Goal: Task Accomplishment & Management: Complete application form

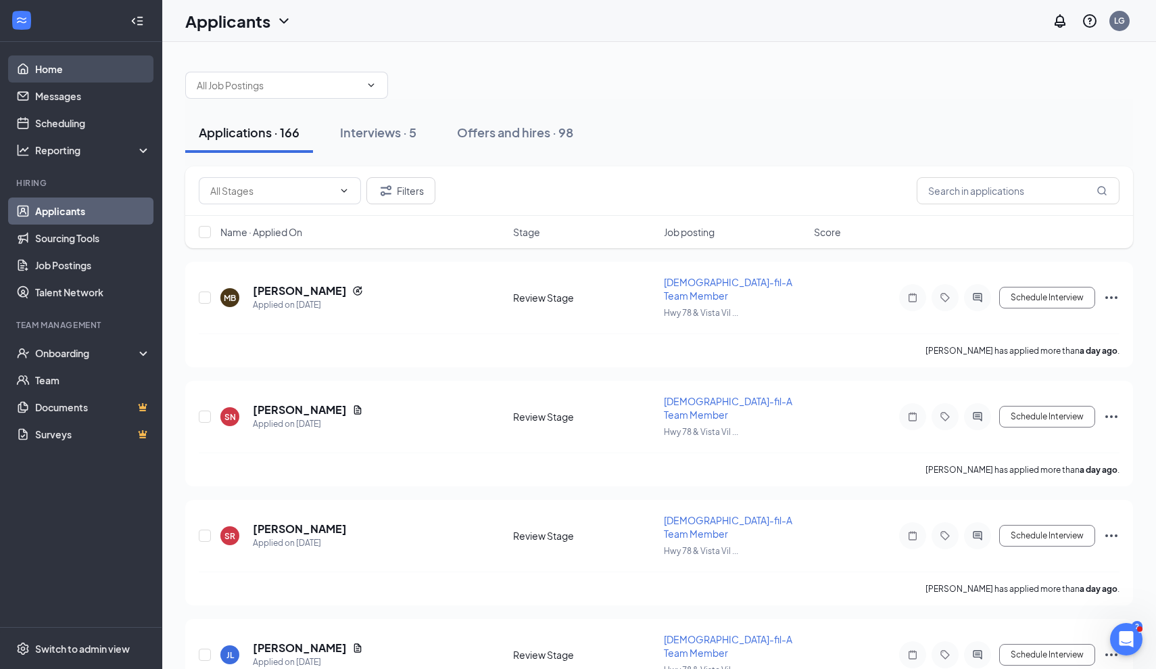
click at [55, 71] on link "Home" at bounding box center [93, 68] width 116 height 27
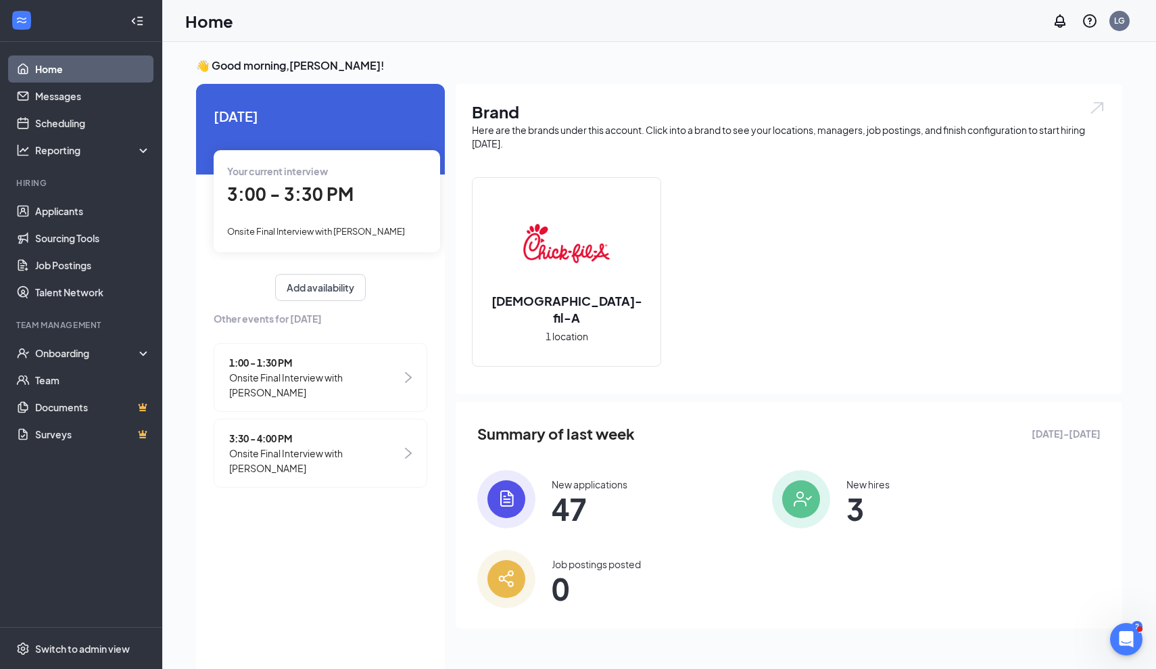
click at [339, 212] on div "Your current interview 3:00 - 3:30 PM Onsite Final Interview with [PERSON_NAME]" at bounding box center [327, 200] width 226 height 101
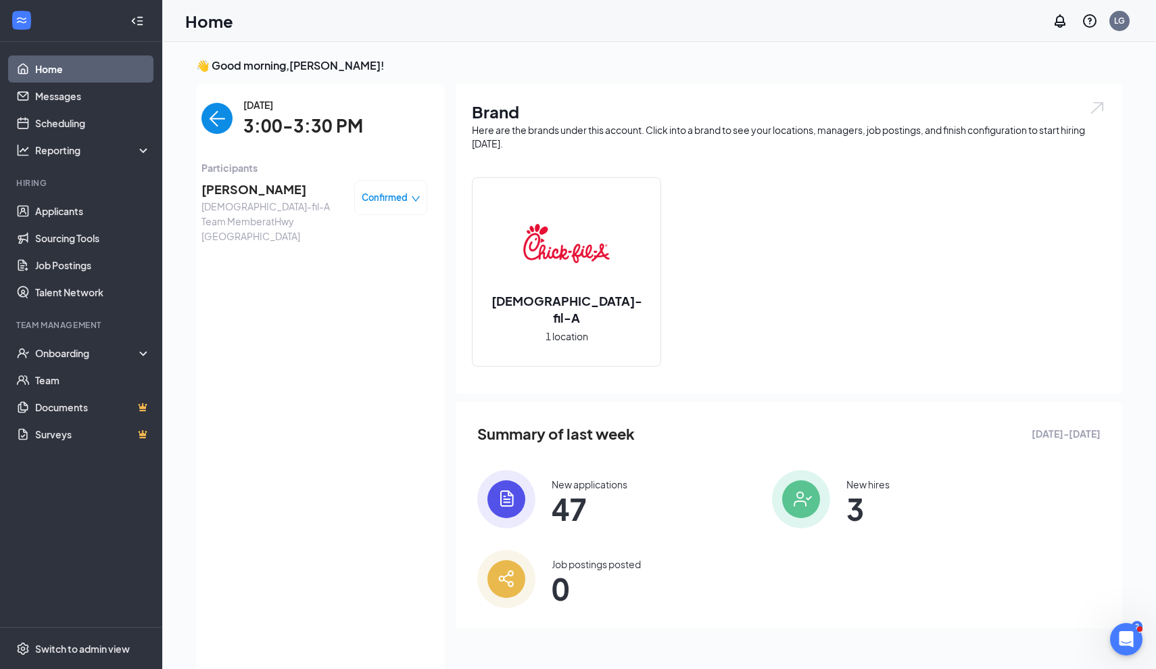
scroll to position [5, 0]
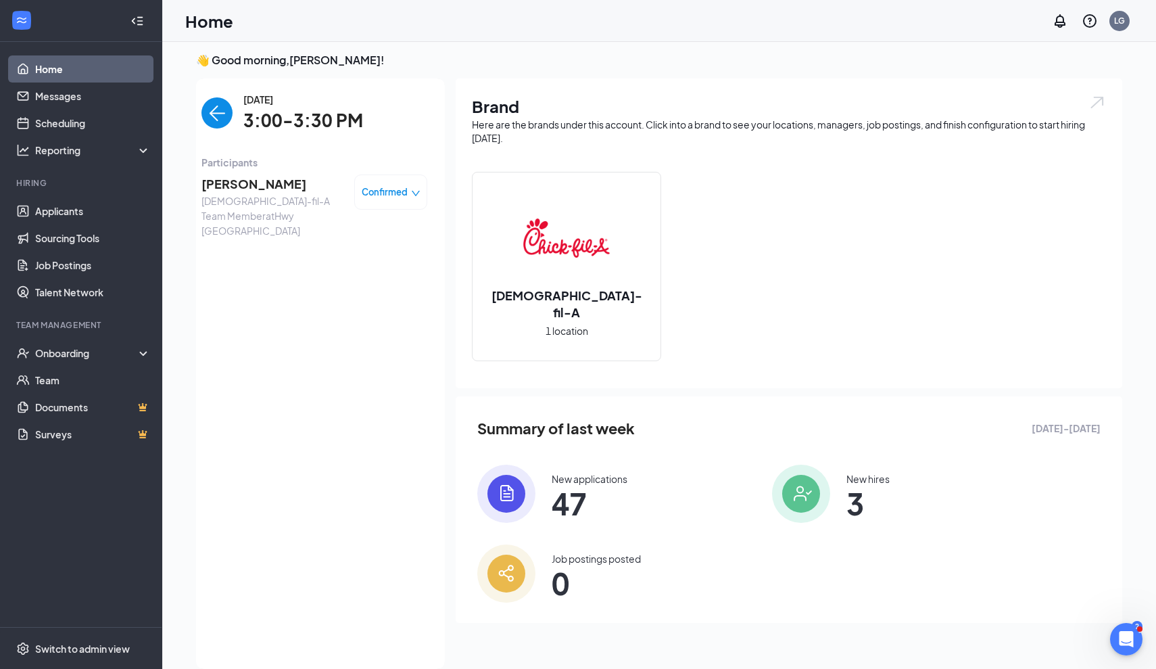
click at [272, 179] on span "[PERSON_NAME]" at bounding box center [272, 183] width 142 height 19
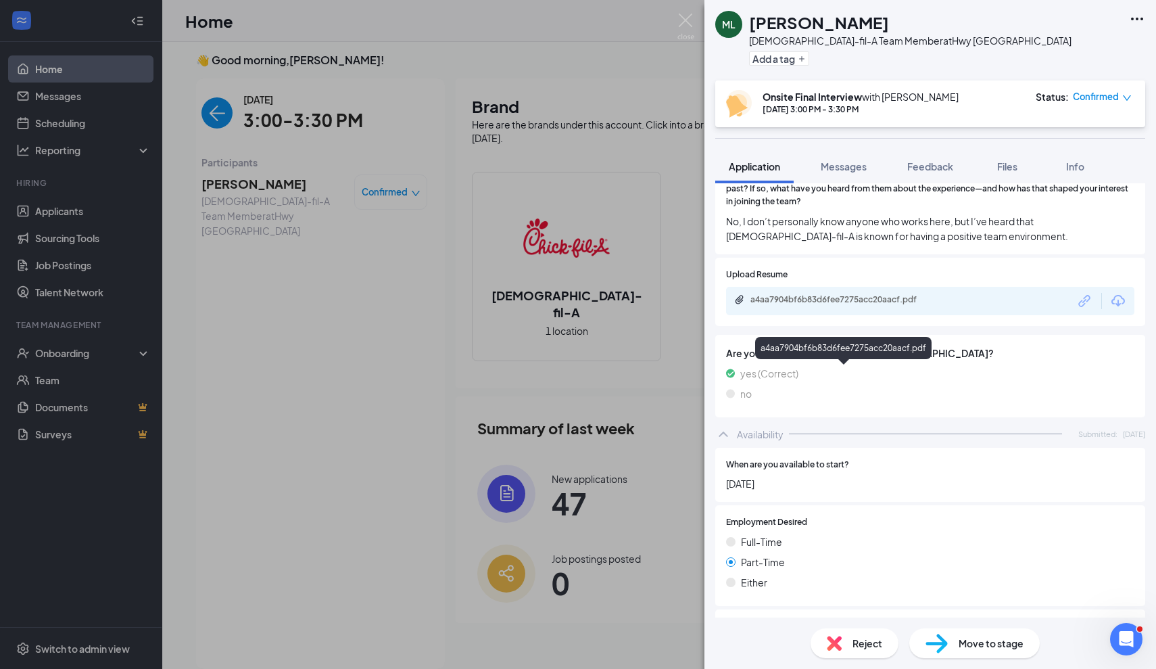
scroll to position [1707, 0]
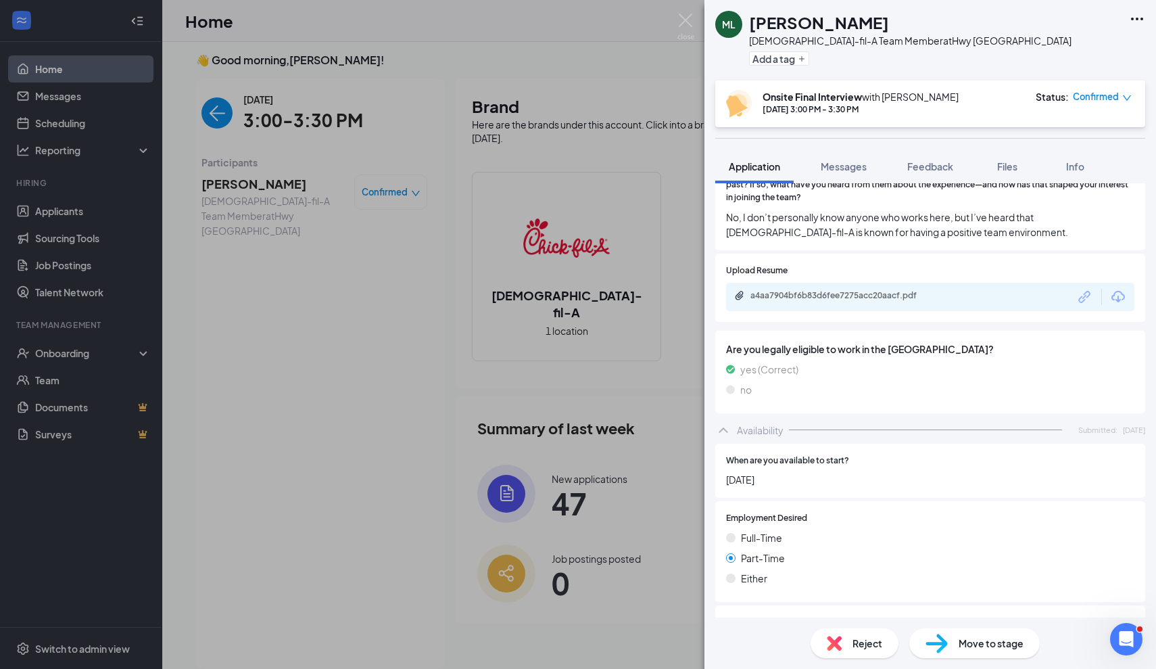
click at [861, 638] on span "Reject" at bounding box center [867, 642] width 30 height 15
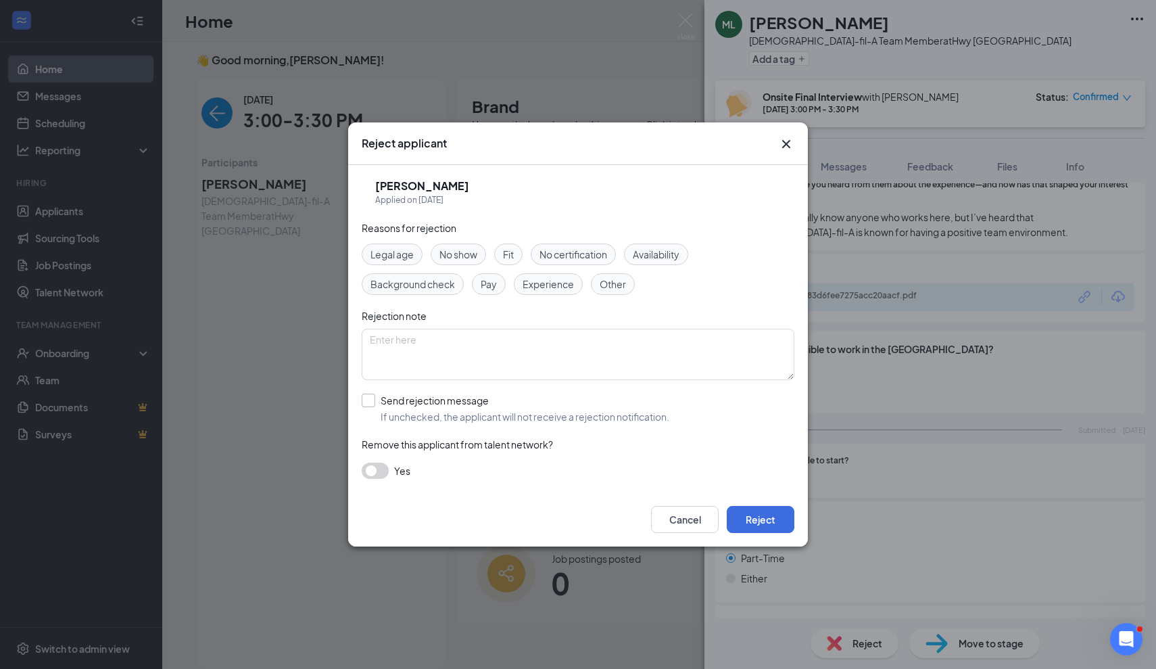
click at [431, 401] on div "Send rejection message" at bounding box center [525, 400] width 289 height 14
click at [431, 401] on input "Send rejection message If unchecked, the applicant will not receive a rejection…" at bounding box center [516, 408] width 308 height 30
checkbox input "true"
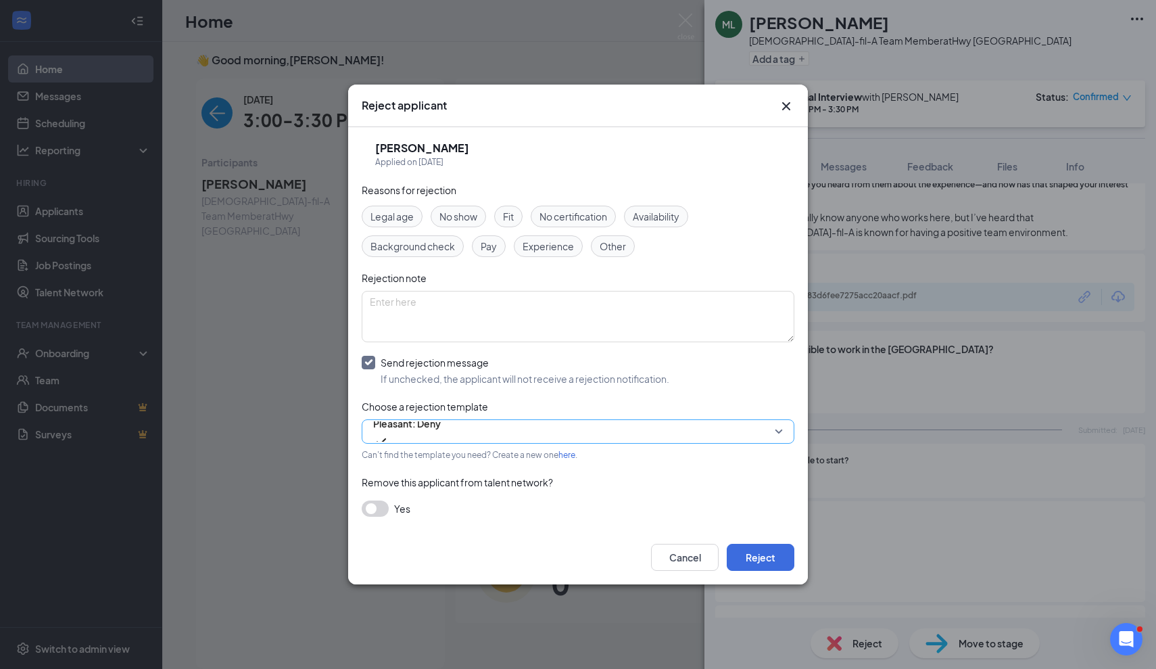
click at [441, 433] on span "Pleasant: Deny" at bounding box center [407, 431] width 68 height 37
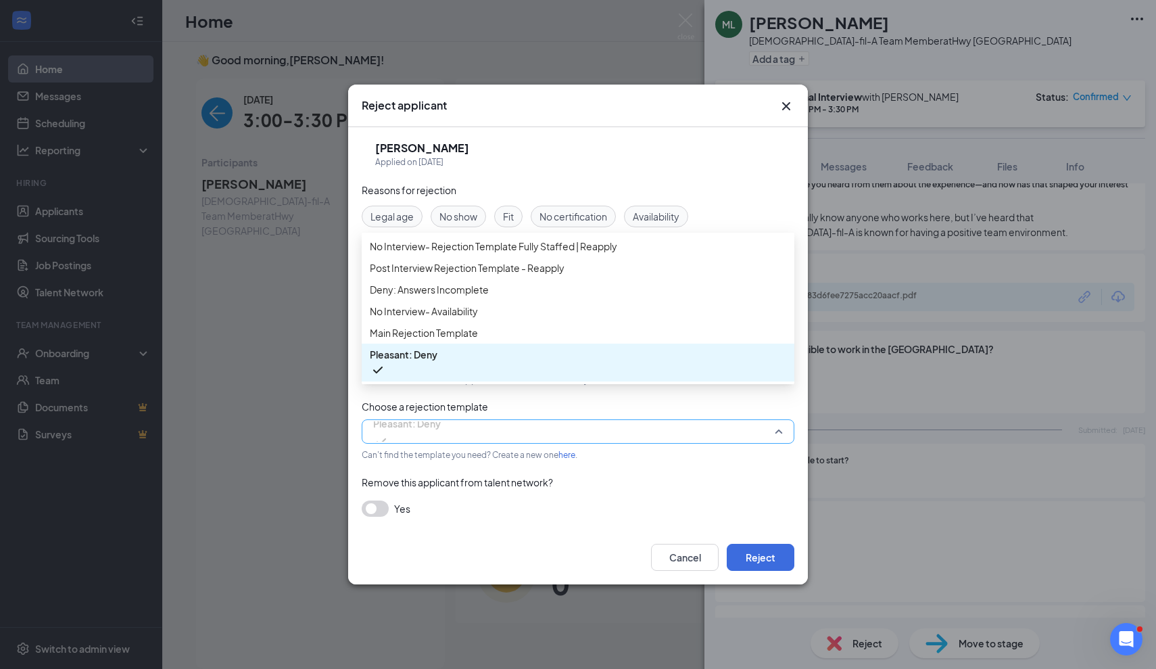
scroll to position [15, 0]
click at [458, 343] on div "Main Rejection Template" at bounding box center [578, 333] width 433 height 22
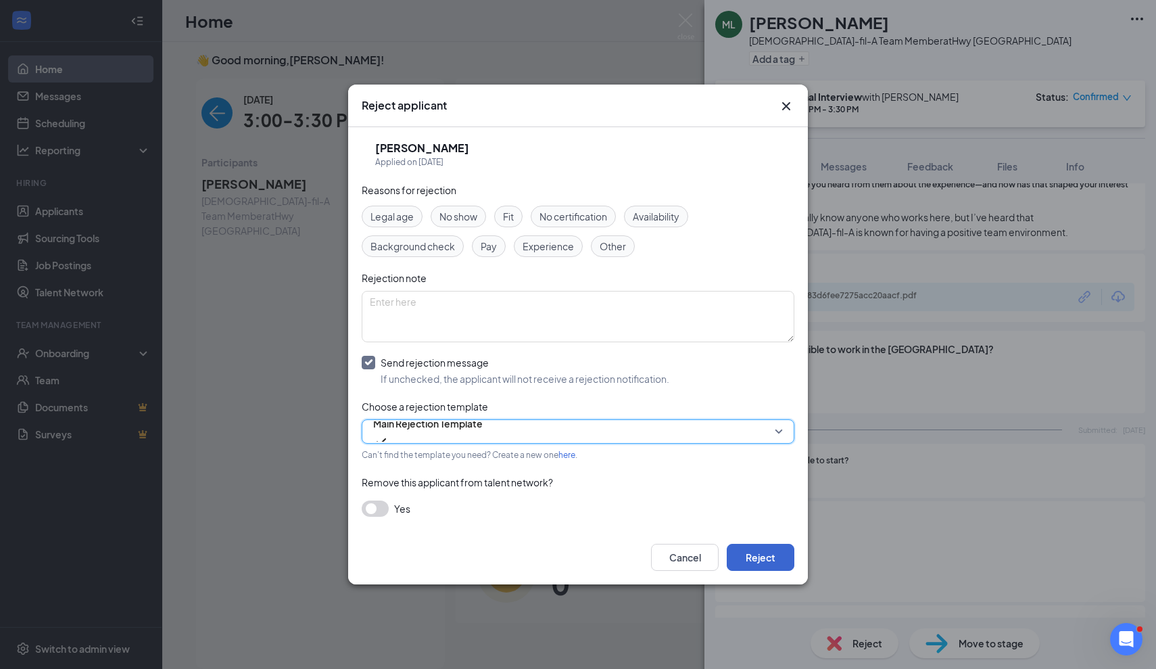
click at [748, 565] on button "Reject" at bounding box center [761, 556] width 68 height 27
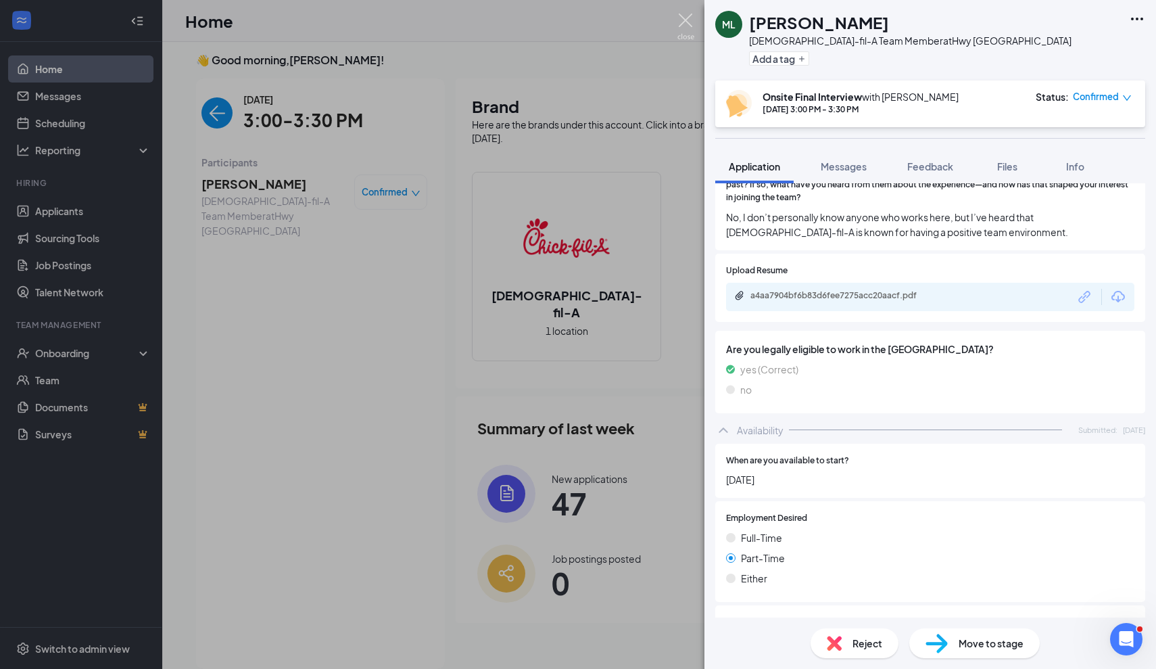
click at [686, 18] on img at bounding box center [685, 27] width 17 height 26
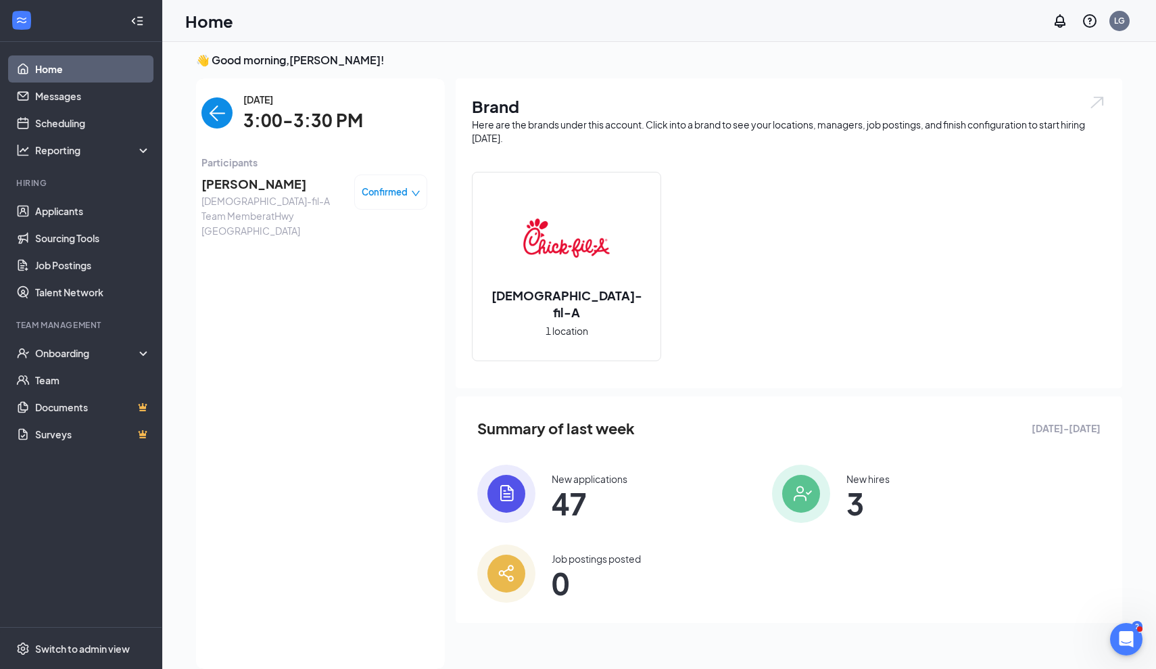
click at [218, 114] on img "back-button" at bounding box center [216, 112] width 31 height 31
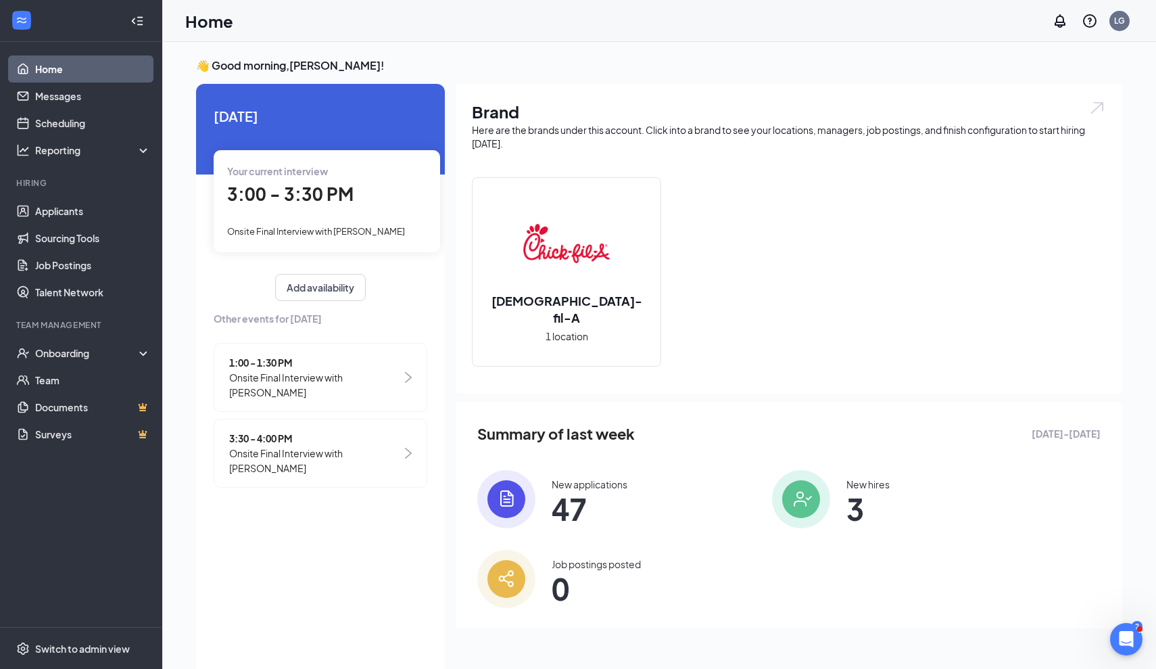
click at [352, 457] on span "Onsite Final Interview with [PERSON_NAME]" at bounding box center [315, 460] width 172 height 30
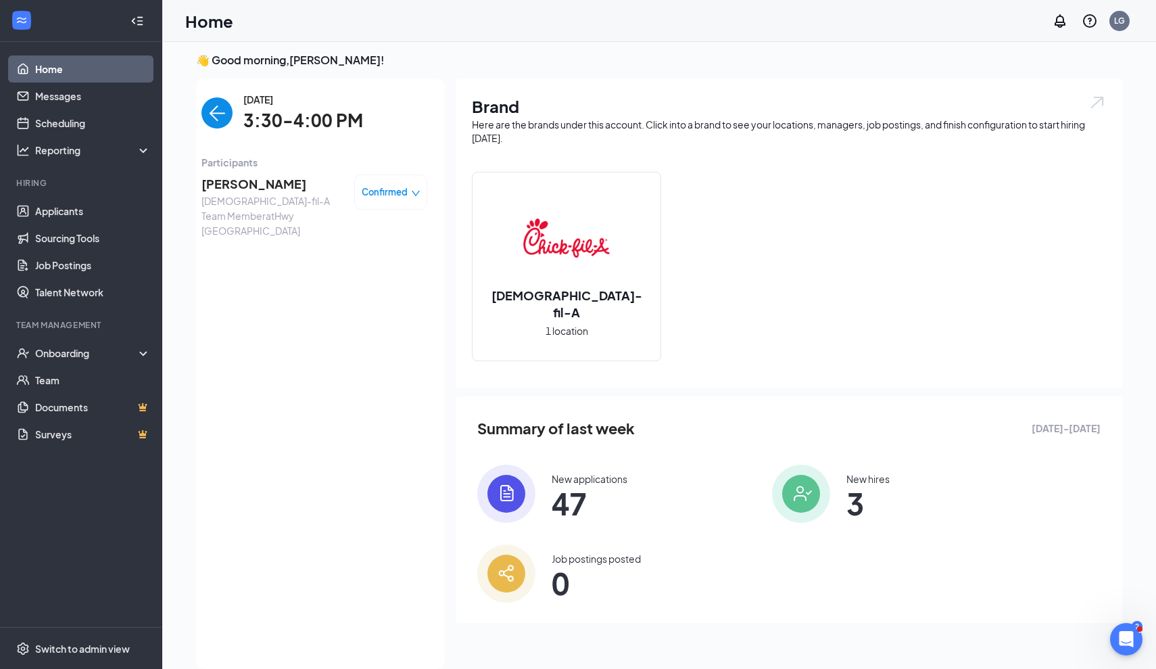
click at [246, 190] on span "[PERSON_NAME]" at bounding box center [272, 183] width 142 height 19
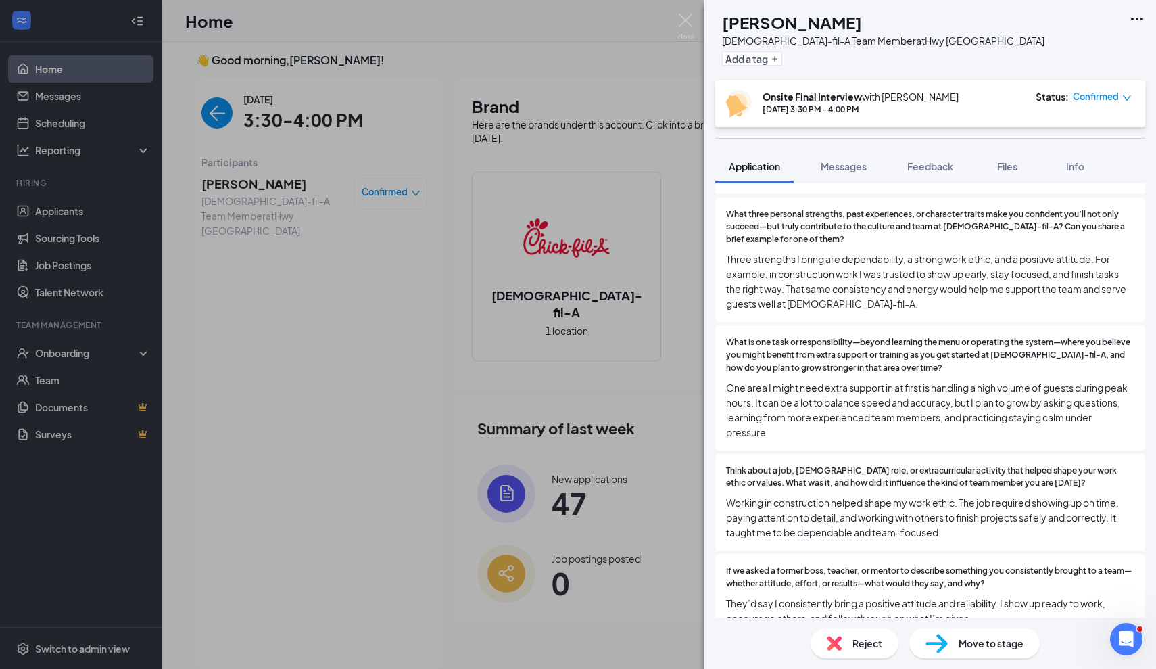
scroll to position [875, 0]
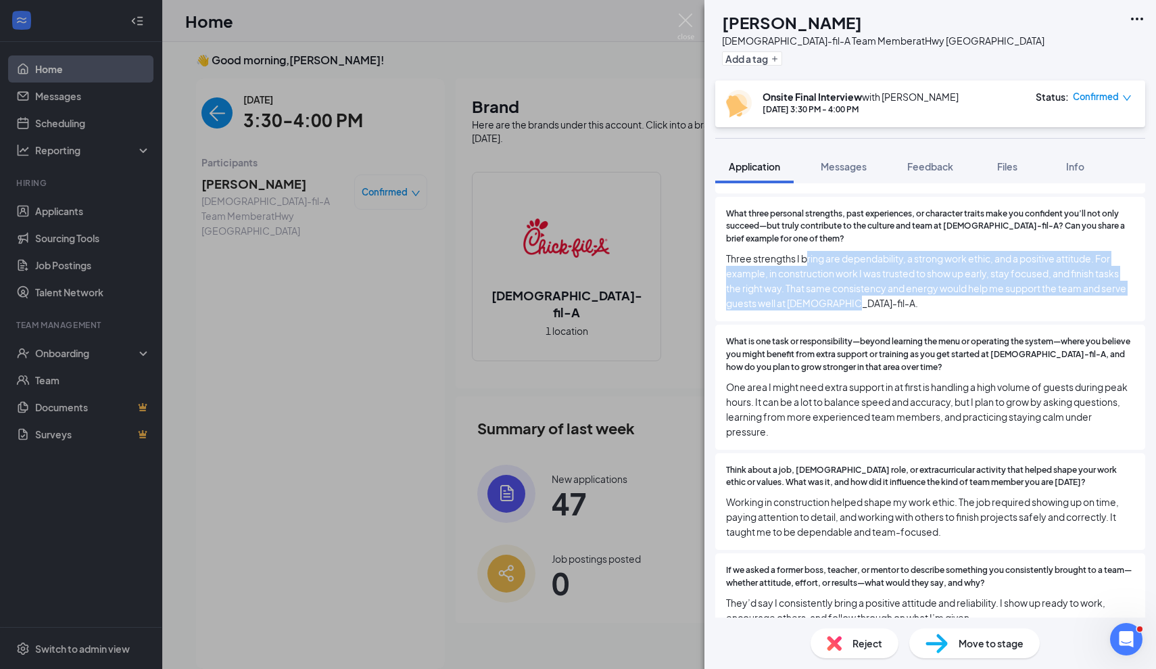
drag, startPoint x: 806, startPoint y: 221, endPoint x: 984, endPoint y: 276, distance: 186.9
click at [987, 278] on div "What three personal strengths, past experiences, or character traits make you c…" at bounding box center [930, 259] width 430 height 125
click at [984, 276] on div "What three personal strengths, past experiences, or character traits make you c…" at bounding box center [930, 259] width 430 height 125
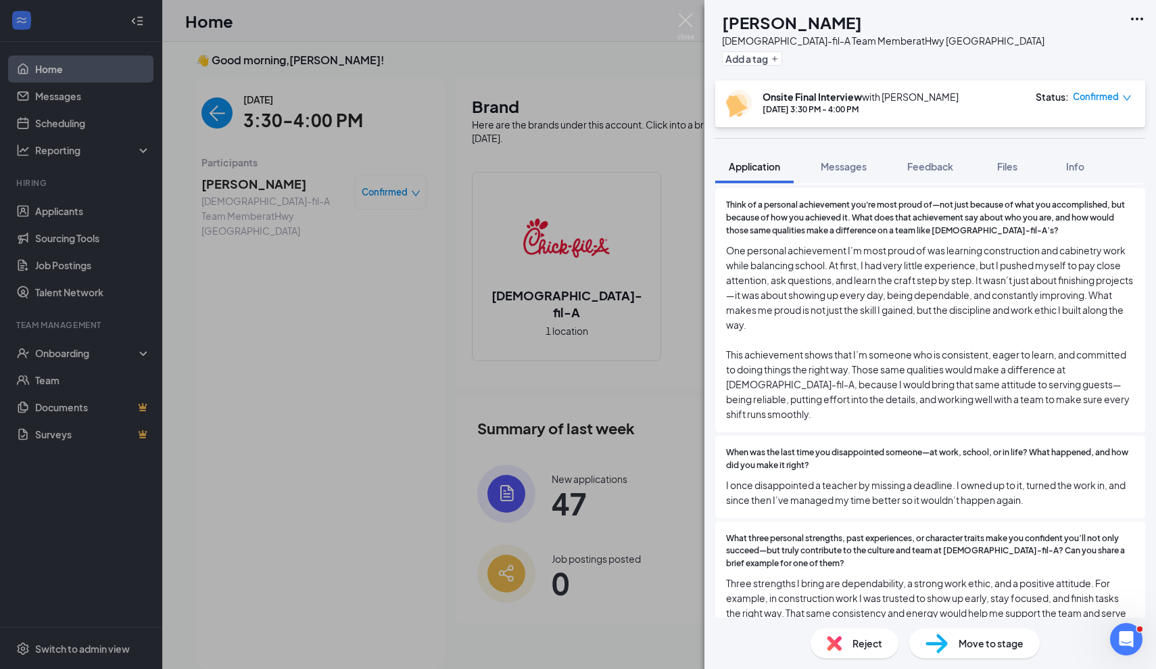
scroll to position [0, 0]
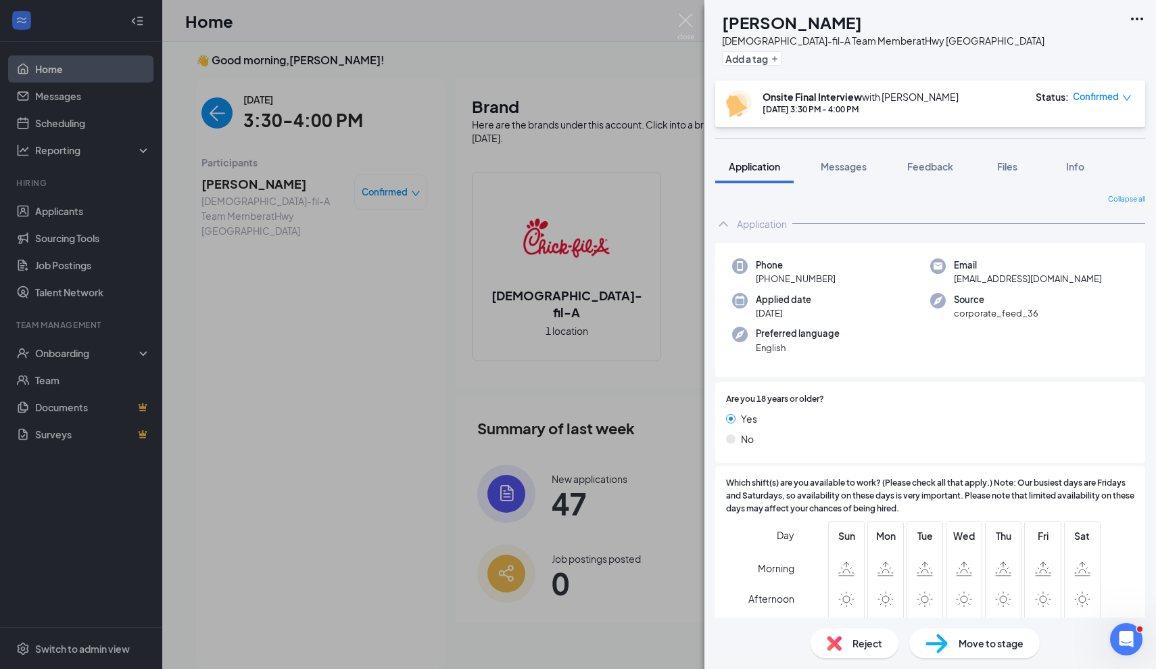
click at [339, 331] on div "DK [PERSON_NAME] [DEMOGRAPHIC_DATA]-fil-A Team Member at [GEOGRAPHIC_DATA] Add …" at bounding box center [578, 334] width 1156 height 669
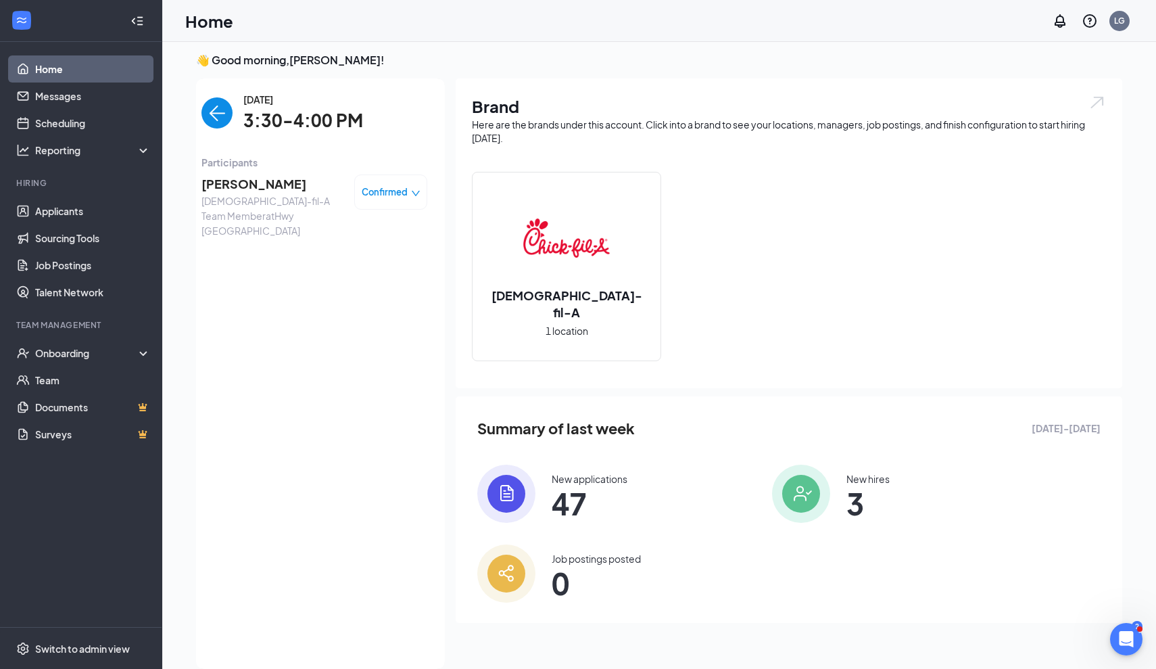
click at [256, 187] on span "[PERSON_NAME]" at bounding box center [272, 183] width 142 height 19
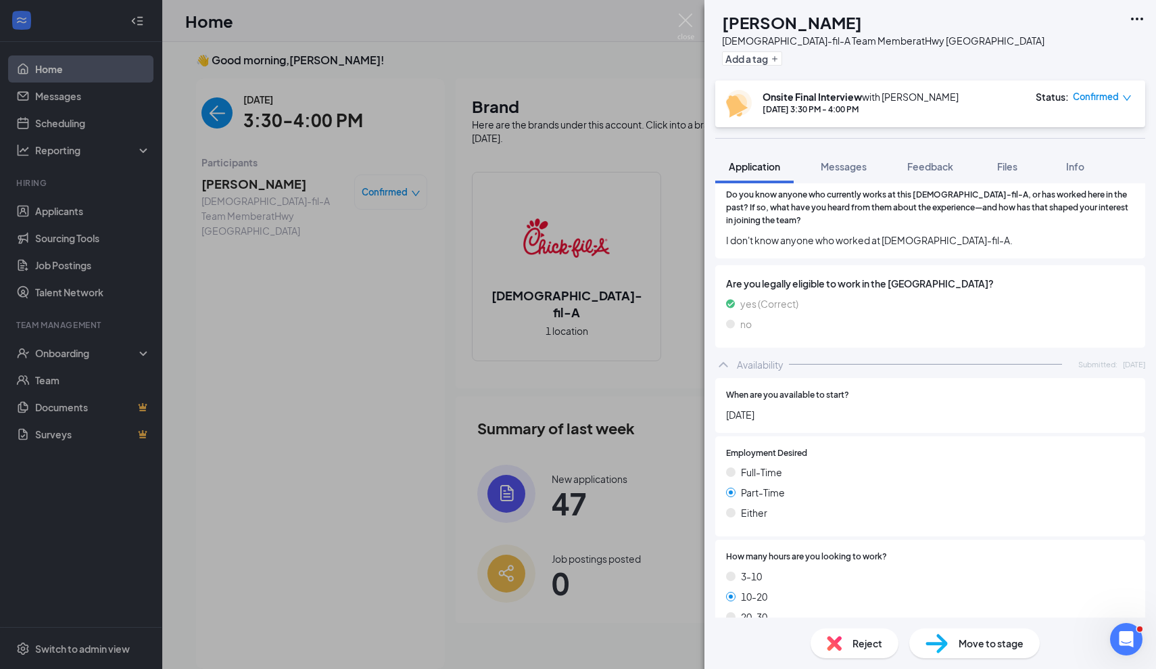
scroll to position [1638, 0]
click at [376, 356] on div "DK [PERSON_NAME] [DEMOGRAPHIC_DATA]-fil-A Team Member at [GEOGRAPHIC_DATA] Add …" at bounding box center [578, 334] width 1156 height 669
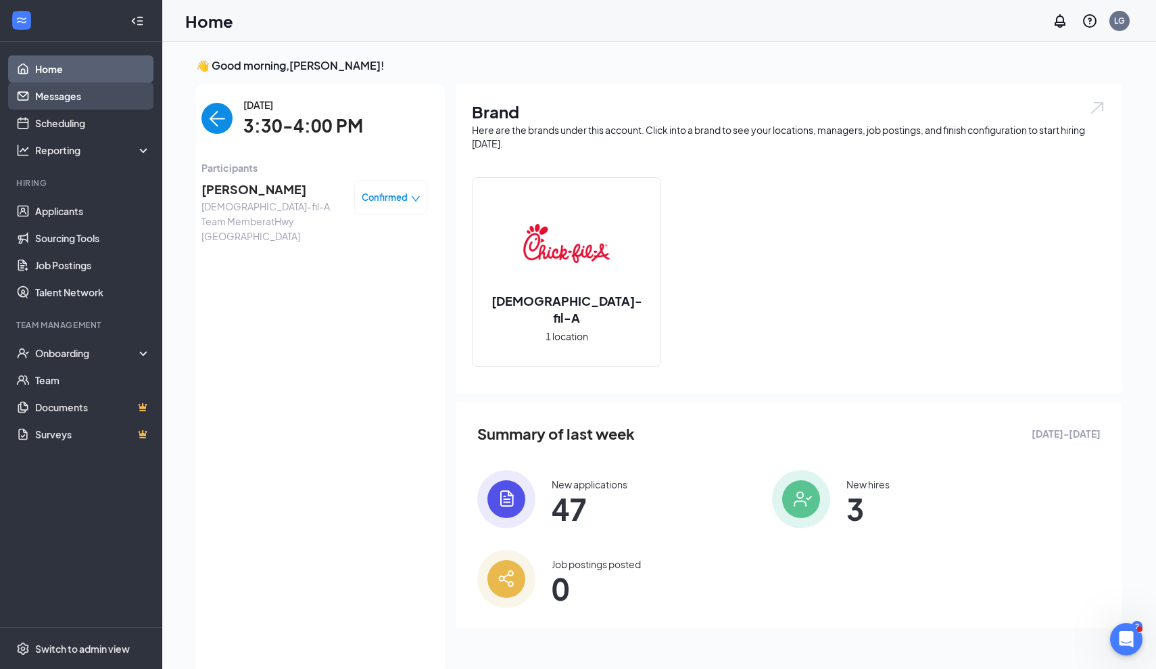
click at [72, 95] on link "Messages" at bounding box center [93, 95] width 116 height 27
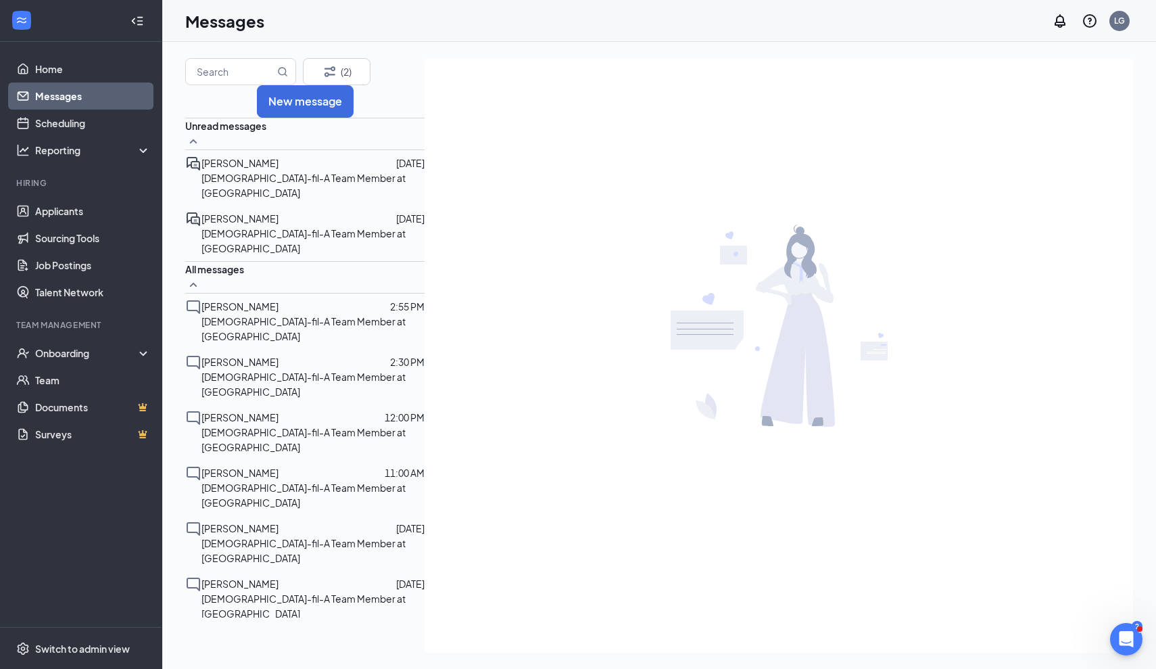
click at [270, 169] on span "[PERSON_NAME]" at bounding box center [239, 163] width 77 height 12
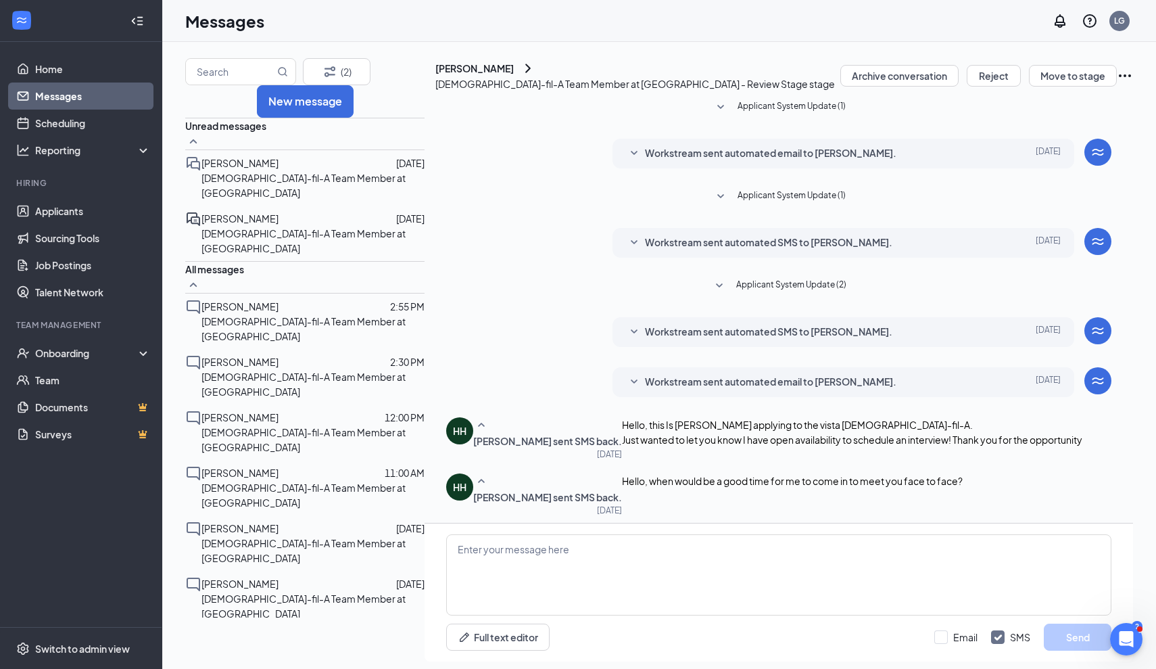
scroll to position [96, 0]
click at [520, 76] on icon "ChevronRight" at bounding box center [528, 68] width 16 height 16
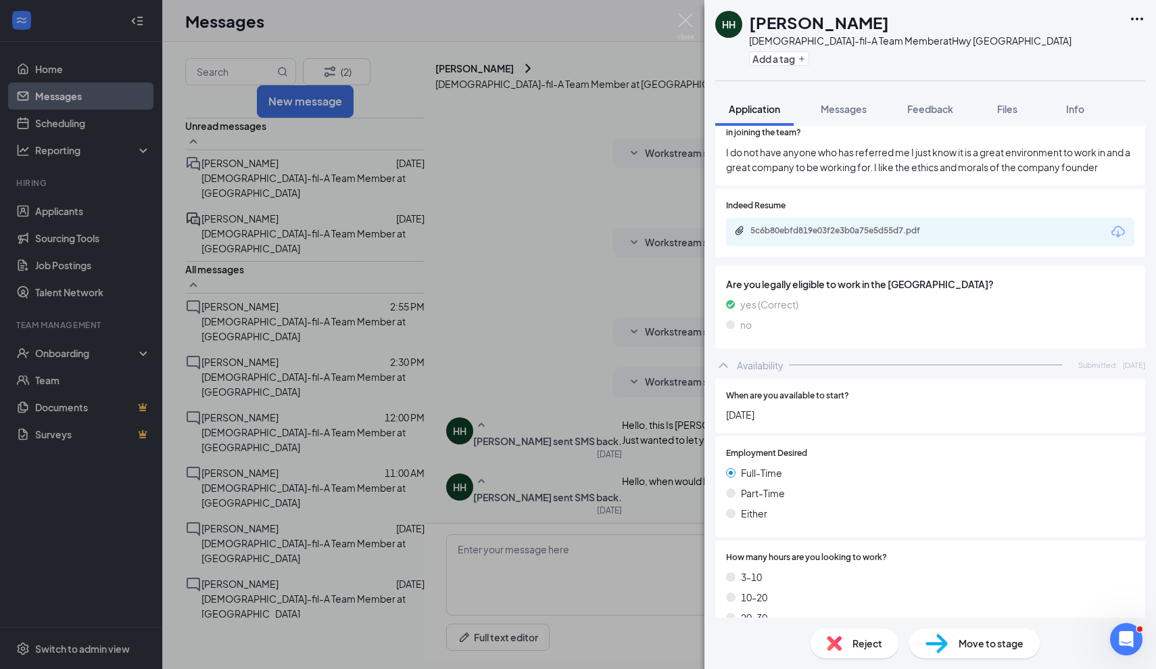
scroll to position [1654, 0]
click at [685, 20] on img at bounding box center [685, 27] width 17 height 26
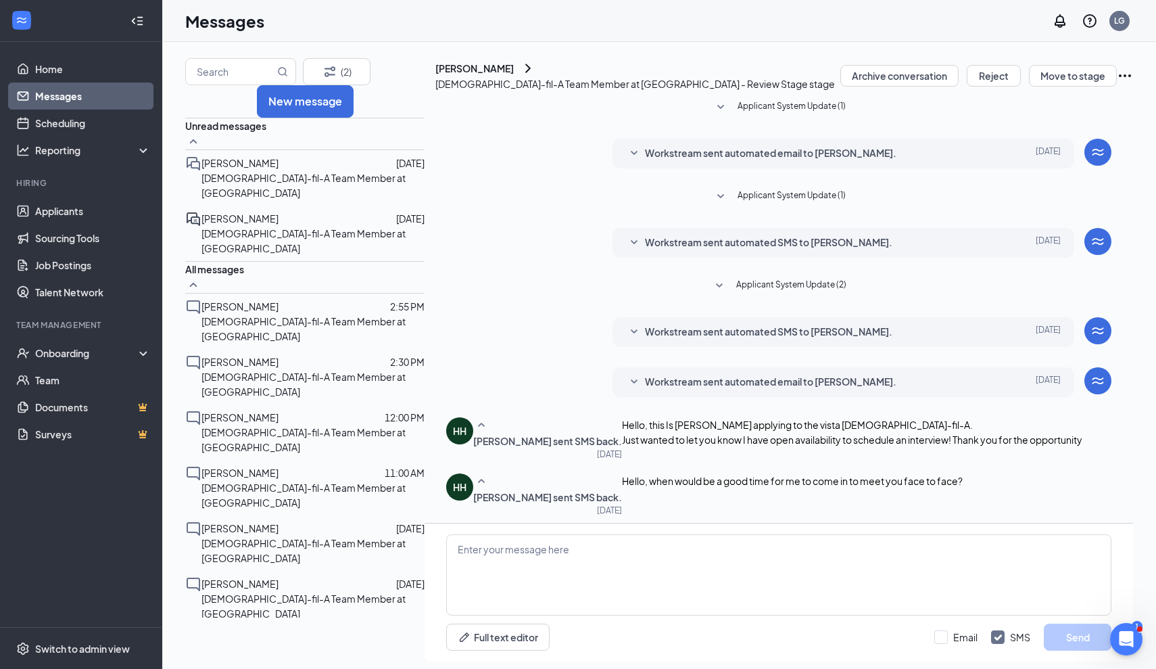
click at [261, 224] on span "[PERSON_NAME]" at bounding box center [239, 218] width 77 height 12
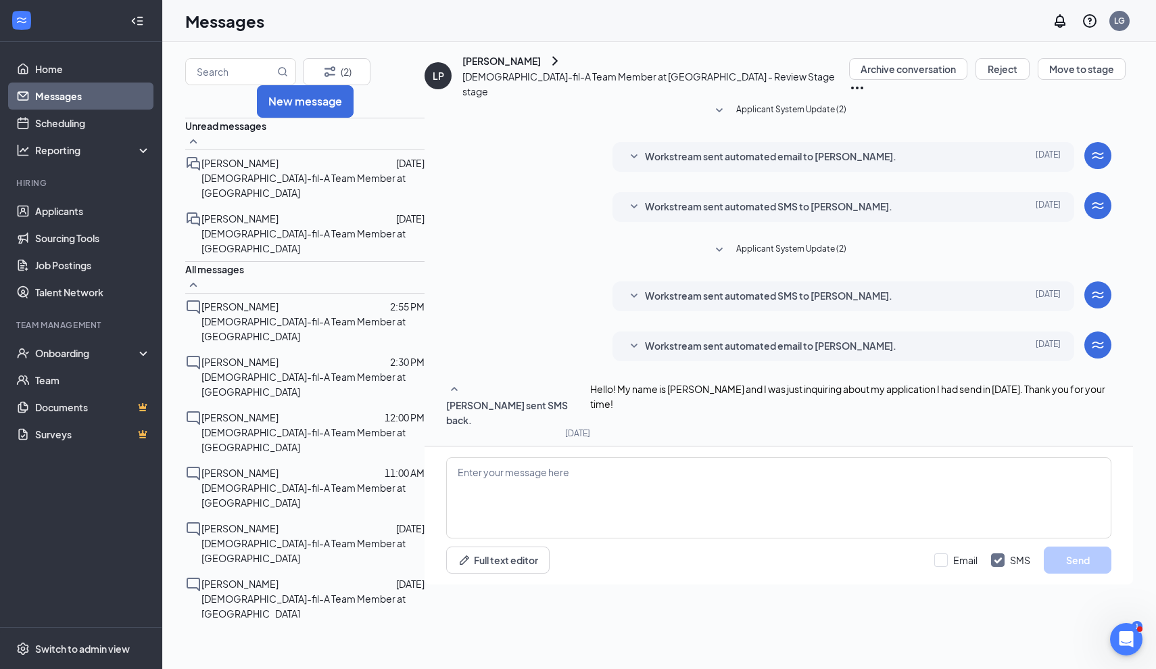
click at [547, 69] on icon "ChevronRight" at bounding box center [555, 61] width 16 height 16
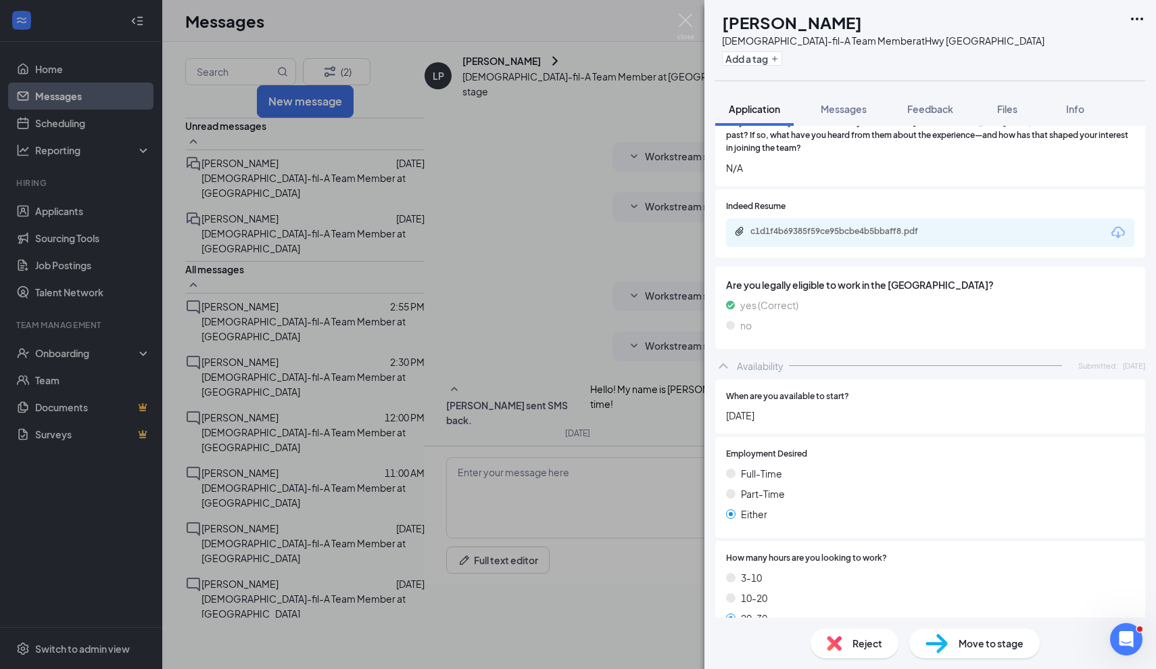
scroll to position [1485, 0]
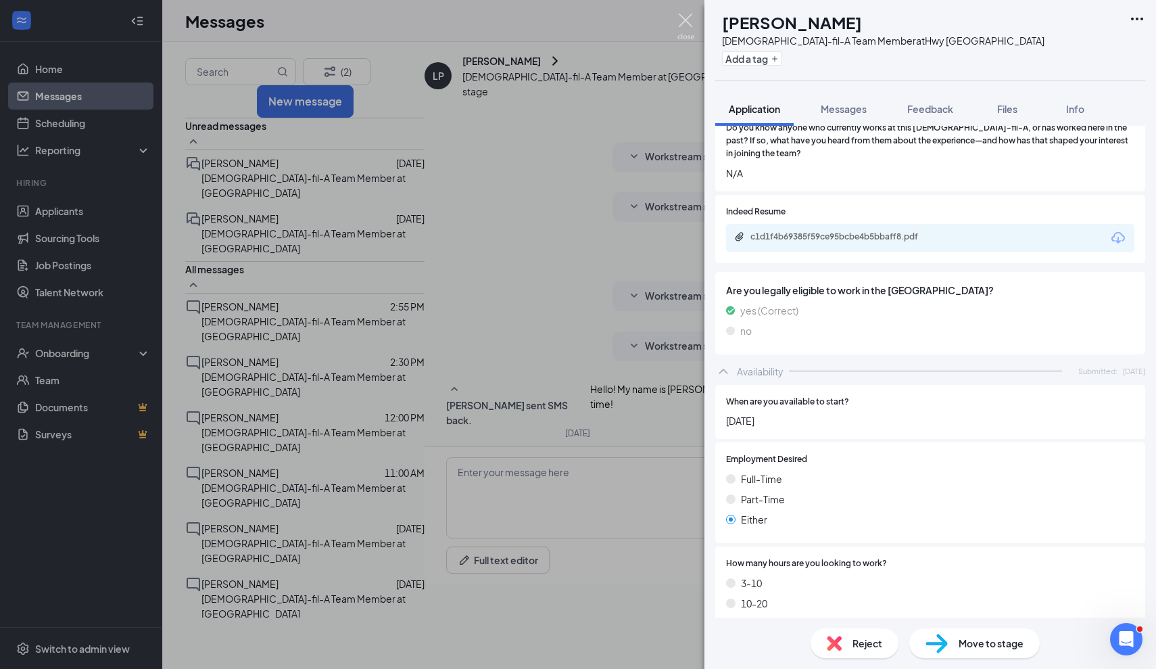
click at [687, 16] on img at bounding box center [685, 27] width 17 height 26
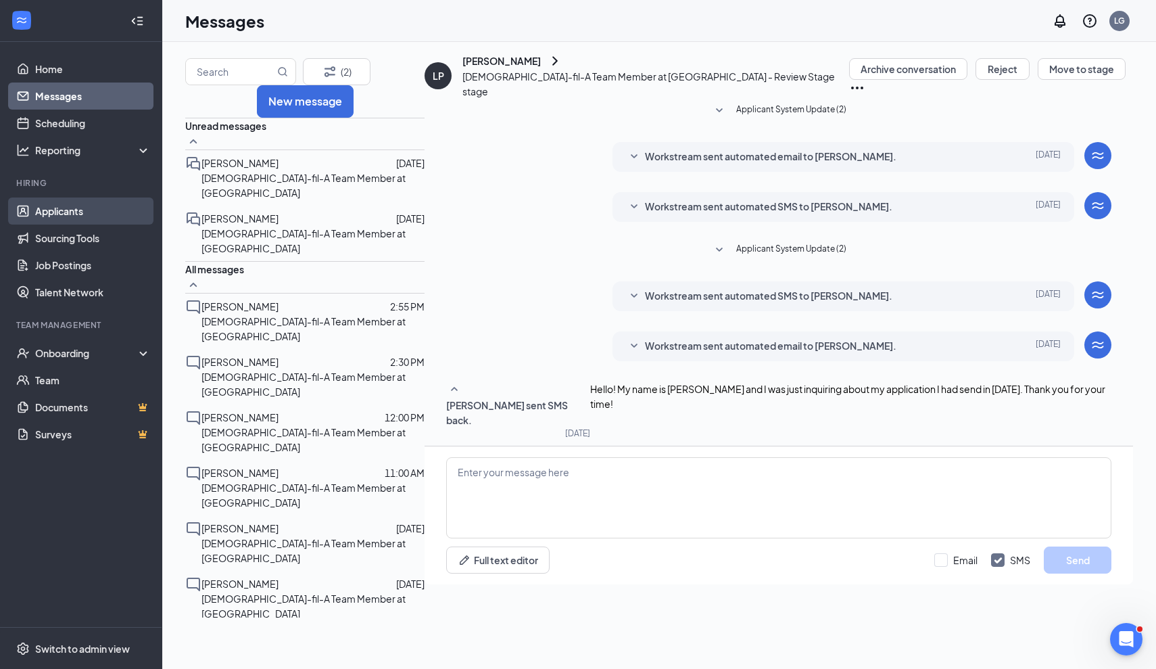
click at [75, 214] on link "Applicants" at bounding box center [93, 210] width 116 height 27
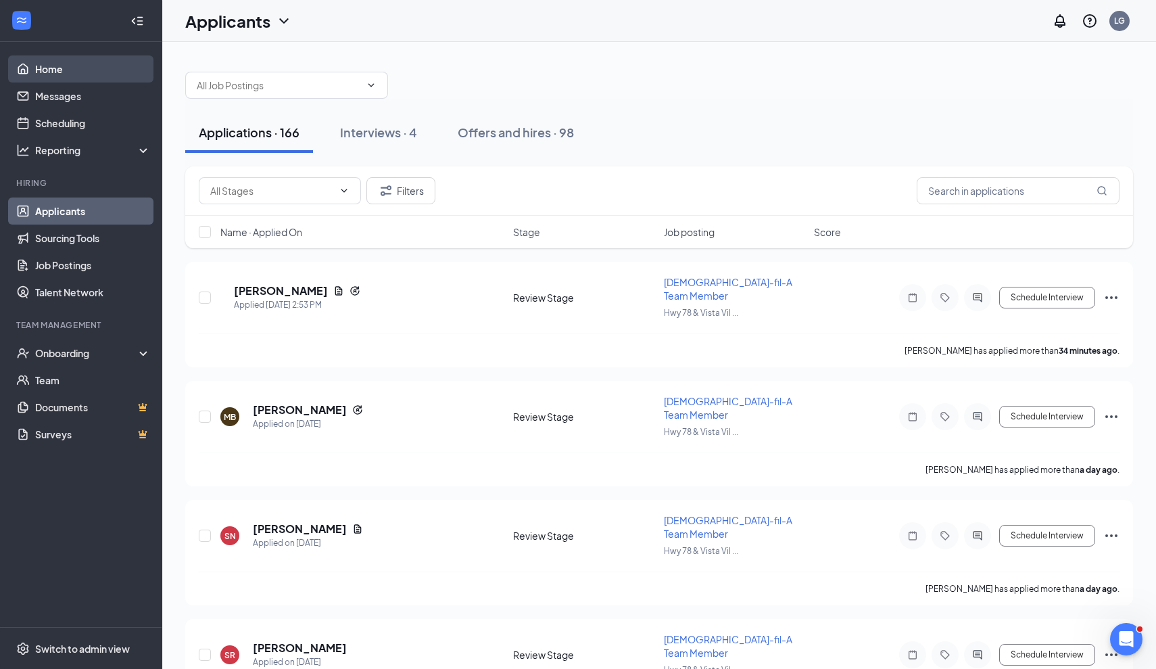
click at [72, 81] on link "Home" at bounding box center [93, 68] width 116 height 27
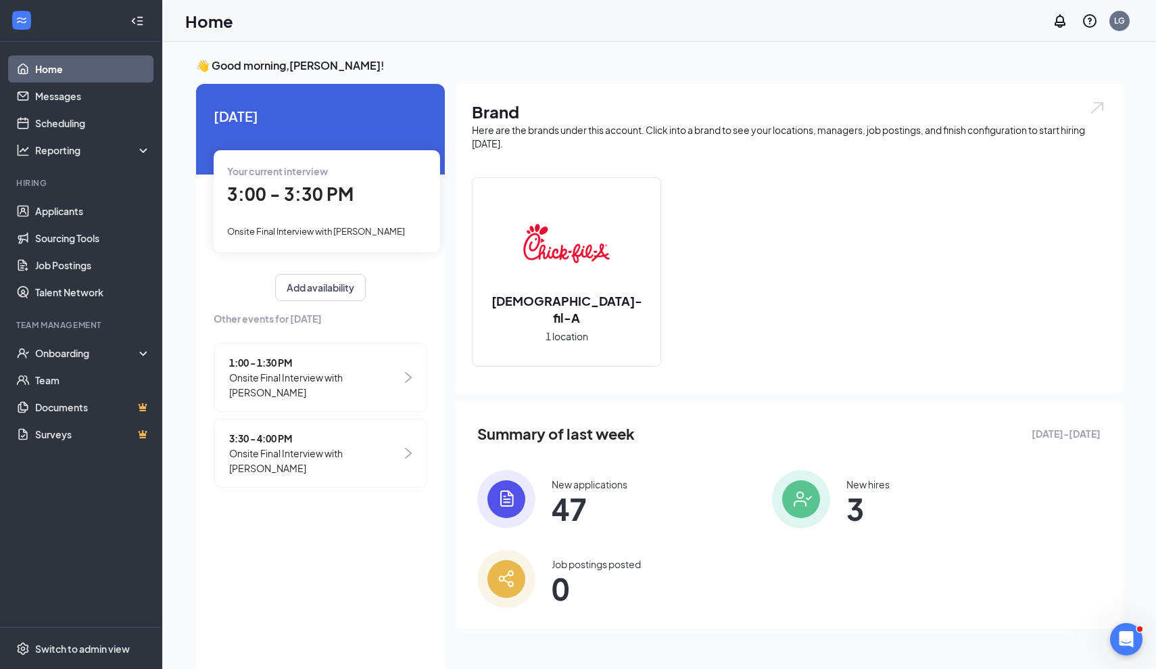
click at [365, 218] on div "Your current interview 3:00 - 3:30 PM Onsite Final Interview with [PERSON_NAME]" at bounding box center [327, 200] width 226 height 101
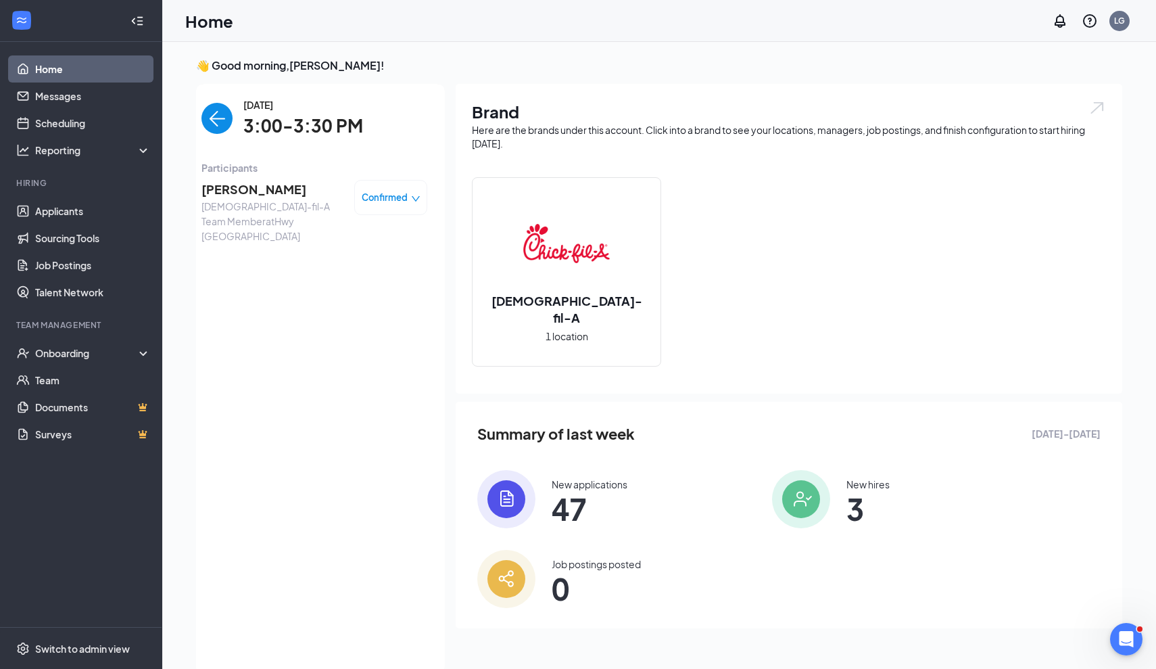
scroll to position [5, 0]
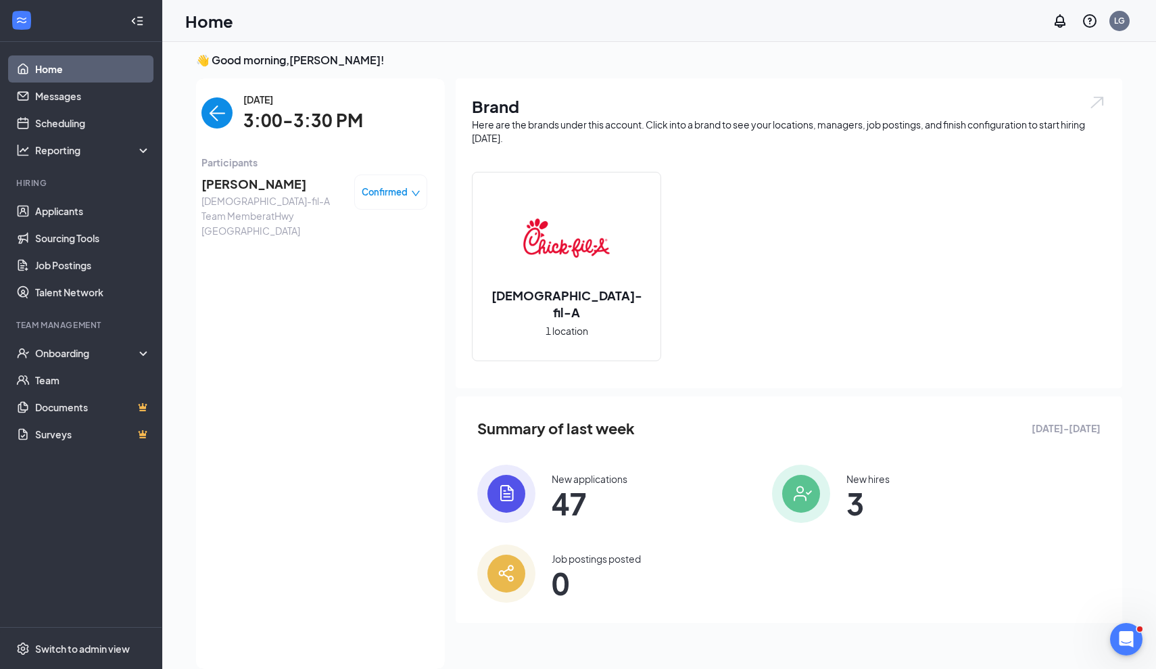
click at [297, 190] on span "[PERSON_NAME]" at bounding box center [272, 183] width 142 height 19
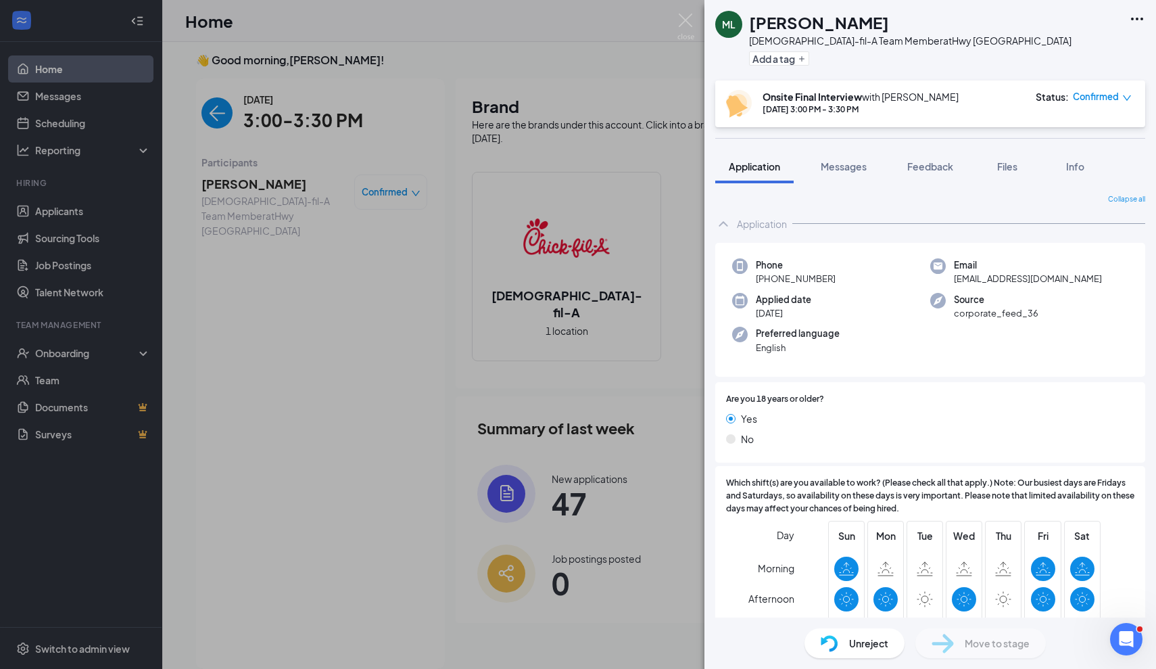
click at [864, 639] on span "Unreject" at bounding box center [868, 642] width 39 height 15
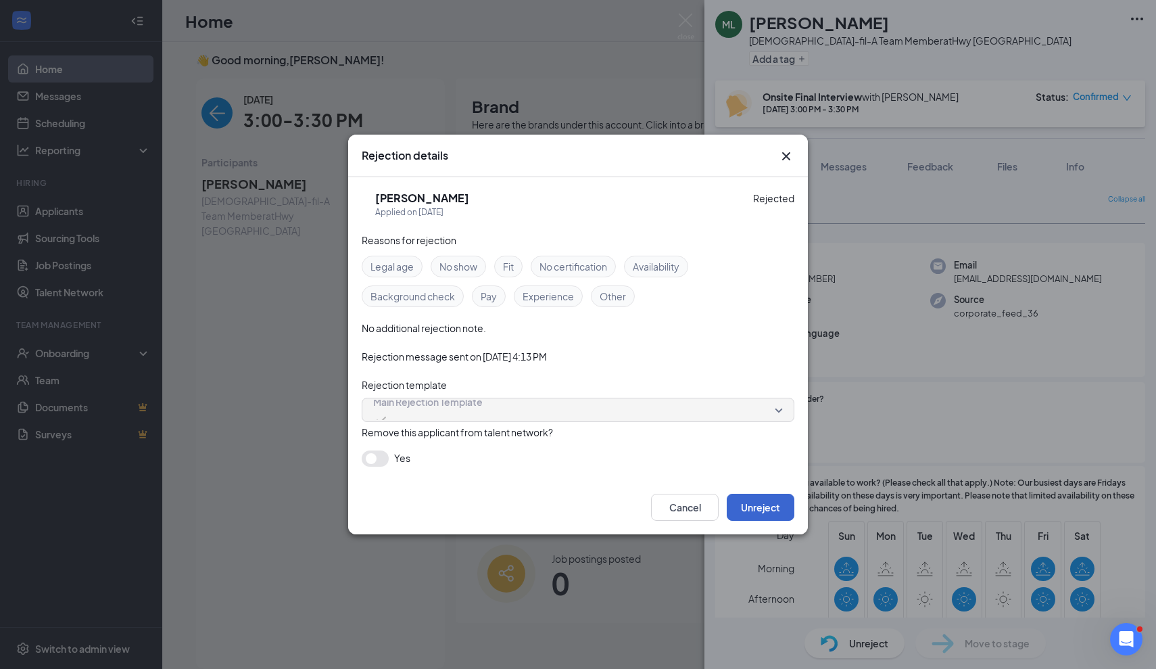
click at [767, 506] on button "Unreject" at bounding box center [761, 506] width 68 height 27
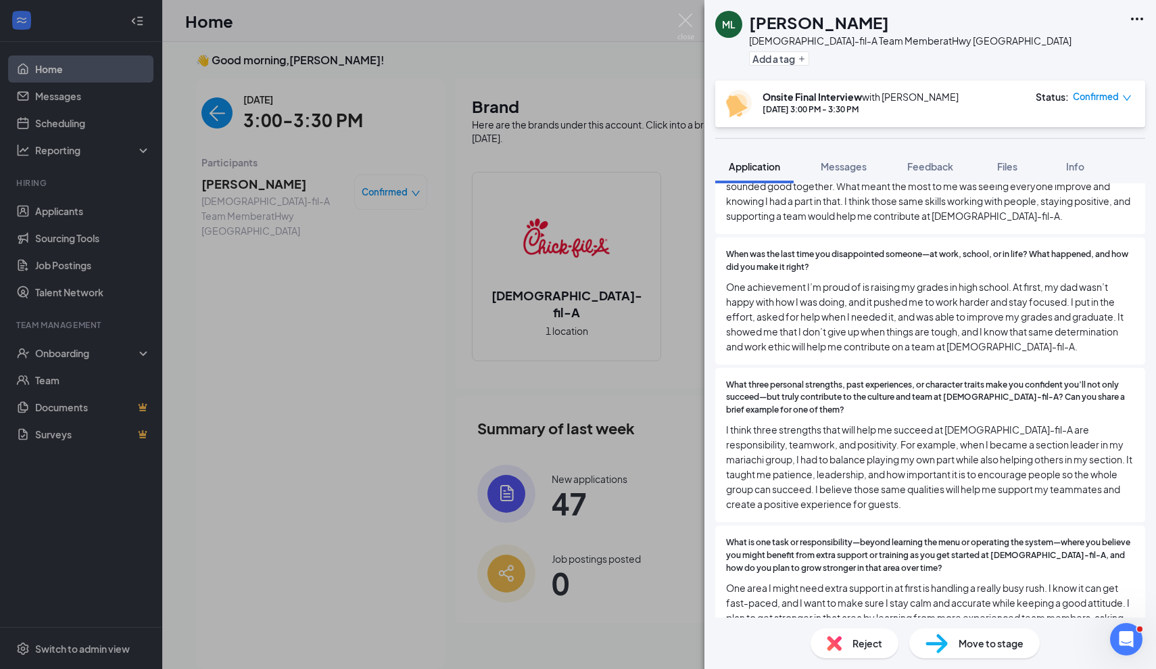
scroll to position [660, 0]
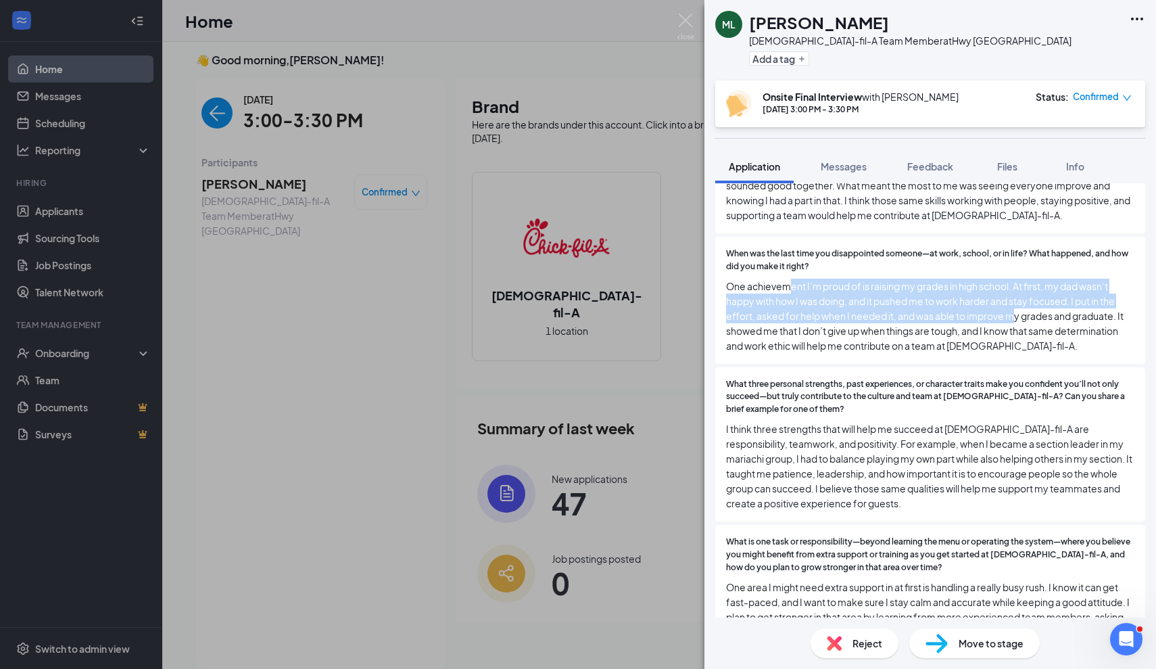
drag, startPoint x: 792, startPoint y: 268, endPoint x: 1016, endPoint y: 292, distance: 225.0
click at [1017, 292] on span "One achievement I’m proud of is raising my grades in high school. At first, my …" at bounding box center [930, 315] width 408 height 74
click at [1016, 292] on span "One achievement I’m proud of is raising my grades in high school. At first, my …" at bounding box center [930, 315] width 408 height 74
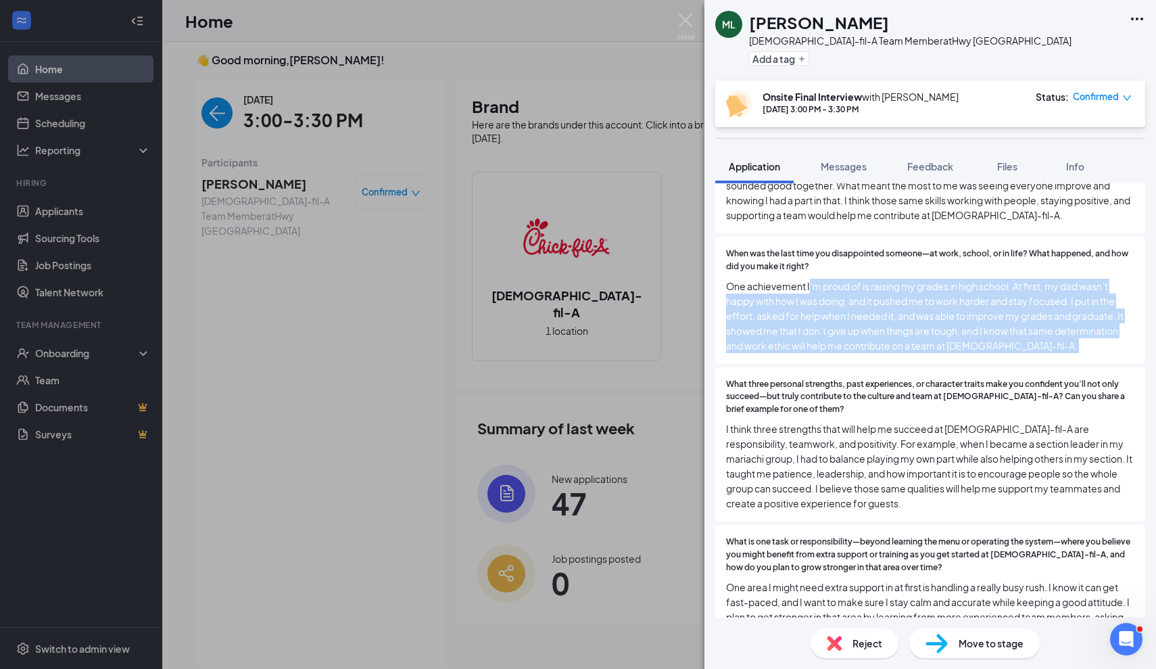
drag, startPoint x: 809, startPoint y: 264, endPoint x: 974, endPoint y: 353, distance: 187.2
click at [974, 353] on div "Are you 18 years or older? Yes No Which shift(s) are you available to work? (Pl…" at bounding box center [930, 511] width 430 height 1578
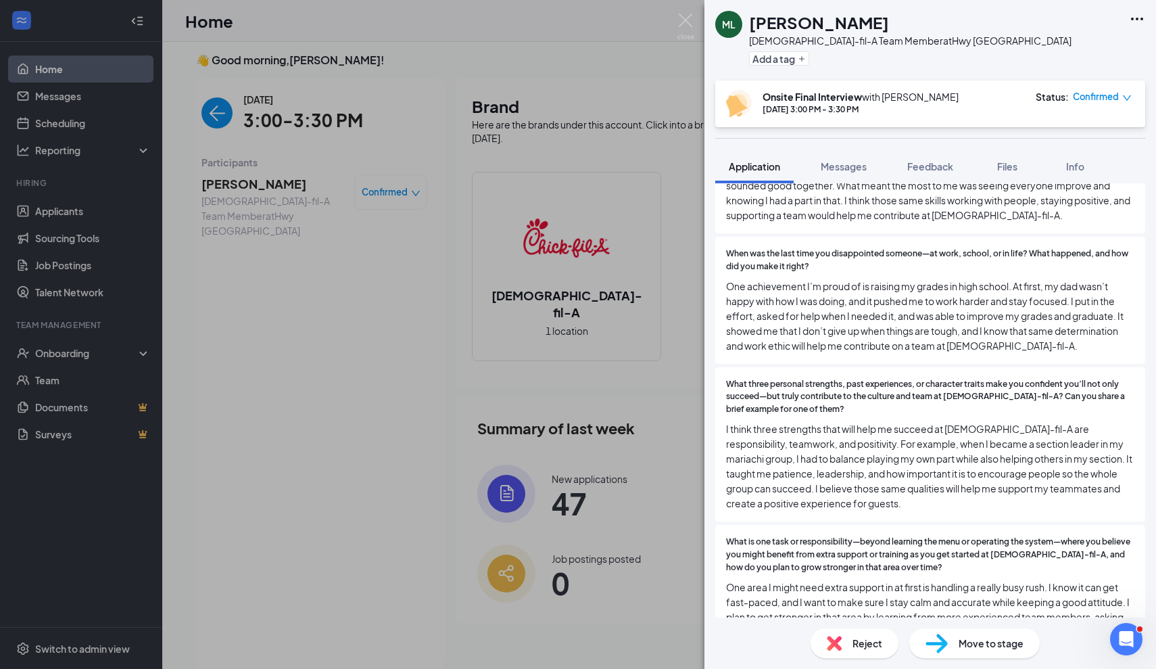
click at [972, 367] on div "What three personal strengths, past experiences, or character traits make you c…" at bounding box center [930, 444] width 430 height 155
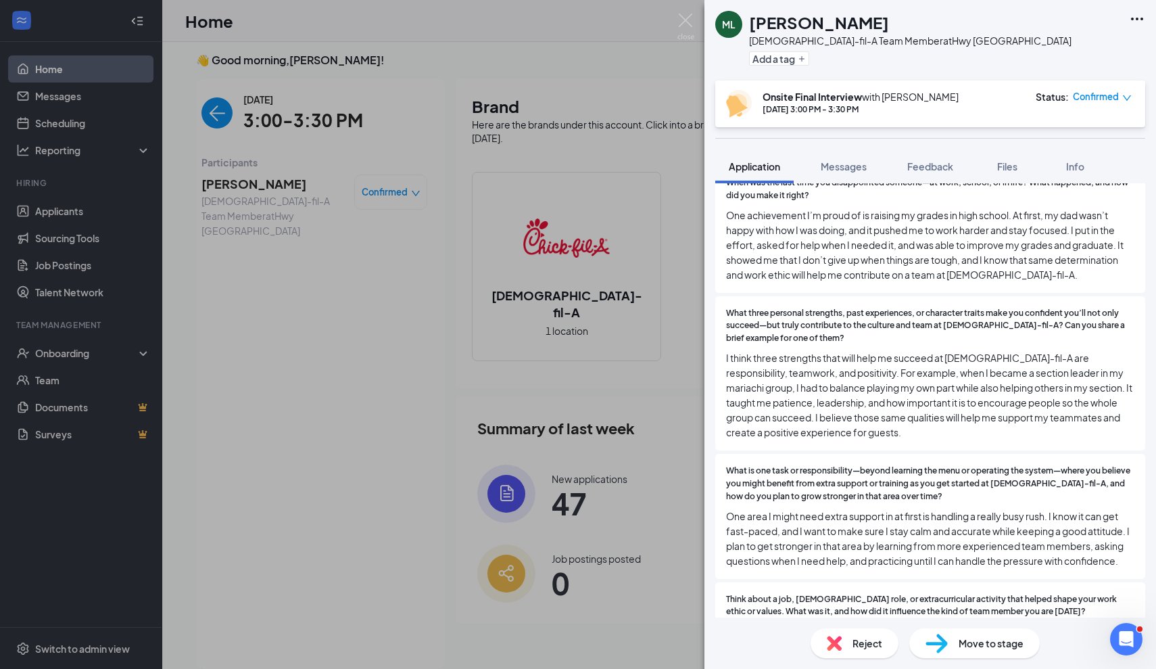
scroll to position [756, 0]
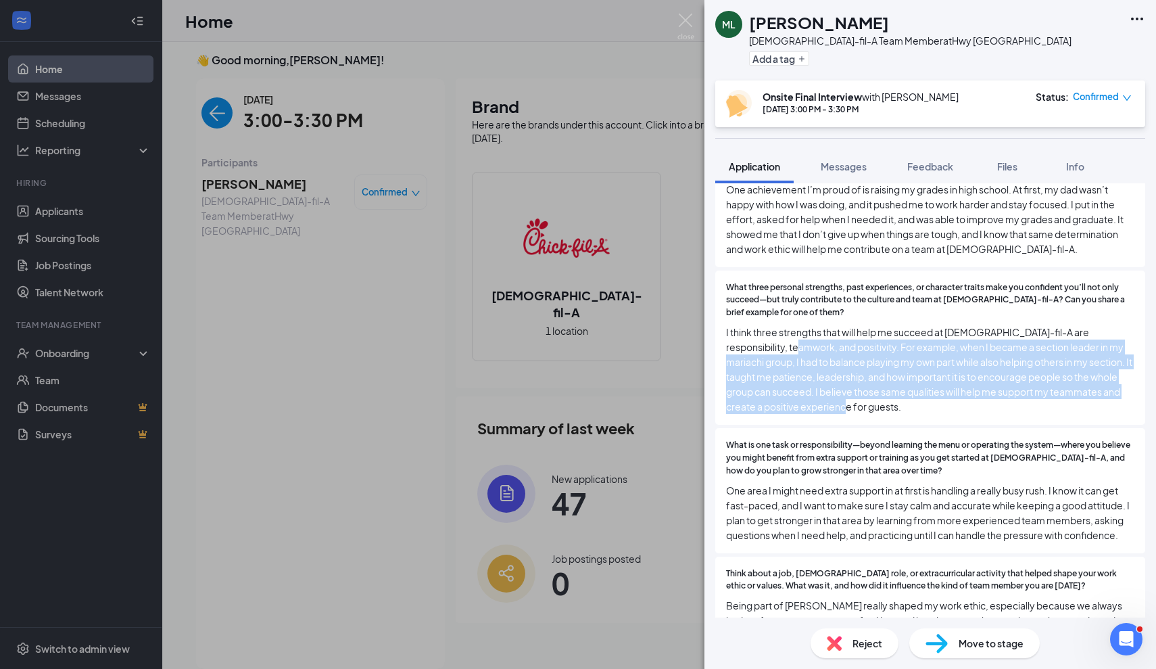
drag, startPoint x: 750, startPoint y: 324, endPoint x: 902, endPoint y: 381, distance: 162.6
click at [904, 380] on span "I think three strengths that will help me succeed at [DEMOGRAPHIC_DATA]-fil-A a…" at bounding box center [930, 368] width 408 height 89
click at [902, 381] on span "I think three strengths that will help me succeed at [DEMOGRAPHIC_DATA]-fil-A a…" at bounding box center [930, 368] width 408 height 89
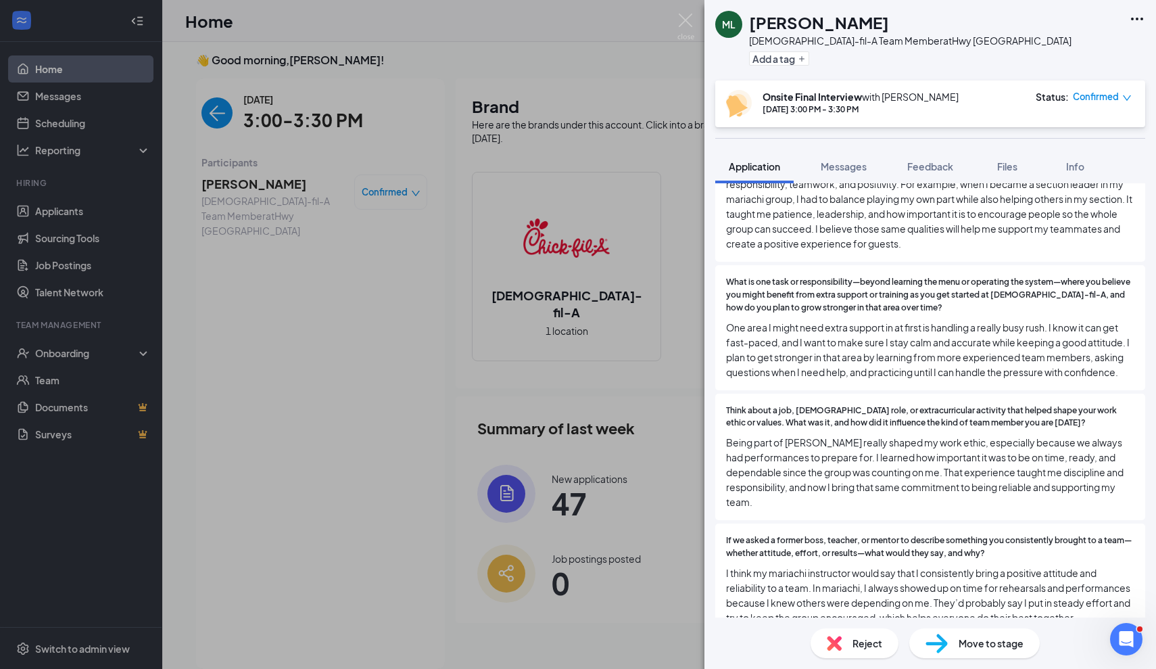
scroll to position [919, 0]
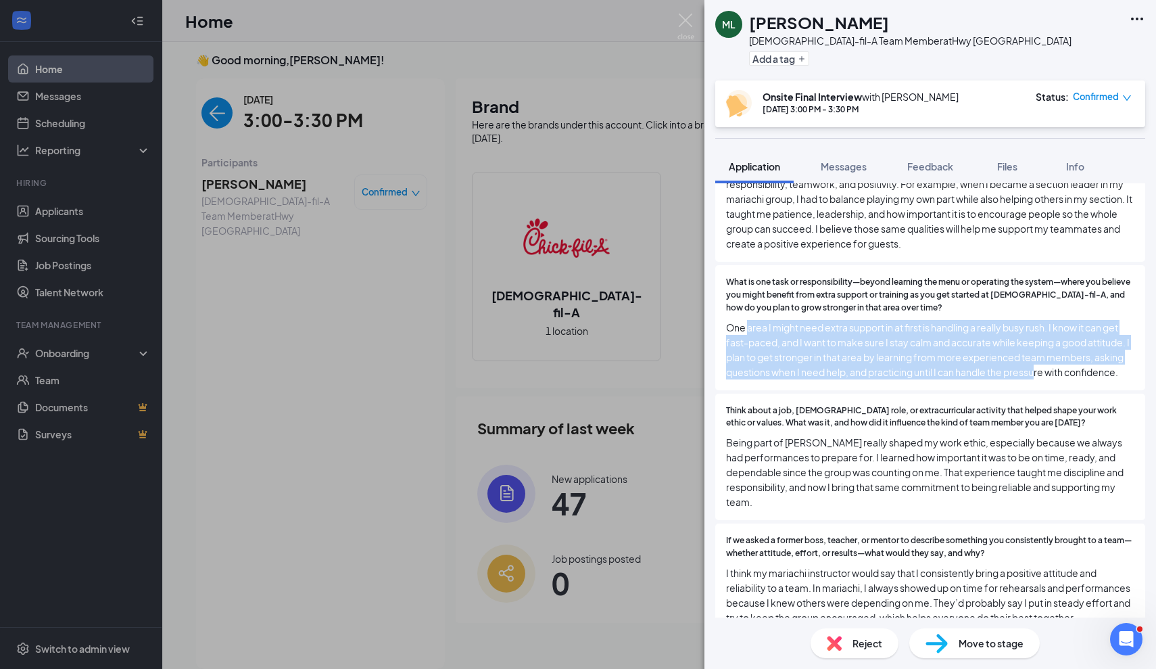
drag, startPoint x: 750, startPoint y: 302, endPoint x: 1041, endPoint y: 351, distance: 295.5
click at [1041, 351] on span "One area I might need extra support in at first is handling a really busy rush.…" at bounding box center [930, 349] width 408 height 59
drag, startPoint x: 748, startPoint y: 303, endPoint x: 947, endPoint y: 335, distance: 202.0
click at [950, 335] on span "One area I might need extra support in at first is handling a really busy rush.…" at bounding box center [930, 349] width 408 height 59
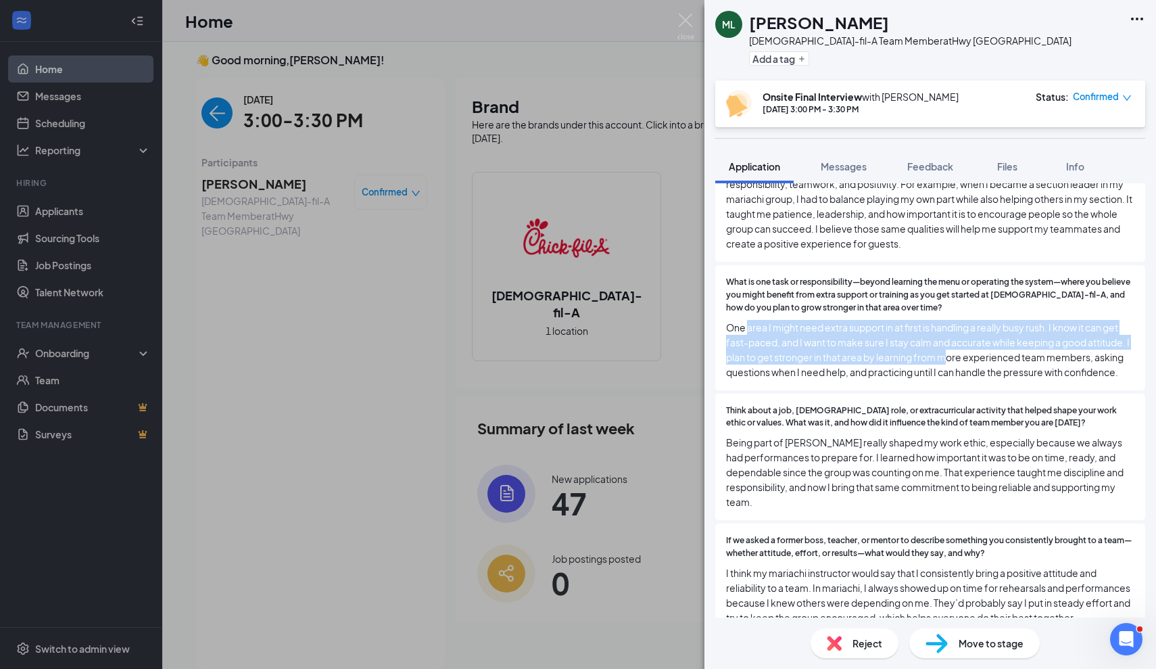
click at [947, 335] on span "One area I might need extra support in at first is handling a really busy rush.…" at bounding box center [930, 349] width 408 height 59
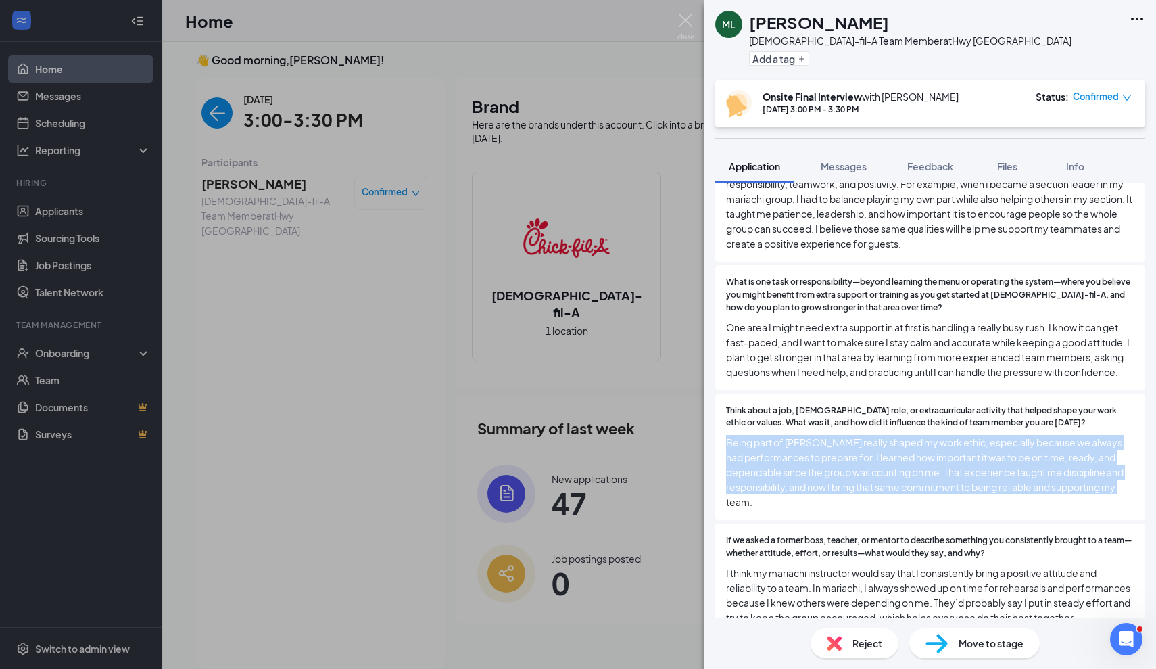
drag, startPoint x: 725, startPoint y: 414, endPoint x: 927, endPoint y: 481, distance: 213.1
click at [929, 481] on div "Think about a job, [DEMOGRAPHIC_DATA] role, or extracurricular activity that he…" at bounding box center [930, 456] width 430 height 127
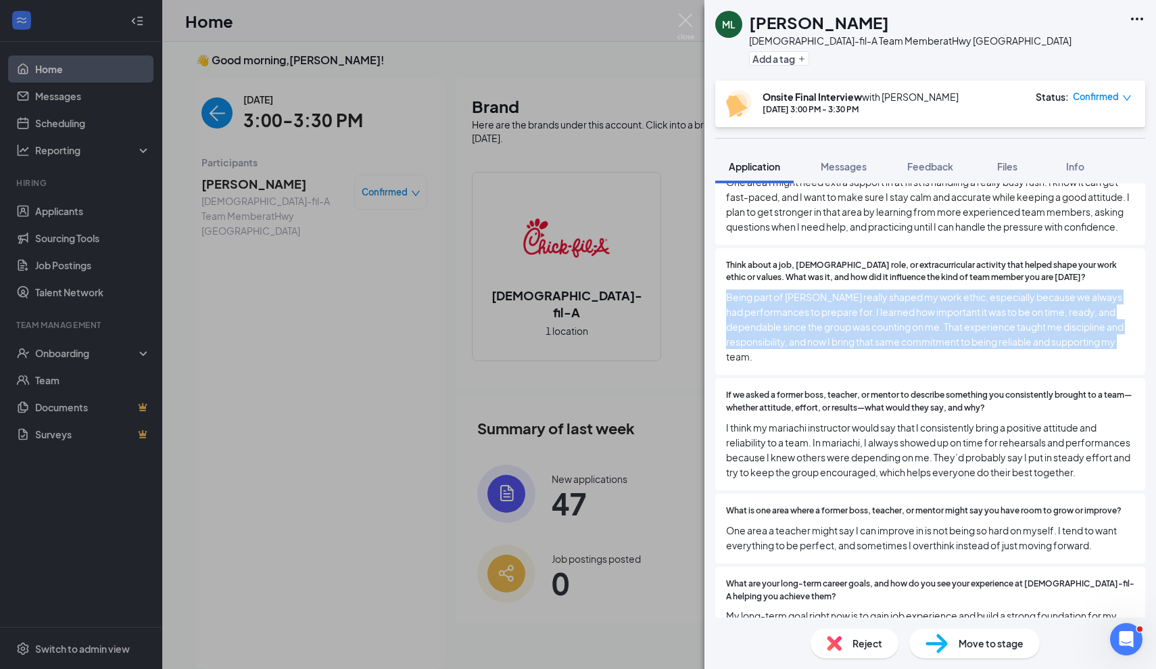
scroll to position [1067, 0]
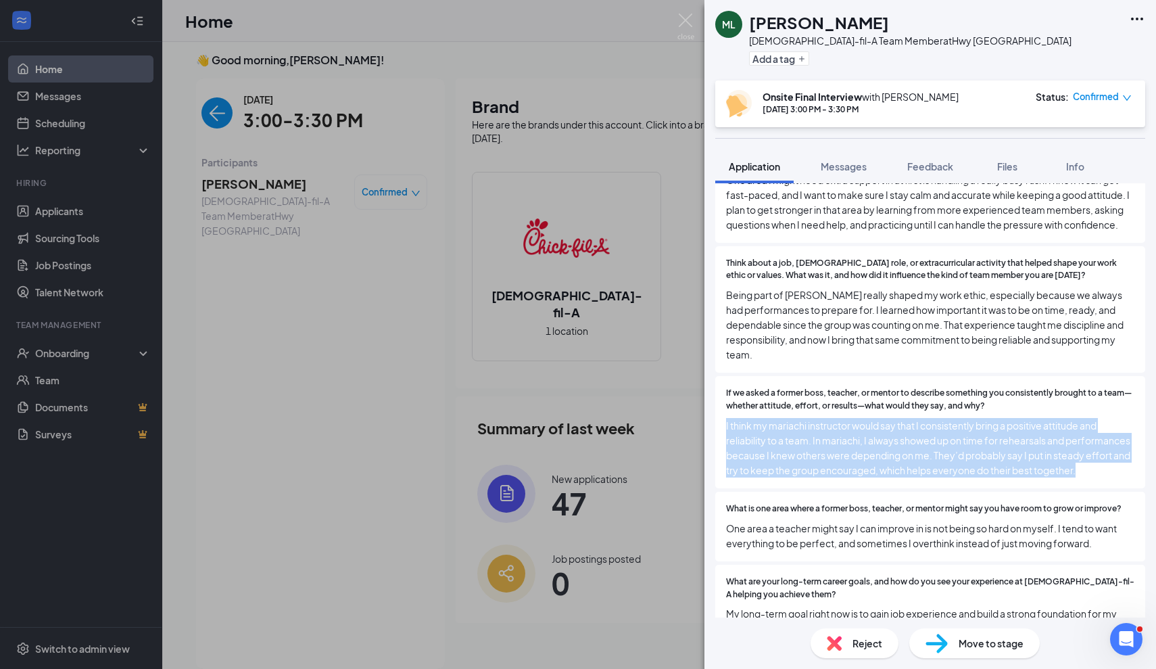
drag, startPoint x: 717, startPoint y: 387, endPoint x: 967, endPoint y: 452, distance: 258.5
click at [969, 452] on div "If we asked a former boss, teacher, or mentor to describe something you consist…" at bounding box center [930, 432] width 430 height 112
click at [967, 452] on div "If we asked a former boss, teacher, or mentor to describe something you consist…" at bounding box center [930, 432] width 430 height 112
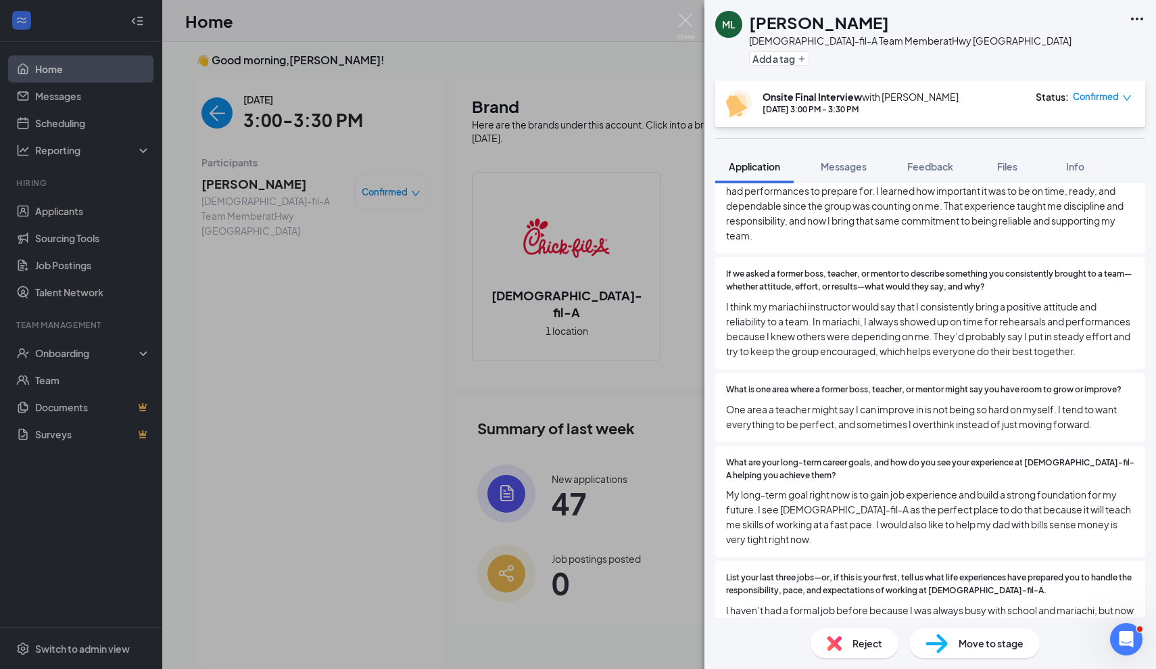
scroll to position [1192, 0]
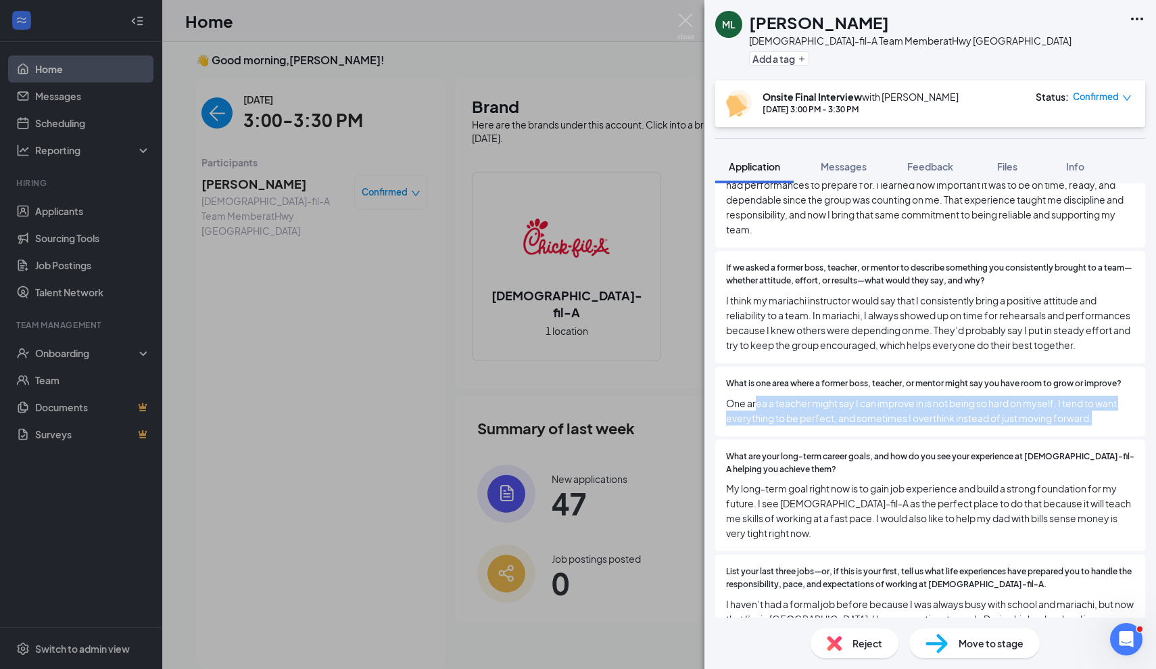
drag, startPoint x: 756, startPoint y: 374, endPoint x: 1083, endPoint y: 400, distance: 327.5
click at [1083, 400] on div "What is one area where a former boss, teacher, or mentor might say you have roo…" at bounding box center [930, 401] width 430 height 70
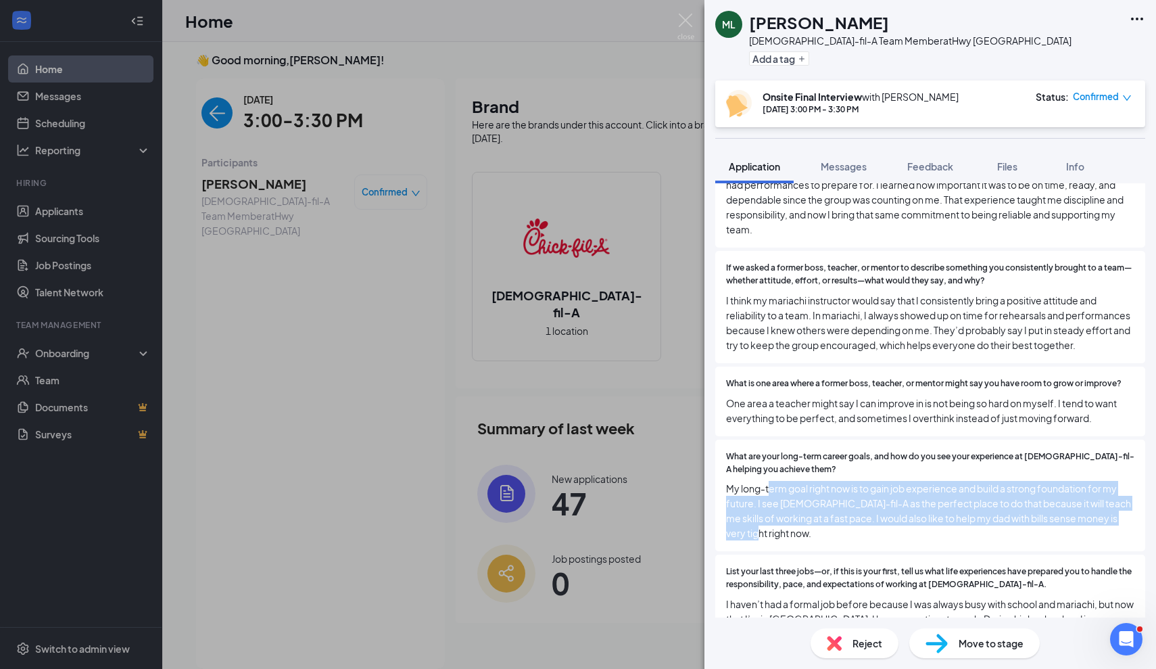
drag, startPoint x: 767, startPoint y: 454, endPoint x: 931, endPoint y: 506, distance: 172.3
click at [932, 506] on span "My long-term goal right now is to gain job experience and build a strong founda…" at bounding box center [930, 510] width 408 height 59
click at [931, 506] on span "My long-term goal right now is to gain job experience and build a strong founda…" at bounding box center [930, 510] width 408 height 59
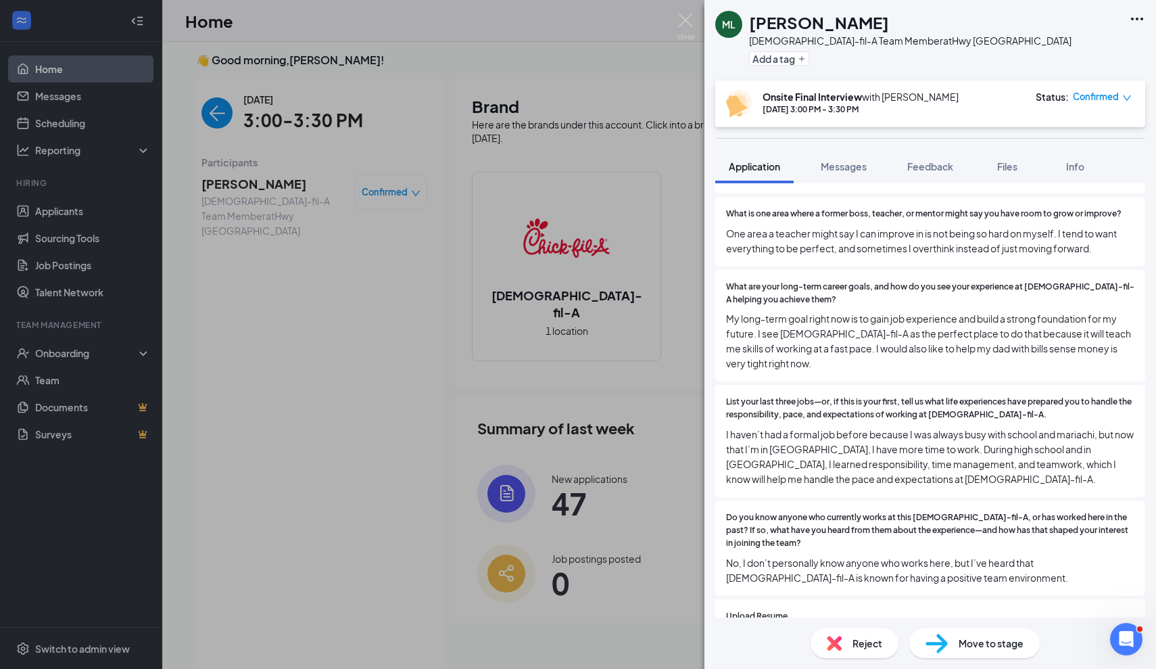
scroll to position [1366, 0]
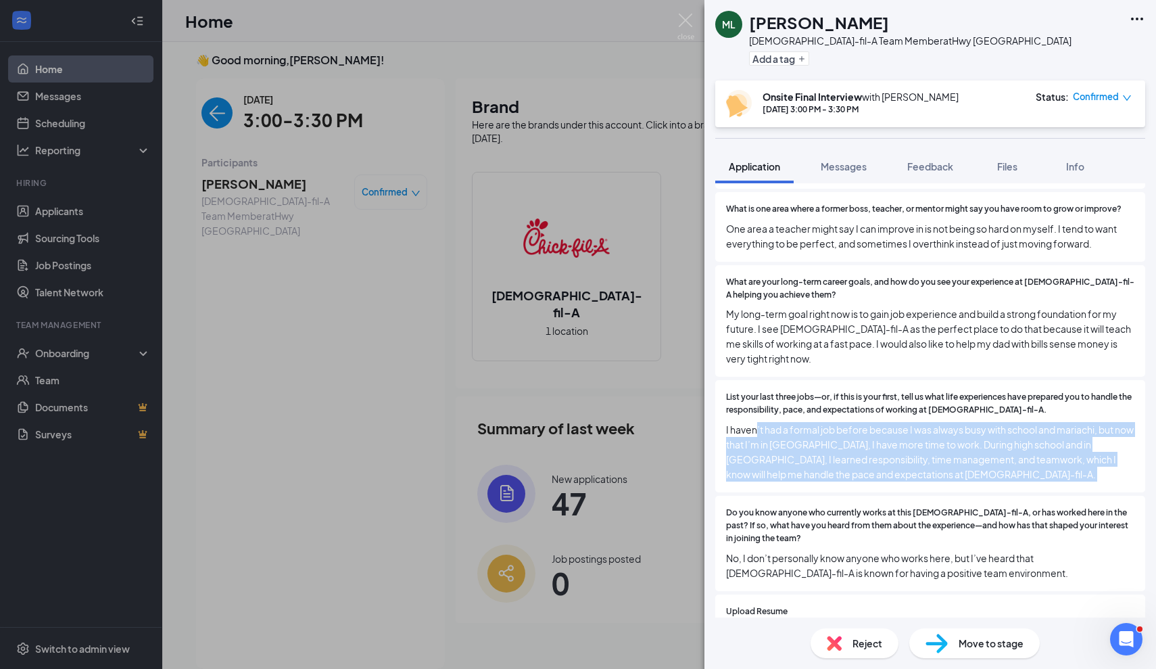
drag, startPoint x: 754, startPoint y: 399, endPoint x: 975, endPoint y: 467, distance: 231.3
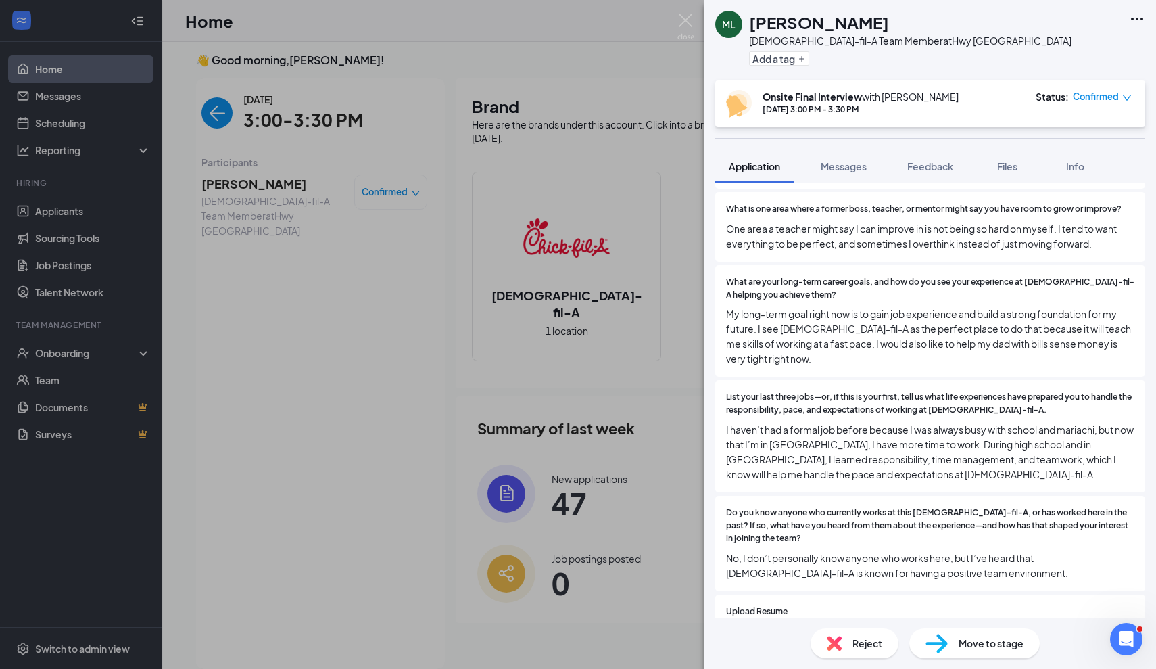
click at [975, 495] on div "Do you know anyone who currently works at this [DEMOGRAPHIC_DATA]-fil-A, or has…" at bounding box center [930, 542] width 430 height 95
drag, startPoint x: 742, startPoint y: 529, endPoint x: 946, endPoint y: 540, distance: 204.4
click at [946, 550] on span "No, I don’t personally know anyone who works here, but I’ve heard that [DEMOGRA…" at bounding box center [930, 565] width 408 height 30
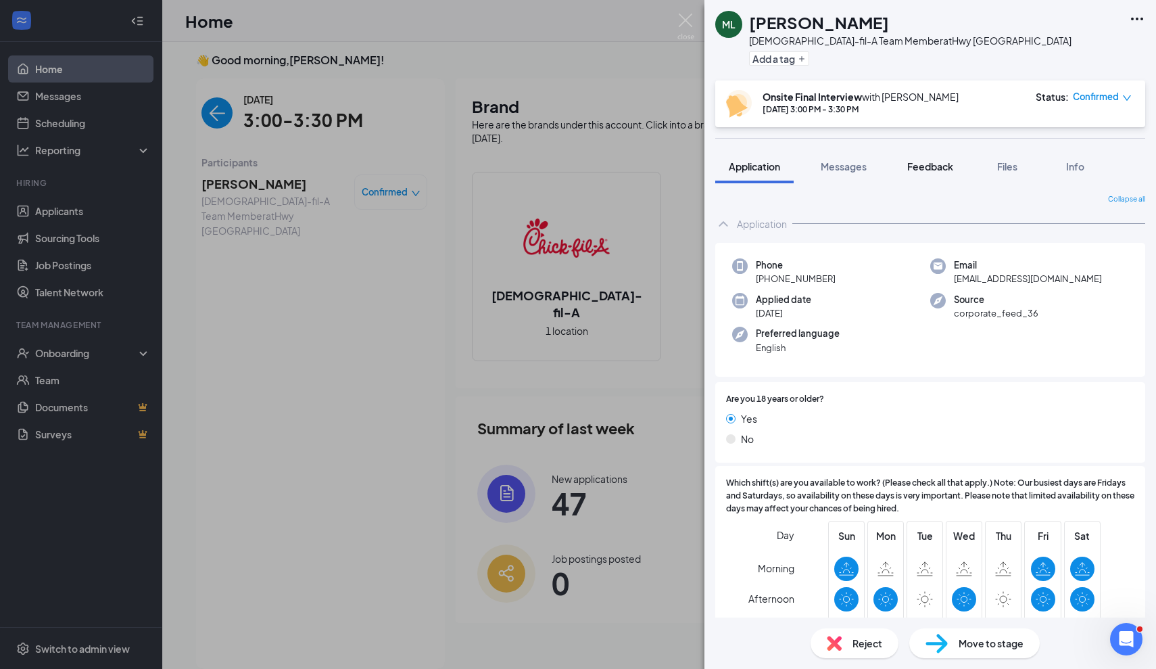
scroll to position [0, 0]
click at [926, 162] on span "Feedback" at bounding box center [930, 166] width 46 height 12
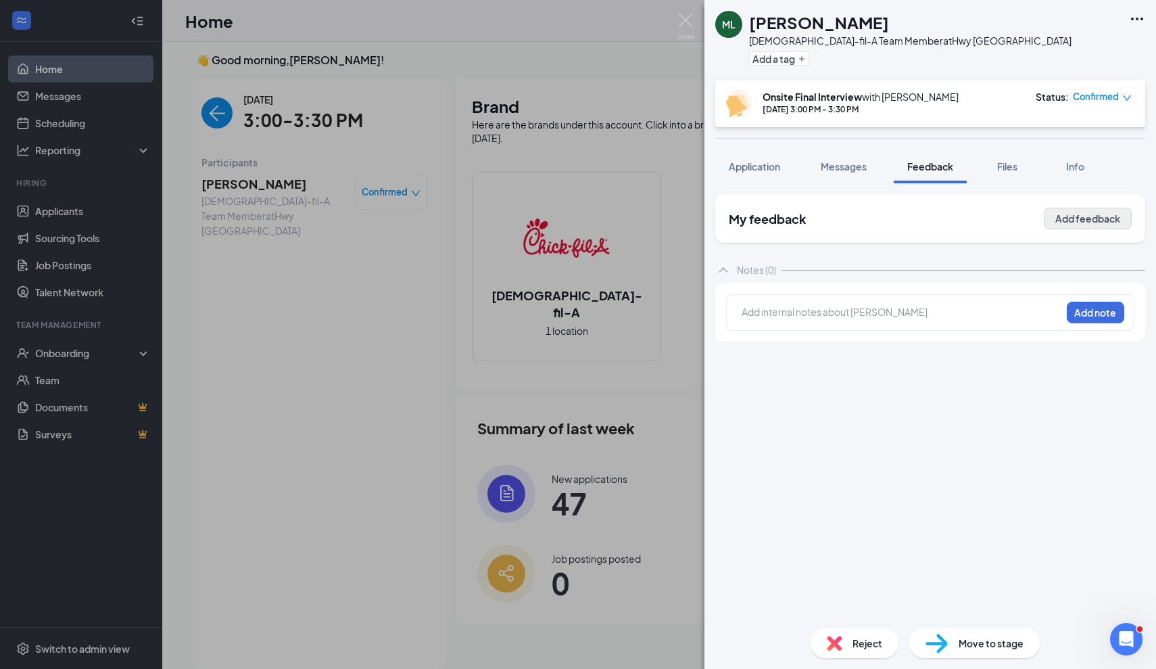
click at [1109, 222] on button "Add feedback" at bounding box center [1088, 219] width 88 height 22
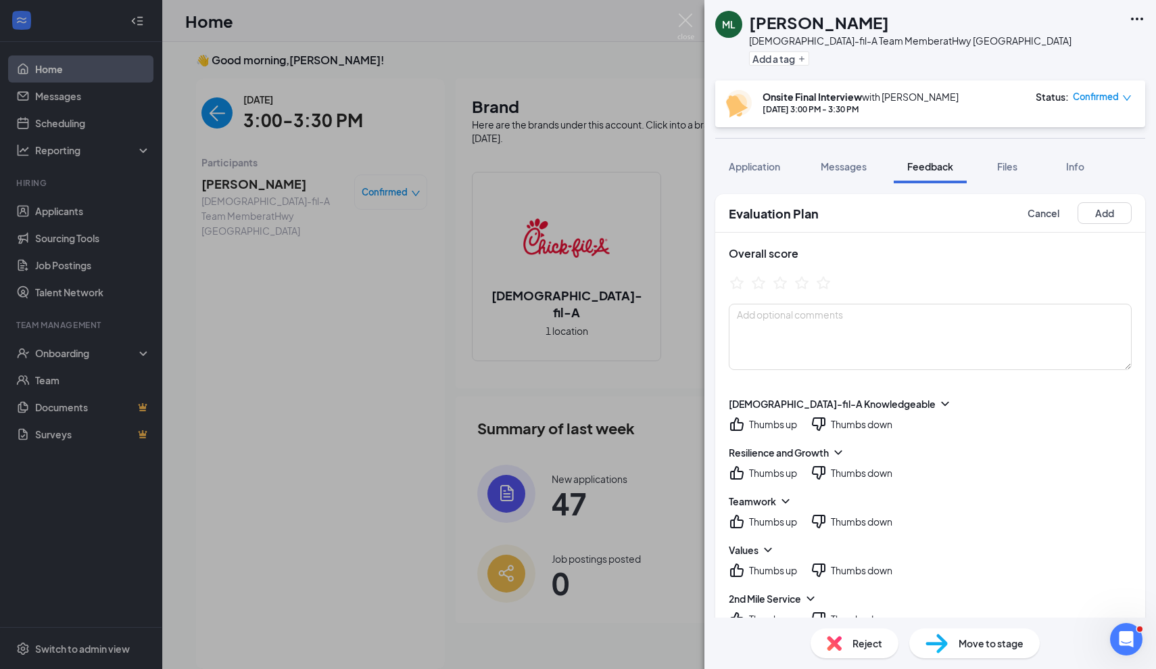
click at [938, 403] on icon "ChevronDown" at bounding box center [945, 404] width 14 height 14
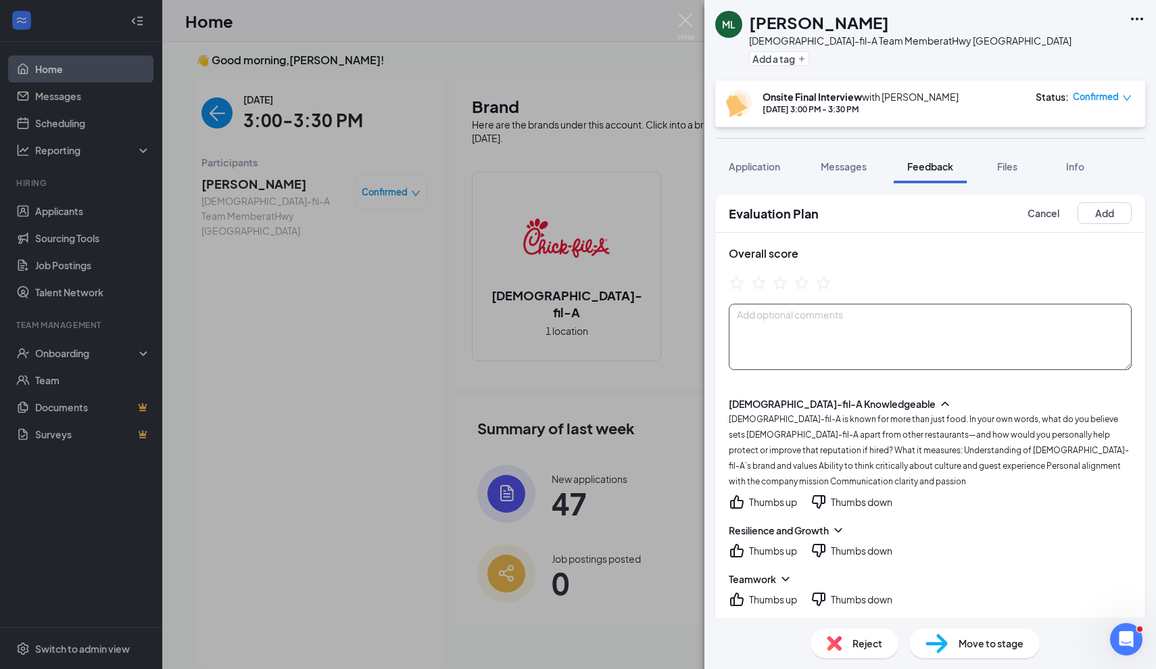
click at [862, 339] on textarea at bounding box center [930, 336] width 403 height 66
click at [840, 523] on icon "ChevronDown" at bounding box center [838, 530] width 14 height 14
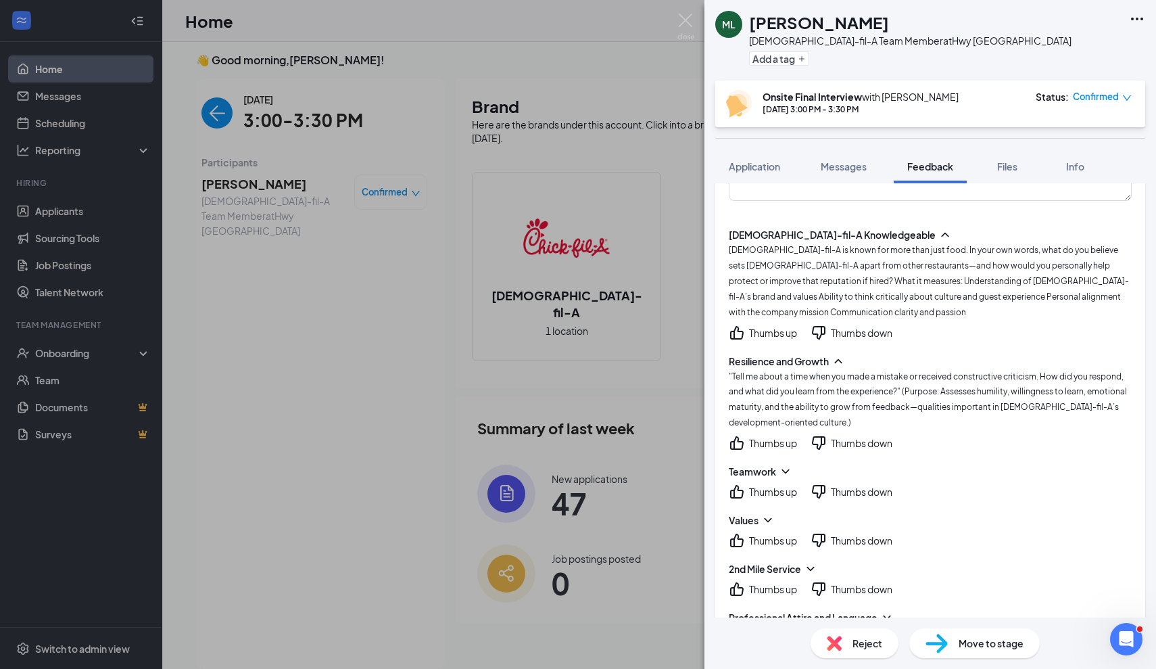
scroll to position [170, 0]
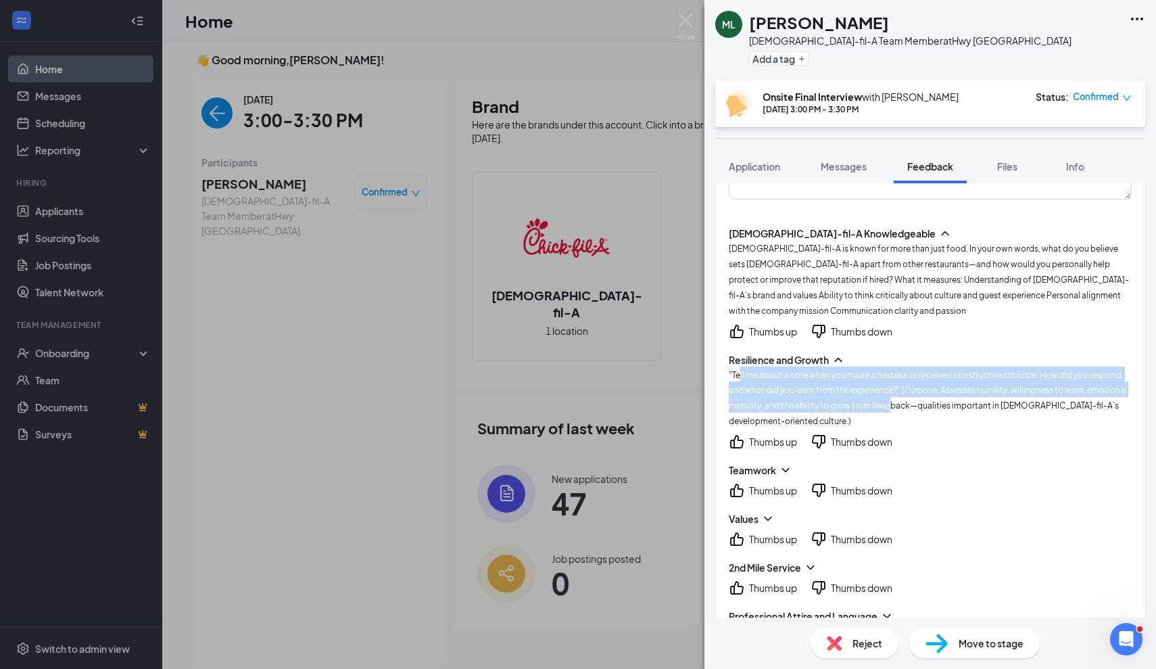
drag, startPoint x: 738, startPoint y: 358, endPoint x: 889, endPoint y: 387, distance: 153.6
click at [890, 388] on span ""Tell me about a time when you made a mistake or received constructive criticis…" at bounding box center [928, 398] width 398 height 57
click at [889, 387] on span ""Tell me about a time when you made a mistake or received constructive criticis…" at bounding box center [928, 398] width 398 height 57
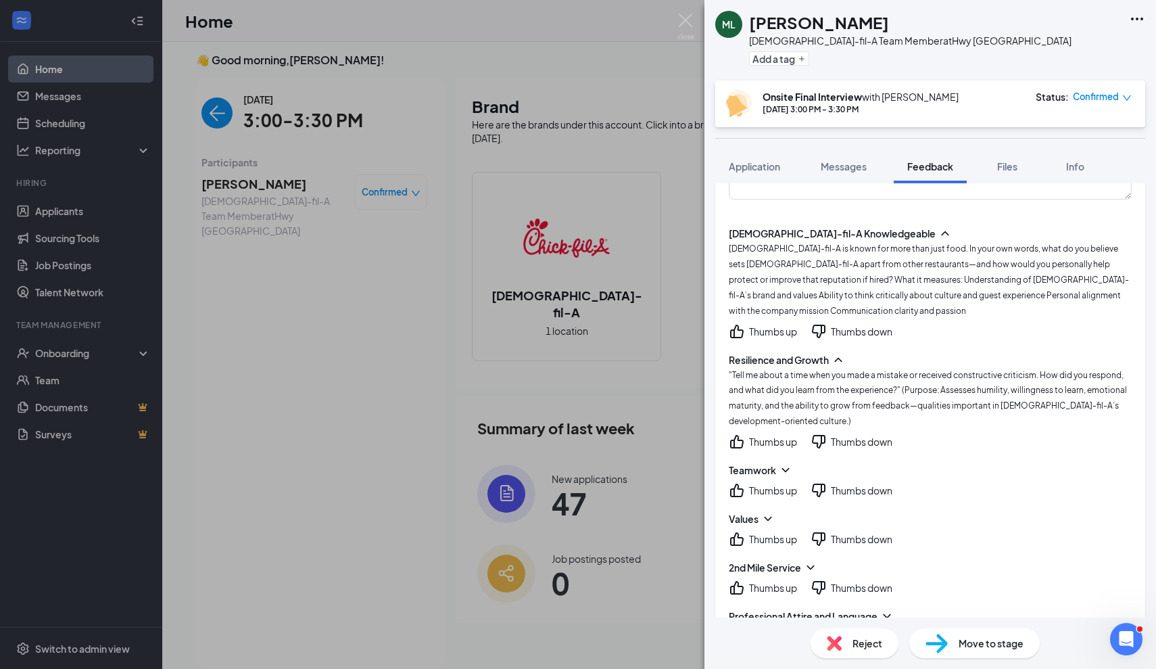
click at [783, 463] on icon "ChevronDown" at bounding box center [786, 470] width 14 height 14
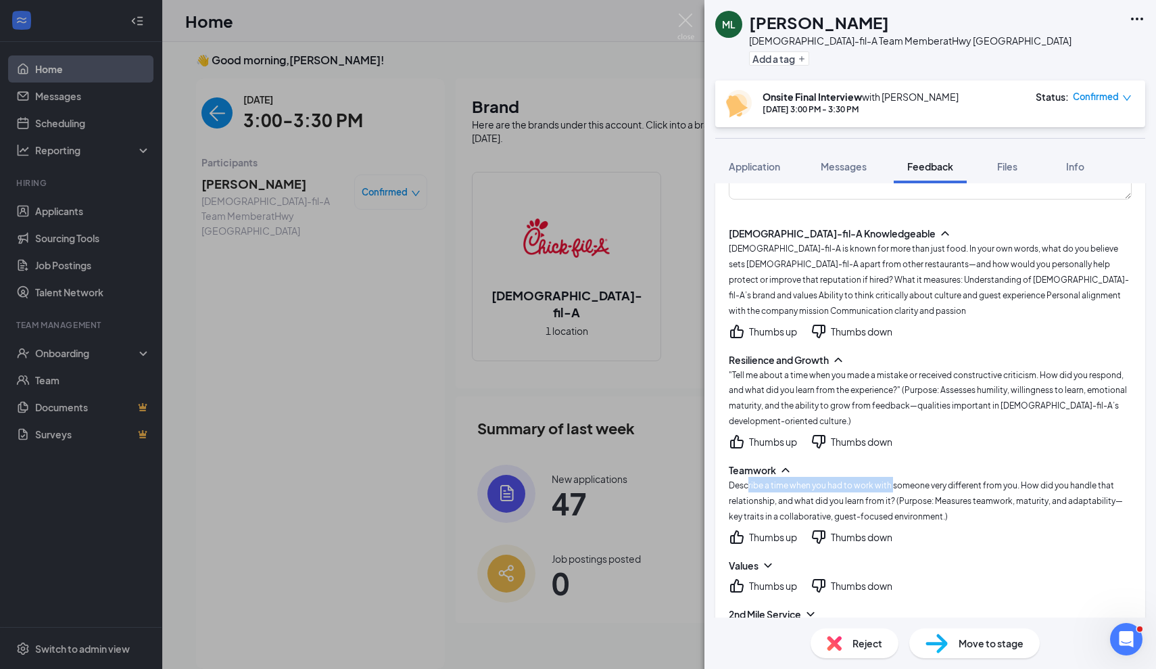
drag, startPoint x: 749, startPoint y: 460, endPoint x: 908, endPoint y: 470, distance: 159.2
click at [908, 477] on div "Describe a time when you had to work with someone very different from you. How …" at bounding box center [930, 500] width 403 height 47
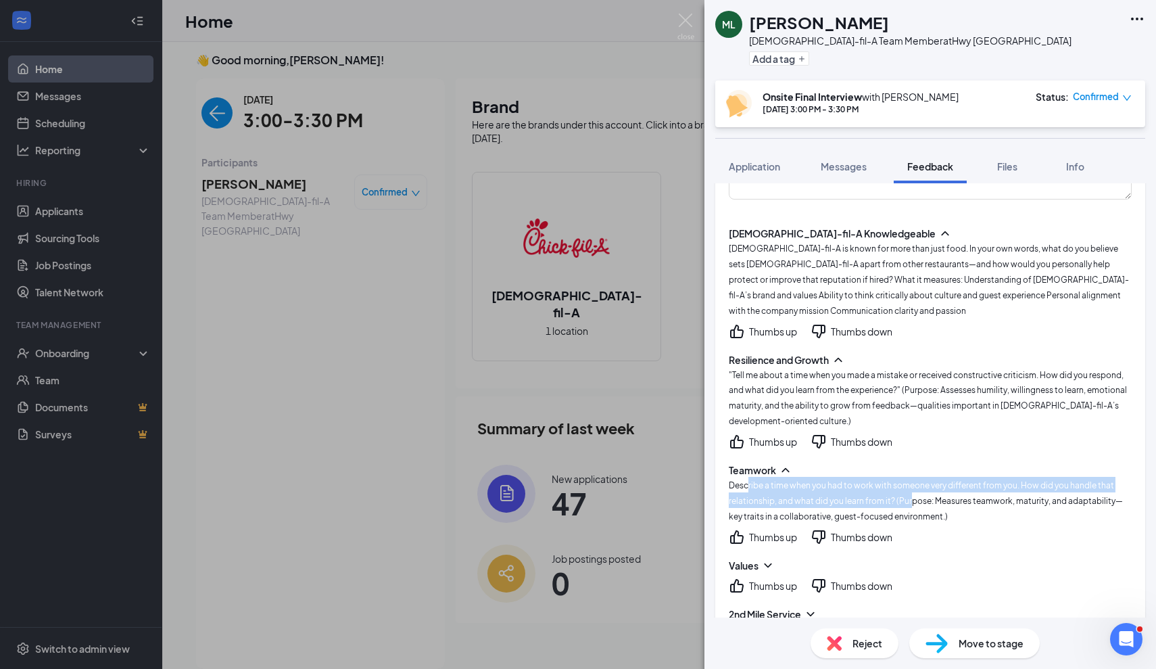
click at [908, 477] on div "Describe a time when you had to work with someone very different from you. How …" at bounding box center [930, 500] width 403 height 47
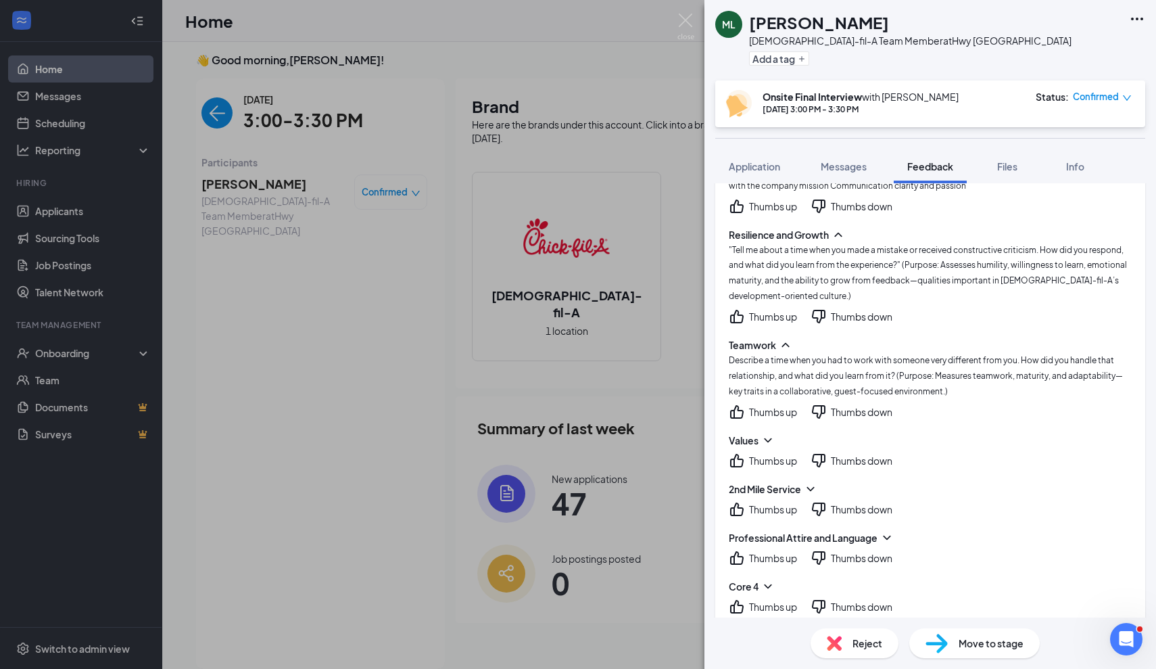
scroll to position [296, 0]
click at [767, 433] on icon "ChevronDown" at bounding box center [768, 440] width 14 height 14
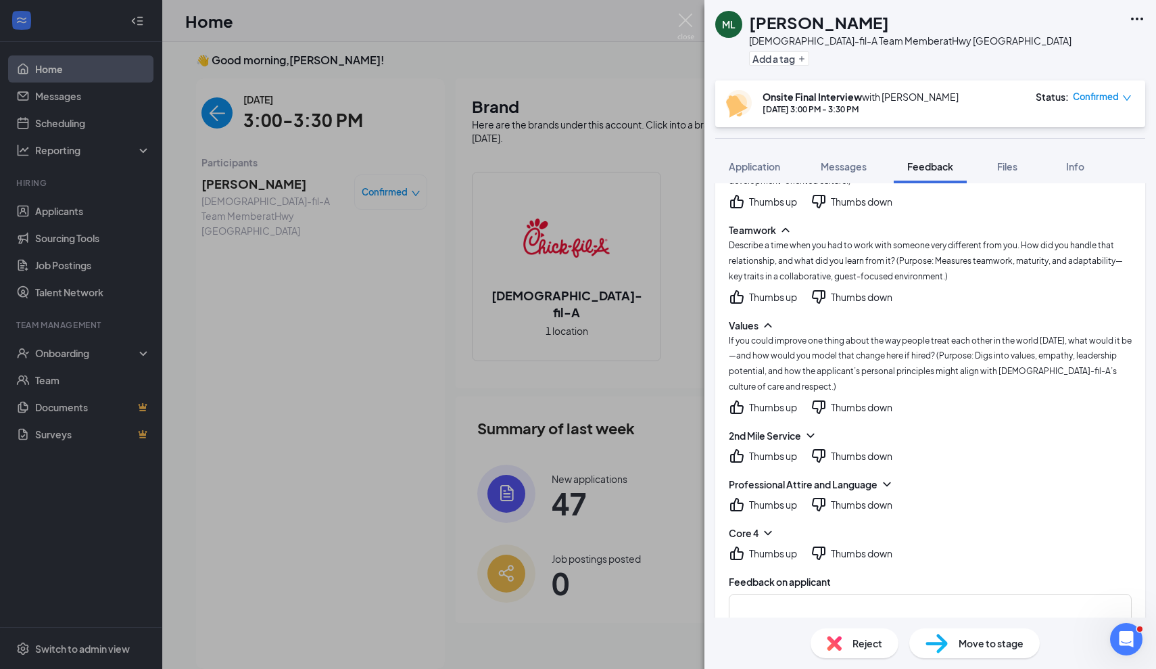
scroll to position [418, 0]
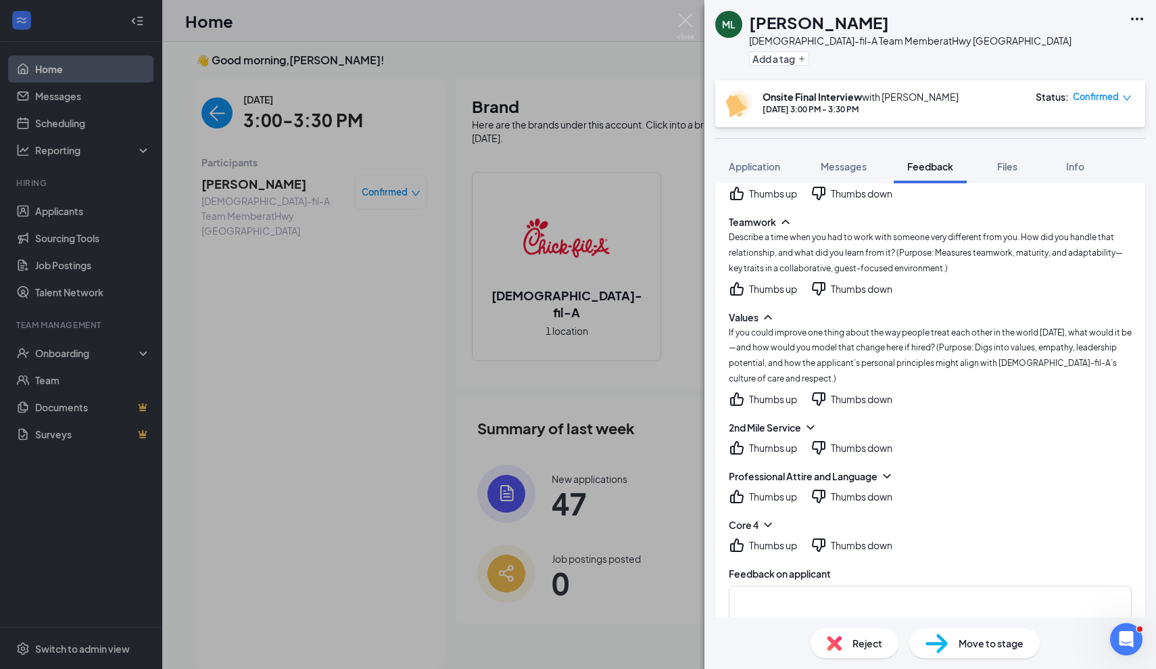
click at [806, 420] on icon "ChevronDown" at bounding box center [811, 427] width 14 height 14
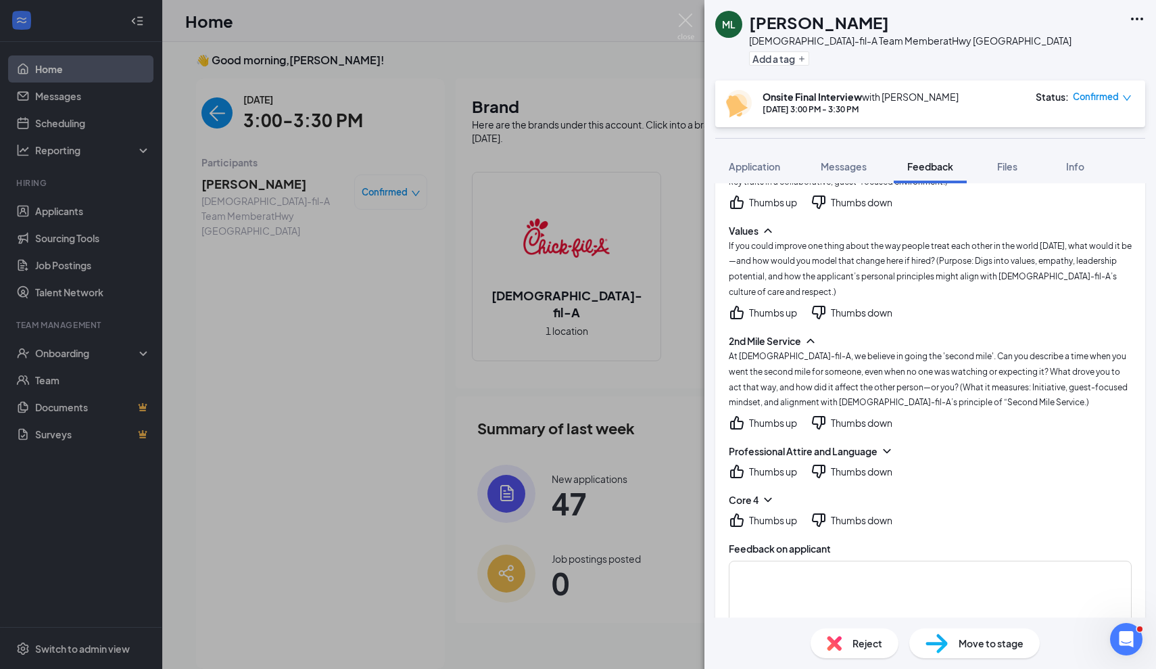
scroll to position [535, 0]
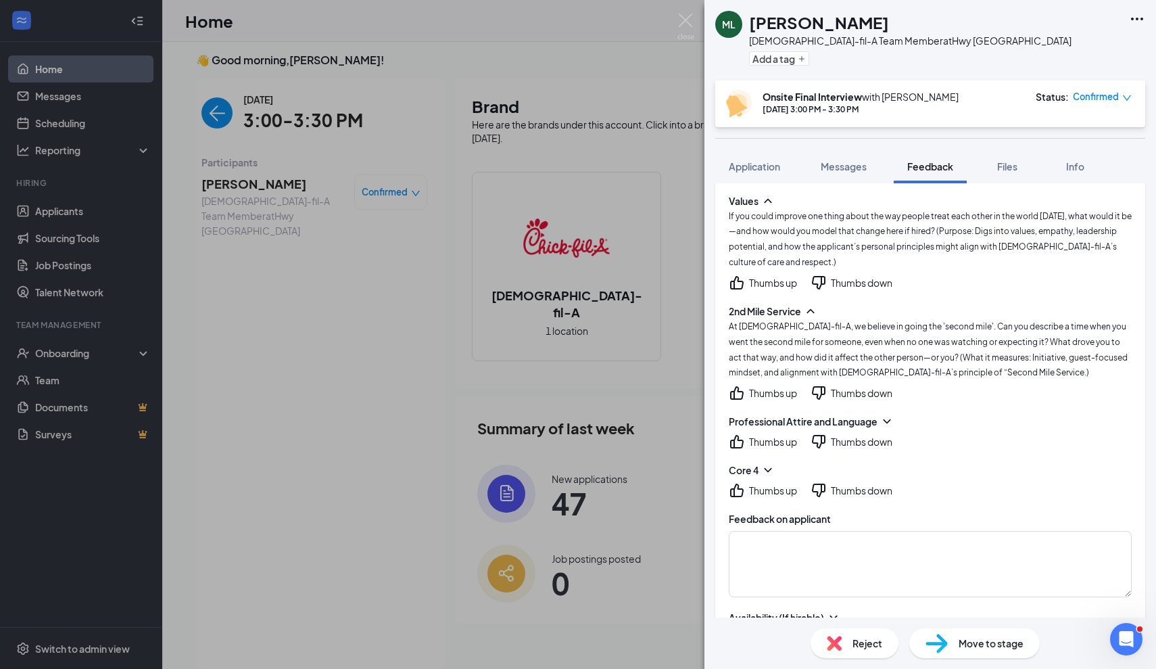
click at [886, 414] on icon "ChevronDown" at bounding box center [887, 421] width 14 height 14
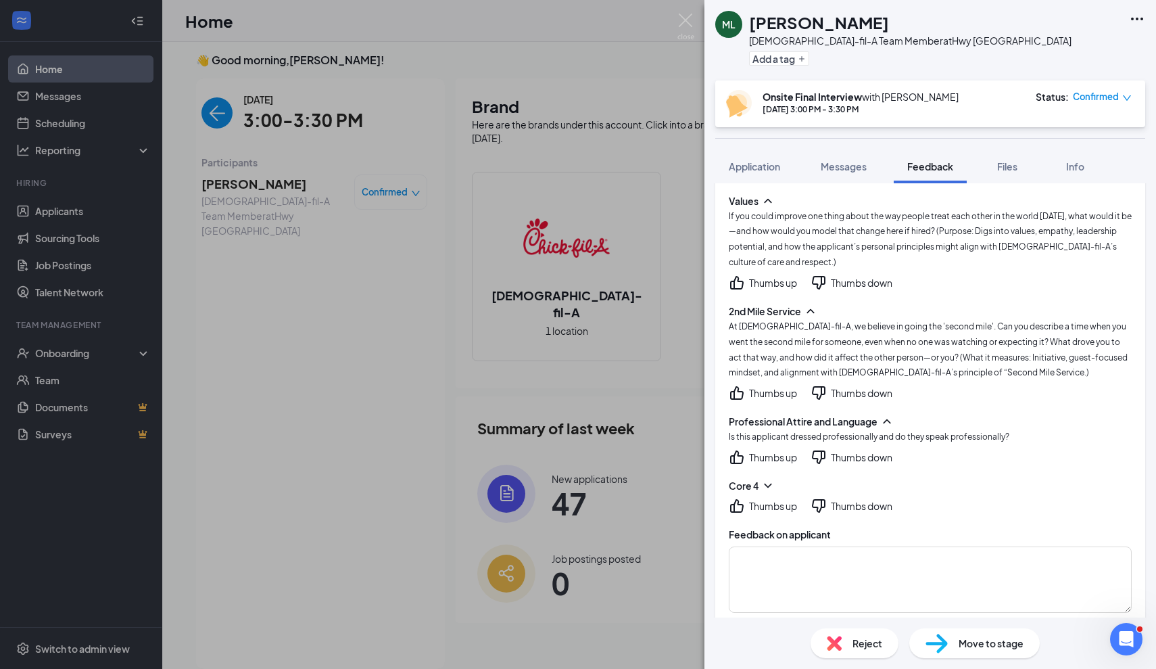
click at [770, 479] on icon "ChevronDown" at bounding box center [768, 486] width 14 height 14
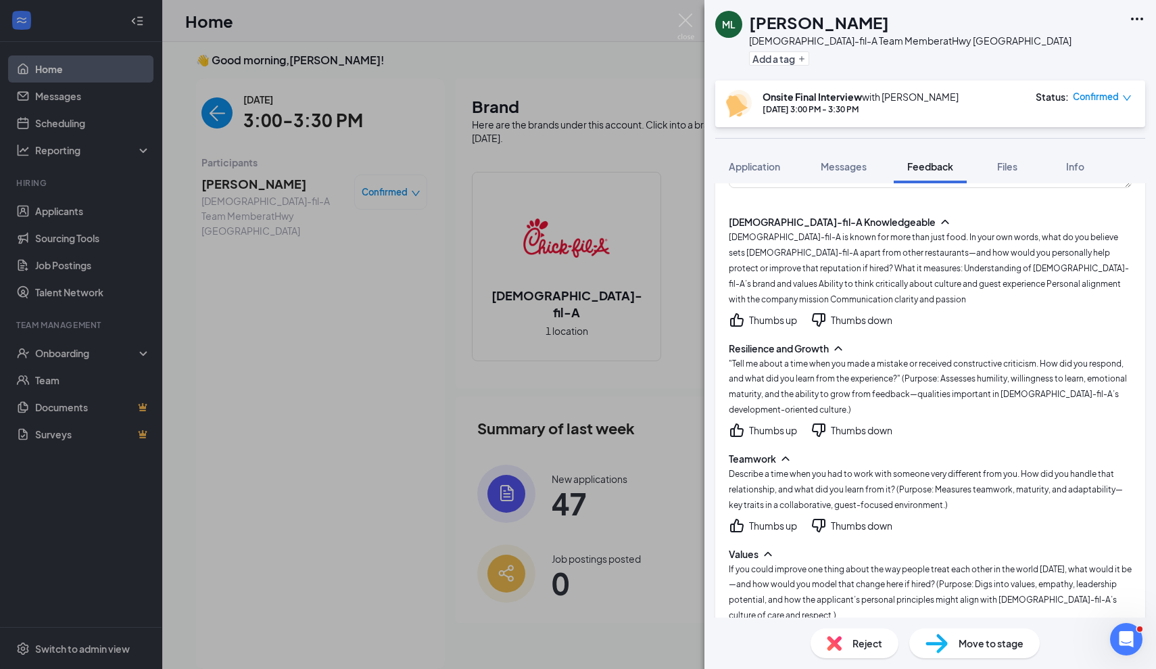
scroll to position [182, 0]
click at [819, 312] on icon "ThumbsDown" at bounding box center [818, 320] width 16 height 16
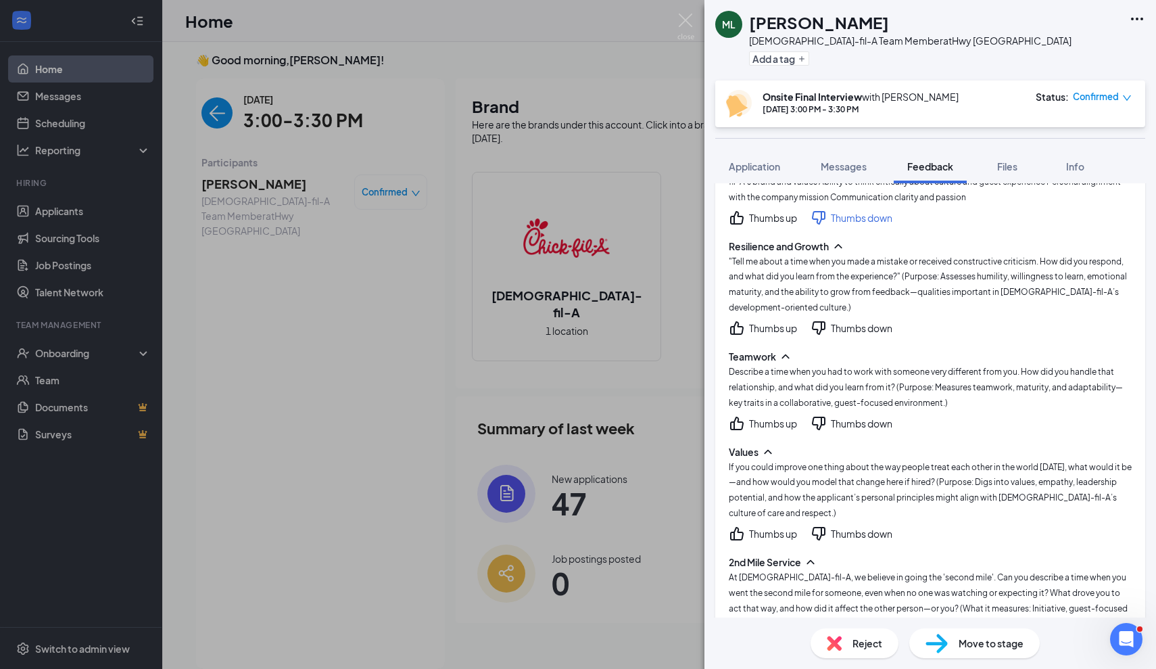
scroll to position [303, 0]
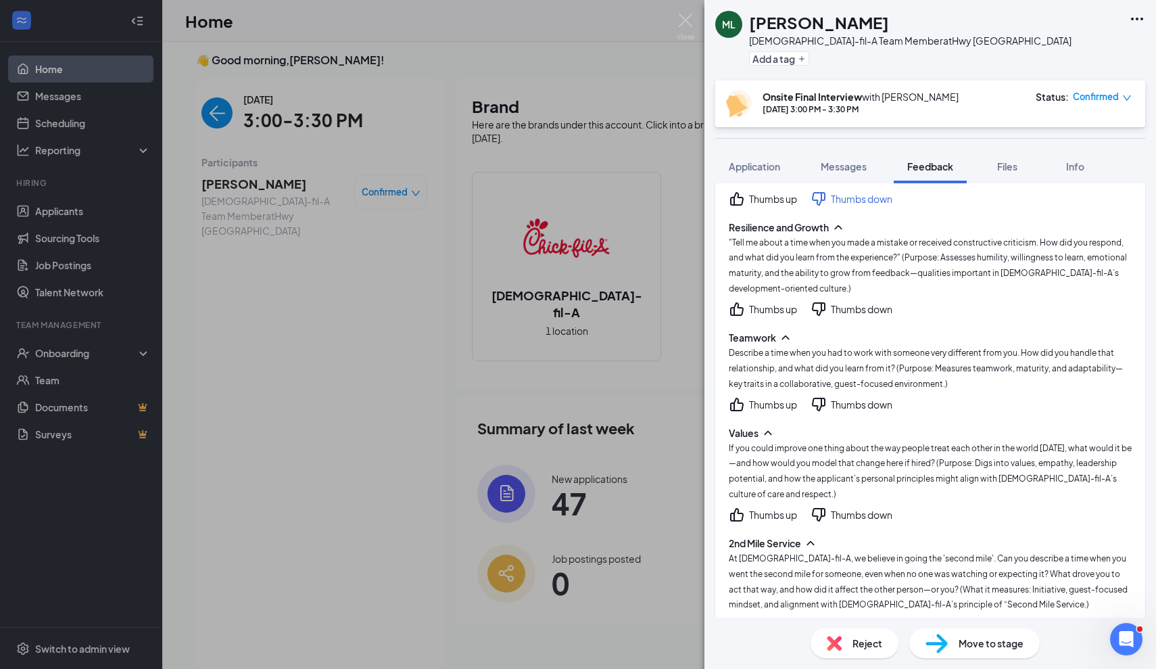
click at [764, 397] on div "Thumbs up" at bounding box center [773, 404] width 48 height 14
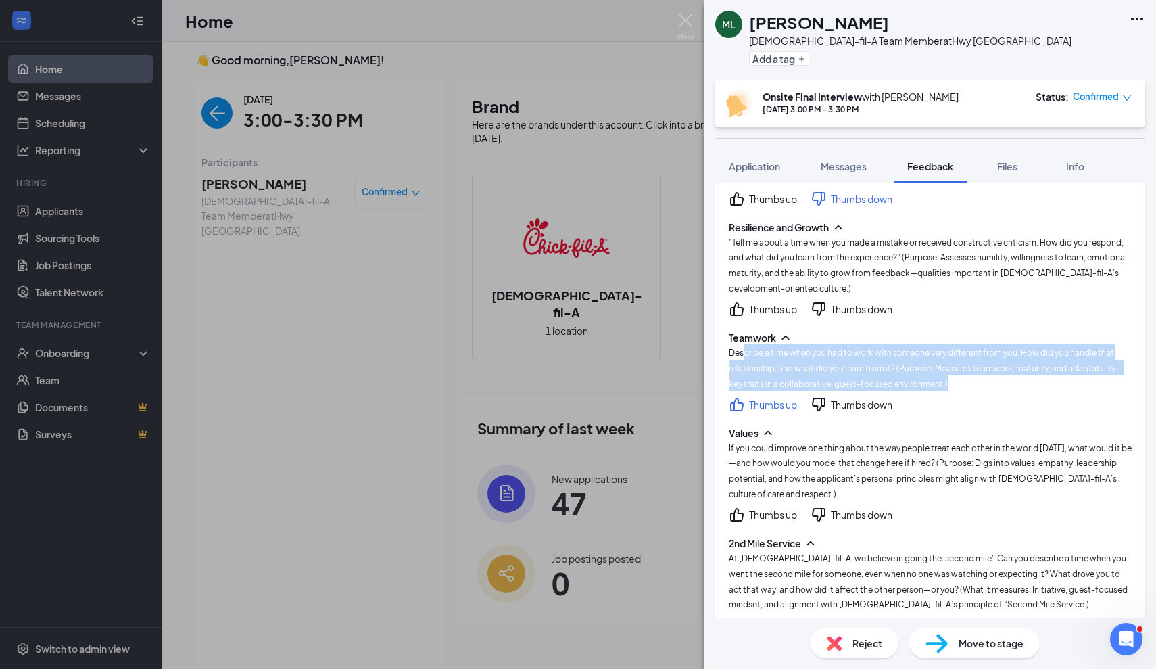
drag, startPoint x: 746, startPoint y: 333, endPoint x: 948, endPoint y: 358, distance: 204.3
click at [948, 358] on div "Describe a time when you had to work with someone very different from you. How …" at bounding box center [930, 367] width 403 height 47
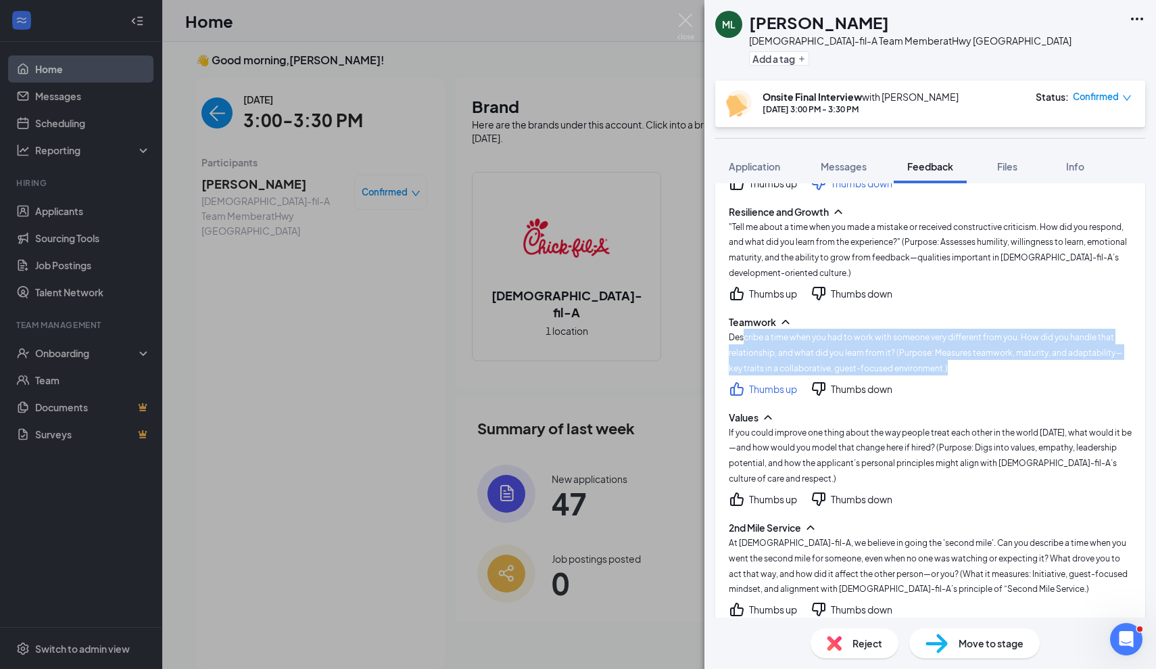
scroll to position [319, 0]
click at [884, 343] on span "Describe a time when you had to work with someone very different from you. How …" at bounding box center [926, 351] width 394 height 41
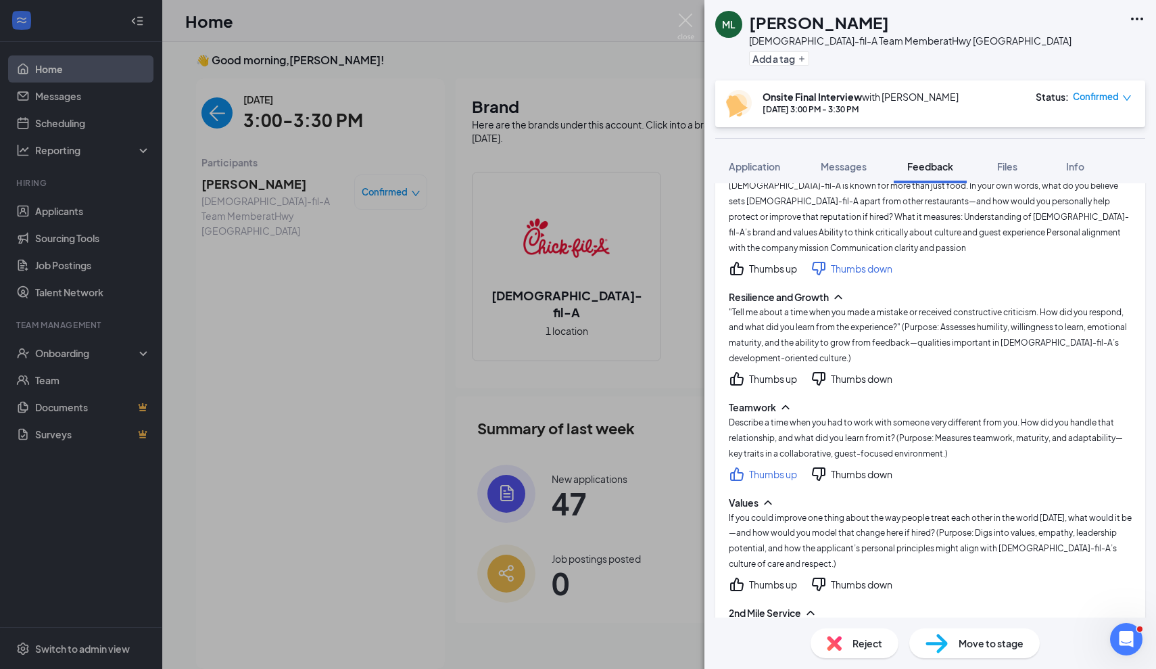
scroll to position [229, 0]
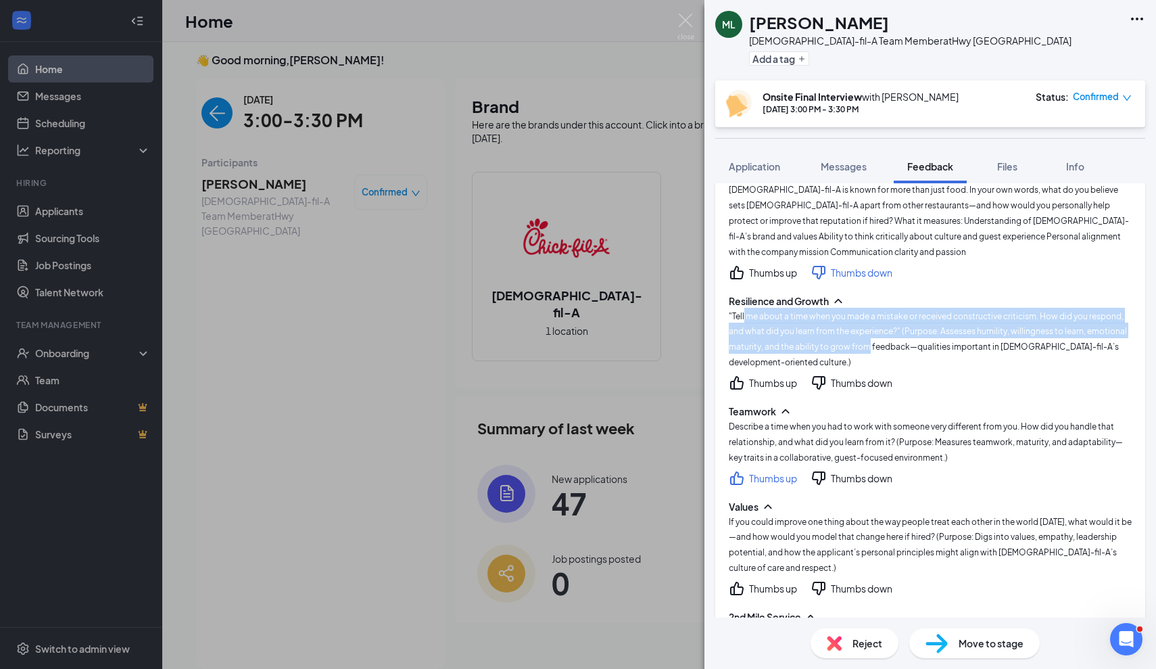
drag, startPoint x: 744, startPoint y: 299, endPoint x: 866, endPoint y: 330, distance: 126.1
click at [867, 330] on span ""Tell me about a time when you made a mistake or received constructive criticis…" at bounding box center [928, 339] width 398 height 57
click at [866, 330] on span ""Tell me about a time when you made a mistake or received constructive criticis…" at bounding box center [928, 339] width 398 height 57
drag, startPoint x: 738, startPoint y: 297, endPoint x: 824, endPoint y: 317, distance: 88.2
click at [824, 317] on span ""Tell me about a time when you made a mistake or received constructive criticis…" at bounding box center [928, 339] width 398 height 57
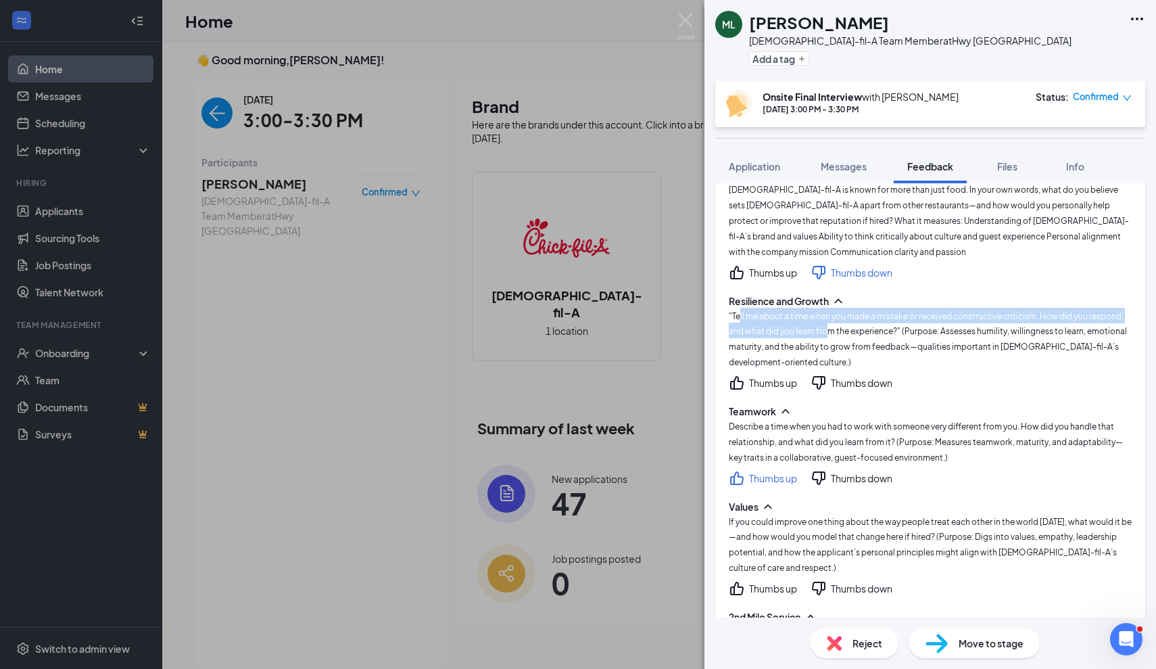
click at [824, 317] on span ""Tell me about a time when you made a mistake or received constructive criticis…" at bounding box center [928, 339] width 398 height 57
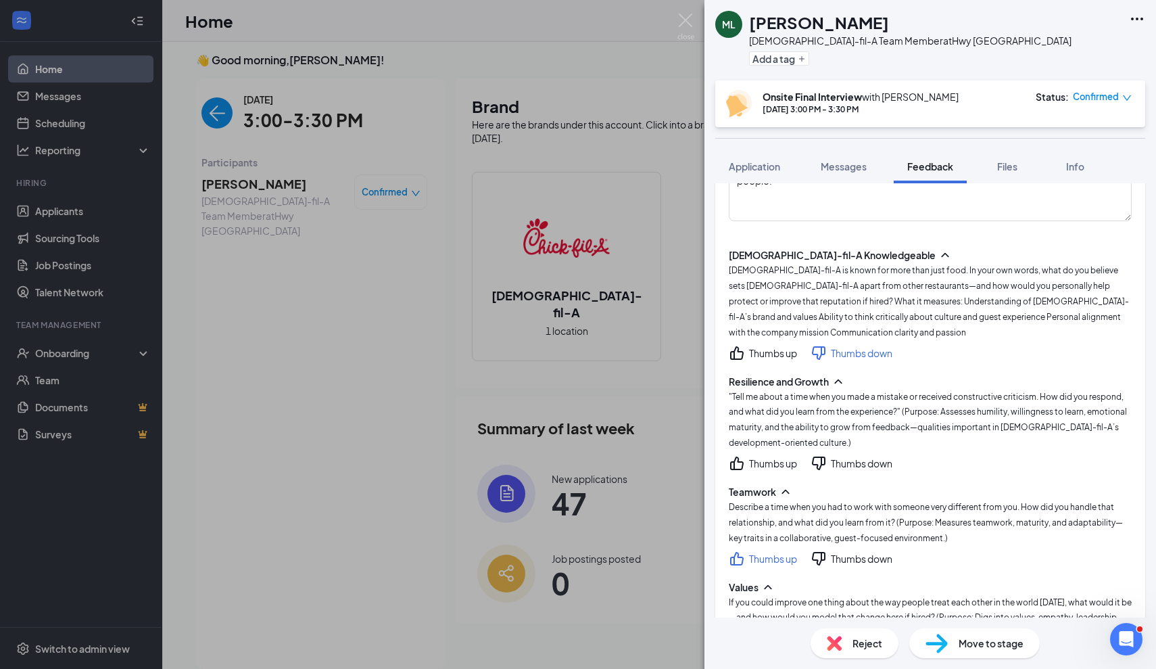
scroll to position [142, 0]
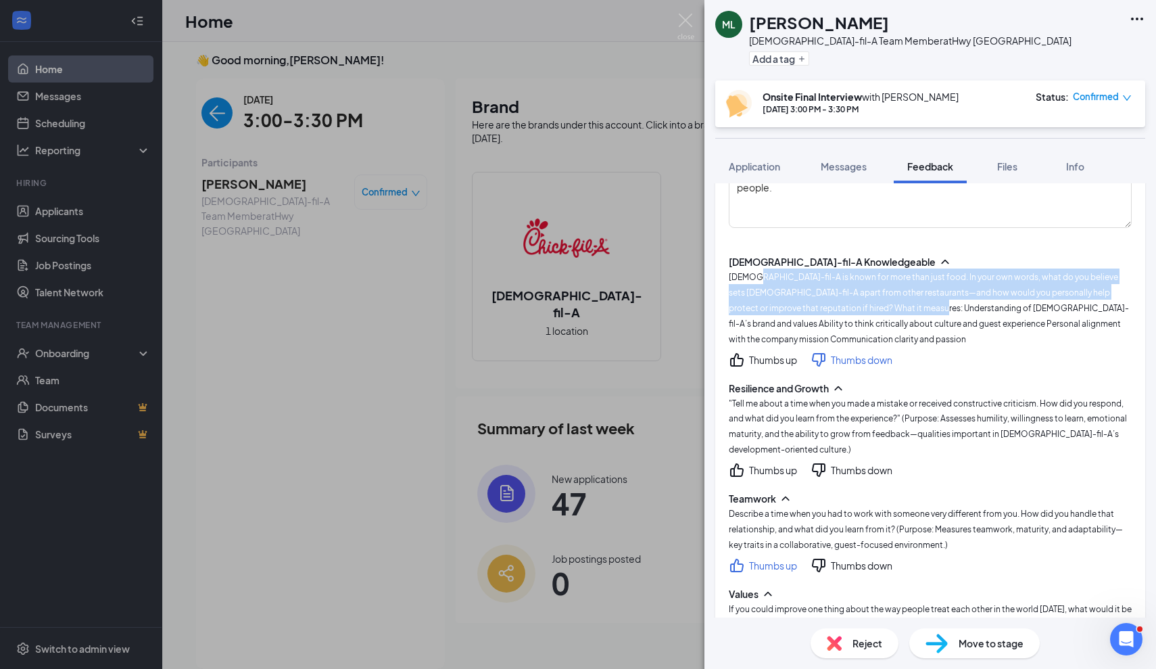
drag, startPoint x: 755, startPoint y: 272, endPoint x: 883, endPoint y: 312, distance: 134.3
click at [883, 312] on div "[DEMOGRAPHIC_DATA]-fil-A is known for more than just food. In your own words, w…" at bounding box center [930, 306] width 403 height 77
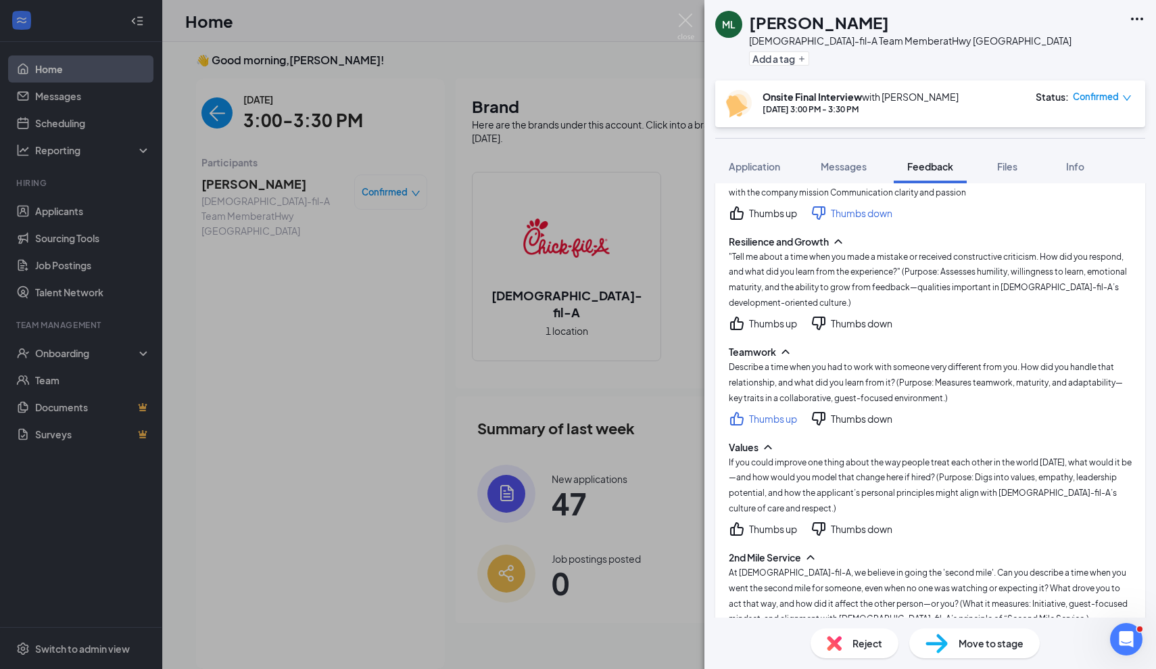
scroll to position [297, 0]
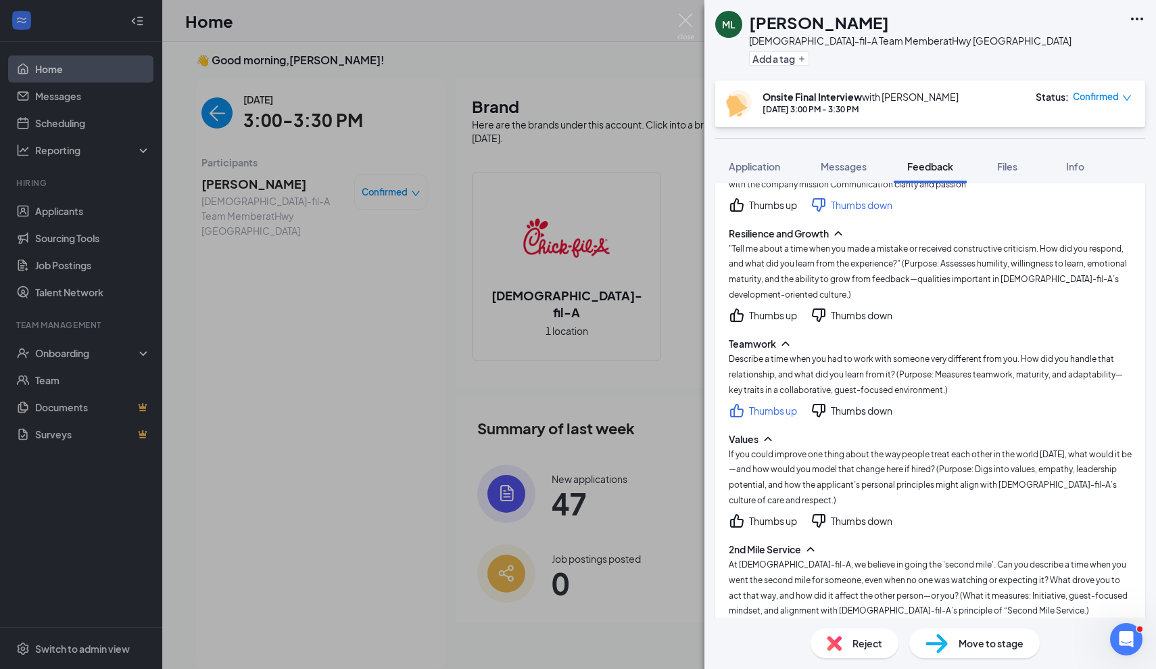
click at [821, 402] on icon "ThumbsDown" at bounding box center [818, 410] width 16 height 16
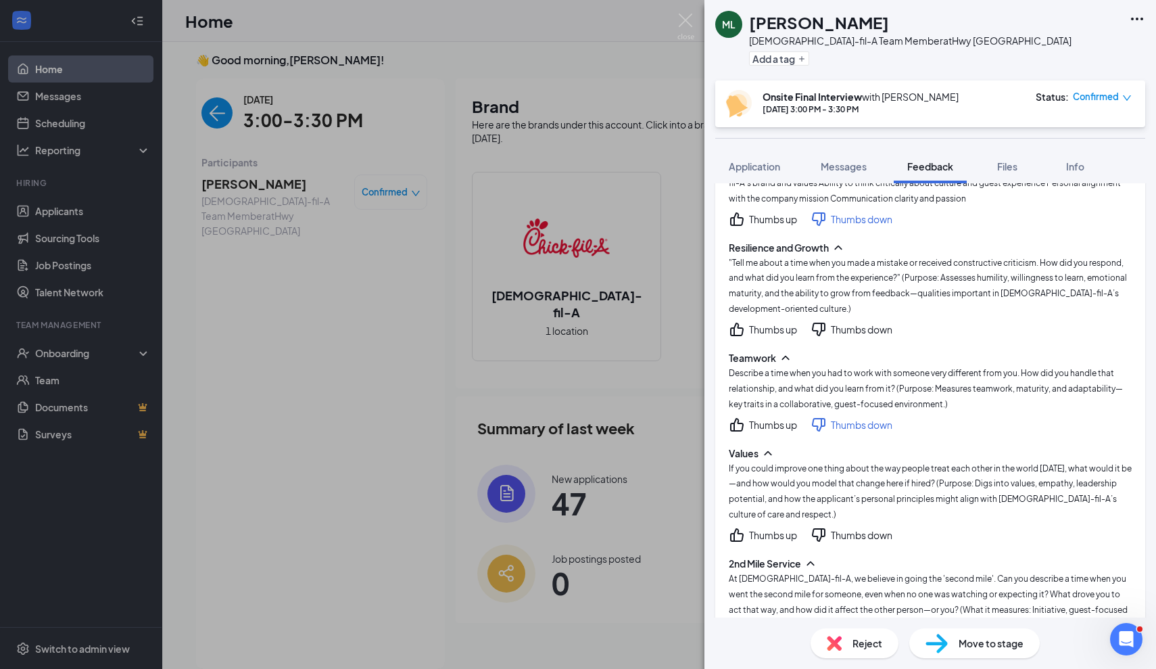
scroll to position [276, 0]
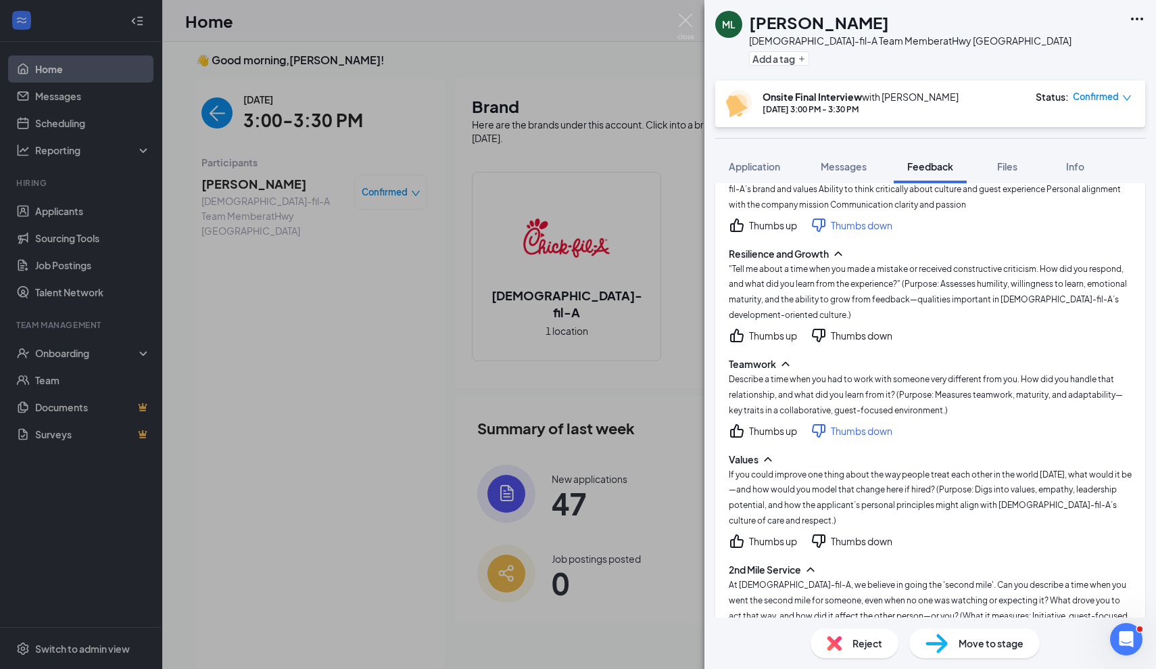
click at [781, 247] on div "Resilience and Growth" at bounding box center [779, 254] width 100 height 14
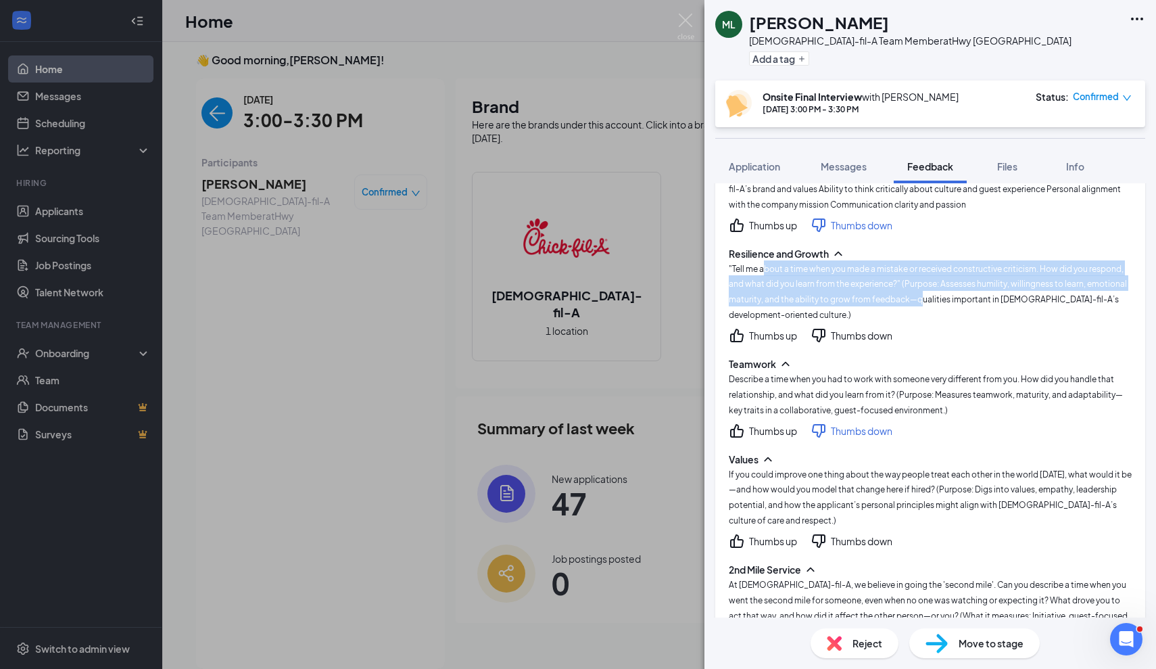
drag, startPoint x: 767, startPoint y: 246, endPoint x: 923, endPoint y: 278, distance: 159.5
click at [923, 278] on span ""Tell me about a time when you made a mistake or received constructive criticis…" at bounding box center [928, 292] width 398 height 57
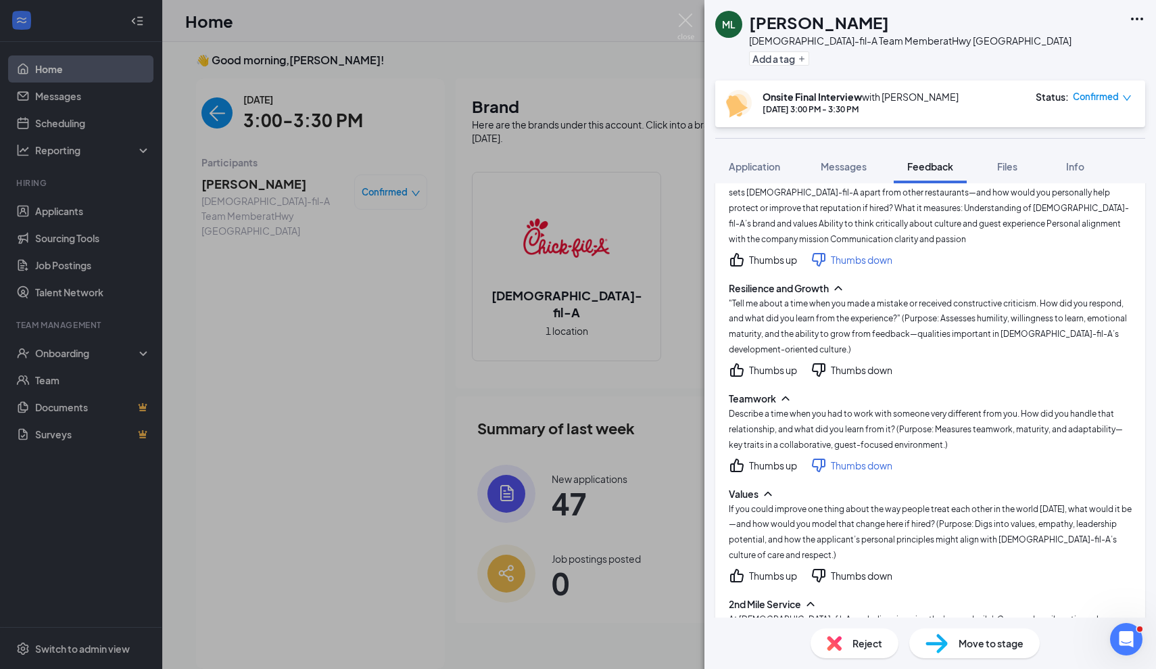
scroll to position [237, 0]
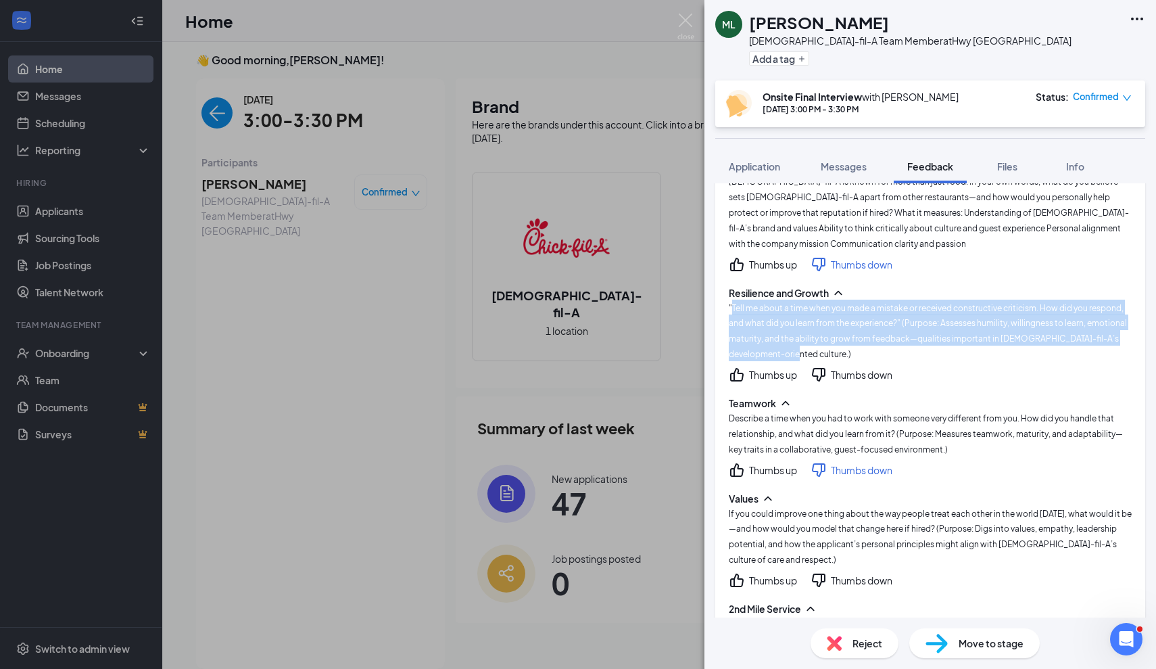
drag, startPoint x: 732, startPoint y: 289, endPoint x: 792, endPoint y: 331, distance: 73.7
click at [792, 331] on span ""Tell me about a time when you made a mistake or received constructive criticis…" at bounding box center [928, 331] width 398 height 57
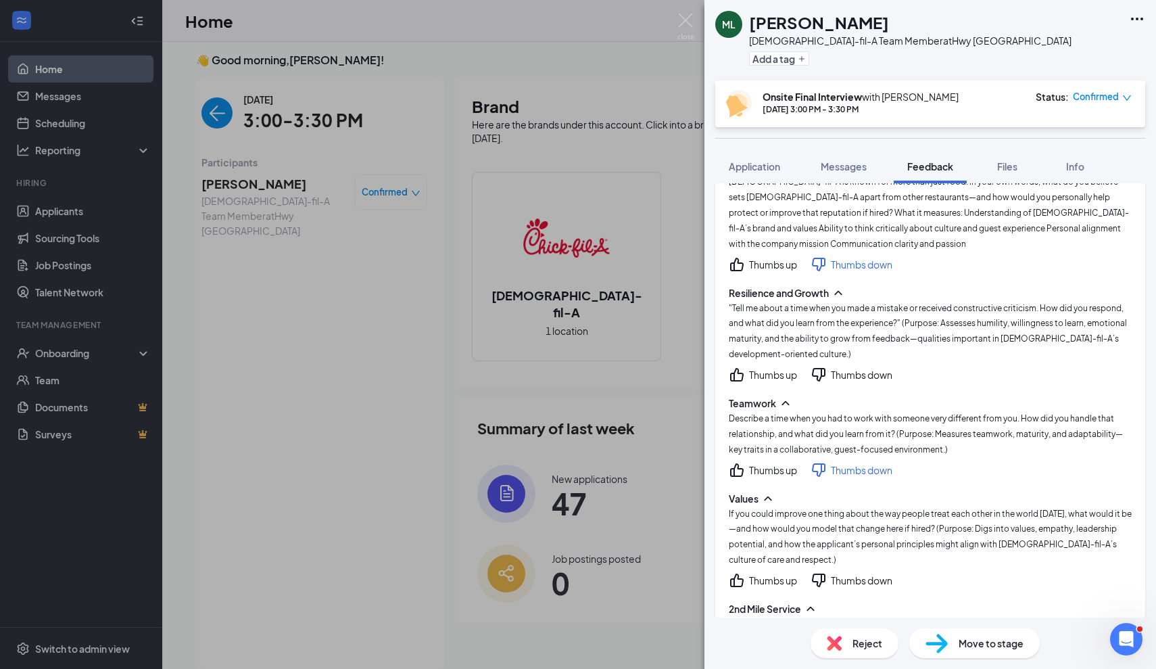
click at [838, 345] on div "Resilience and Growth "Tell me about a time when you made a mistake or received…" at bounding box center [930, 334] width 403 height 97
click at [825, 368] on icon "ThumbsDown" at bounding box center [819, 375] width 14 height 14
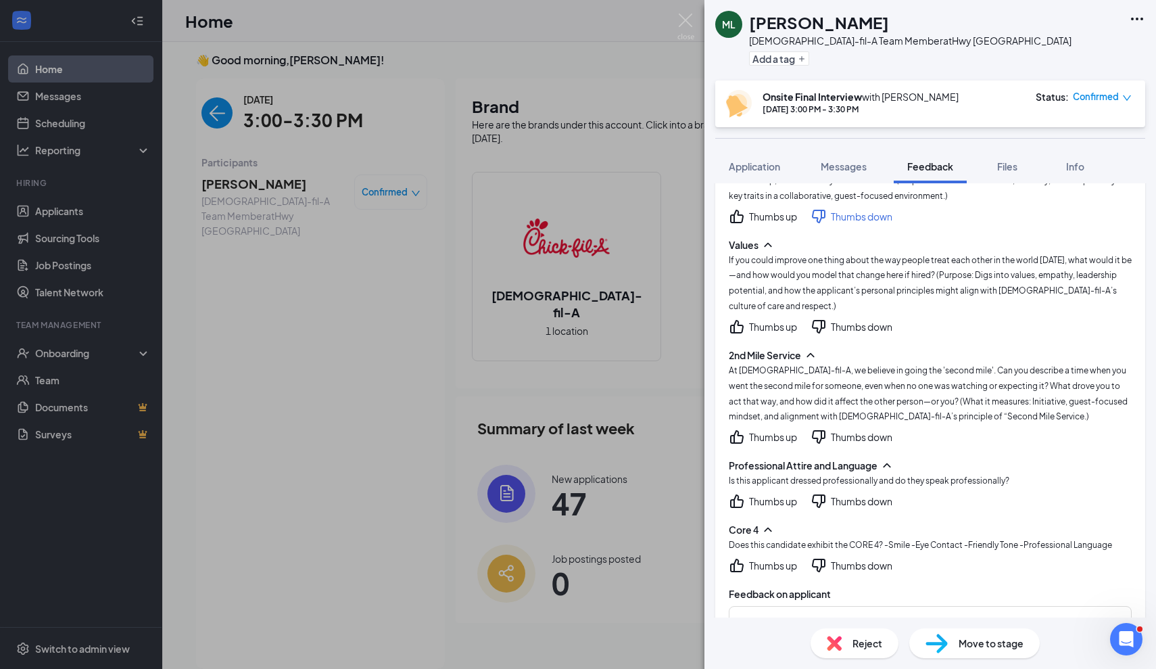
scroll to position [493, 0]
drag, startPoint x: 794, startPoint y: 228, endPoint x: 928, endPoint y: 229, distance: 134.5
click at [928, 249] on div "If you could improve one thing about the way people treat each other in the wor…" at bounding box center [930, 280] width 403 height 62
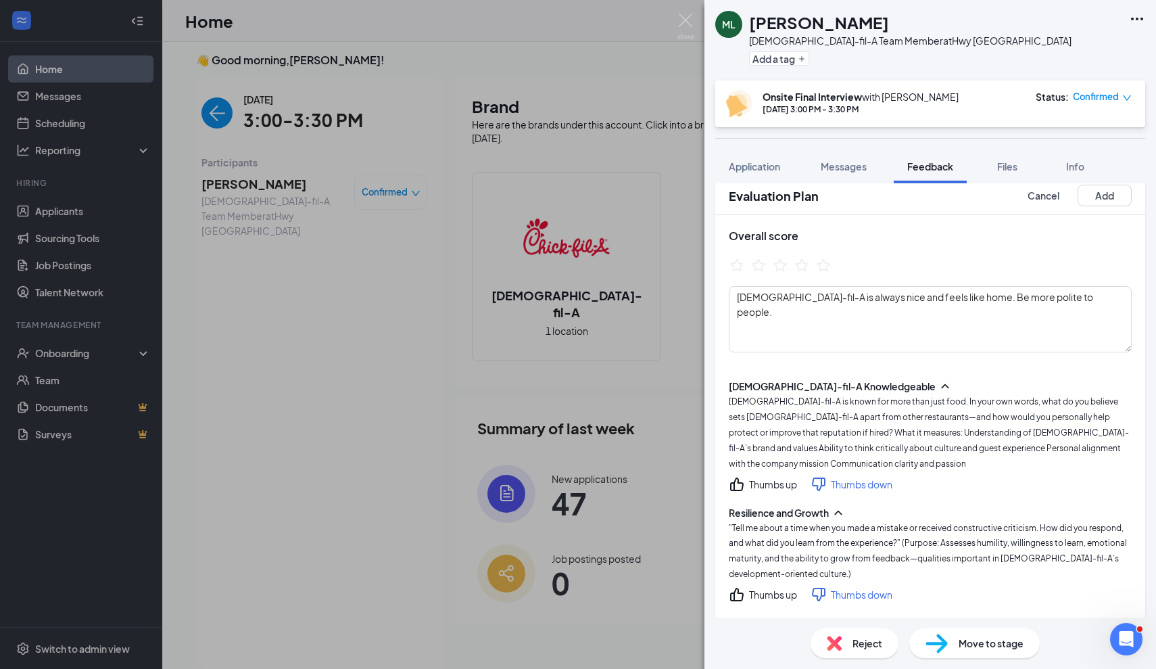
scroll to position [22, 0]
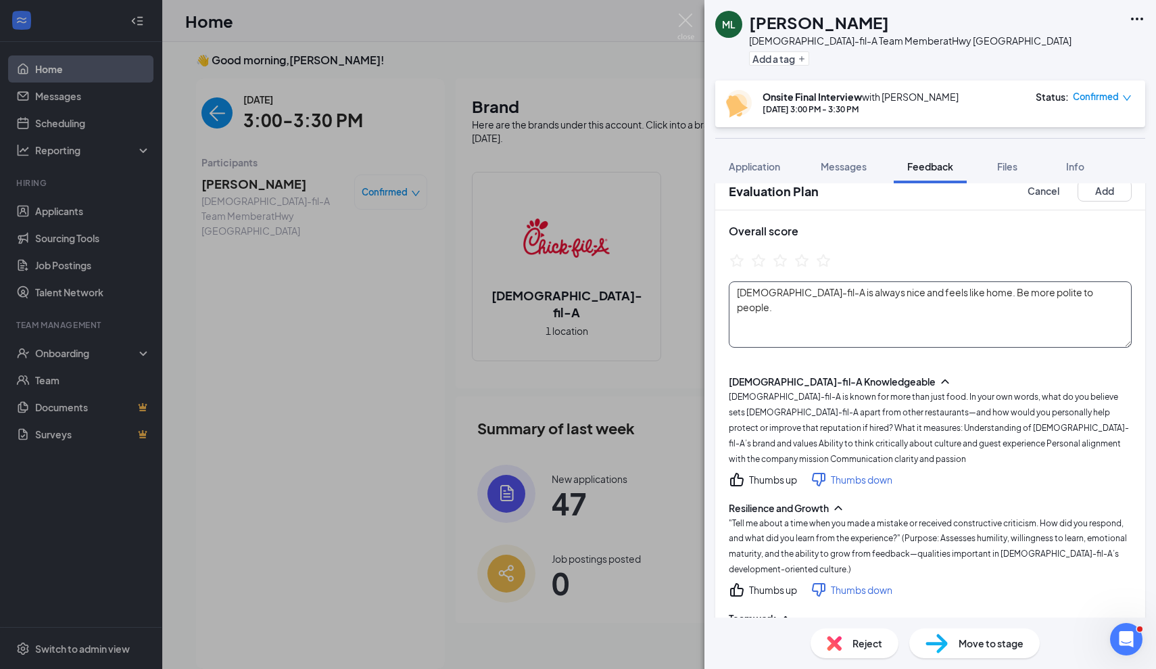
click at [1076, 302] on textarea "[DEMOGRAPHIC_DATA]-fil-A is always nice and feels like home. Be more polite to …" at bounding box center [930, 314] width 403 height 66
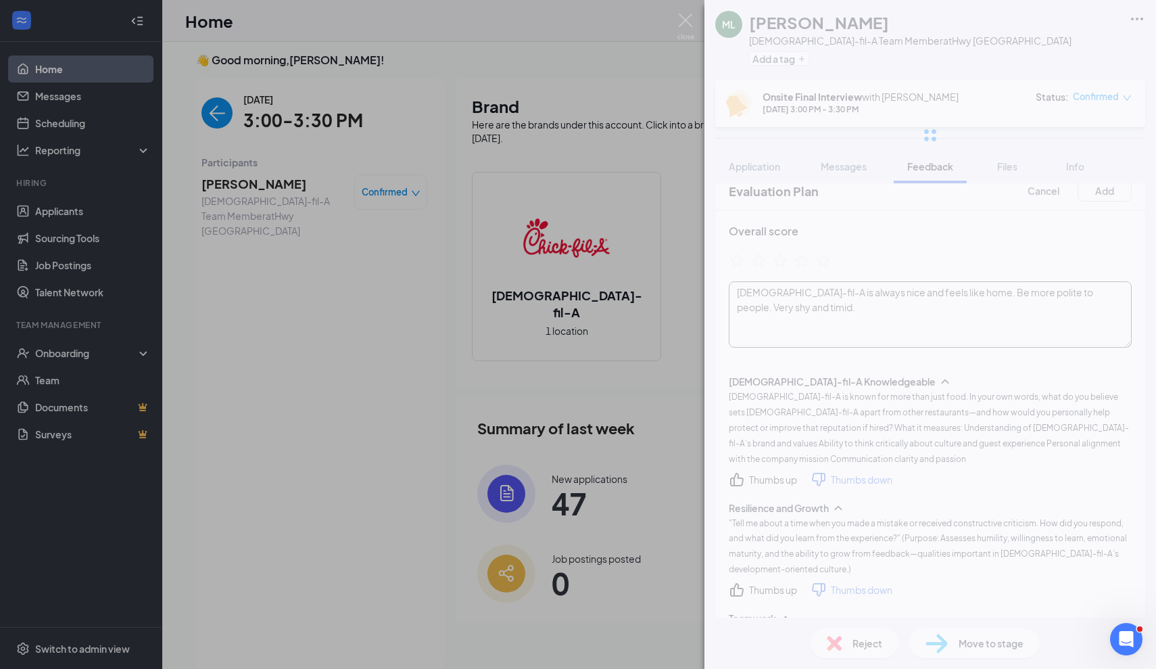
type textarea "[DEMOGRAPHIC_DATA]-fil-A is always nice and feels like home. Be more polite to …"
click at [938, 376] on icon "ChevronUp" at bounding box center [945, 381] width 14 height 14
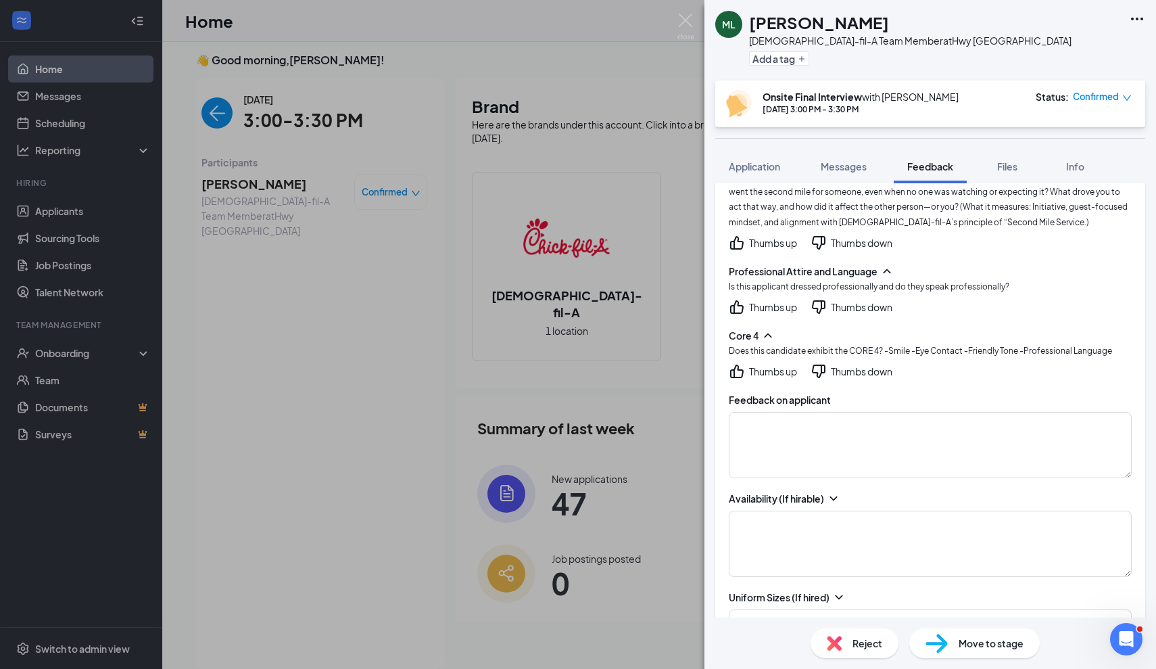
scroll to position [608, 0]
drag, startPoint x: 746, startPoint y: 260, endPoint x: 927, endPoint y: 264, distance: 181.9
click at [927, 264] on div "Professional Attire and Language" at bounding box center [930, 271] width 403 height 14
click at [757, 302] on div "Thumbs up" at bounding box center [773, 306] width 48 height 14
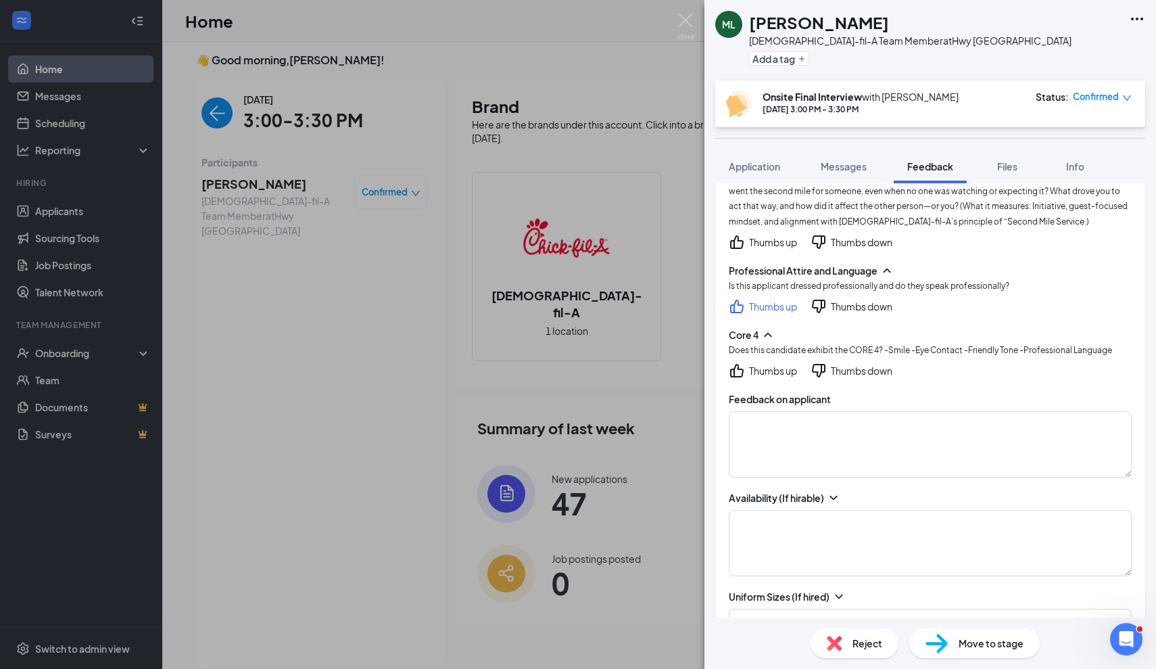
click at [855, 369] on div "[DEMOGRAPHIC_DATA]-fil-A Knowledgeable Thumbs up Thumbs down Resilience and Gro…" at bounding box center [930, 238] width 430 height 926
click at [847, 364] on div "Thumbs down" at bounding box center [862, 371] width 62 height 14
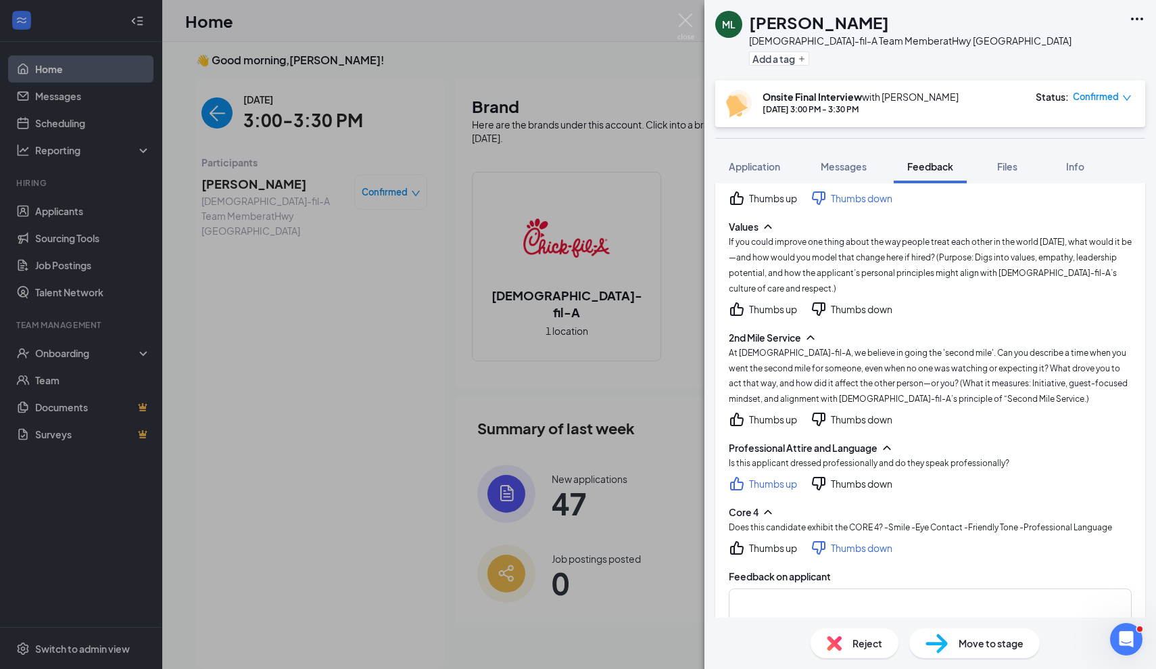
scroll to position [431, 0]
click at [760, 306] on div "Thumbs up" at bounding box center [773, 310] width 48 height 14
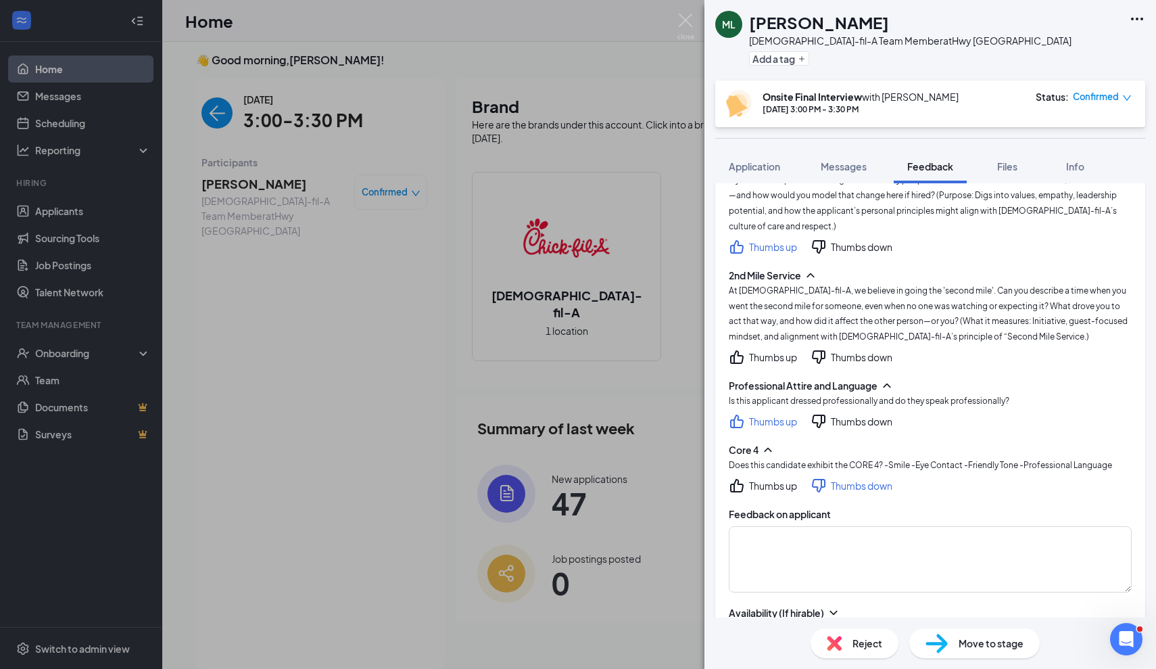
scroll to position [495, 0]
drag, startPoint x: 729, startPoint y: 279, endPoint x: 800, endPoint y: 284, distance: 71.1
click at [748, 284] on span "At [DEMOGRAPHIC_DATA]-fil-A, we believe in going the 'second mile'. Can you des…" at bounding box center [928, 312] width 399 height 57
click at [800, 284] on span "At [DEMOGRAPHIC_DATA]-fil-A, we believe in going the 'second mile'. Can you des…" at bounding box center [928, 312] width 399 height 57
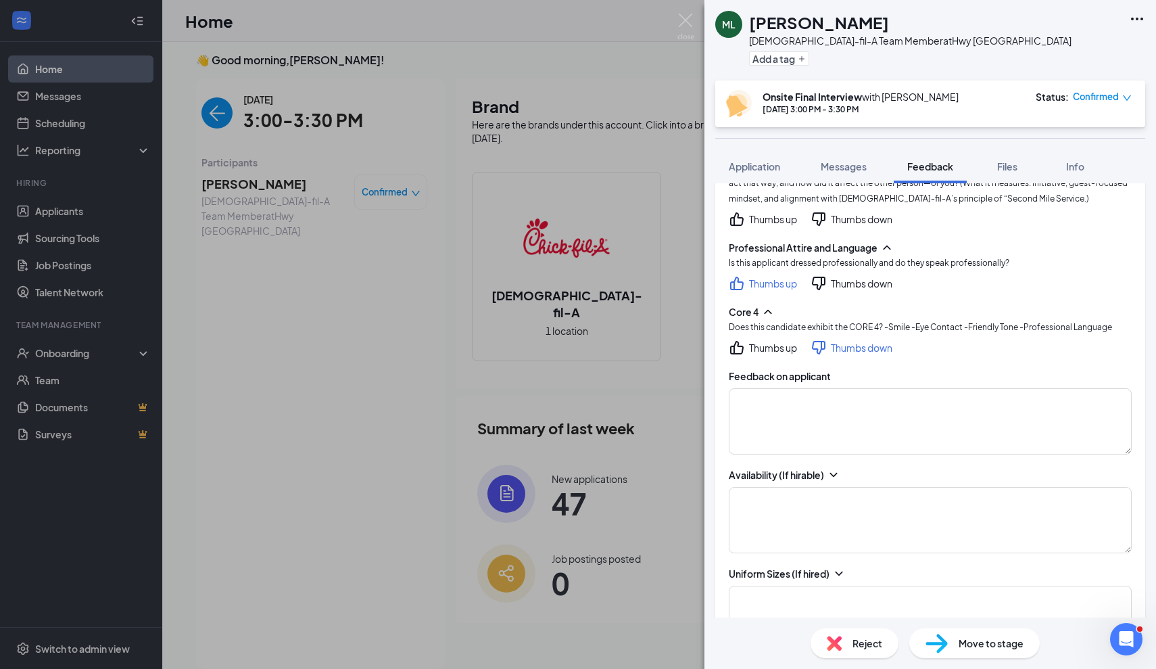
scroll to position [646, 0]
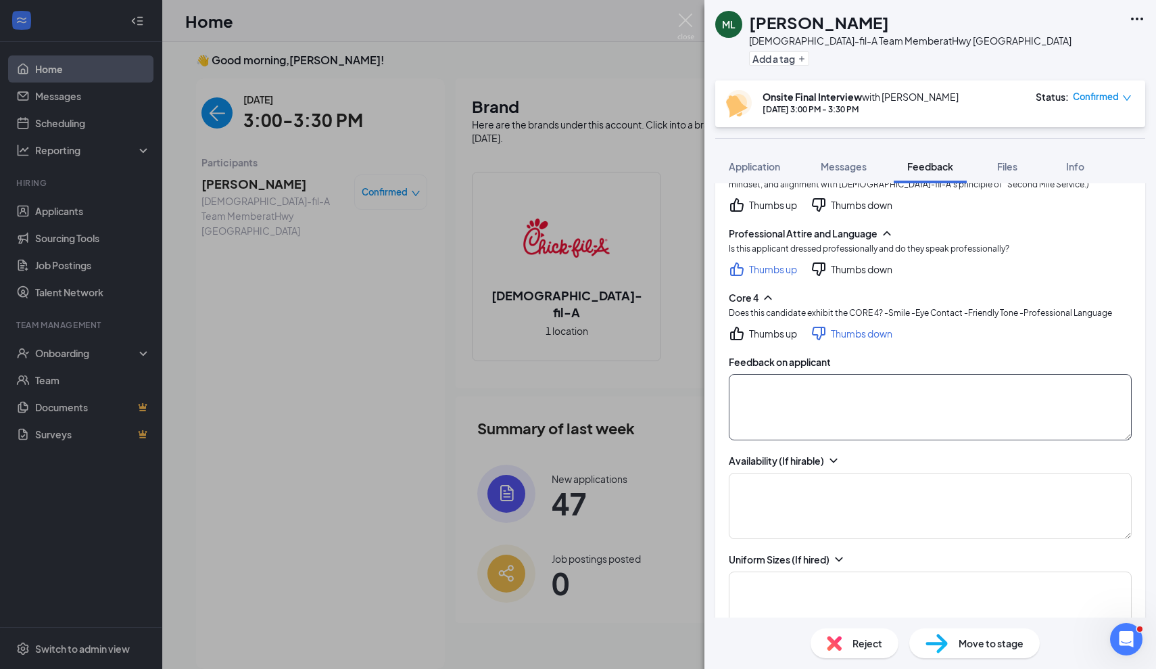
click at [836, 389] on textarea at bounding box center [930, 407] width 403 height 66
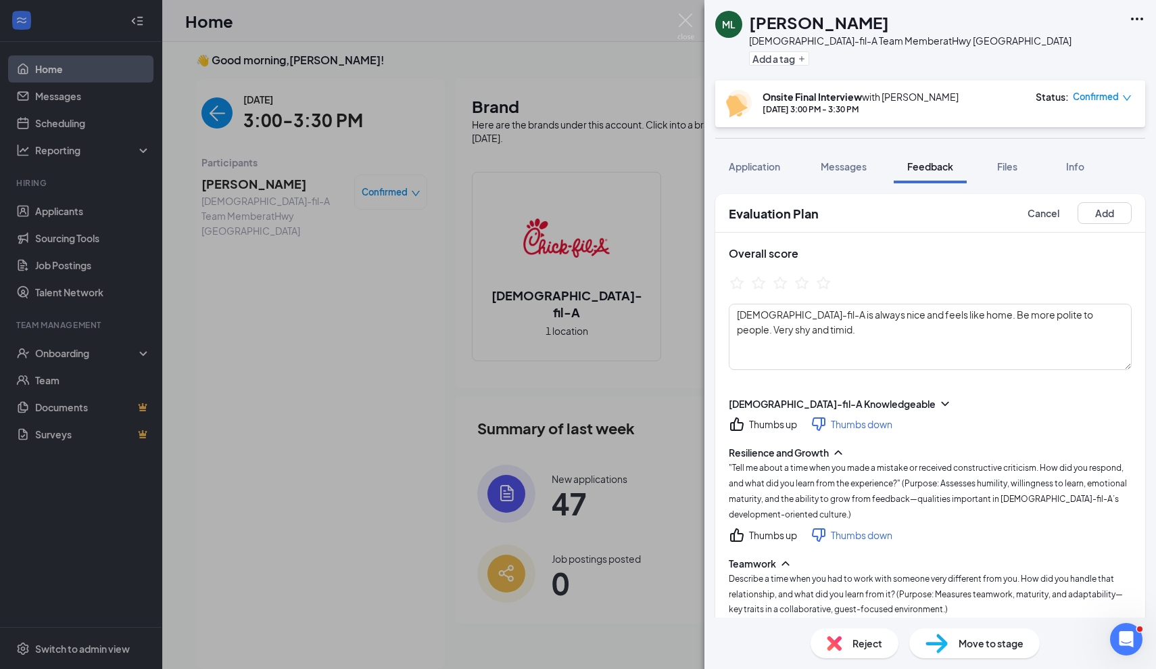
scroll to position [0, 0]
type textarea "He is very shy and didn't answer many of the questions. He kind of dance around…"
click at [783, 285] on icon "StarBorder" at bounding box center [780, 282] width 15 height 14
click at [1091, 218] on button "Add" at bounding box center [1104, 213] width 54 height 22
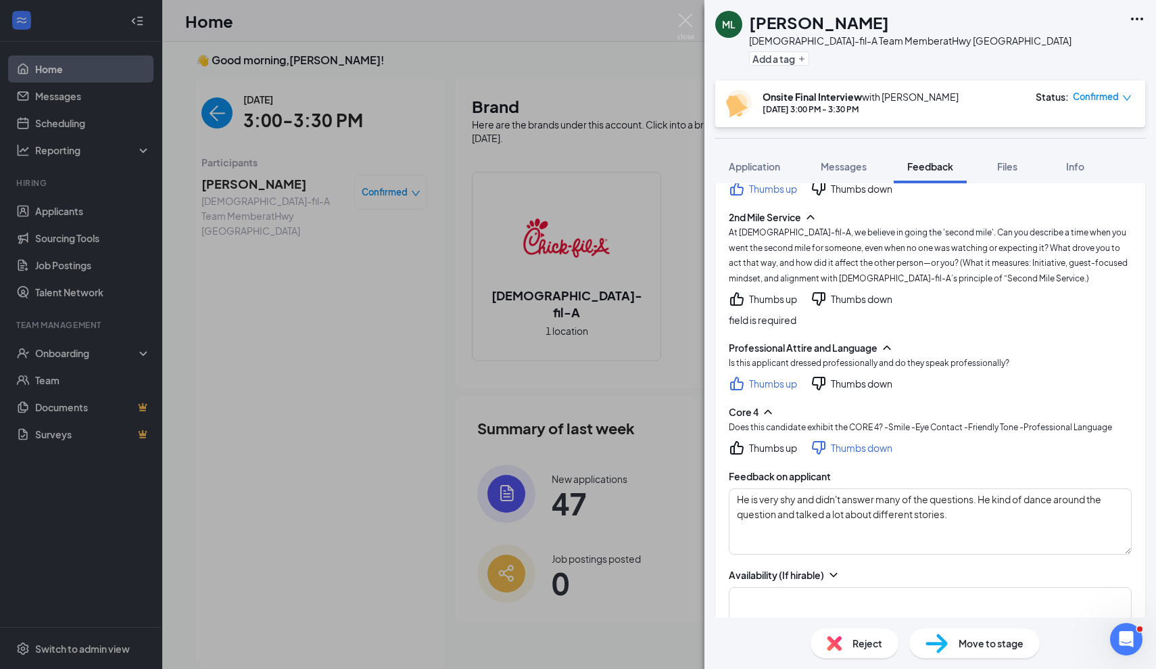
scroll to position [546, 0]
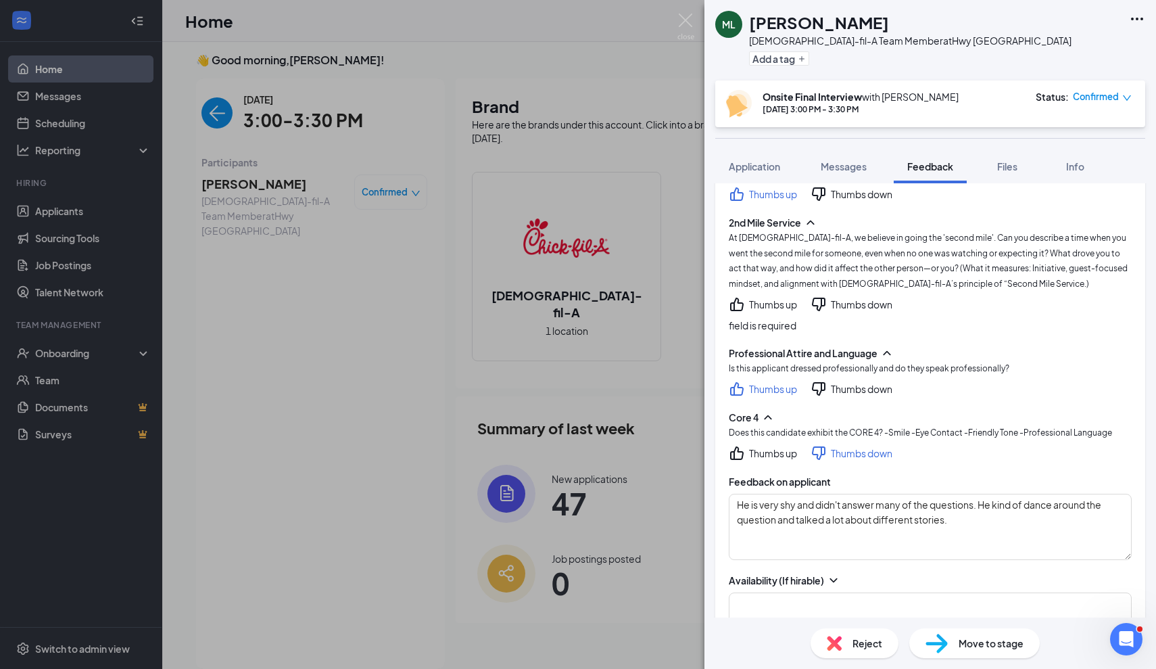
click at [857, 296] on div "Thumbs down" at bounding box center [851, 304] width 82 height 16
click at [859, 301] on div "Thumbs down" at bounding box center [862, 304] width 62 height 14
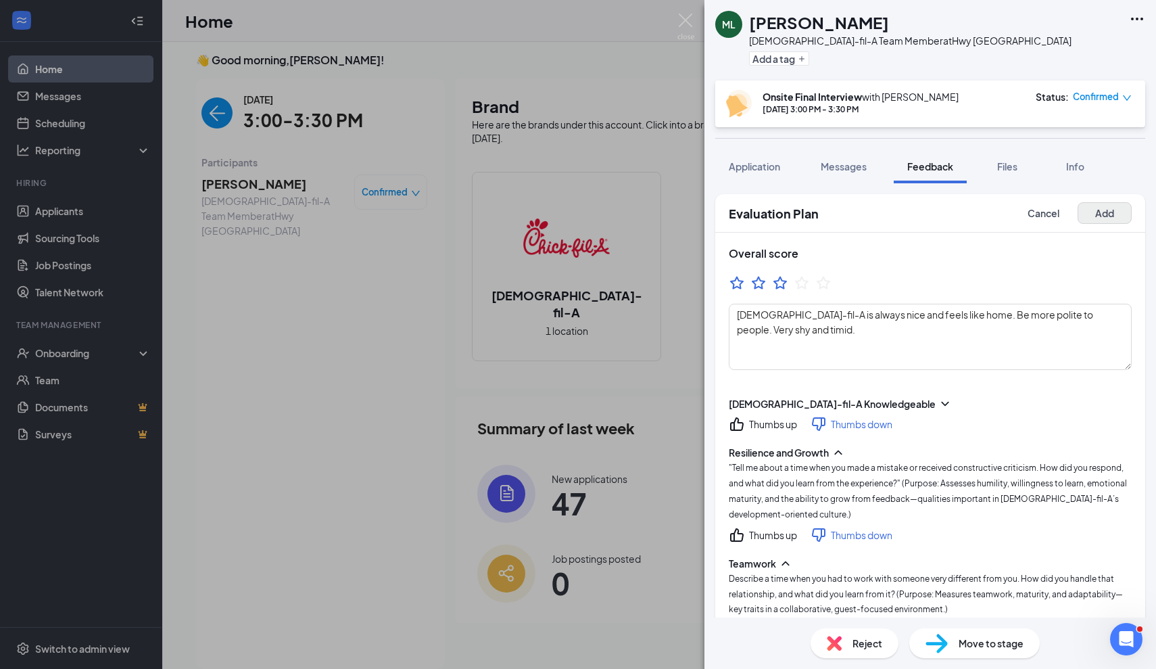
scroll to position [0, 0]
click at [1105, 217] on button "Add" at bounding box center [1104, 213] width 54 height 22
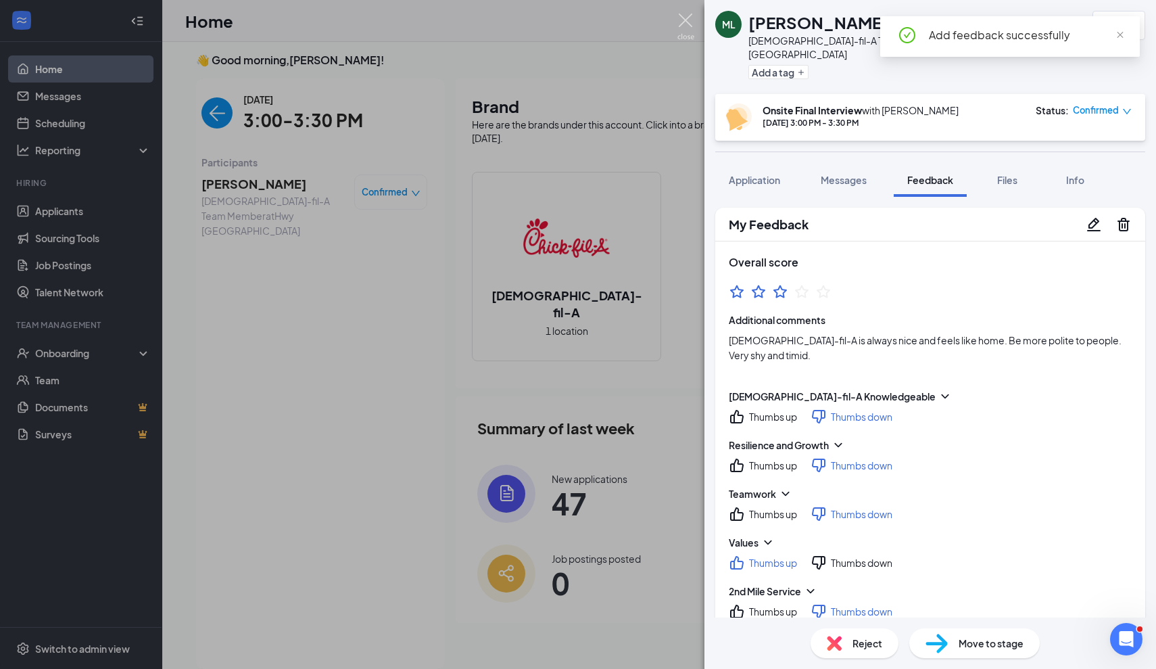
click at [685, 18] on img at bounding box center [685, 27] width 17 height 26
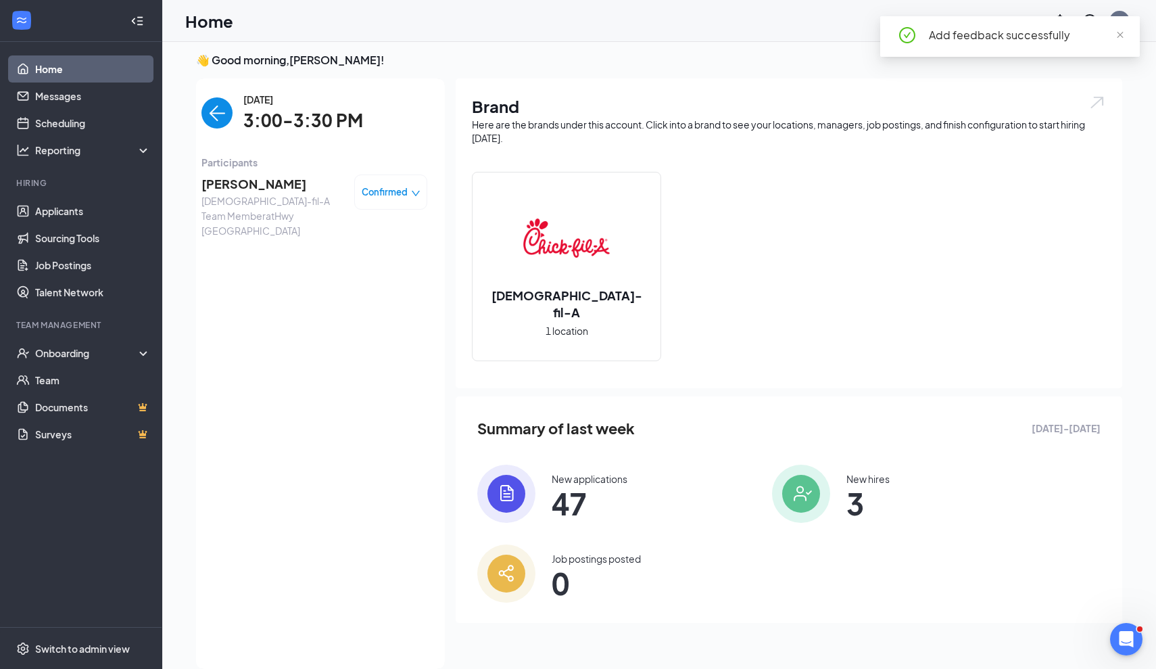
click at [240, 195] on span "[DEMOGRAPHIC_DATA]-fil-A Team Member at [GEOGRAPHIC_DATA]" at bounding box center [272, 215] width 142 height 45
click at [245, 175] on span "[PERSON_NAME]" at bounding box center [272, 183] width 142 height 19
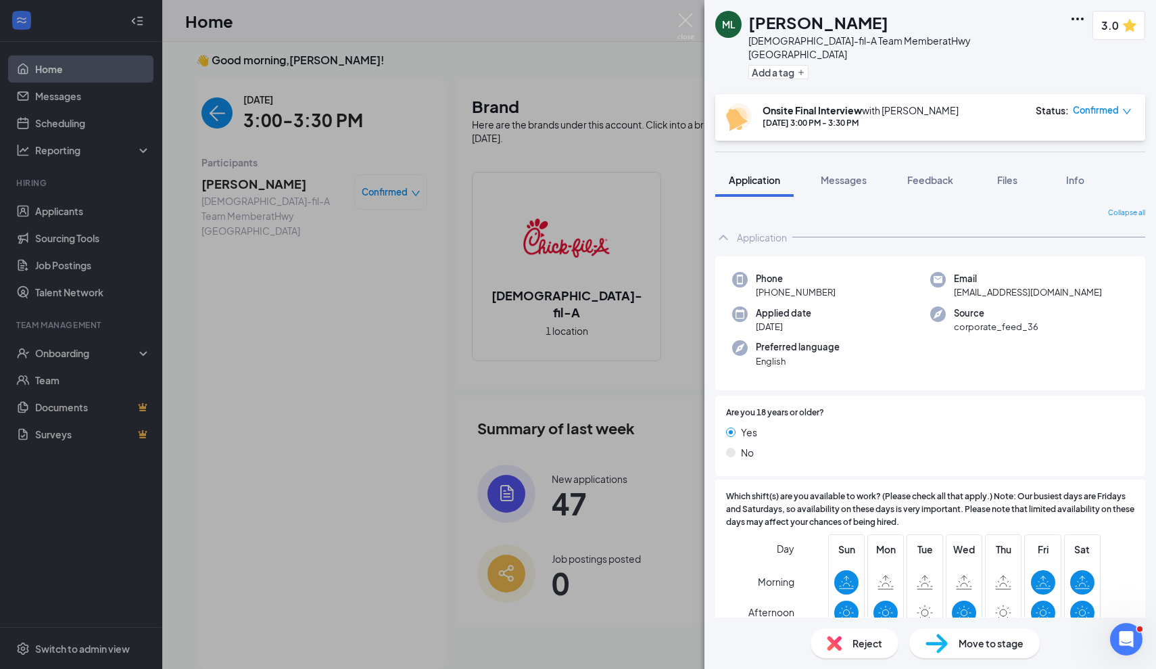
click at [431, 66] on div "ML [PERSON_NAME][DEMOGRAPHIC_DATA]-fil-A Team Member at [GEOGRAPHIC_DATA] Add a…" at bounding box center [578, 334] width 1156 height 669
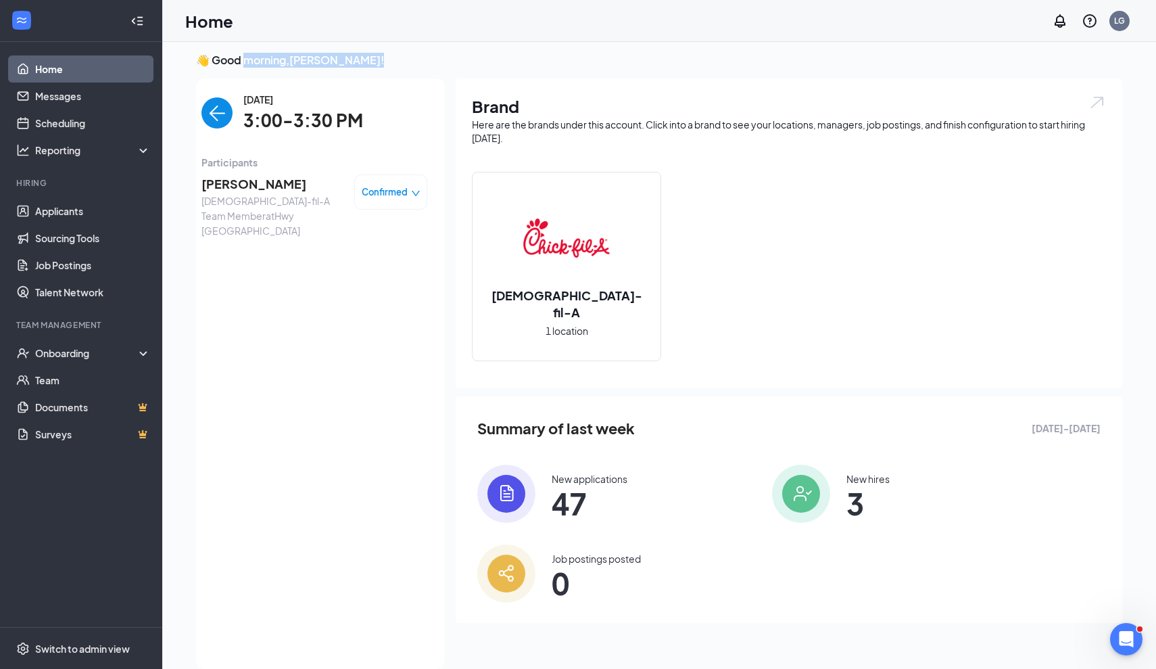
drag, startPoint x: 361, startPoint y: 62, endPoint x: 242, endPoint y: 56, distance: 119.1
click at [242, 56] on h3 "👋 Good morning, [PERSON_NAME] !" at bounding box center [659, 60] width 926 height 15
click at [70, 208] on link "Applicants" at bounding box center [93, 210] width 116 height 27
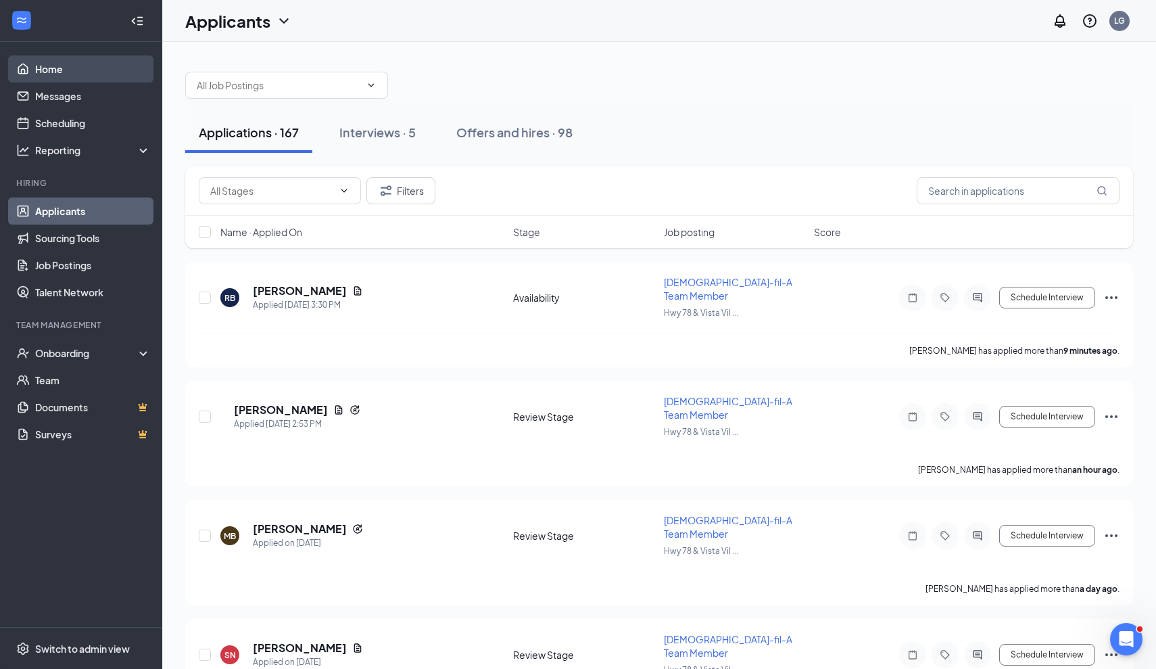
click at [64, 72] on link "Home" at bounding box center [93, 68] width 116 height 27
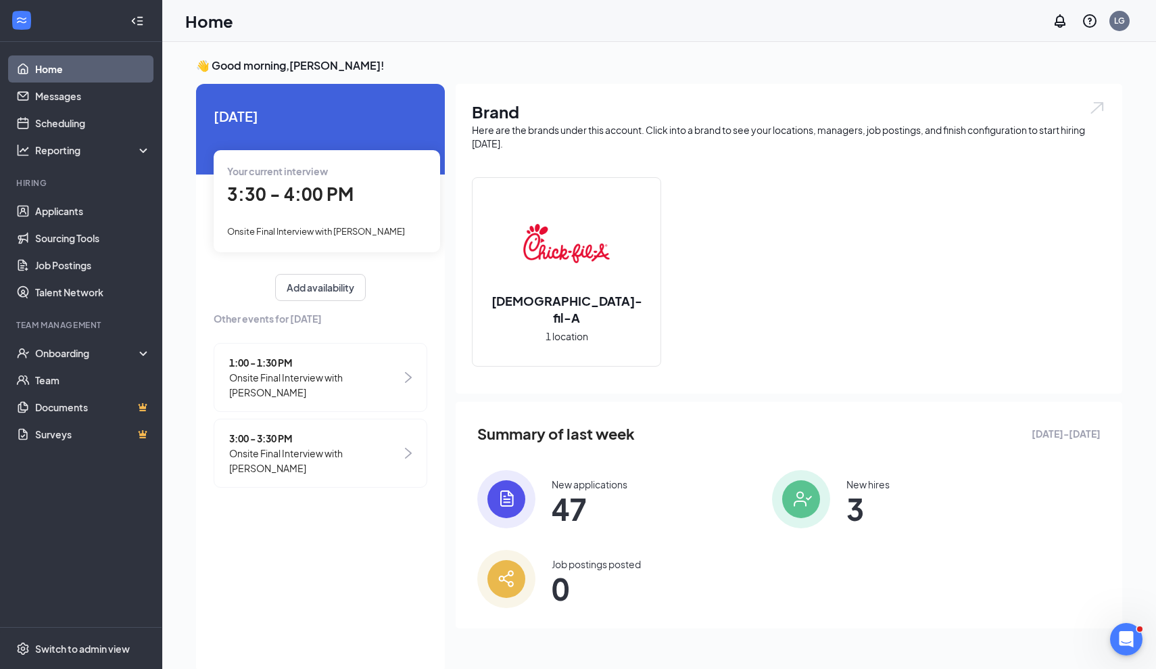
click at [380, 454] on span "Onsite Final Interview with [PERSON_NAME]" at bounding box center [315, 460] width 172 height 30
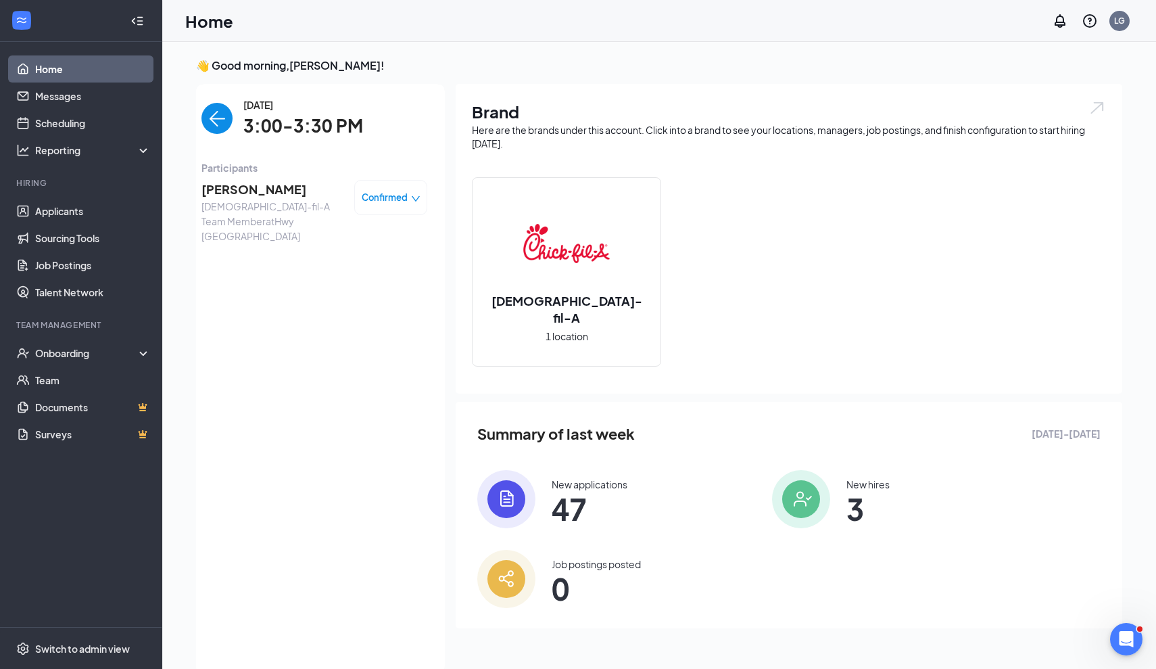
scroll to position [5, 0]
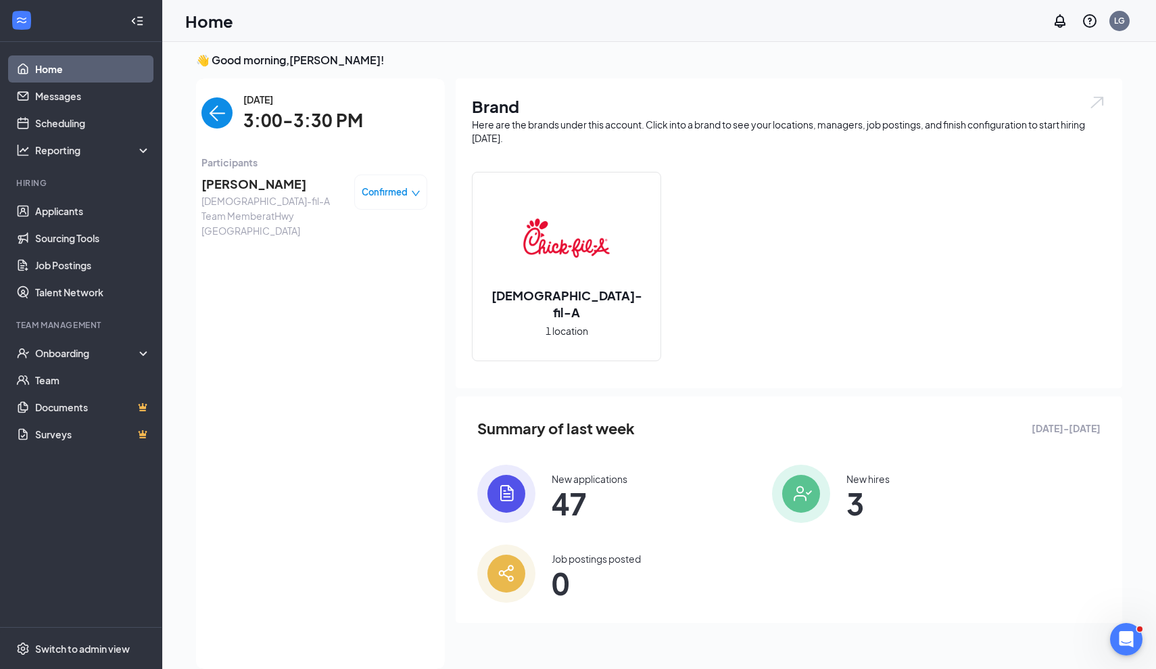
click at [270, 180] on span "[PERSON_NAME]" at bounding box center [272, 183] width 142 height 19
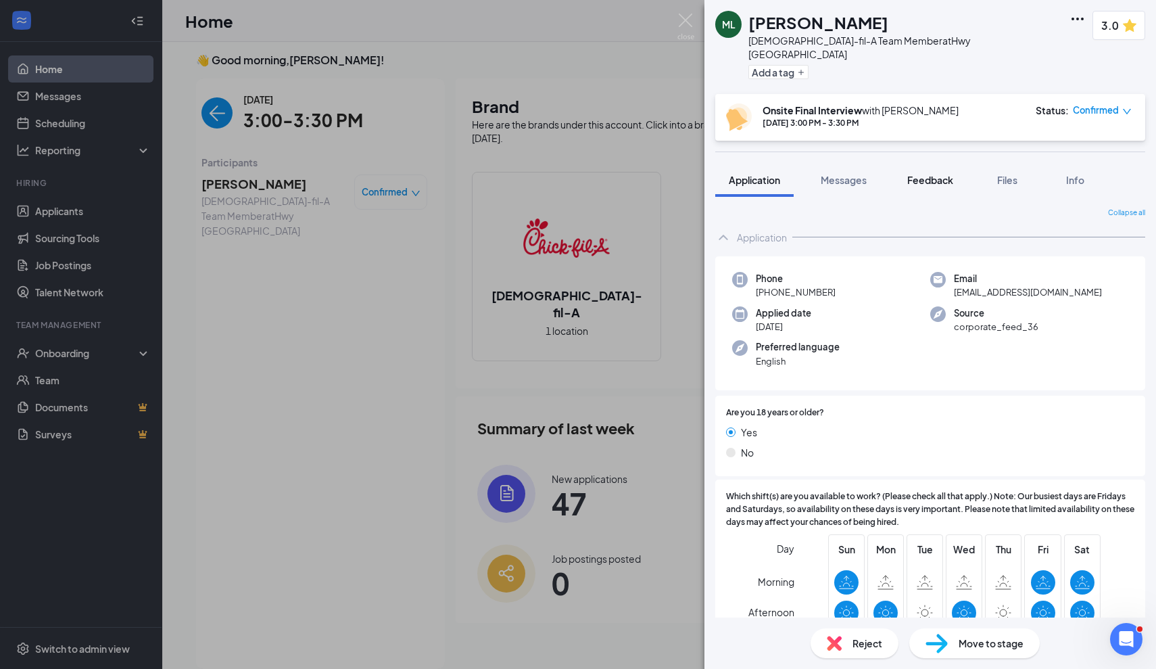
click at [931, 174] on span "Feedback" at bounding box center [930, 180] width 46 height 12
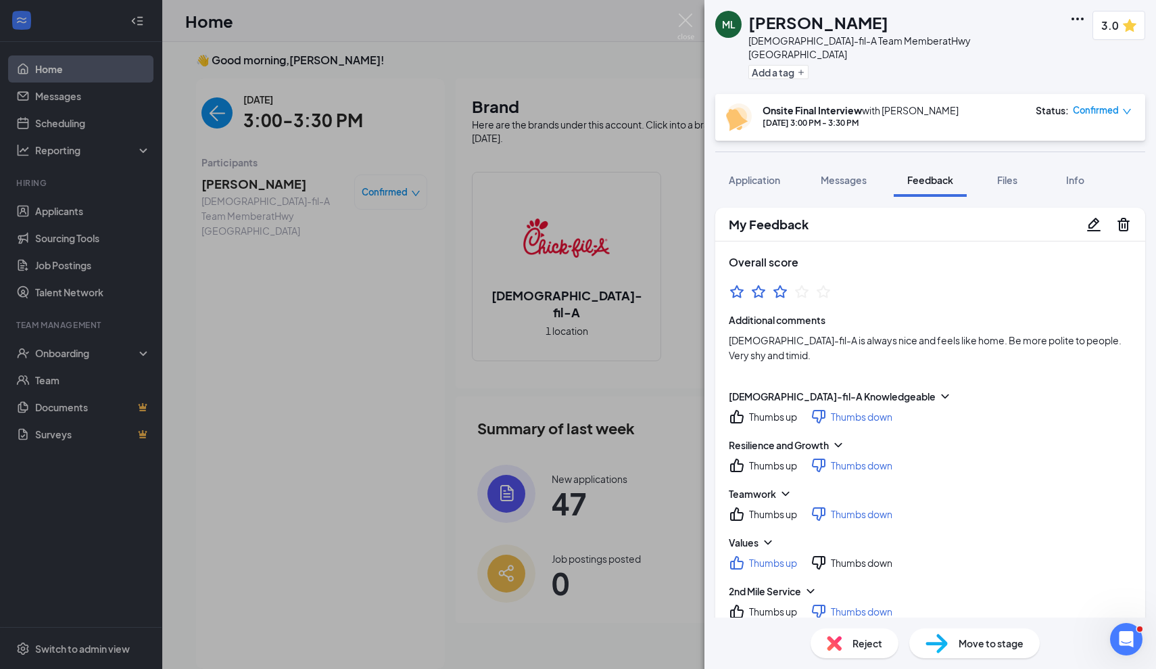
click at [842, 438] on icon "ChevronDown" at bounding box center [838, 445] width 14 height 14
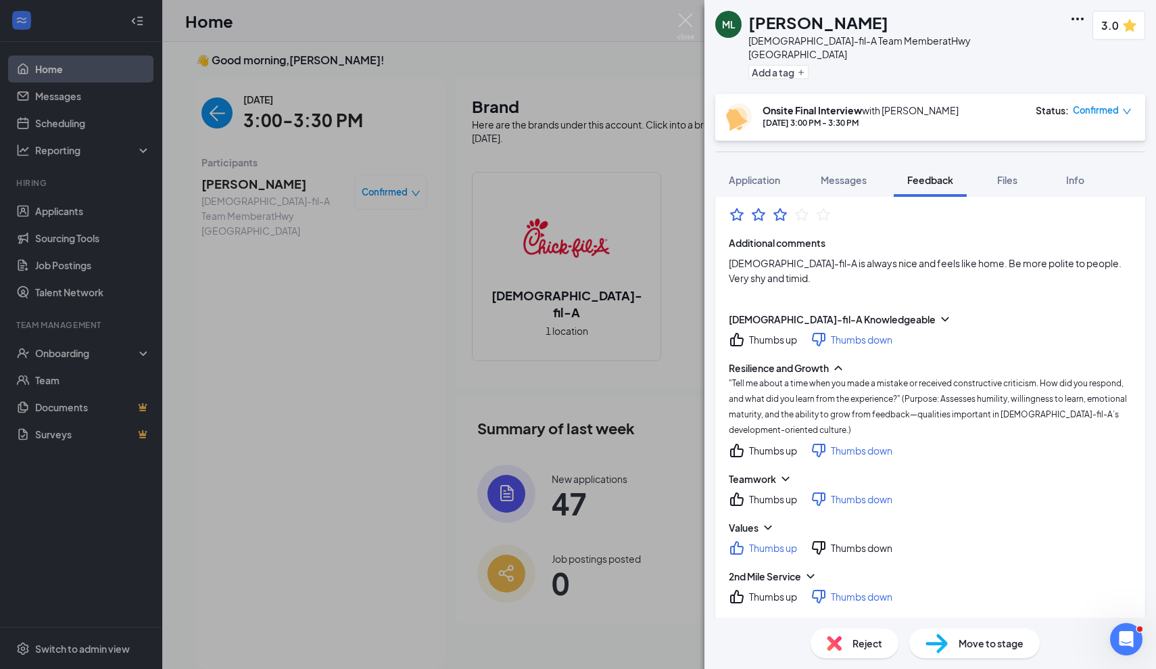
scroll to position [77, 0]
click at [787, 472] on icon "ChevronDown" at bounding box center [786, 479] width 14 height 14
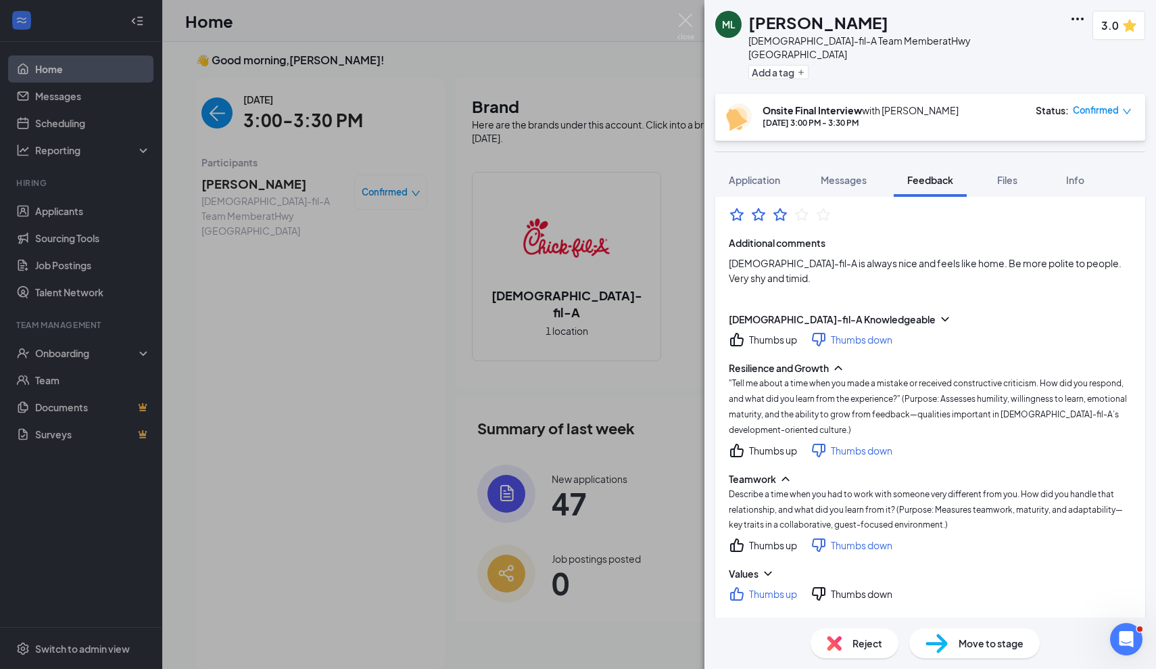
click at [767, 566] on icon "ChevronDown" at bounding box center [768, 573] width 14 height 14
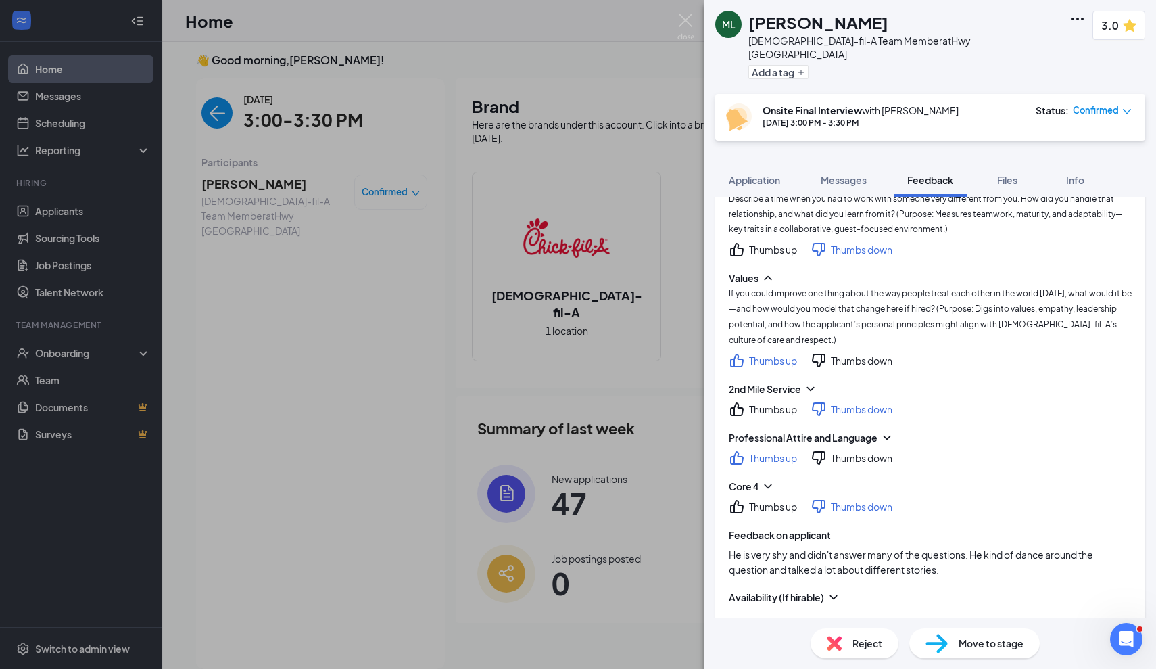
scroll to position [388, 0]
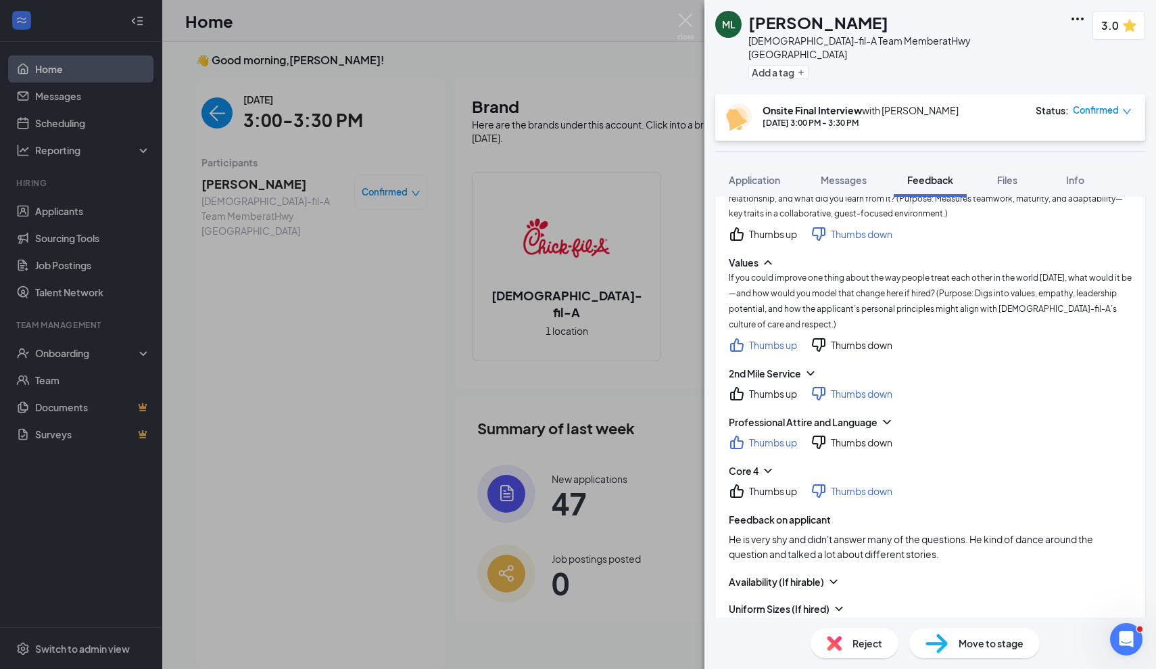
click at [773, 464] on icon "ChevronDown" at bounding box center [768, 471] width 14 height 14
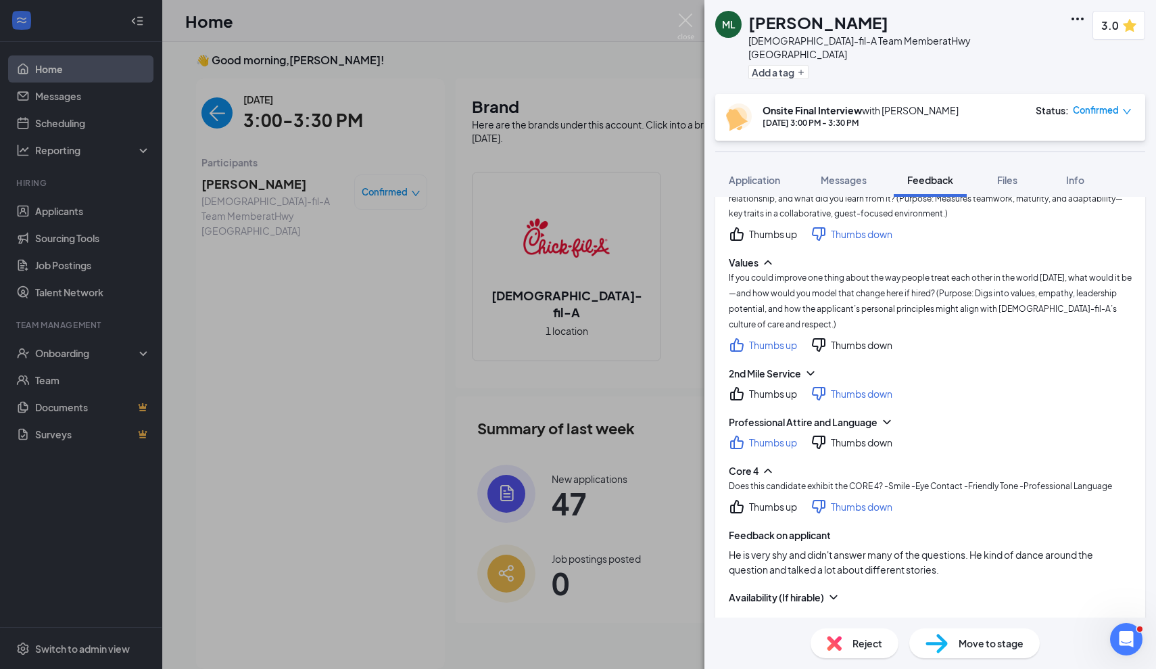
click at [881, 415] on icon "ChevronDown" at bounding box center [887, 422] width 14 height 14
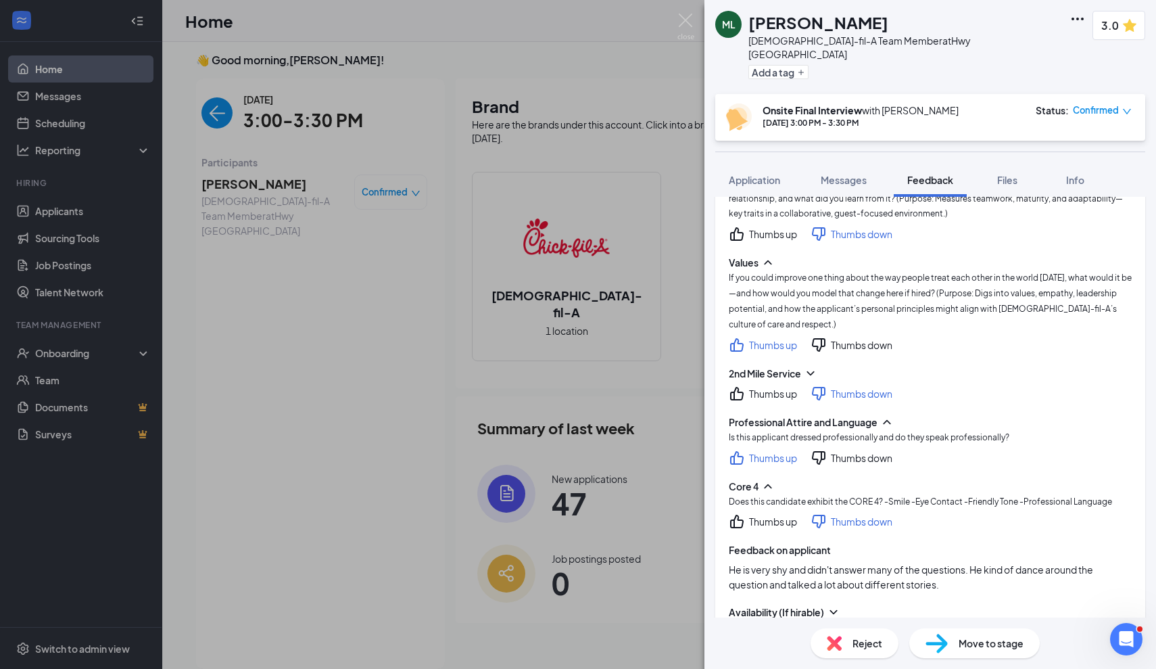
click at [816, 366] on icon "ChevronDown" at bounding box center [811, 373] width 14 height 14
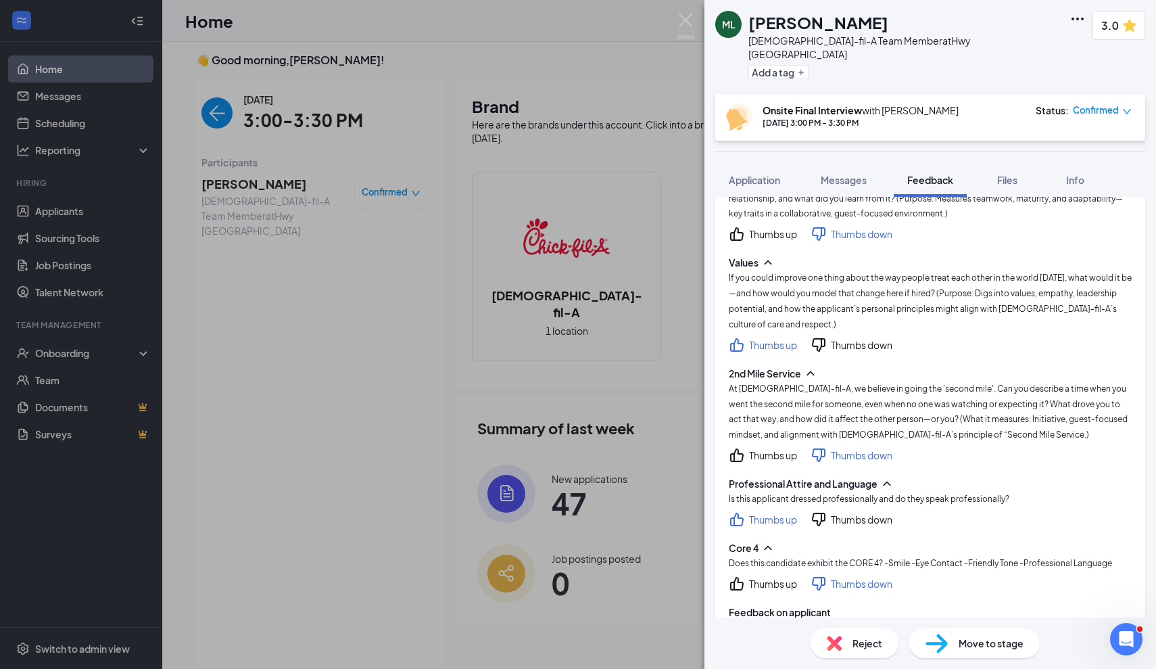
scroll to position [363, 0]
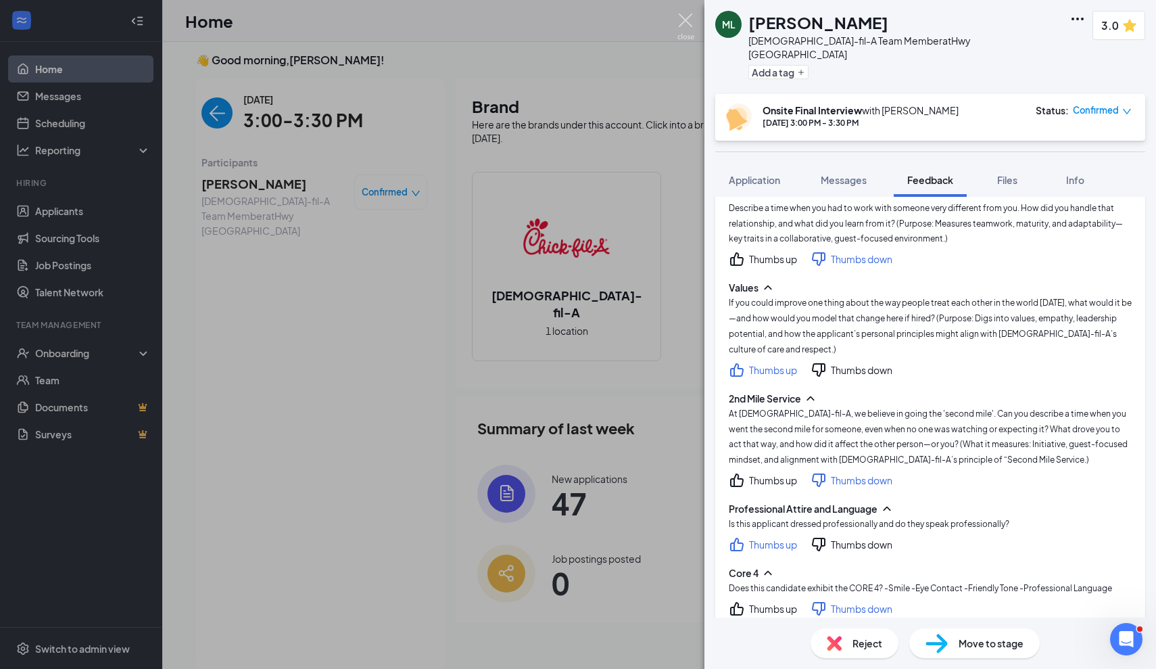
click at [690, 18] on img at bounding box center [685, 27] width 17 height 26
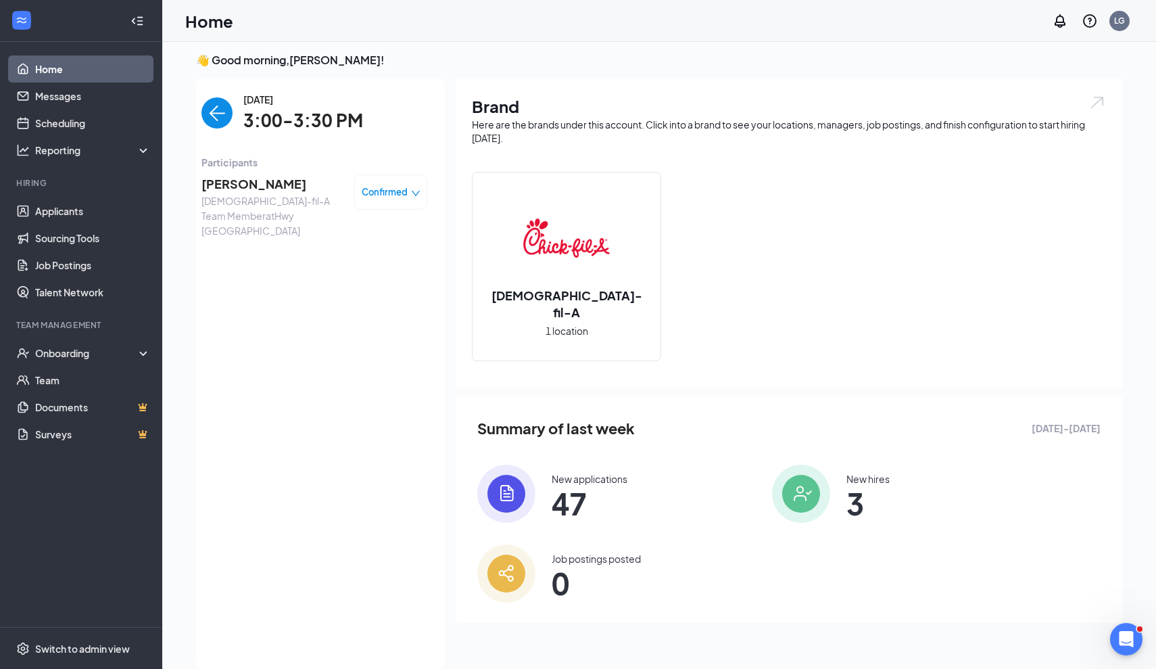
click at [59, 74] on link "Home" at bounding box center [93, 68] width 116 height 27
click at [579, 491] on span "47" at bounding box center [590, 503] width 76 height 24
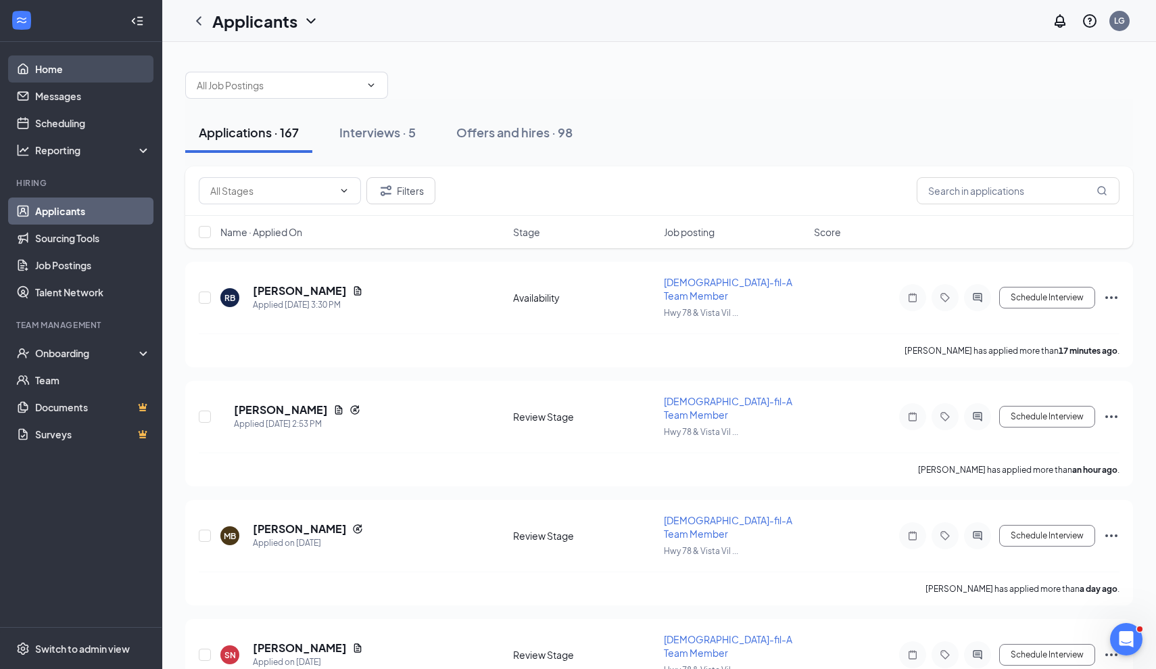
click at [44, 64] on link "Home" at bounding box center [93, 68] width 116 height 27
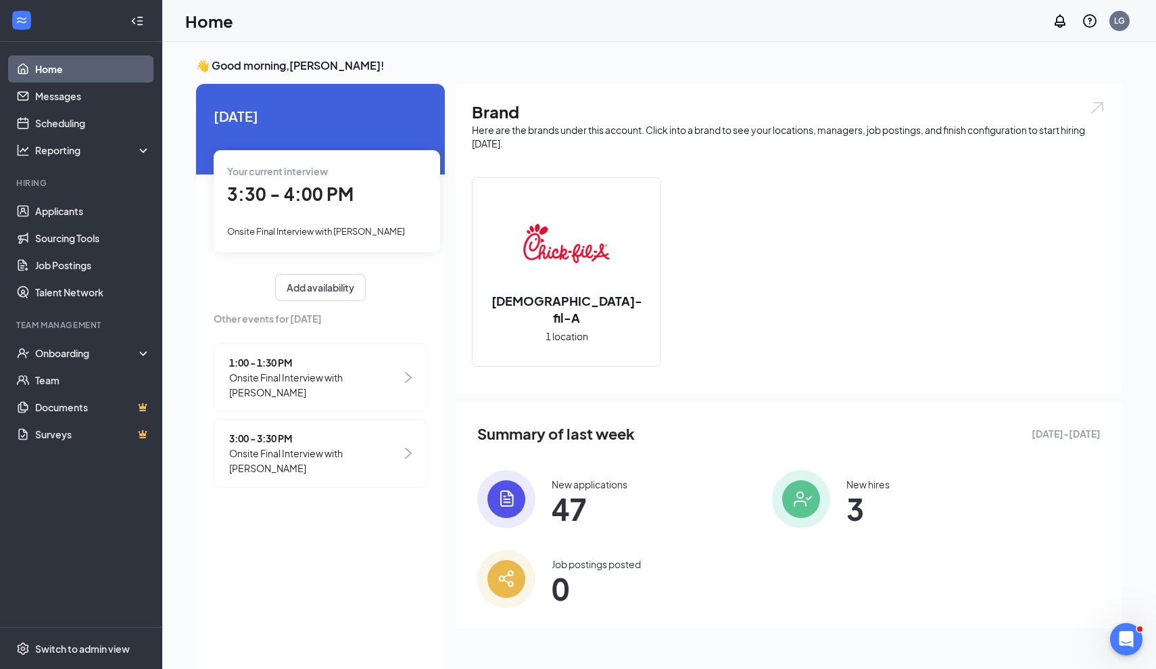
click at [351, 210] on div "Your current interview 3:30 - 4:00 PM Onsite Final Interview with [PERSON_NAME]" at bounding box center [327, 200] width 226 height 101
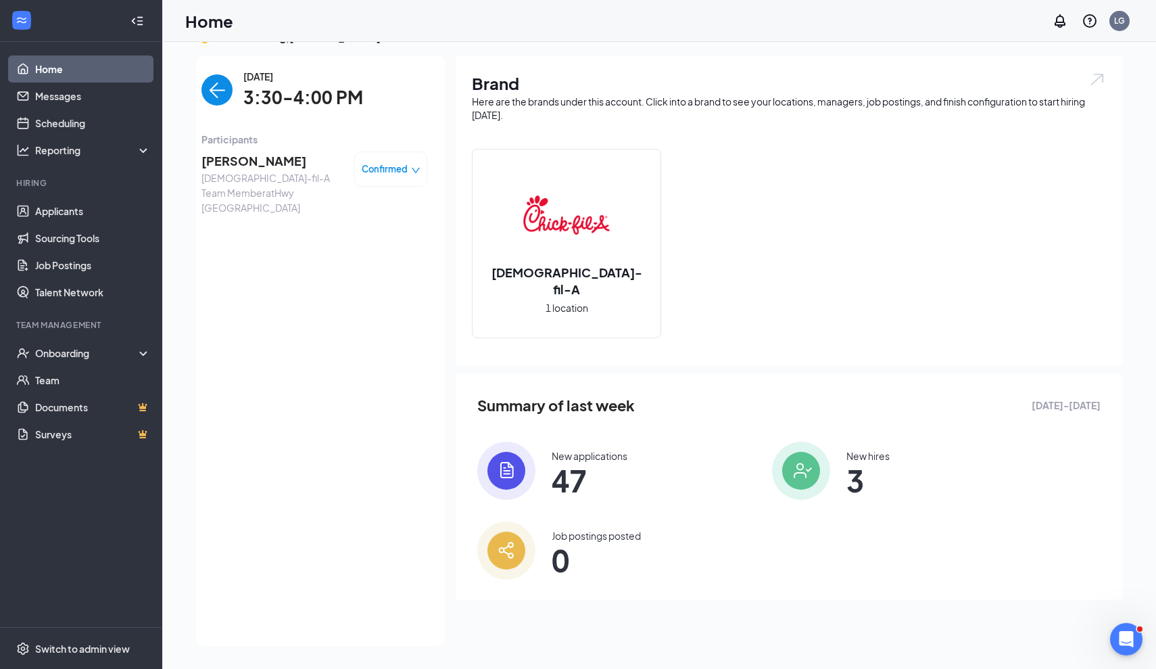
scroll to position [28, 0]
click at [253, 166] on span "[PERSON_NAME]" at bounding box center [272, 160] width 142 height 19
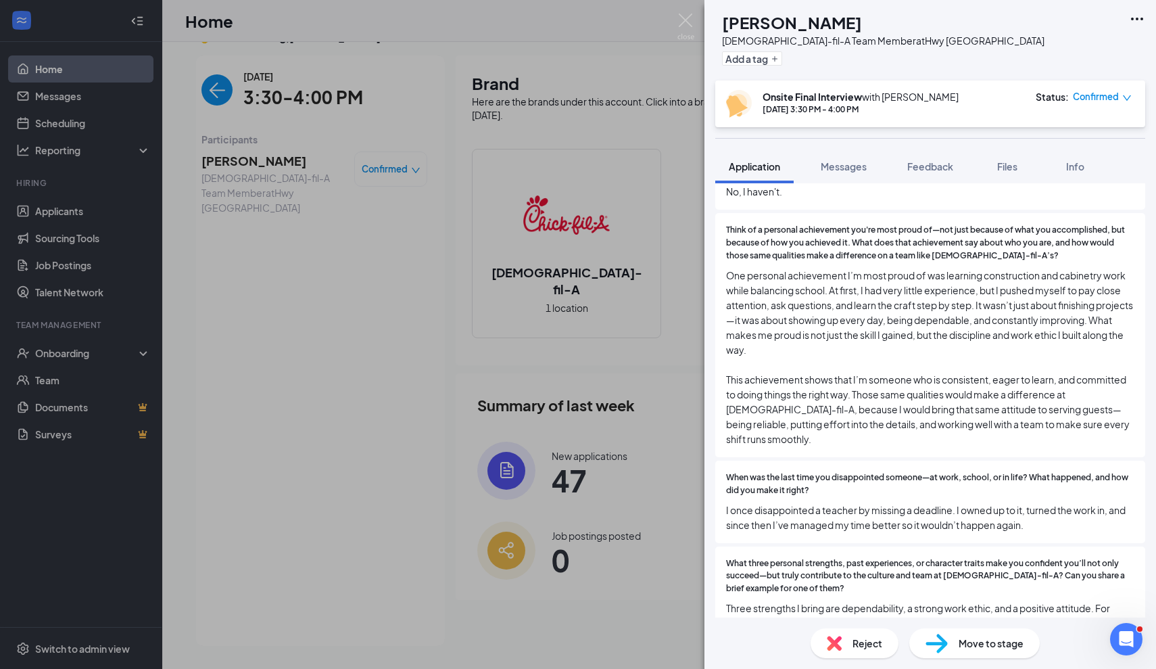
scroll to position [253, 0]
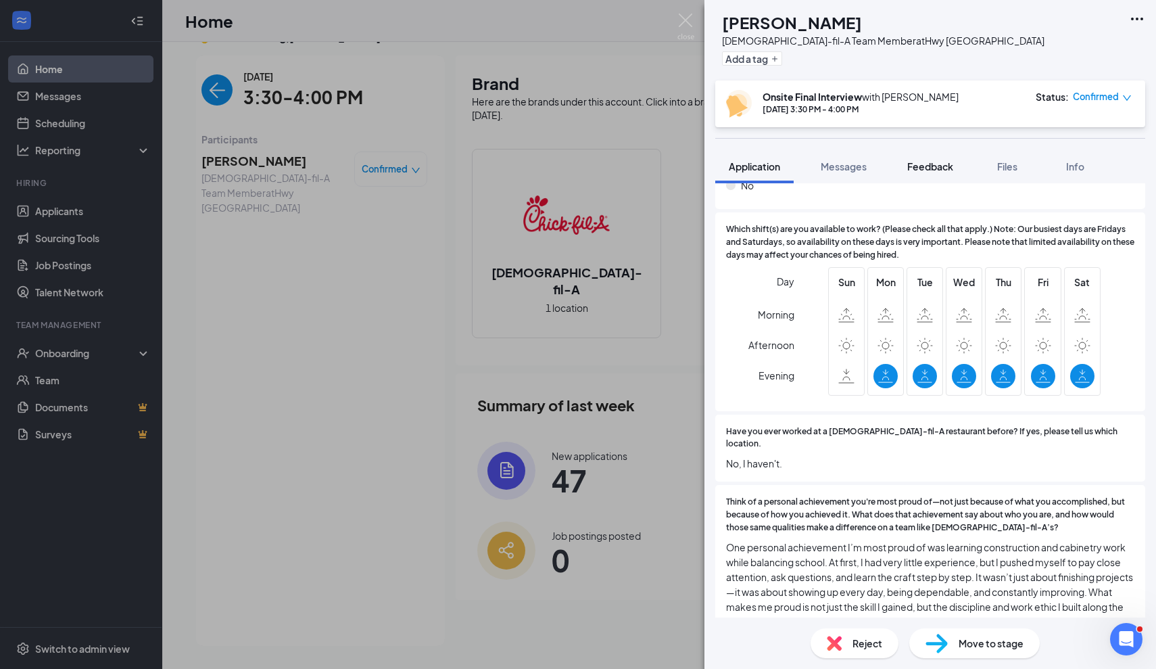
click at [936, 169] on span "Feedback" at bounding box center [930, 166] width 46 height 12
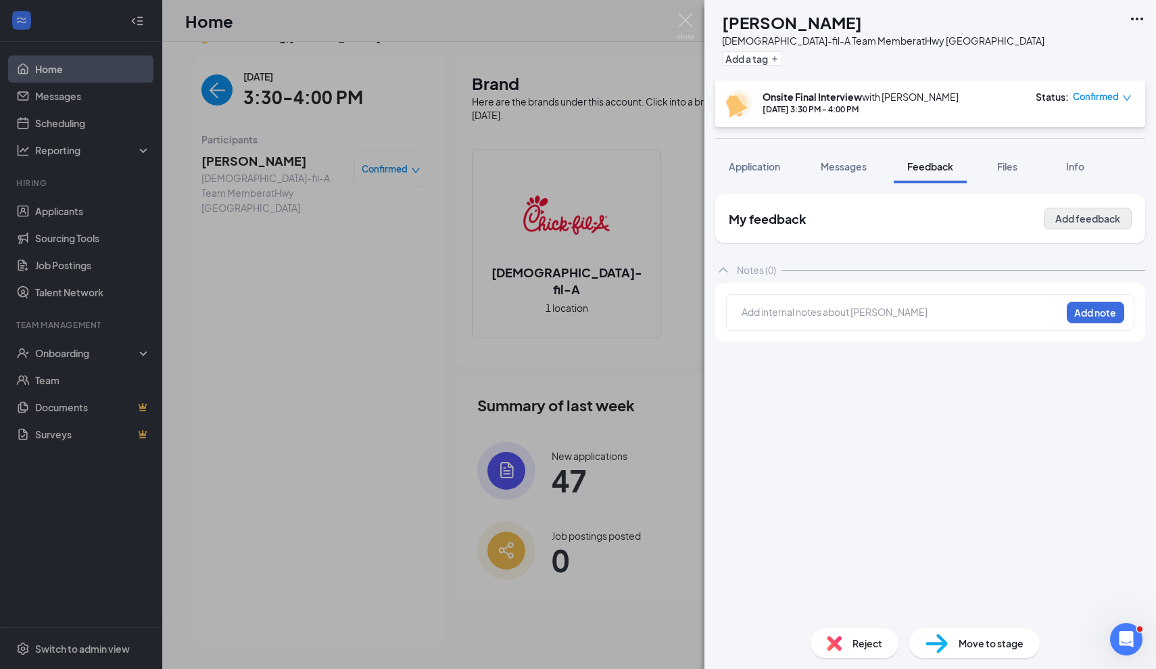
click at [1082, 213] on button "Add feedback" at bounding box center [1088, 219] width 88 height 22
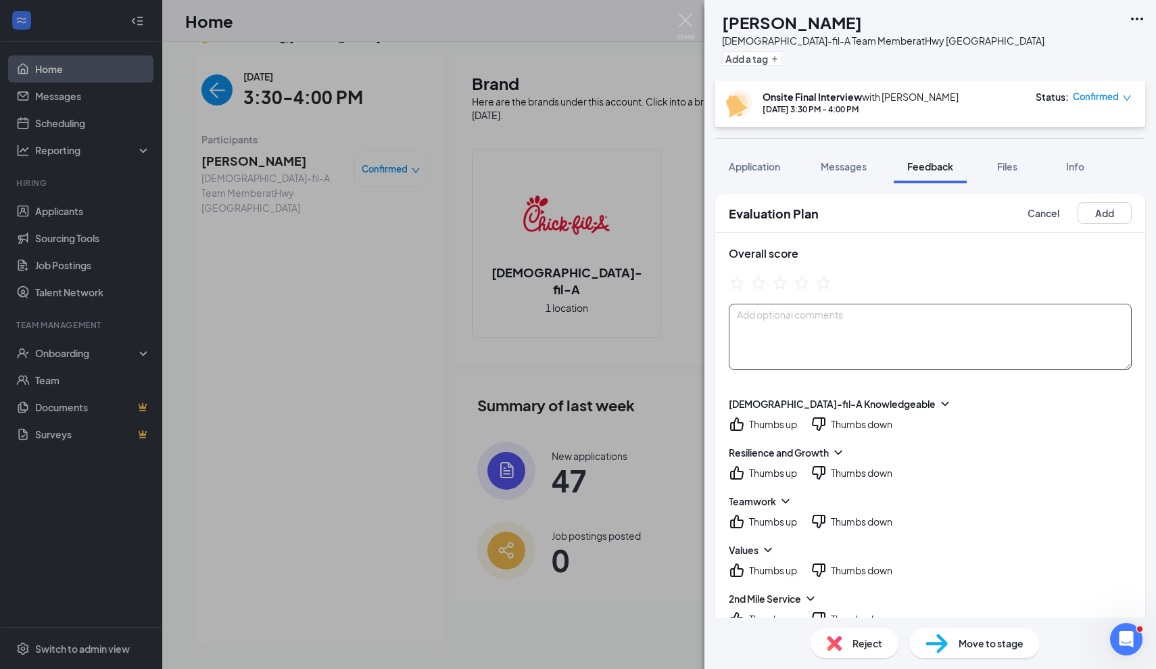
click at [807, 315] on textarea at bounding box center [930, 336] width 403 height 66
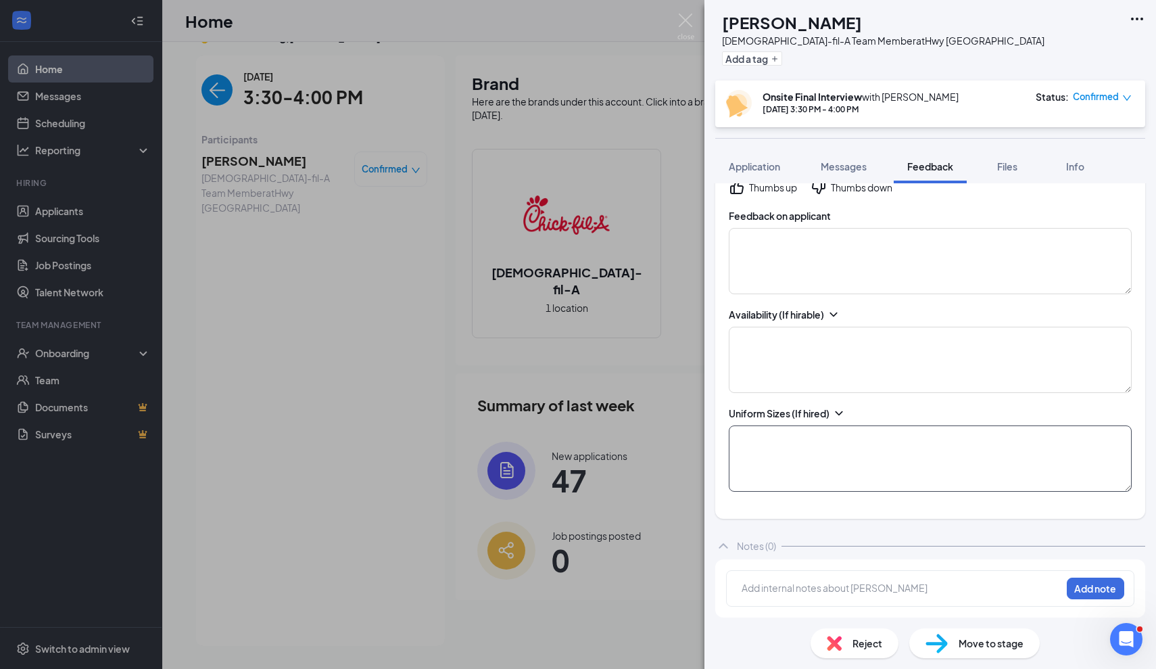
scroll to position [529, 0]
click at [821, 366] on textarea at bounding box center [930, 359] width 403 height 66
drag, startPoint x: 842, startPoint y: 341, endPoint x: 775, endPoint y: 340, distance: 66.9
click at [775, 340] on textarea "[DATE] 4:30 - close [DATE]" at bounding box center [930, 359] width 403 height 66
click at [789, 356] on textarea "[DATE] 4:30 - close [DATE]" at bounding box center [930, 359] width 403 height 66
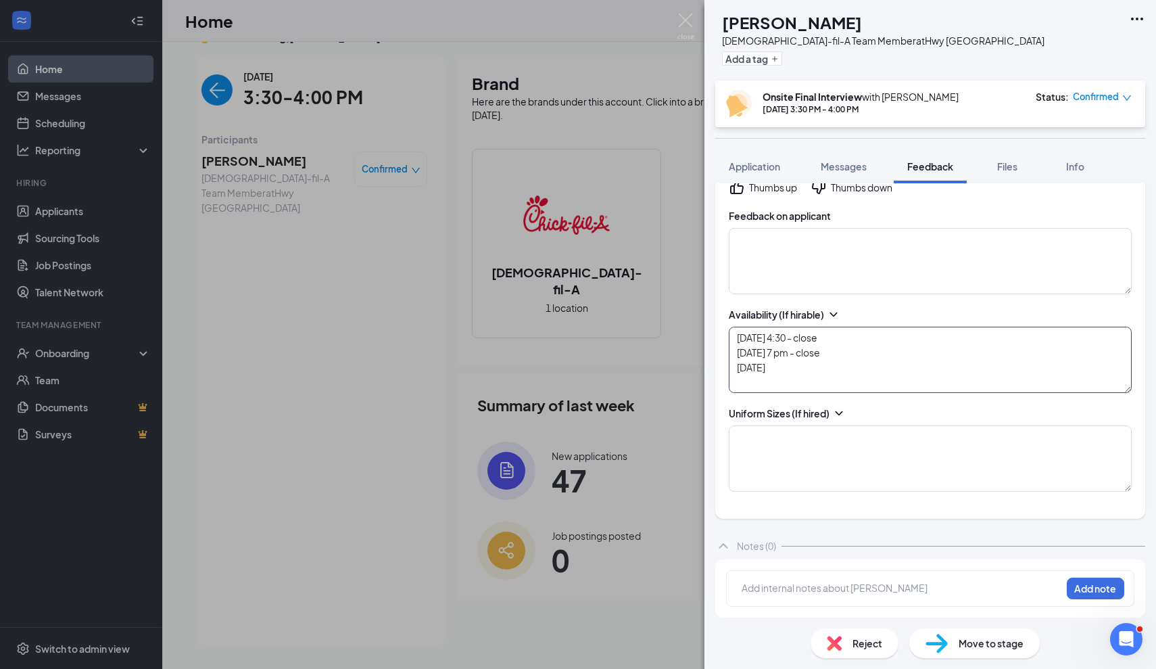
paste textarea "4:30 - close"
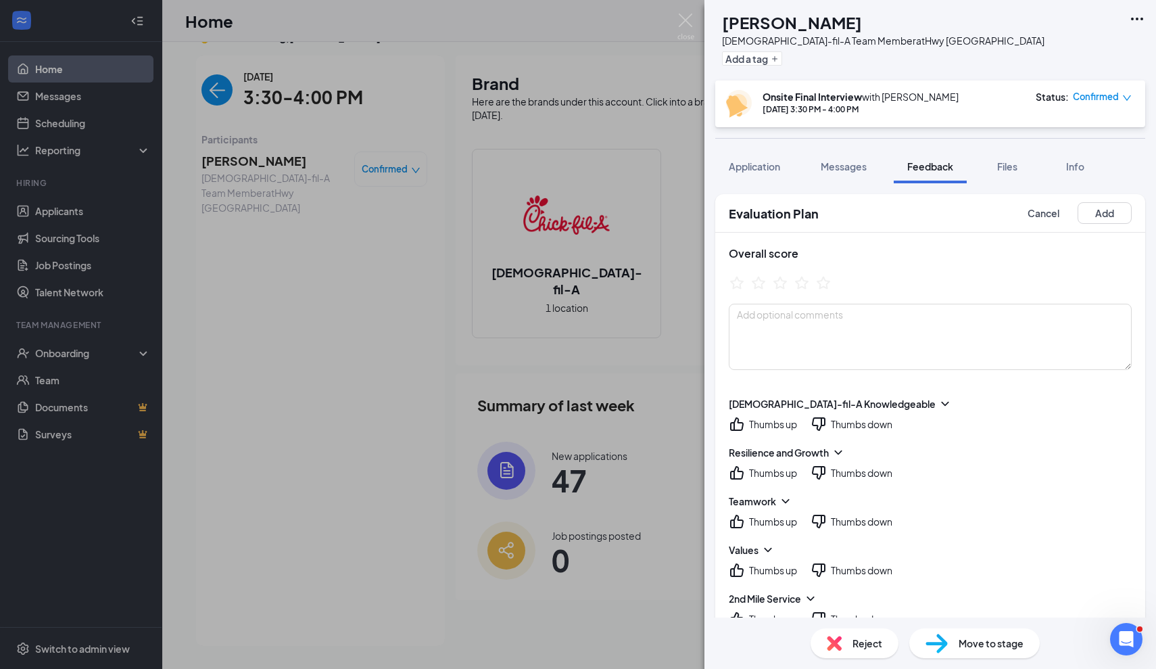
scroll to position [0, 0]
type textarea "[DATE] 4:30 - close [DATE] 7 pm - close [DATE] 4:30 - close [DATE] 7 pm - close…"
click at [818, 339] on textarea at bounding box center [930, 336] width 403 height 66
click at [803, 280] on icon "StarBorder" at bounding box center [802, 283] width 18 height 18
click at [818, 286] on icon "StarBorder" at bounding box center [824, 283] width 18 height 18
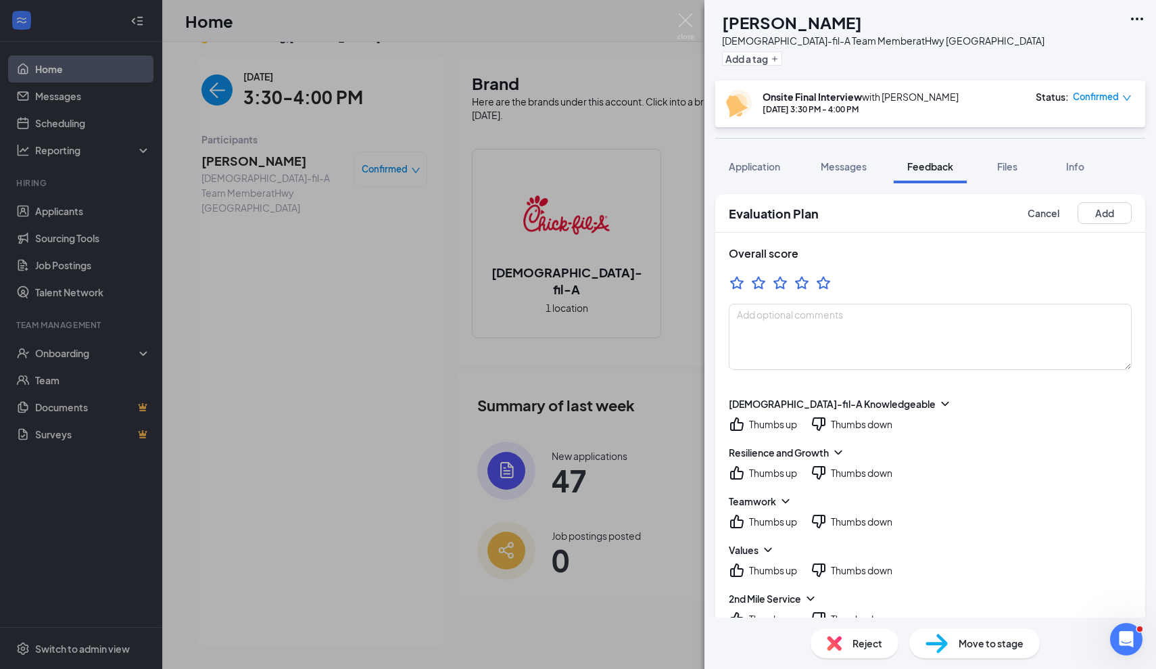
click at [938, 403] on icon "ChevronDown" at bounding box center [945, 404] width 14 height 14
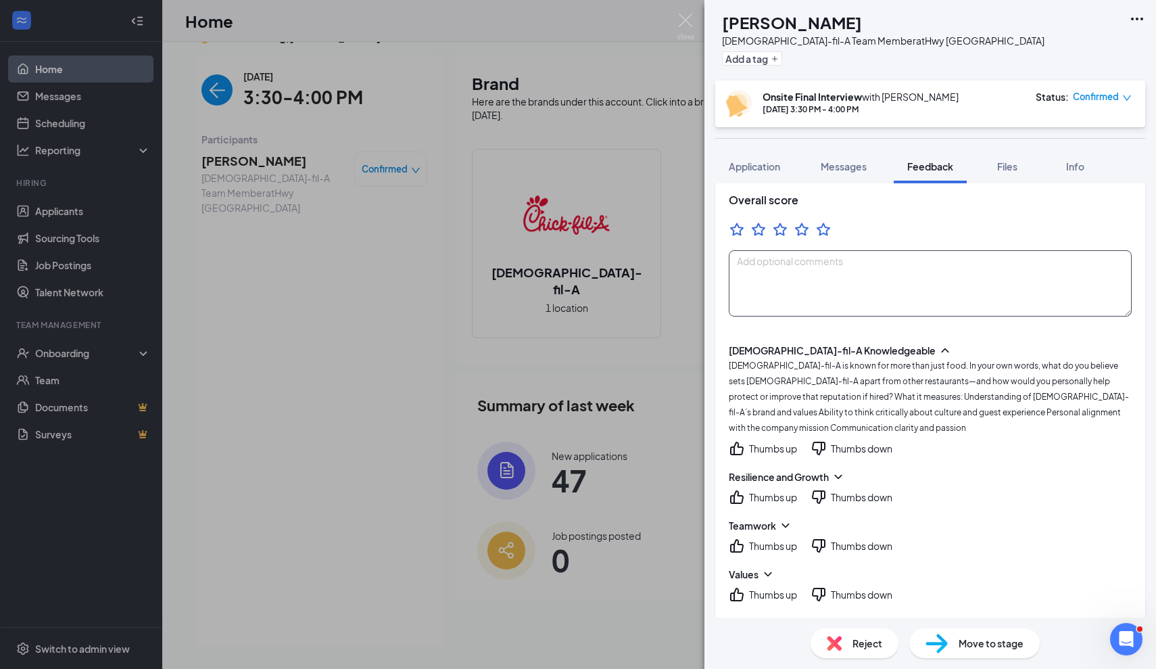
scroll to position [53, 0]
click at [821, 284] on textarea at bounding box center [930, 284] width 403 height 66
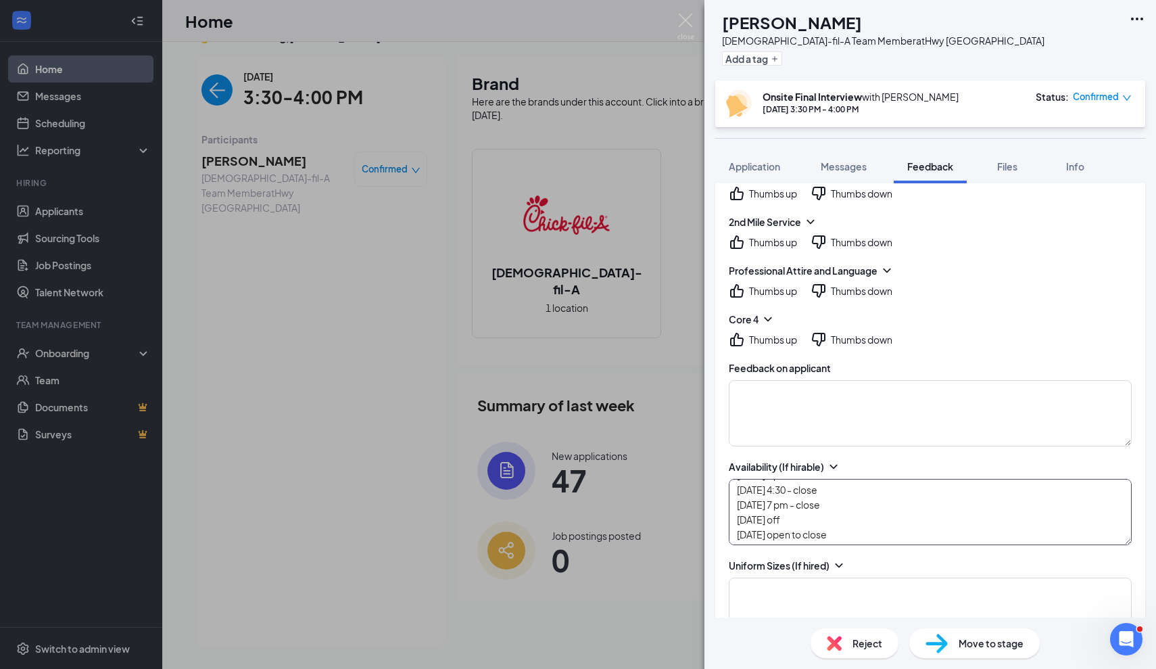
scroll to position [30, 0]
click at [741, 497] on textarea "[DATE] 4:30 - close [DATE] 7 pm - close [DATE] 4:30 - close [DATE] 7 pm - close…" at bounding box center [930, 512] width 403 height 66
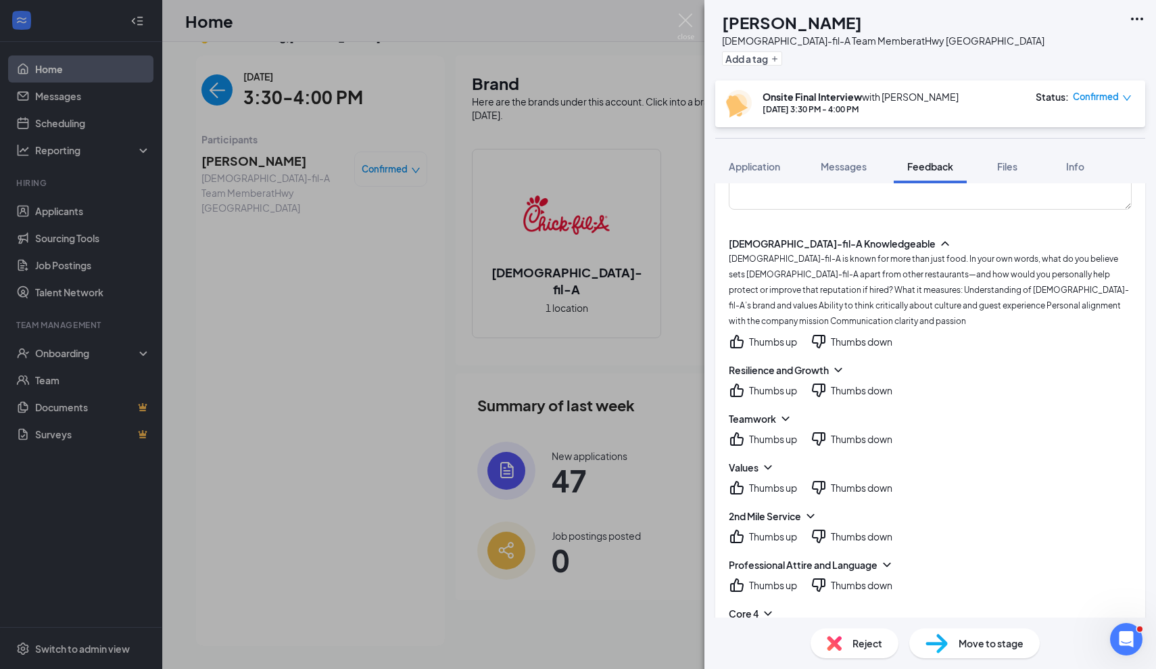
scroll to position [96, 0]
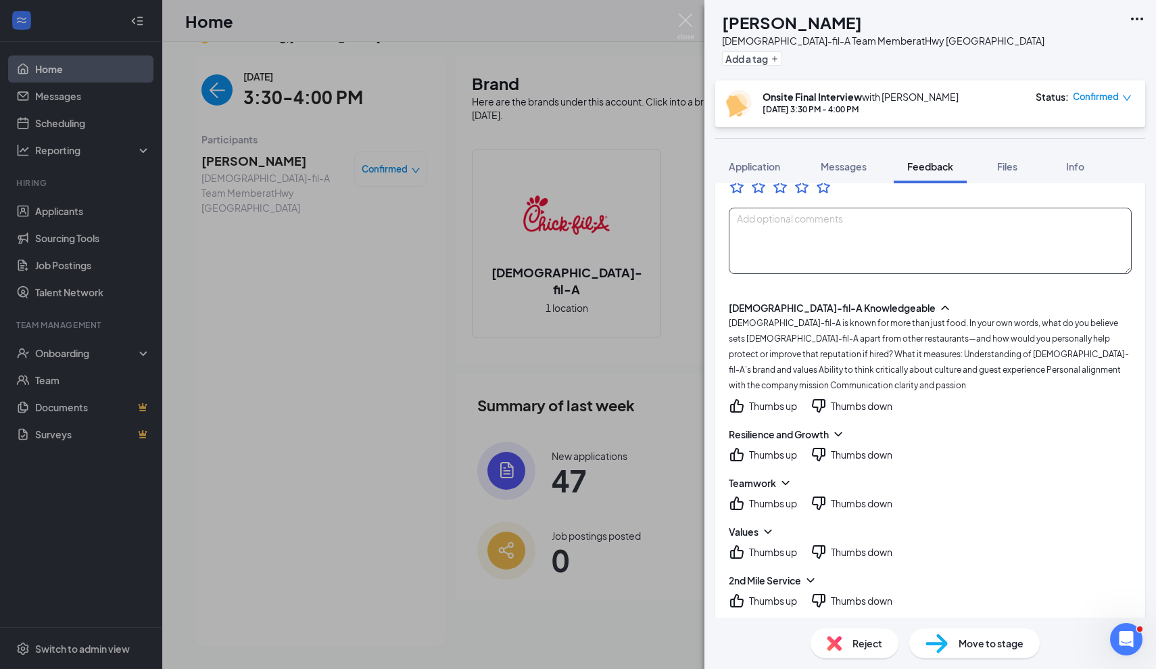
click at [790, 252] on textarea at bounding box center [930, 241] width 403 height 66
click at [734, 397] on icon "ThumbsUp" at bounding box center [737, 405] width 16 height 16
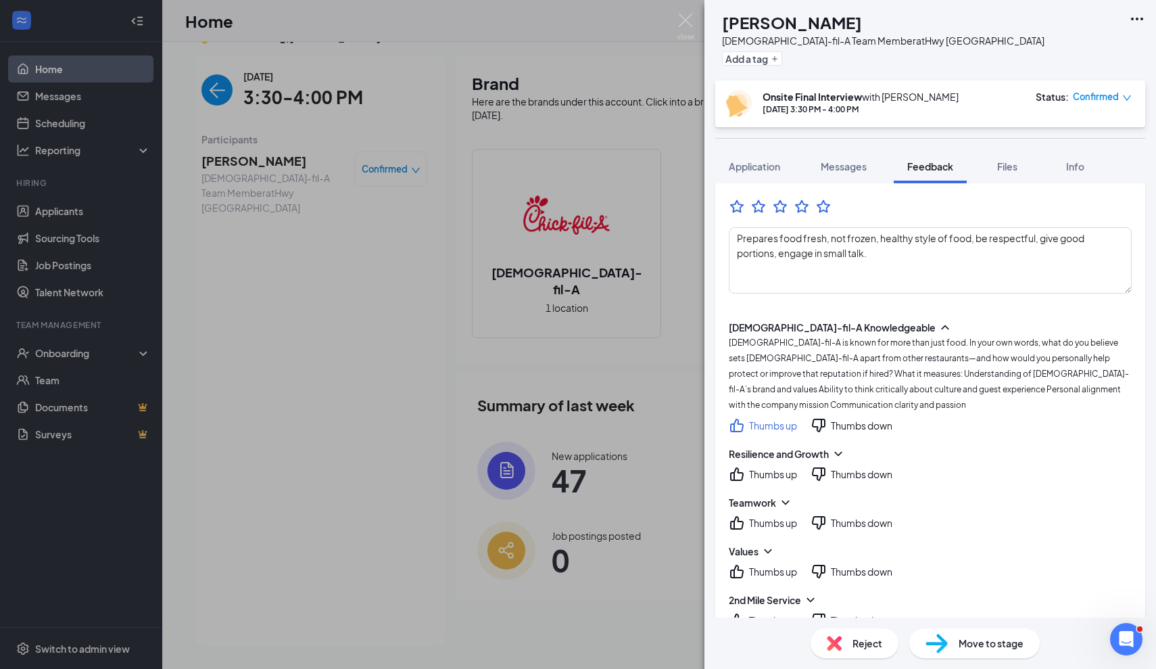
scroll to position [75, 0]
click at [902, 253] on textarea "Prepares food fresh, not frozen, healthy style of food, be respectful, give goo…" at bounding box center [930, 261] width 403 height 66
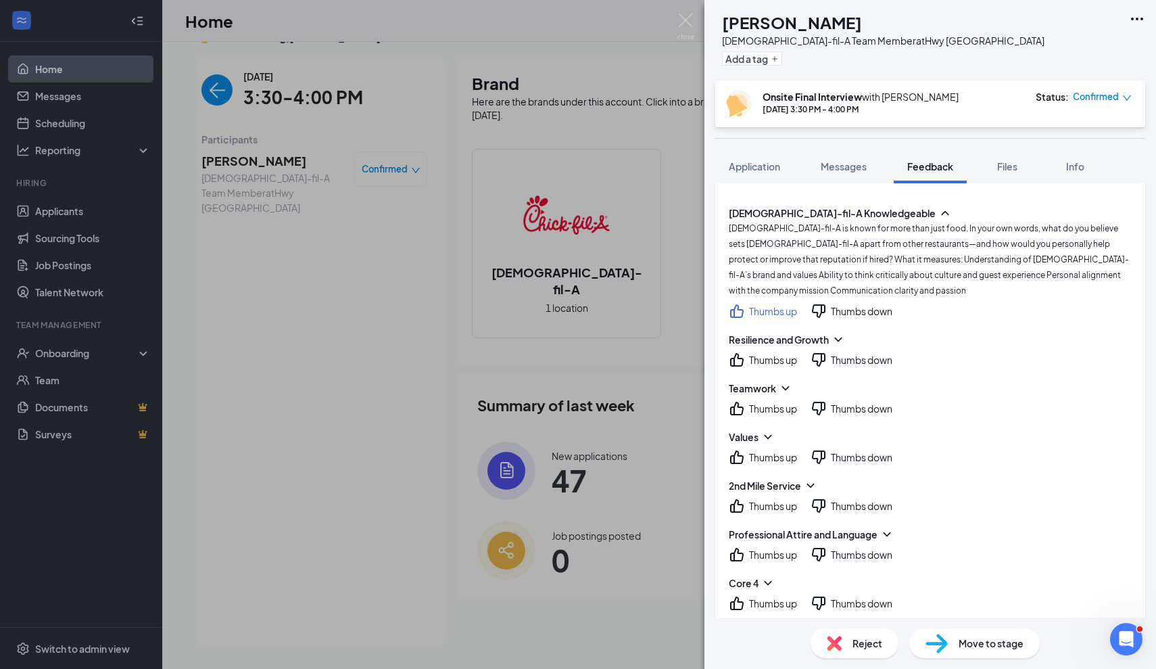
scroll to position [193, 0]
type textarea "Prepares food fresh, not frozen, healthy style of food, be respectful, give goo…"
click at [832, 330] on div "Resilience and Growth" at bounding box center [930, 337] width 403 height 14
click at [837, 330] on icon "ChevronDown" at bounding box center [838, 337] width 14 height 14
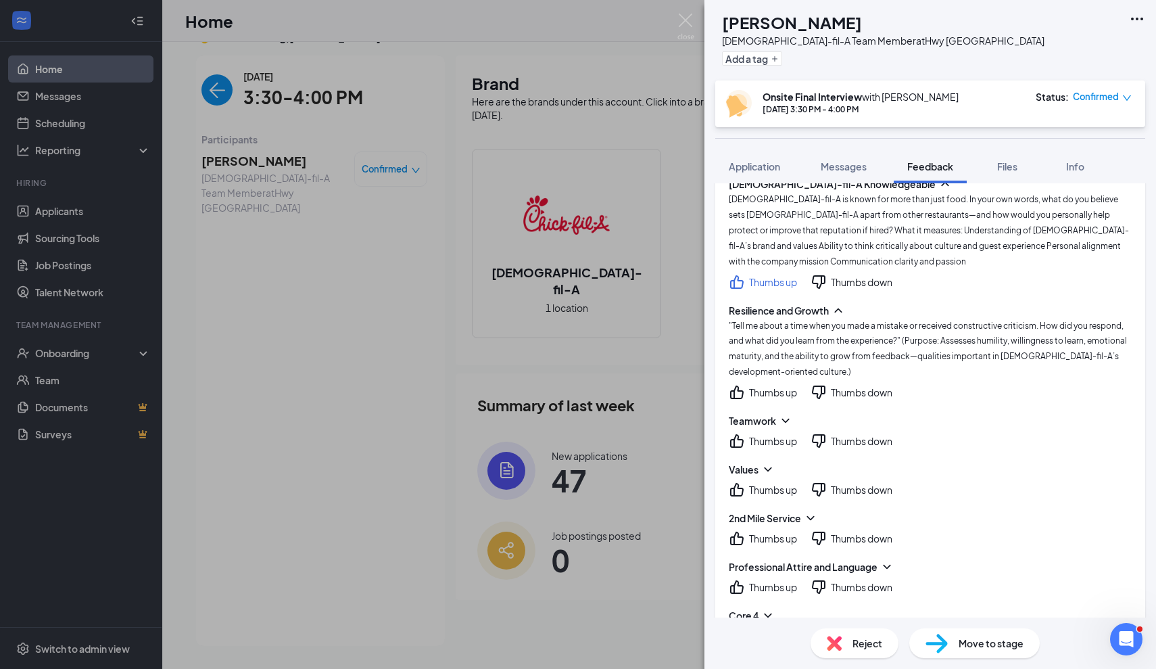
scroll to position [224, 0]
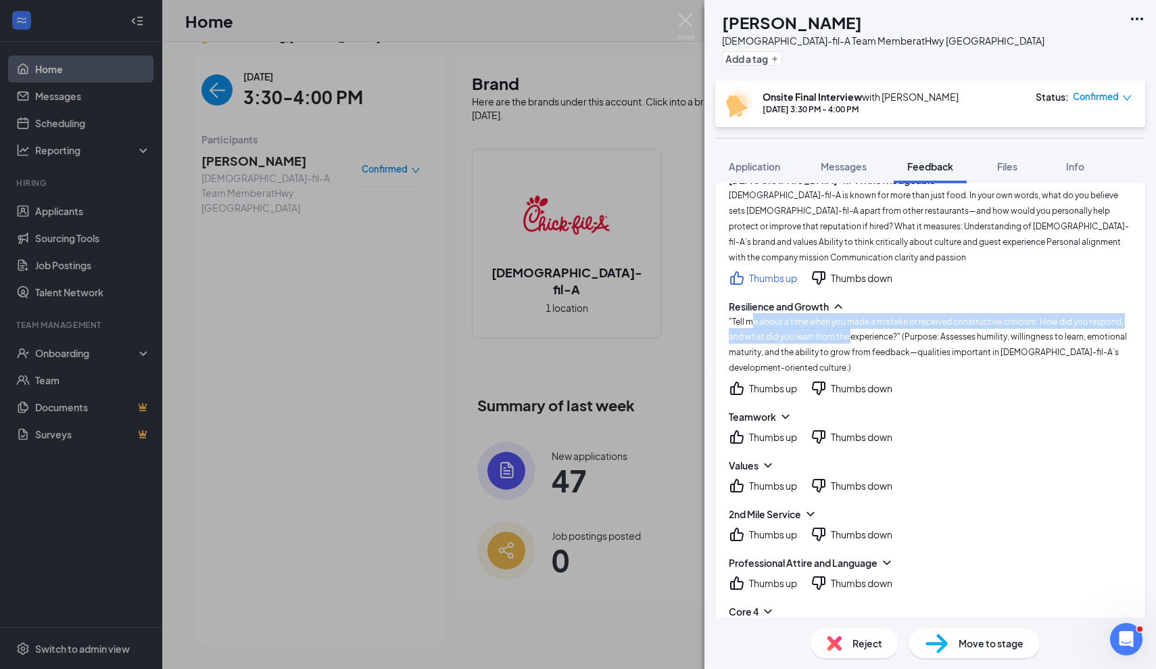
drag, startPoint x: 750, startPoint y: 303, endPoint x: 852, endPoint y: 318, distance: 103.2
click at [852, 318] on span ""Tell me about a time when you made a mistake or received constructive criticis…" at bounding box center [928, 344] width 398 height 57
click at [754, 381] on div "Thumbs up" at bounding box center [773, 388] width 48 height 14
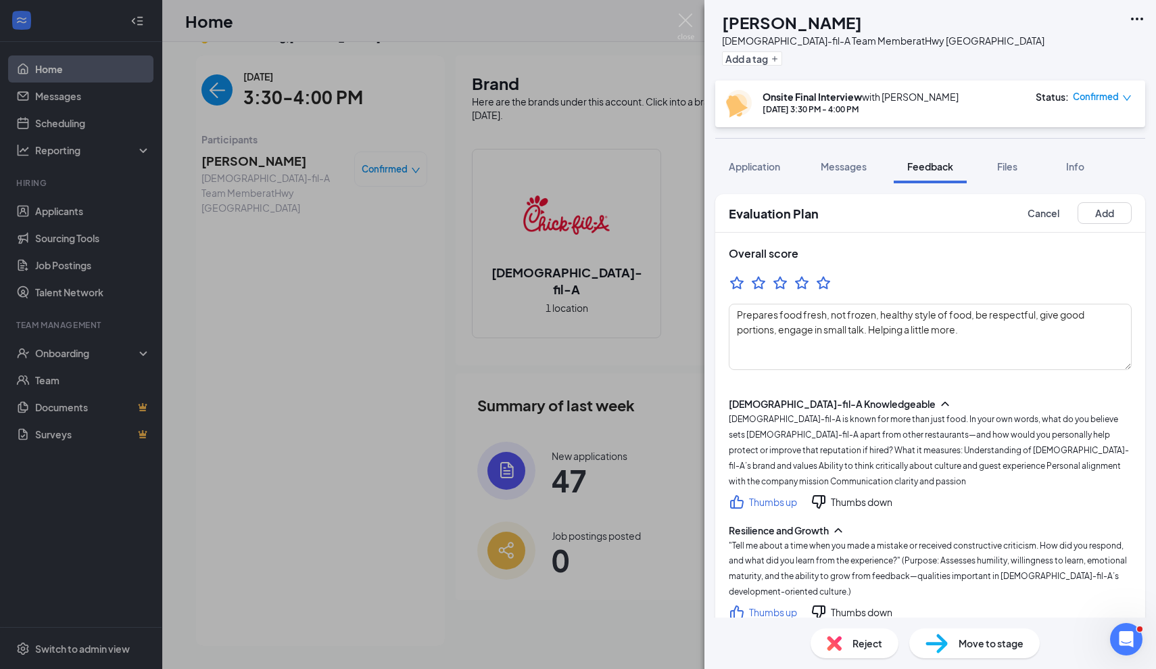
scroll to position [47, 0]
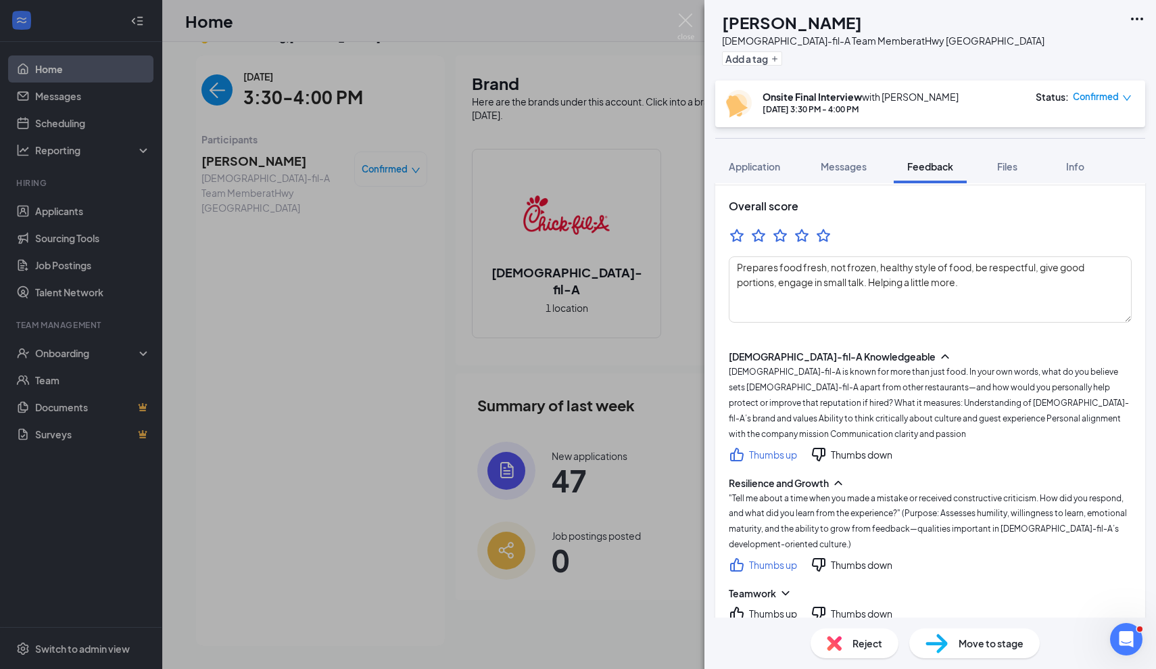
click at [938, 356] on icon "ChevronUp" at bounding box center [945, 356] width 14 height 14
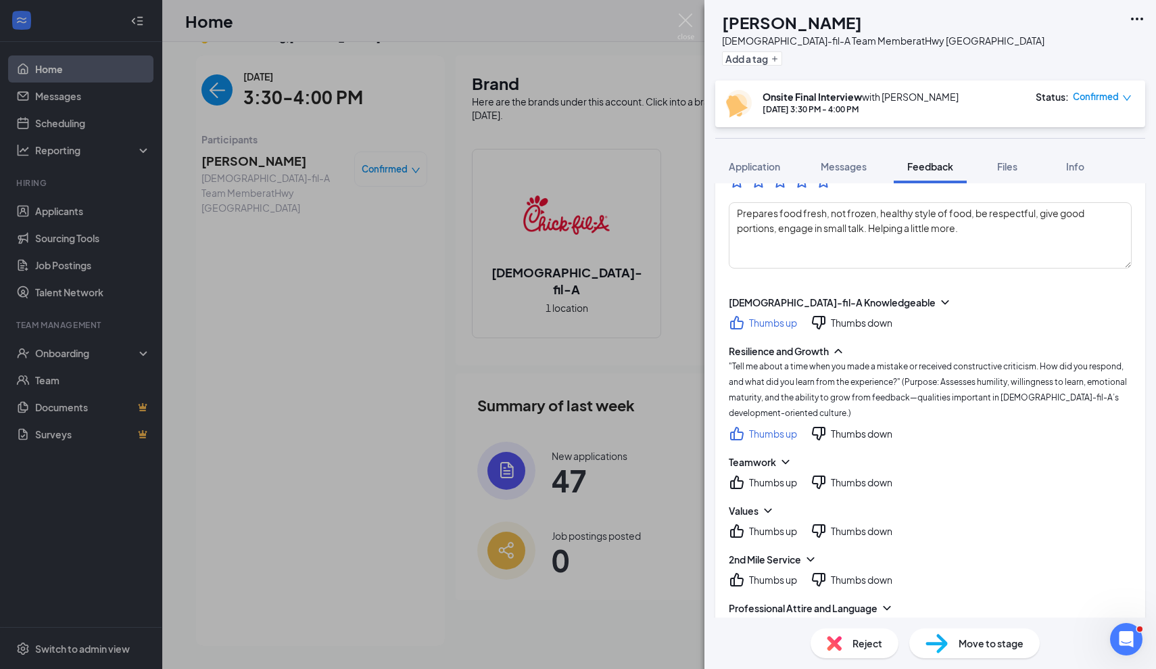
scroll to position [110, 0]
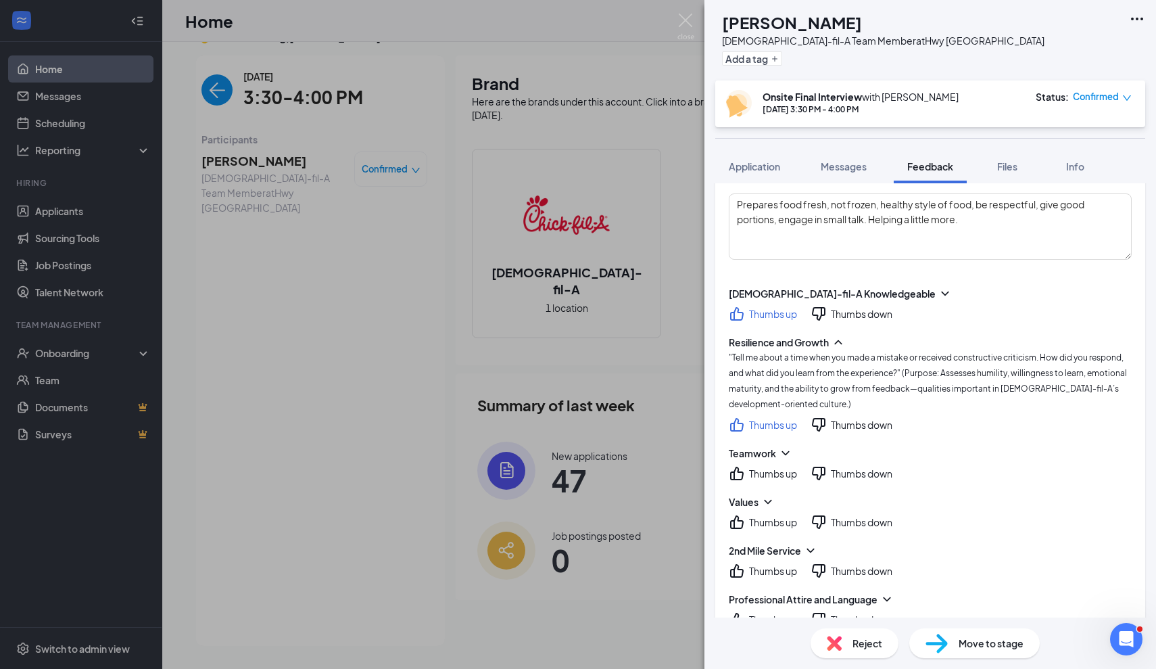
click at [837, 341] on icon "ChevronUp" at bounding box center [838, 342] width 14 height 14
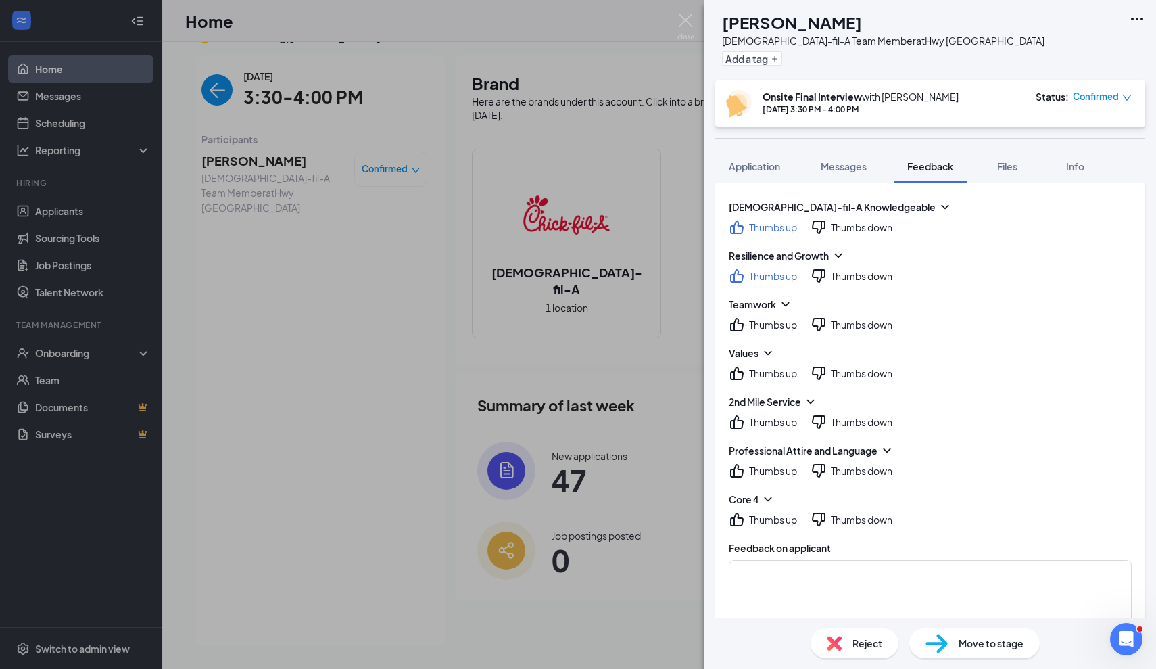
scroll to position [202, 0]
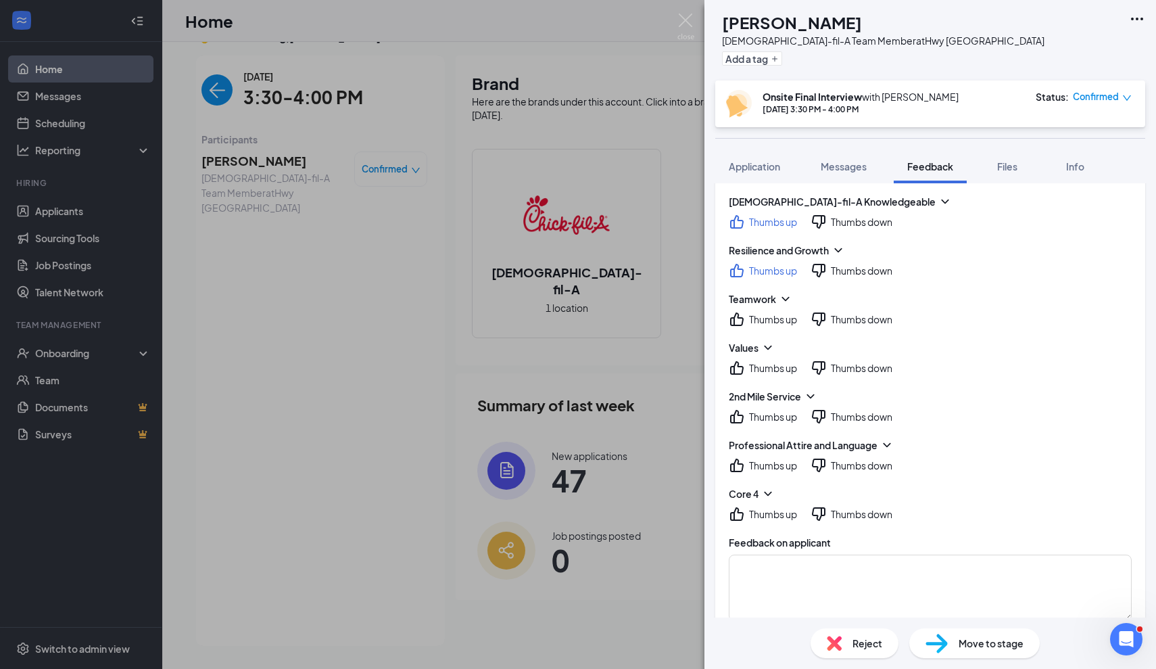
click at [787, 295] on icon "ChevronDown" at bounding box center [786, 299] width 14 height 14
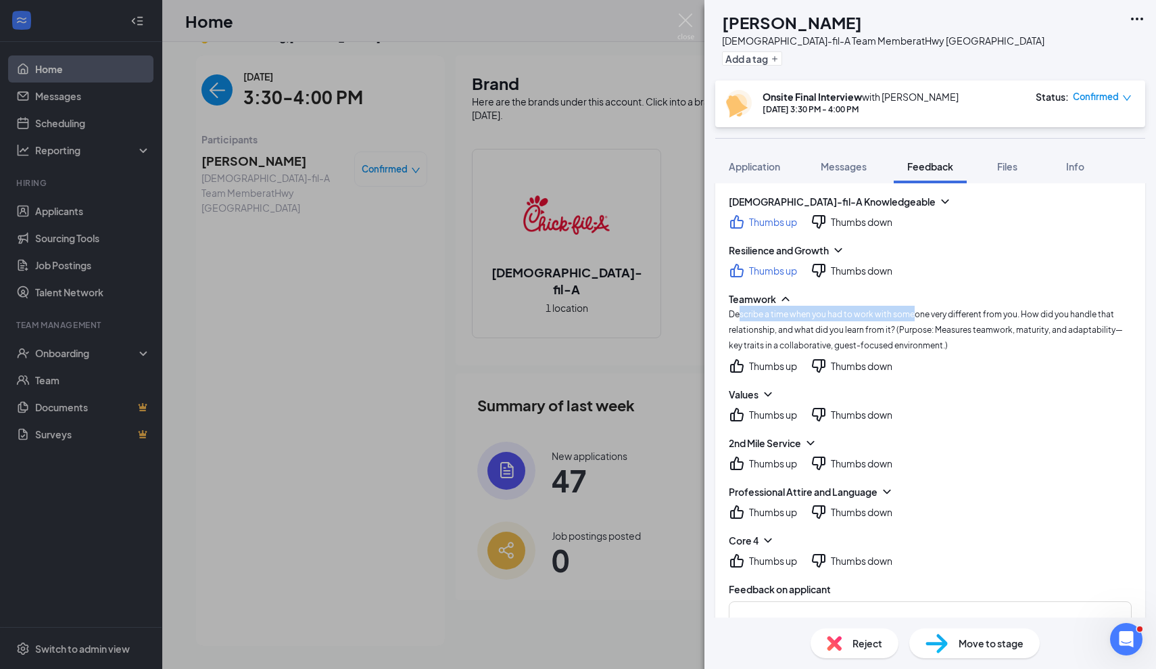
drag, startPoint x: 740, startPoint y: 310, endPoint x: 912, endPoint y: 313, distance: 171.7
click at [912, 313] on span "Describe a time when you had to work with someone very different from you. How …" at bounding box center [926, 329] width 394 height 41
click at [914, 314] on span "Describe a time when you had to work with someone very different from you. How …" at bounding box center [926, 329] width 394 height 41
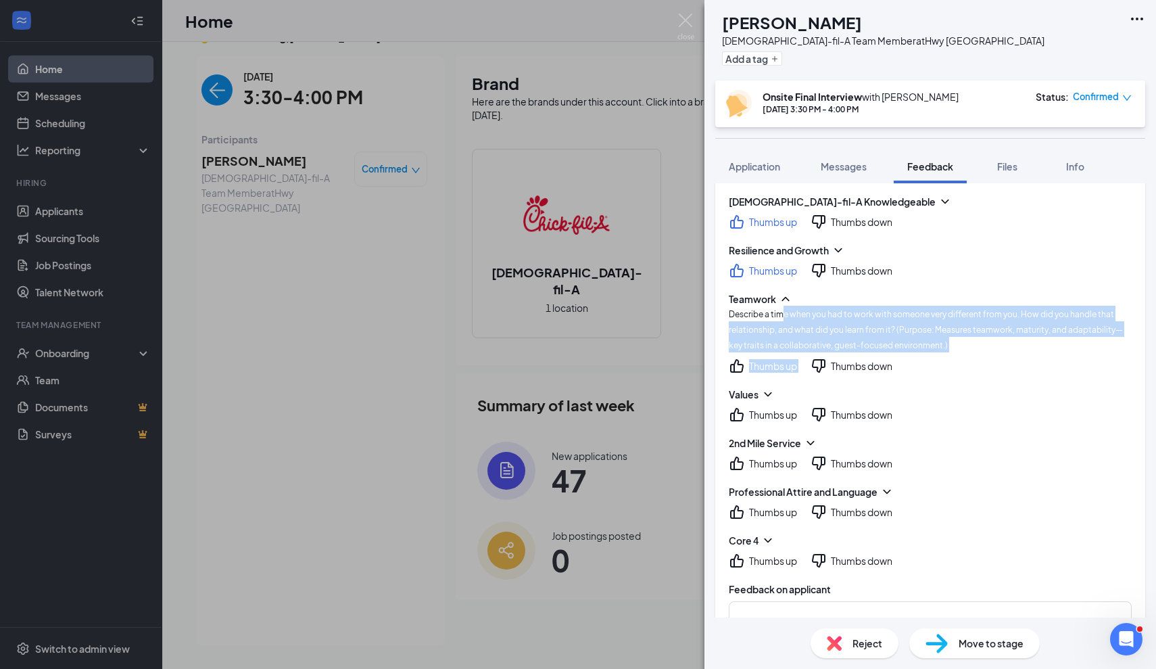
drag, startPoint x: 783, startPoint y: 315, endPoint x: 871, endPoint y: 354, distance: 95.6
click at [872, 354] on div "Teamwork Describe a time when you had to work with someone very different from …" at bounding box center [930, 333] width 403 height 82
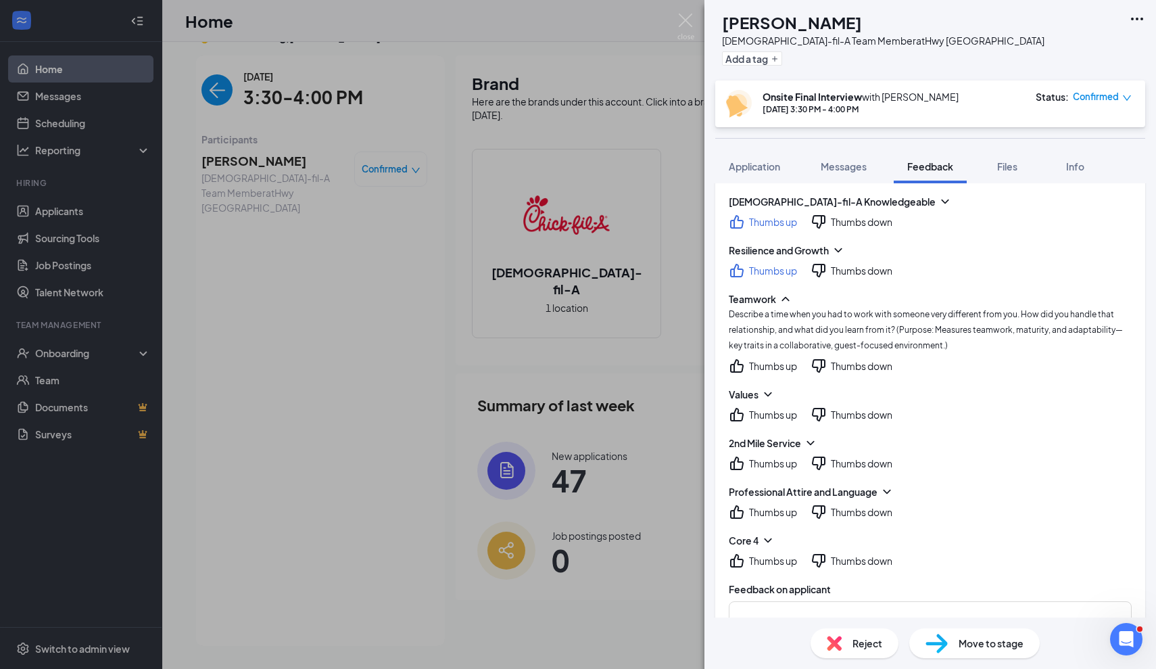
click at [871, 354] on div "Teamwork Describe a time when you had to work with someone very different from …" at bounding box center [930, 333] width 403 height 82
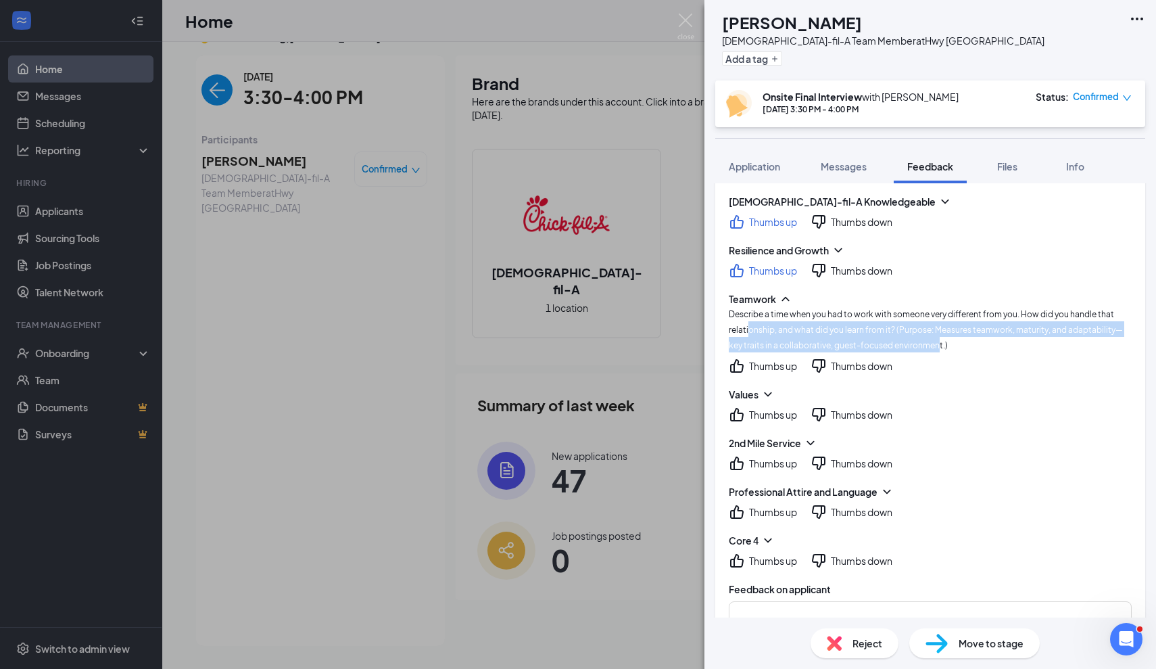
drag, startPoint x: 750, startPoint y: 322, endPoint x: 924, endPoint y: 339, distance: 174.6
click at [924, 339] on div "Describe a time when you had to work with someone very different from you. How …" at bounding box center [930, 329] width 403 height 47
click at [924, 339] on span "Describe a time when you had to work with someone very different from you. How …" at bounding box center [926, 329] width 394 height 41
drag, startPoint x: 731, startPoint y: 316, endPoint x: 944, endPoint y: 351, distance: 215.0
click at [944, 351] on div "Teamwork Describe a time when you had to work with someone very different from …" at bounding box center [930, 333] width 403 height 82
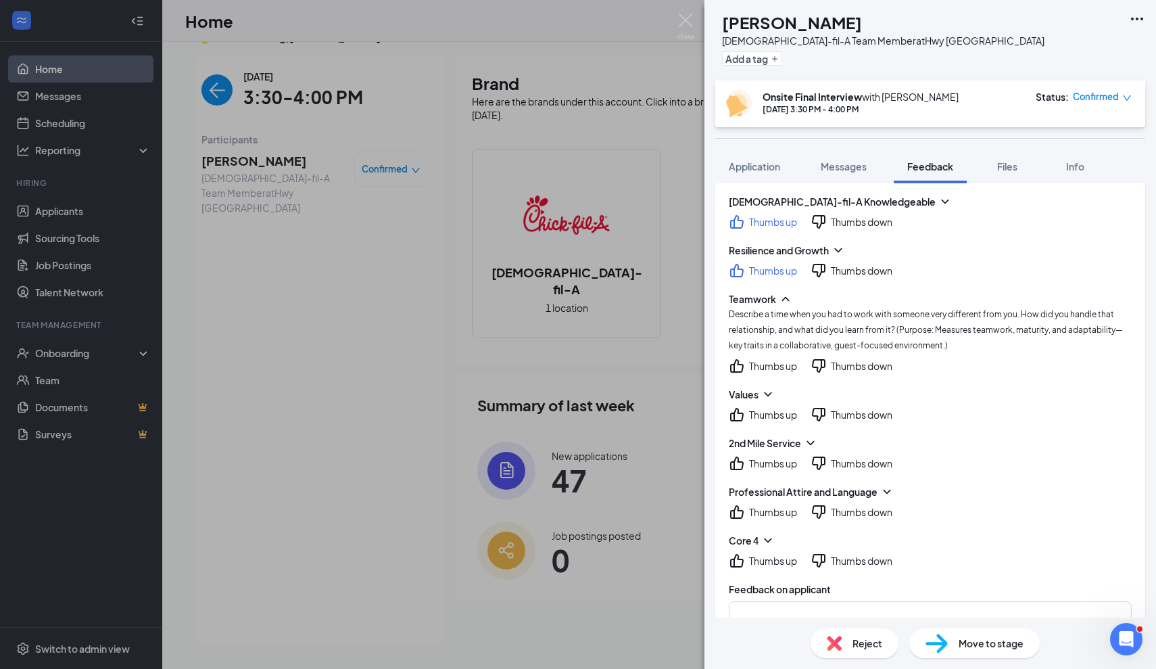
click at [944, 351] on div "Teamwork Describe a time when you had to work with someone very different from …" at bounding box center [930, 333] width 403 height 82
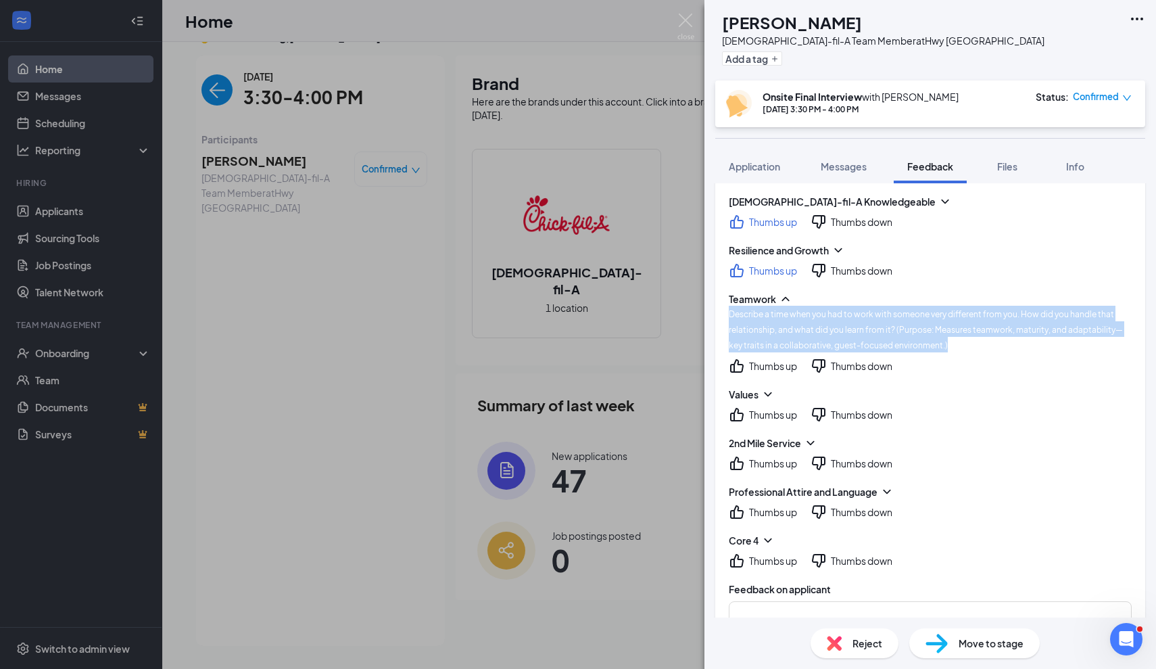
drag, startPoint x: 943, startPoint y: 347, endPoint x: 723, endPoint y: 316, distance: 222.6
click at [723, 316] on div "[DEMOGRAPHIC_DATA]-fil-A Knowledgeable Thumbs up Thumbs down Resilience and Gro…" at bounding box center [930, 536] width 430 height 710
drag, startPoint x: 728, startPoint y: 315, endPoint x: 936, endPoint y: 345, distance: 210.3
click at [936, 345] on div "[DEMOGRAPHIC_DATA]-fil-A Knowledgeable Thumbs up Thumbs down Resilience and Gro…" at bounding box center [930, 536] width 430 height 710
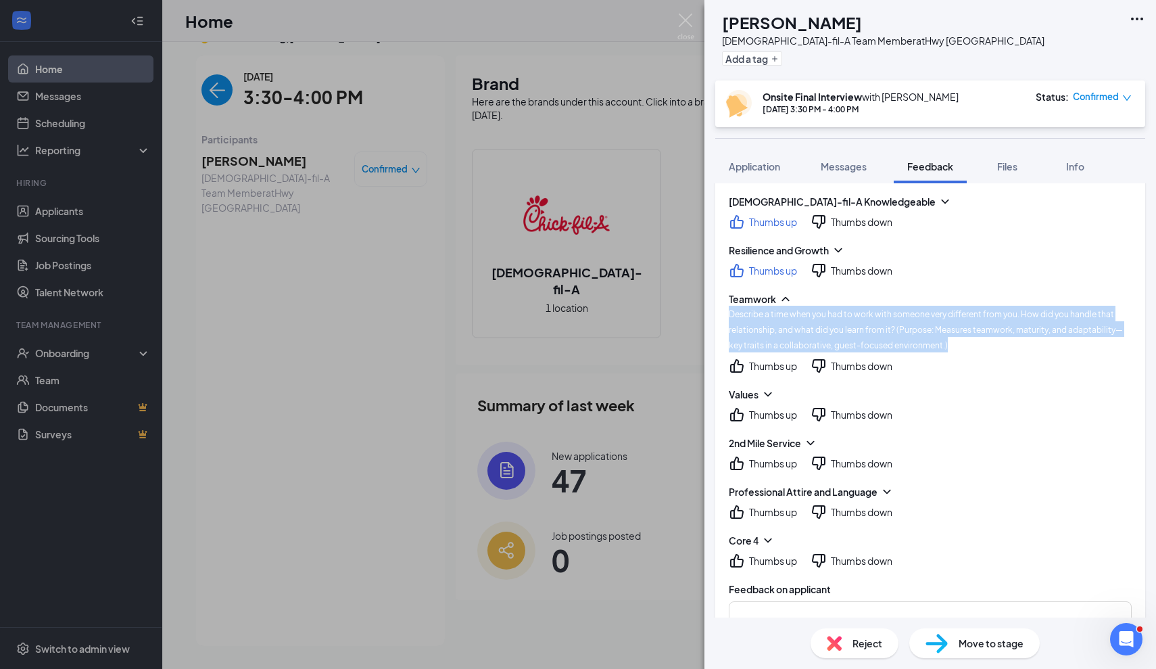
click at [936, 345] on div "Describe a time when you had to work with someone very different from you. How …" at bounding box center [930, 329] width 403 height 47
drag, startPoint x: 737, startPoint y: 315, endPoint x: 896, endPoint y: 332, distance: 159.1
click at [899, 336] on div "Describe a time when you had to work with someone very different from you. How …" at bounding box center [930, 329] width 403 height 47
click at [896, 332] on span "Describe a time when you had to work with someone very different from you. How …" at bounding box center [926, 329] width 394 height 41
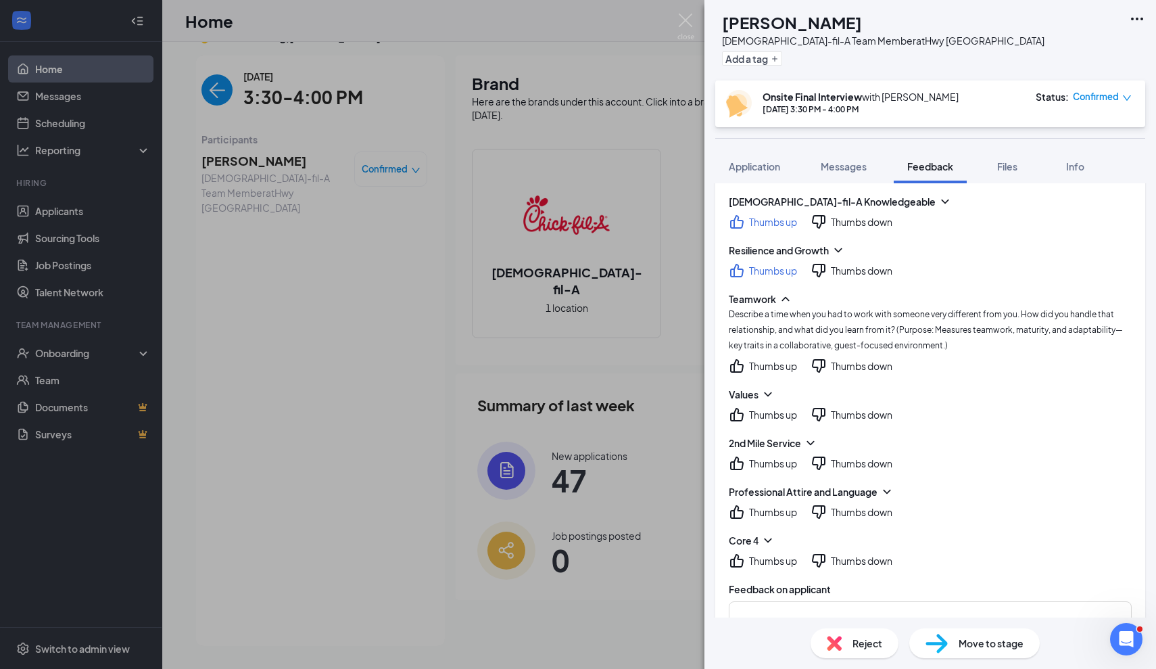
click at [750, 362] on div "Thumbs up" at bounding box center [773, 366] width 48 height 14
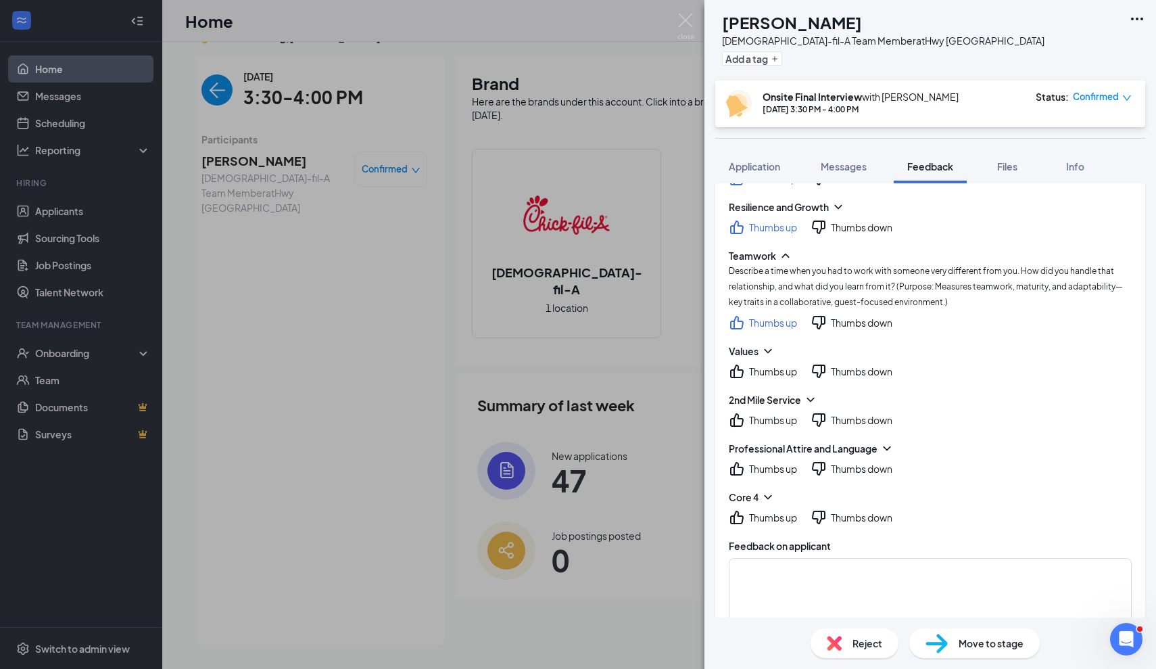
scroll to position [246, 0]
click at [764, 349] on icon "ChevronDown" at bounding box center [768, 350] width 14 height 14
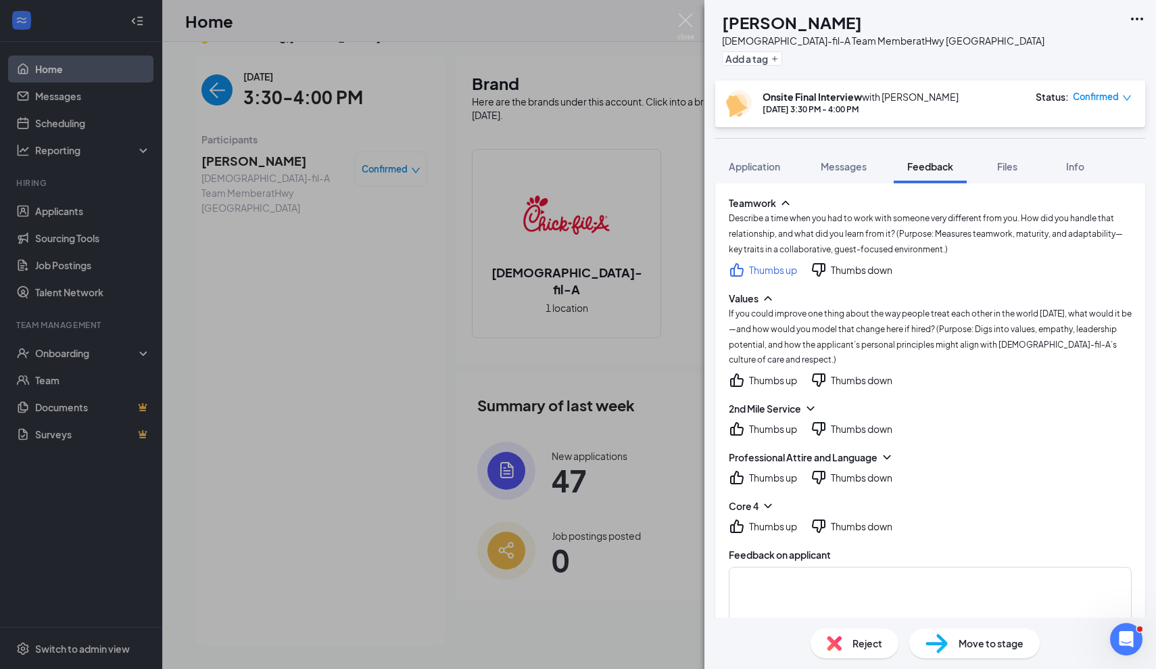
scroll to position [309, 0]
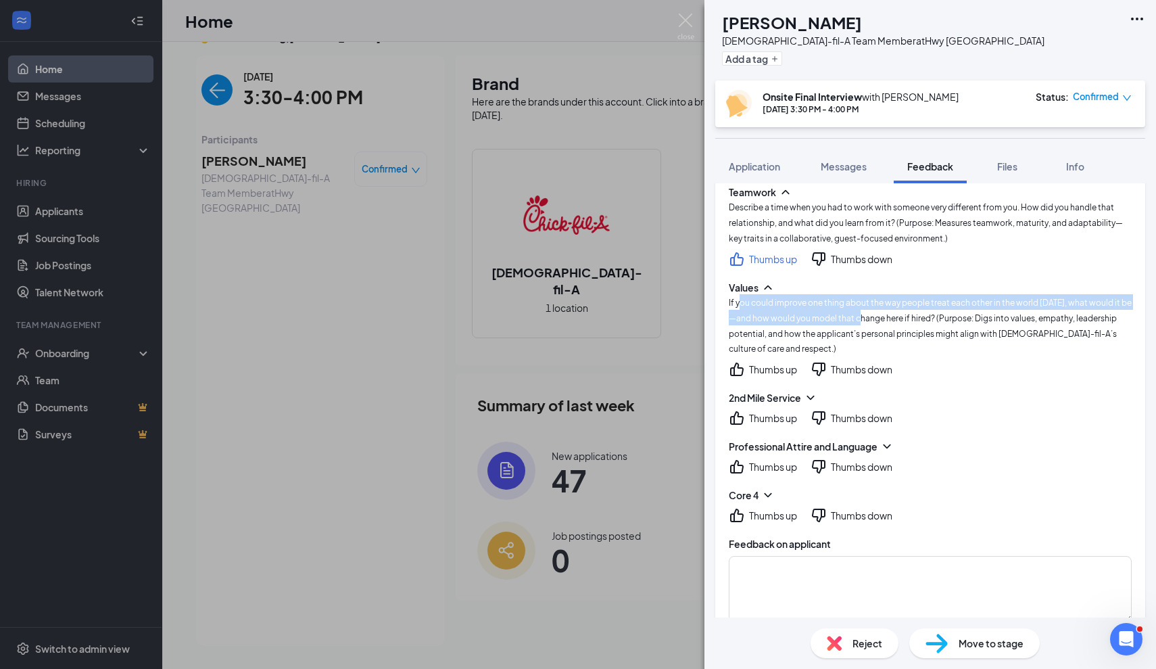
drag, startPoint x: 742, startPoint y: 301, endPoint x: 858, endPoint y: 311, distance: 116.6
click at [862, 312] on span "If you could improve one thing about the way people treat each other in the wor…" at bounding box center [930, 325] width 403 height 57
click at [858, 311] on span "If you could improve one thing about the way people treat each other in the wor…" at bounding box center [930, 325] width 403 height 57
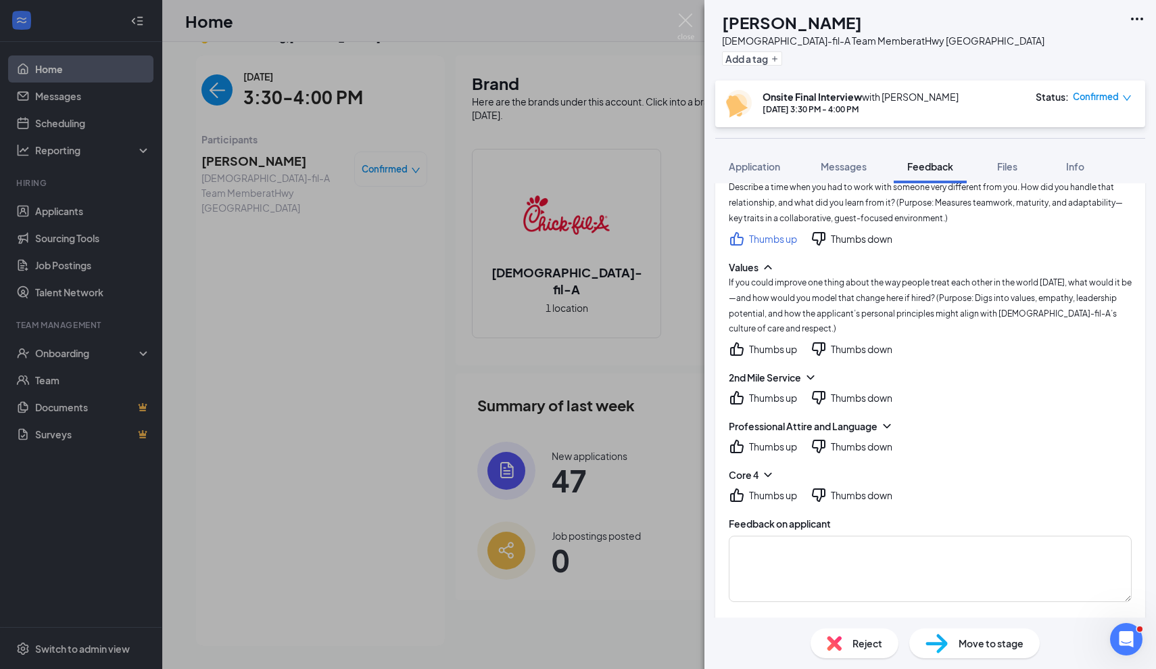
scroll to position [341, 0]
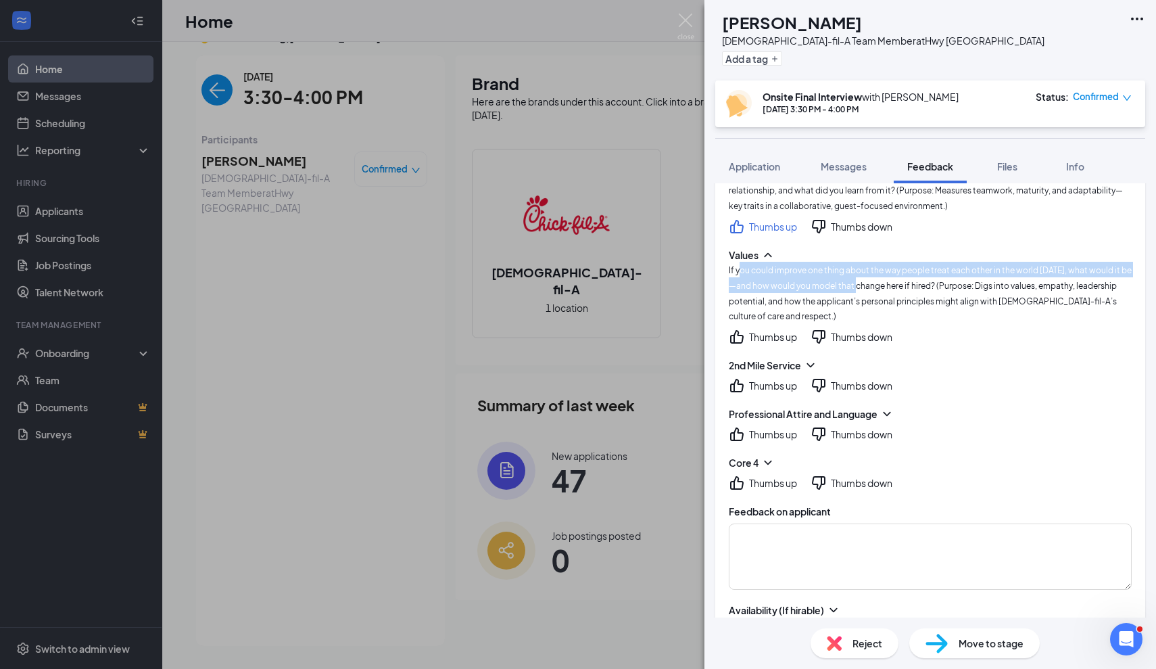
drag, startPoint x: 739, startPoint y: 266, endPoint x: 860, endPoint y: 274, distance: 121.2
click at [860, 274] on div "If you could improve one thing about the way people treat each other in the wor…" at bounding box center [930, 293] width 403 height 62
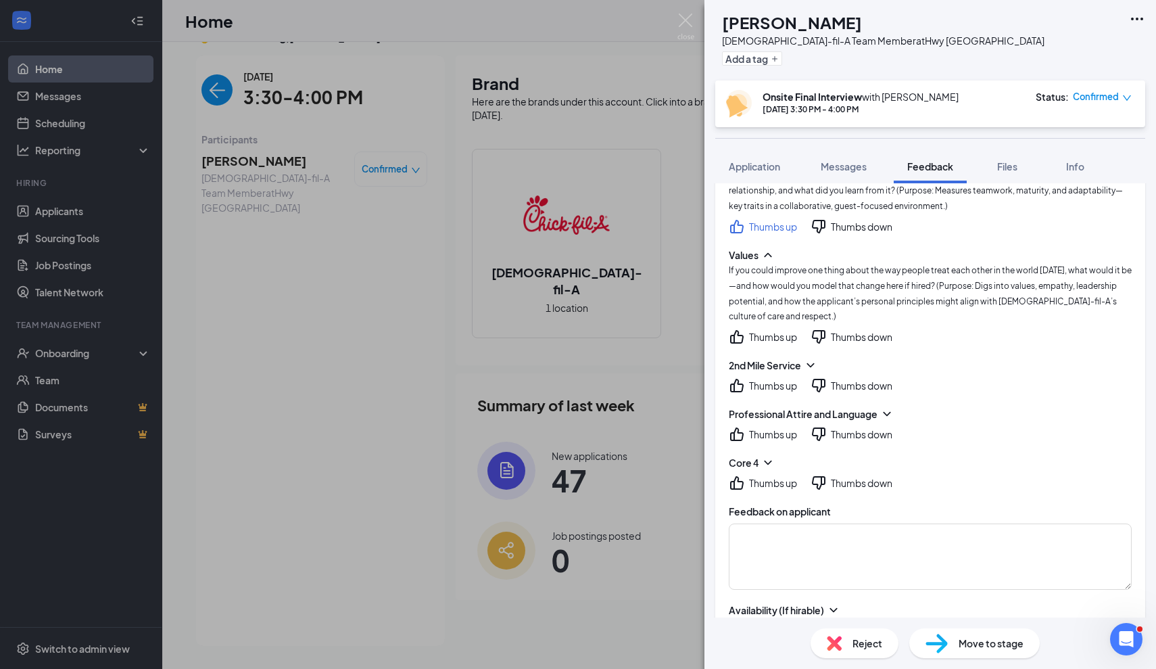
drag, startPoint x: 815, startPoint y: 262, endPoint x: 875, endPoint y: 270, distance: 60.7
click at [847, 263] on div "If you could improve one thing about the way people treat each other in the wor…" at bounding box center [930, 293] width 403 height 62
click at [896, 283] on span "If you could improve one thing about the way people treat each other in the wor…" at bounding box center [930, 293] width 403 height 57
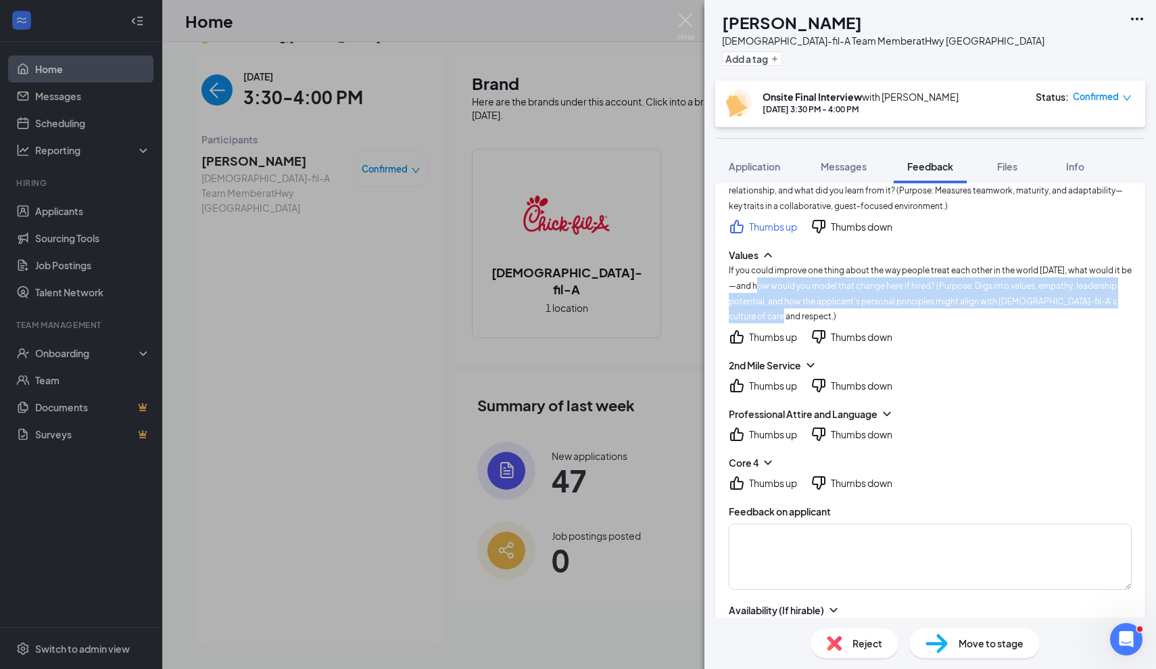
drag, startPoint x: 762, startPoint y: 287, endPoint x: 864, endPoint y: 303, distance: 103.3
click at [864, 304] on div "If you could improve one thing about the way people treat each other in the wor…" at bounding box center [930, 293] width 403 height 62
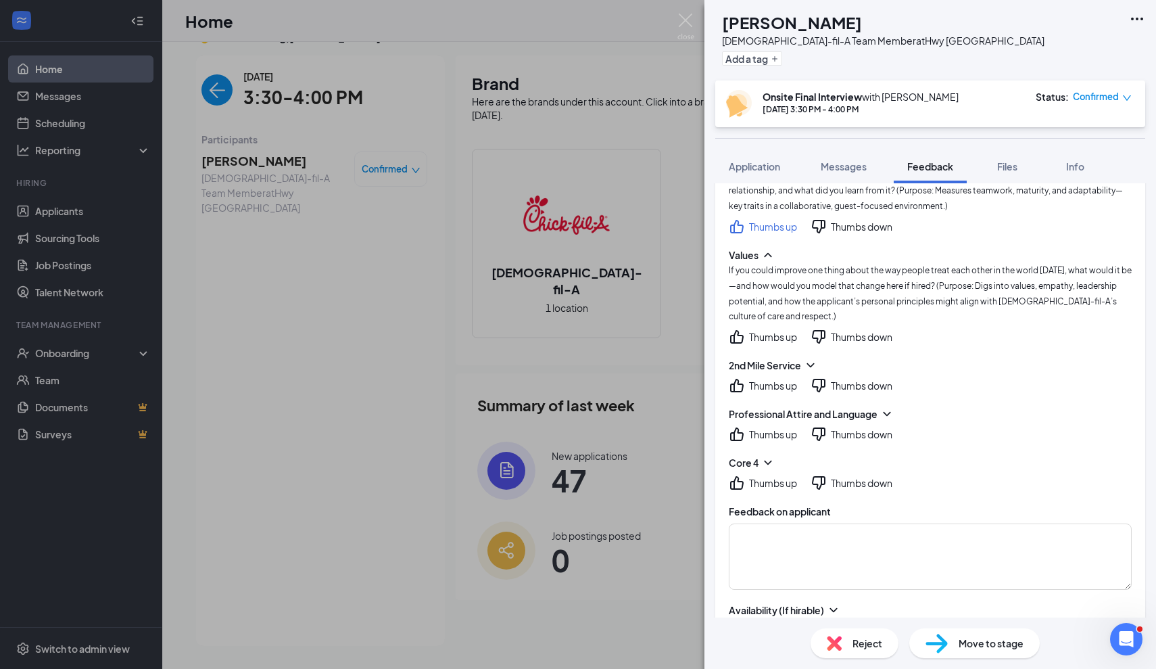
click at [933, 295] on span "If you could improve one thing about the way people treat each other in the wor…" at bounding box center [930, 293] width 403 height 57
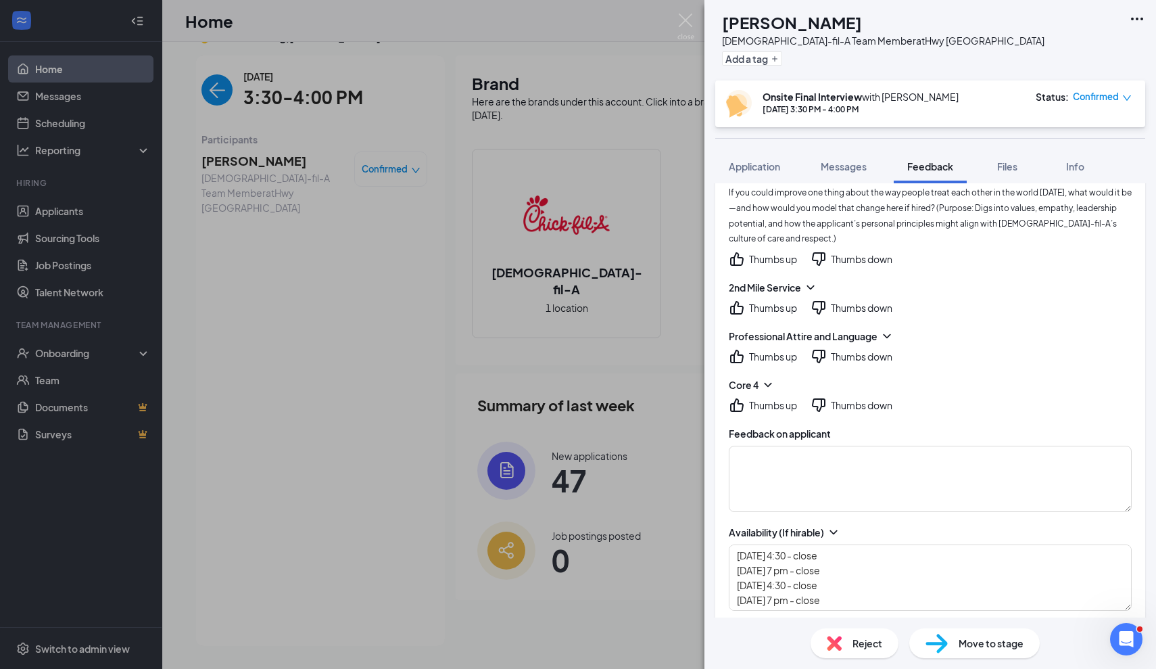
scroll to position [422, 0]
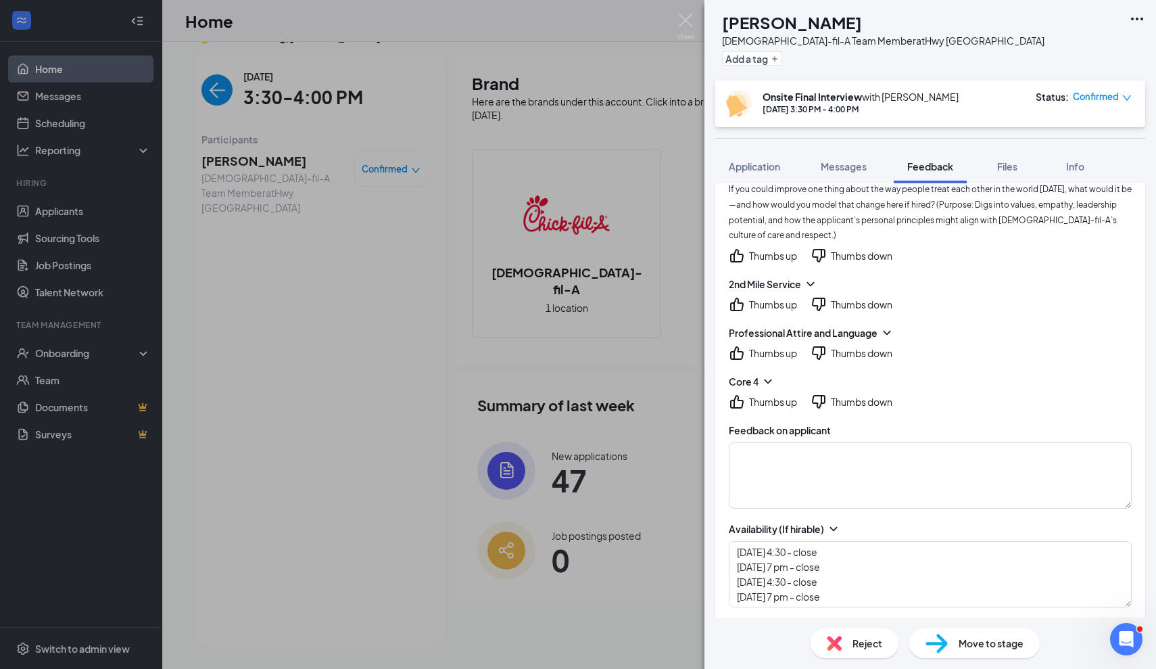
click at [744, 249] on icon "ThumbsUp" at bounding box center [737, 255] width 16 height 16
click at [808, 280] on icon "ChevronDown" at bounding box center [811, 284] width 14 height 14
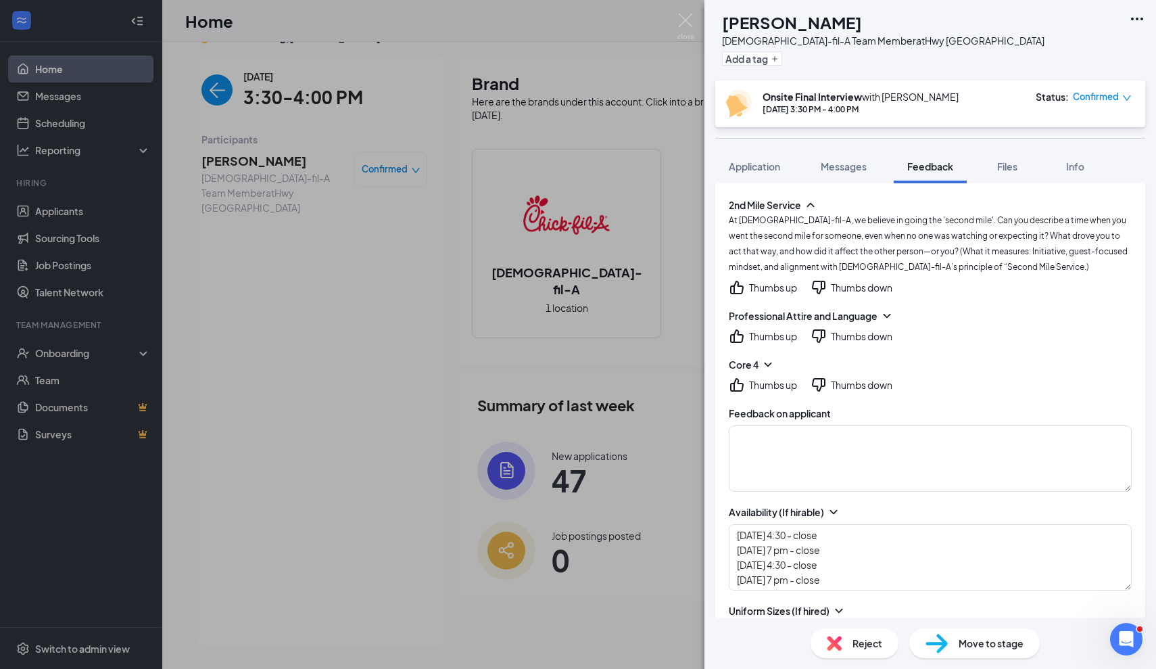
scroll to position [502, 0]
click at [752, 329] on div "Thumbs up" at bounding box center [773, 336] width 48 height 14
click at [771, 376] on div "Thumbs up" at bounding box center [763, 384] width 68 height 16
click at [766, 378] on div "Thumbs up" at bounding box center [773, 385] width 48 height 14
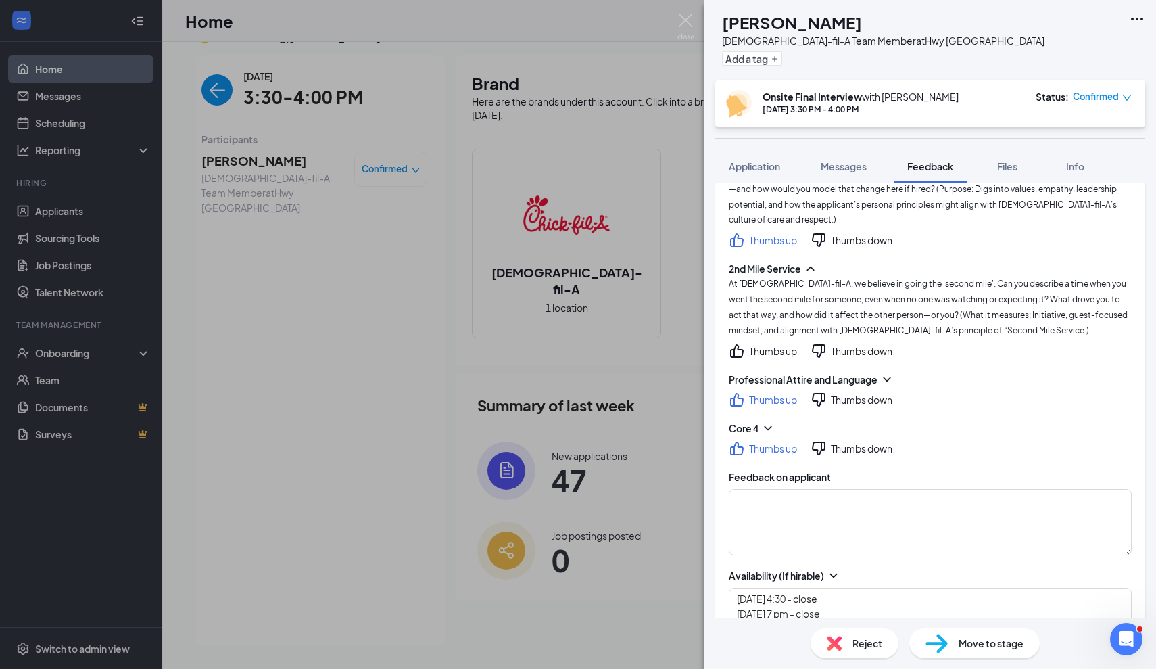
scroll to position [437, 0]
click at [781, 345] on div "Thumbs up" at bounding box center [773, 352] width 48 height 14
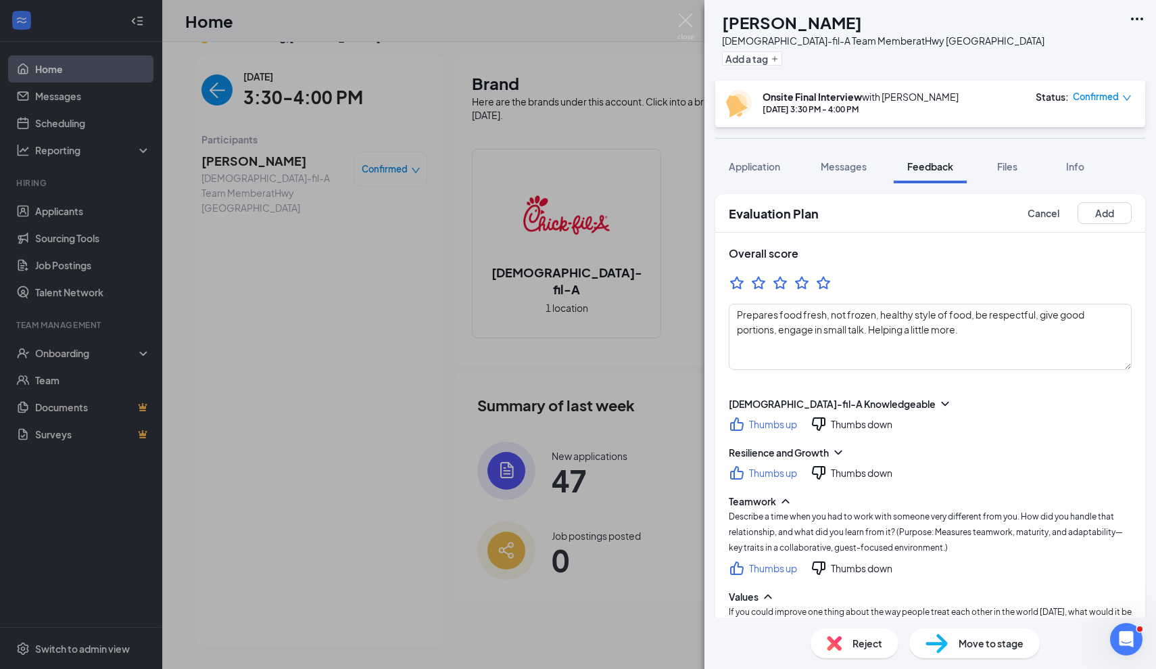
scroll to position [0, 0]
click at [1107, 218] on button "Add" at bounding box center [1104, 213] width 54 height 22
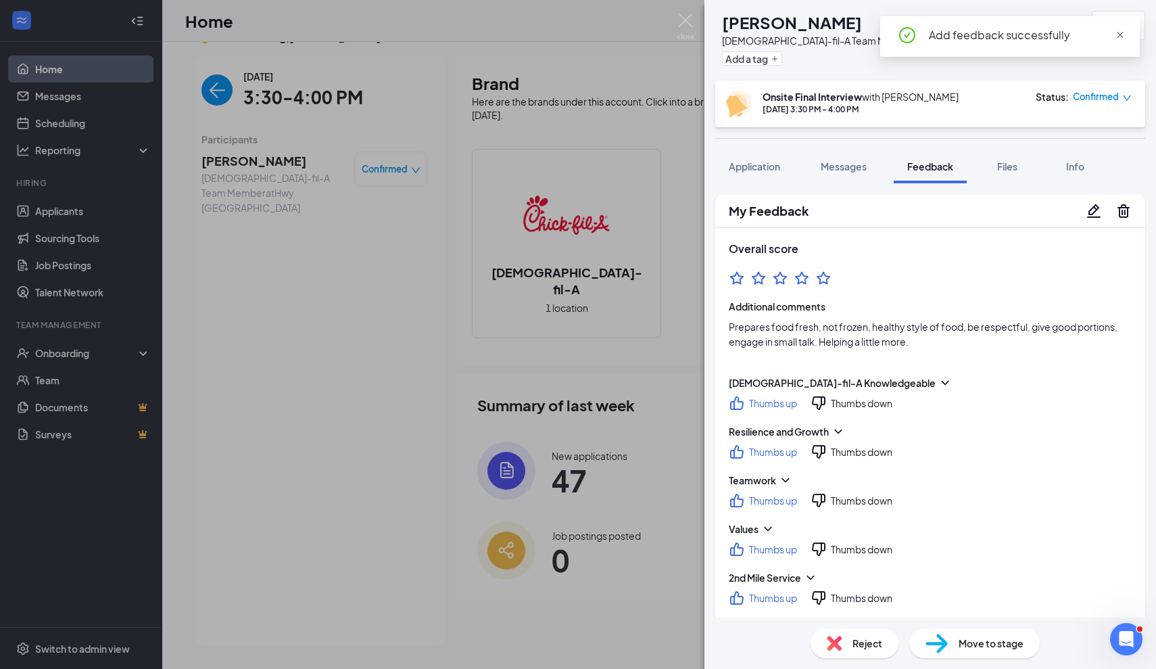
click at [1119, 32] on span "close" at bounding box center [1119, 34] width 9 height 9
click at [844, 30] on h1 "[PERSON_NAME]" at bounding box center [792, 22] width 140 height 23
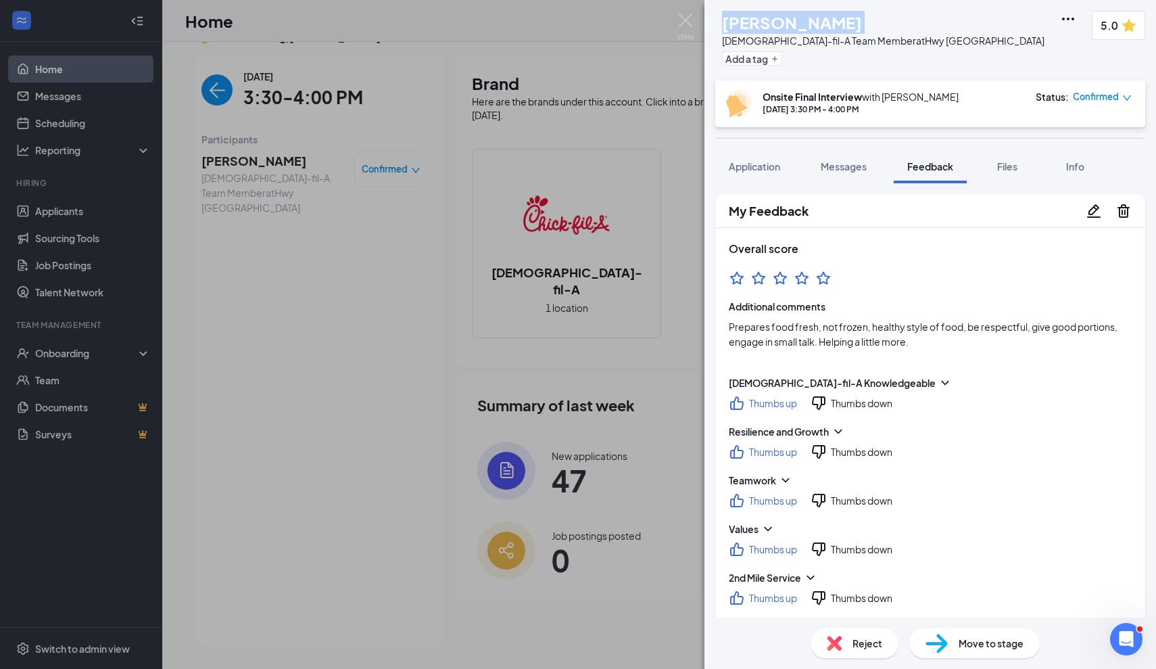
click at [844, 30] on h1 "[PERSON_NAME]" at bounding box center [792, 22] width 140 height 23
click at [756, 153] on button "Application" at bounding box center [754, 166] width 78 height 34
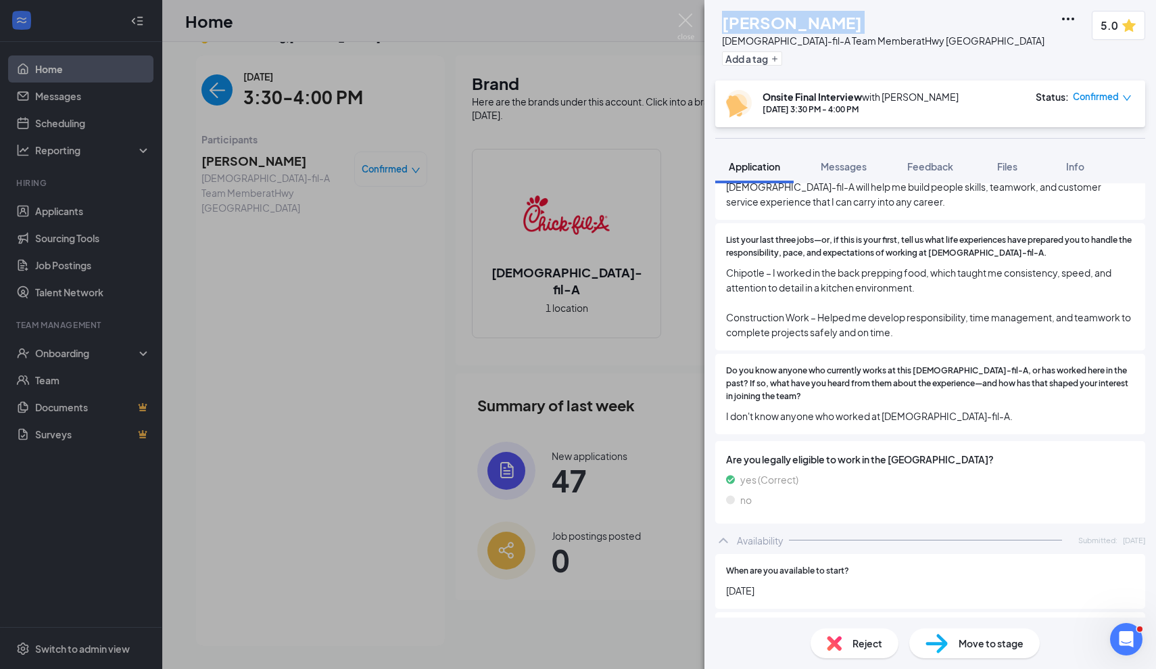
scroll to position [1463, 0]
click at [687, 16] on img at bounding box center [685, 27] width 17 height 26
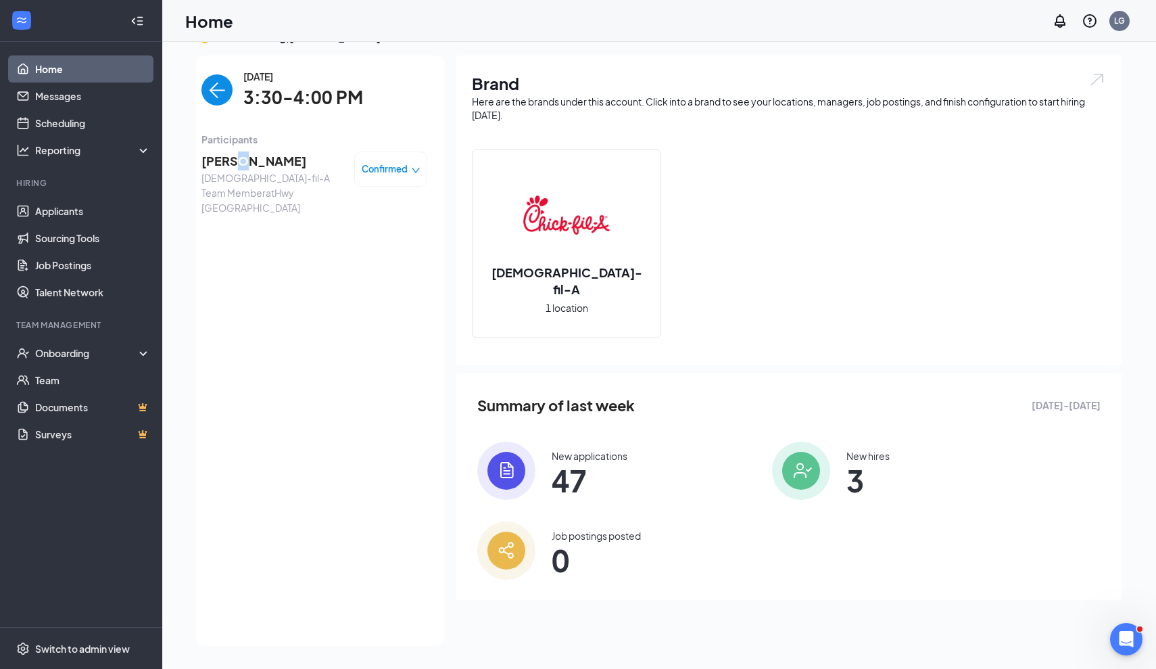
click at [237, 158] on span "[PERSON_NAME]" at bounding box center [272, 160] width 142 height 19
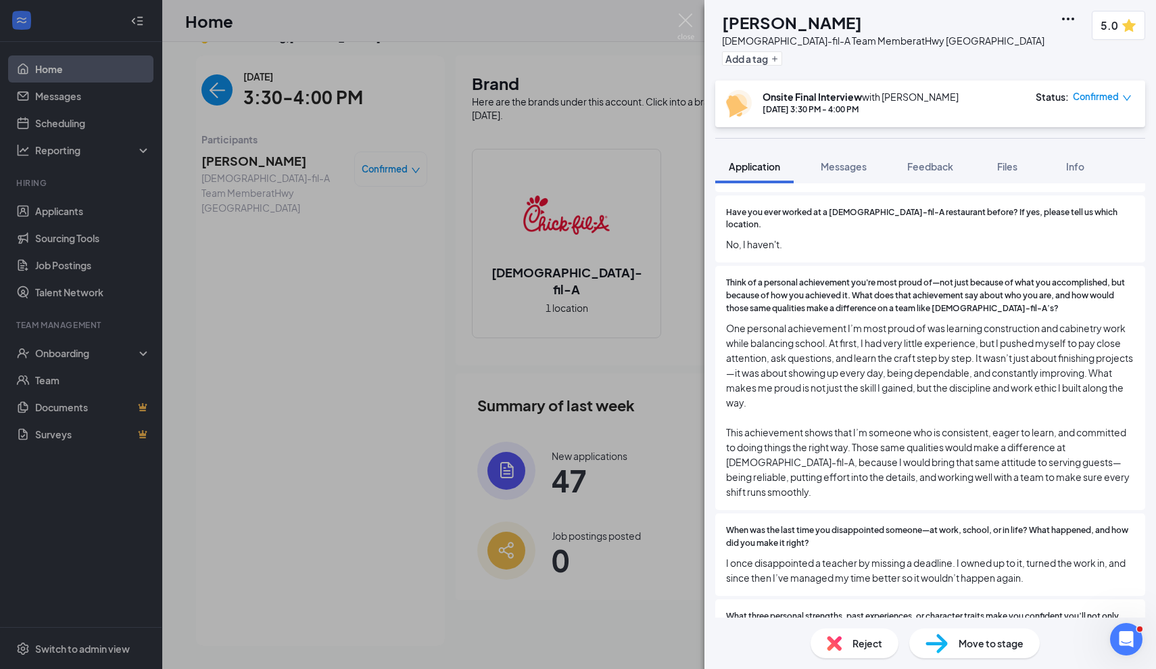
scroll to position [478, 0]
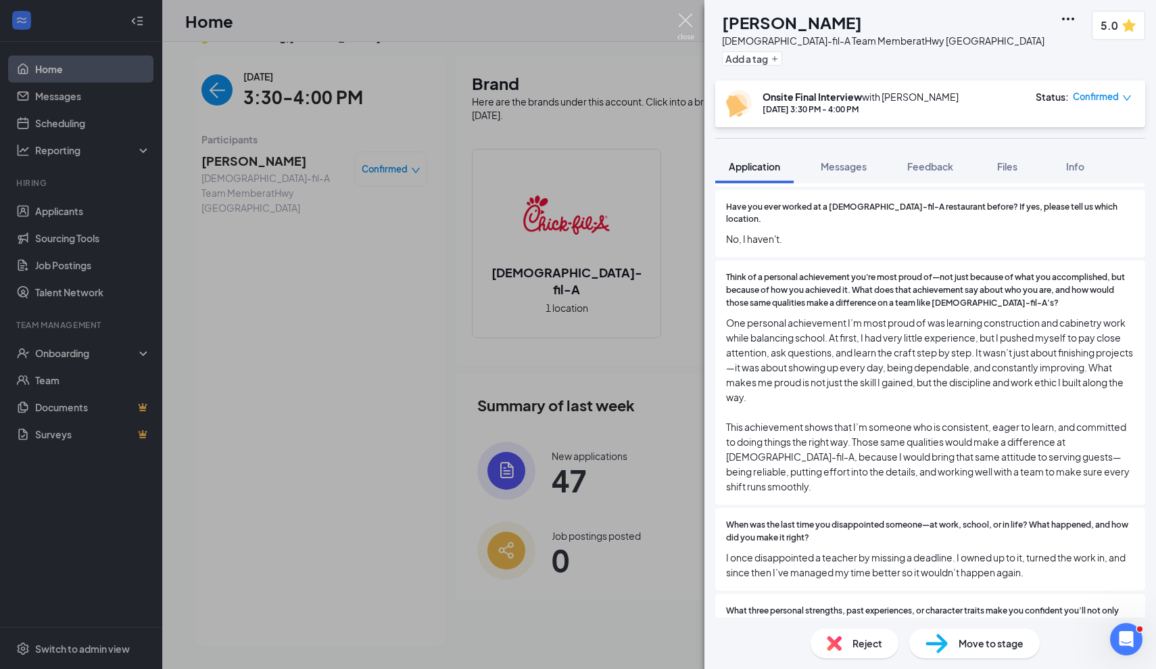
click at [685, 23] on img at bounding box center [685, 27] width 17 height 26
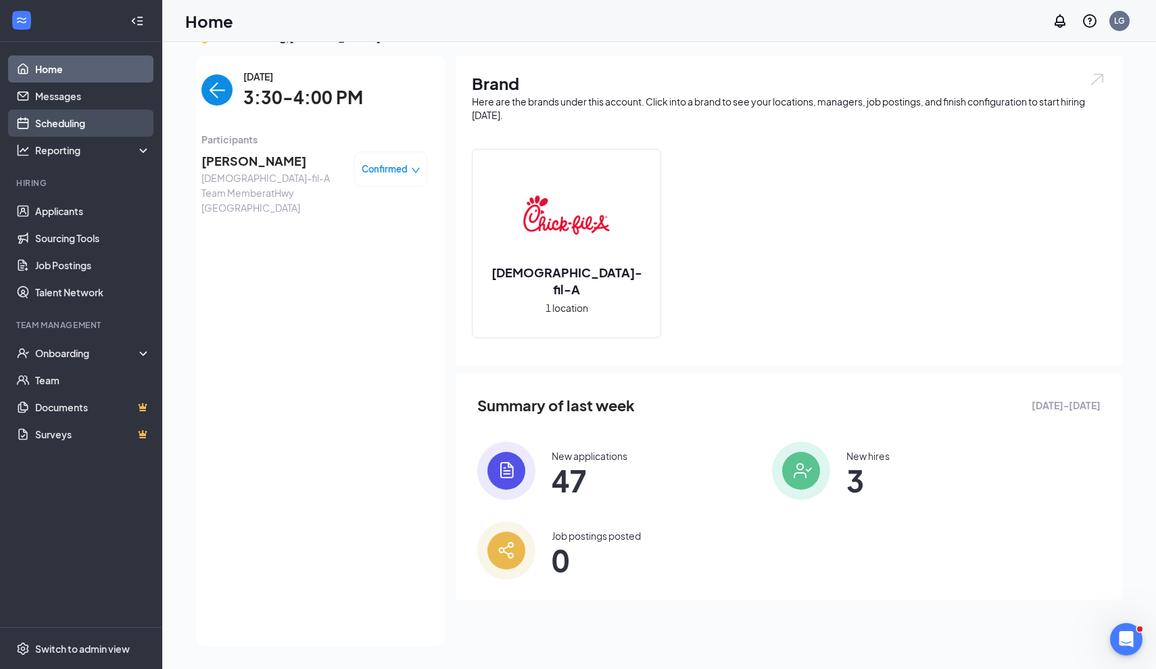
click at [72, 123] on link "Scheduling" at bounding box center [93, 123] width 116 height 27
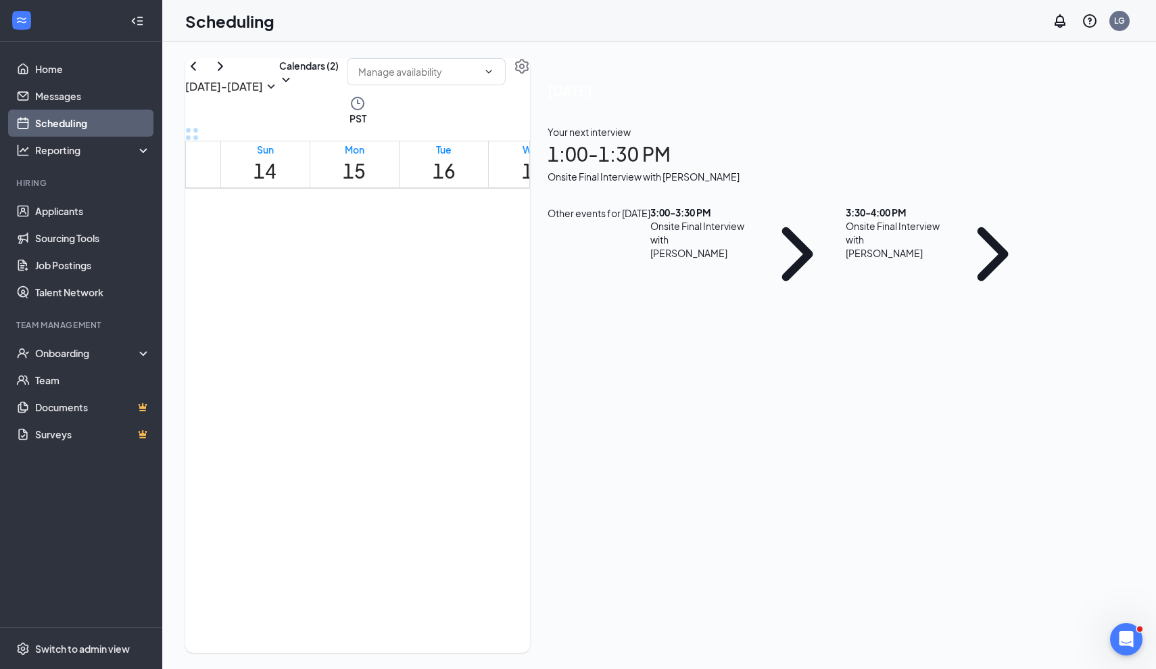
scroll to position [1238, 0]
click at [95, 206] on link "Applicants" at bounding box center [93, 210] width 116 height 27
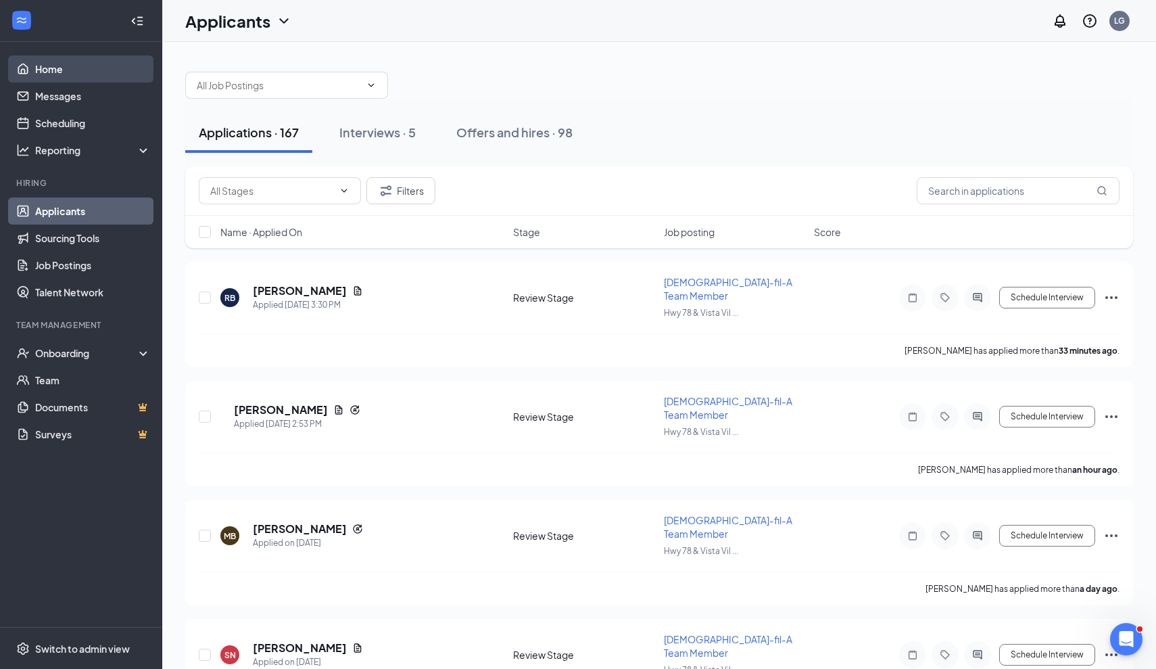
click at [73, 75] on link "Home" at bounding box center [93, 68] width 116 height 27
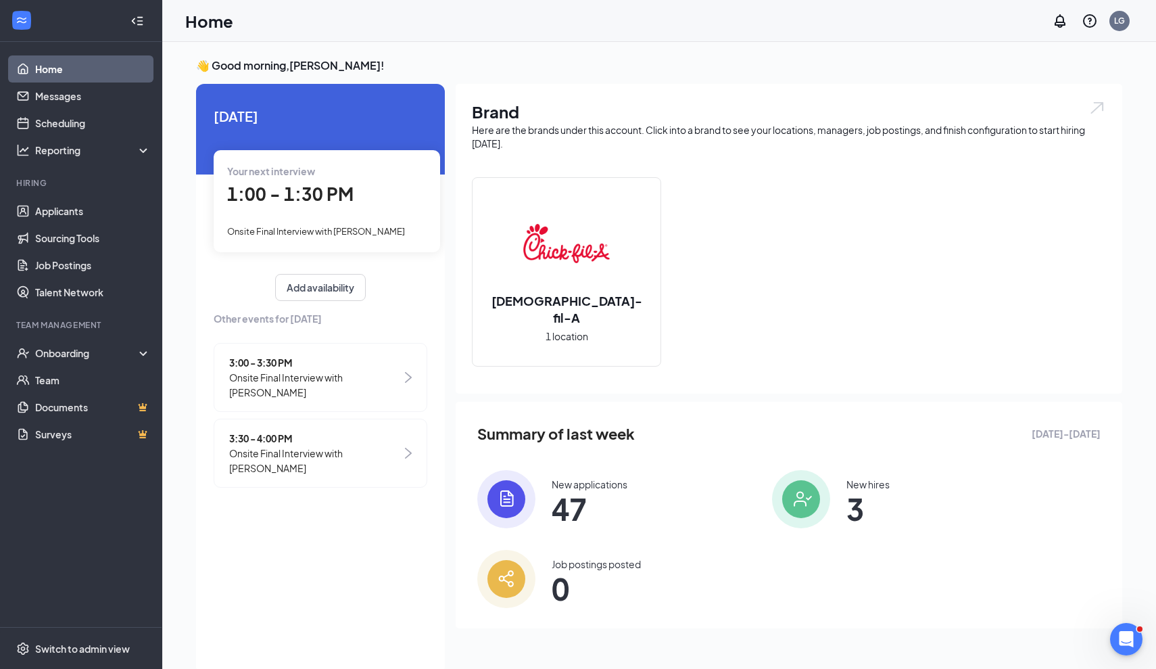
click at [383, 439] on span "3:30 - 4:00 PM" at bounding box center [315, 438] width 172 height 15
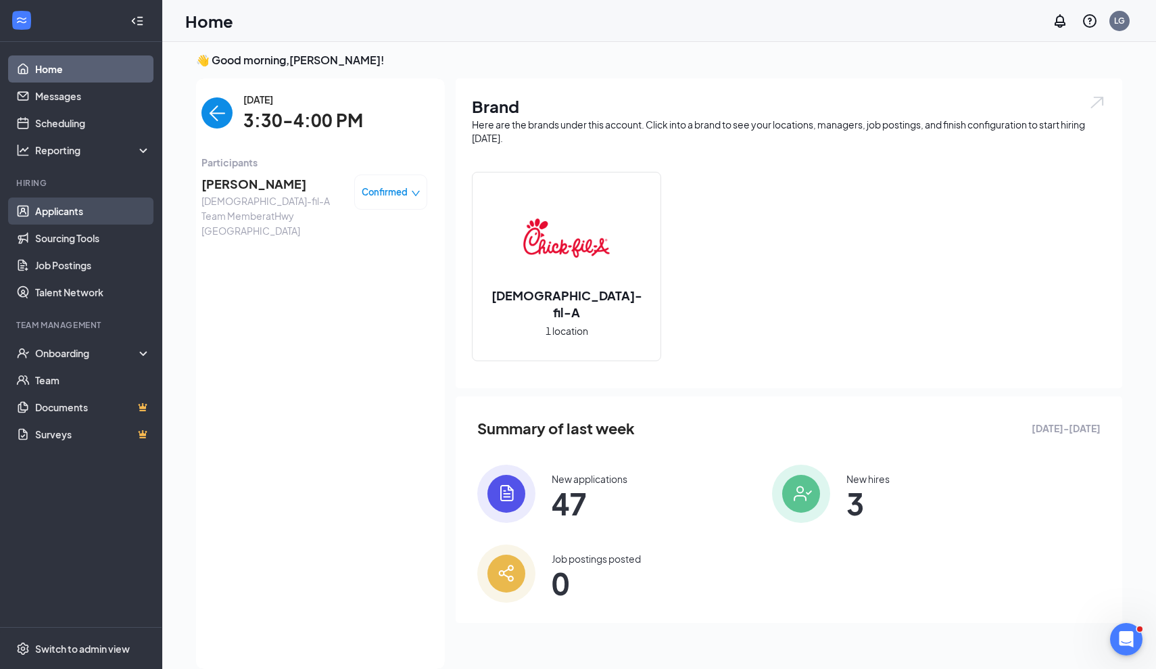
click at [70, 213] on link "Applicants" at bounding box center [93, 210] width 116 height 27
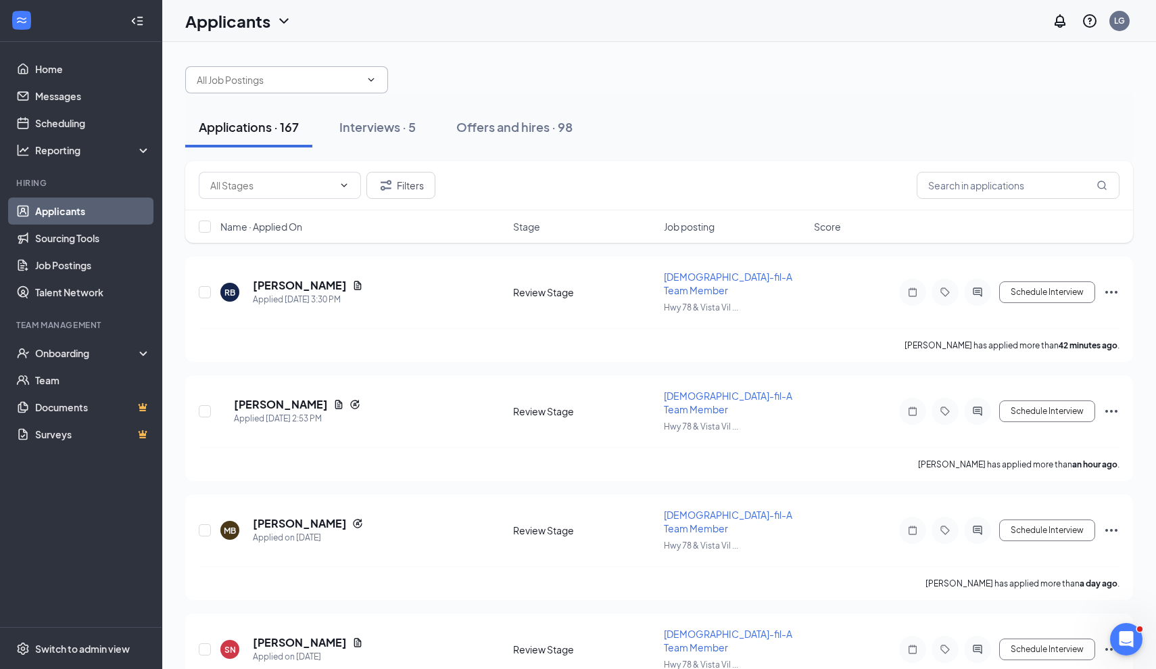
click at [264, 78] on input "text" at bounding box center [279, 79] width 164 height 15
click at [944, 189] on input "text" at bounding box center [1018, 185] width 203 height 27
type input "jaden"
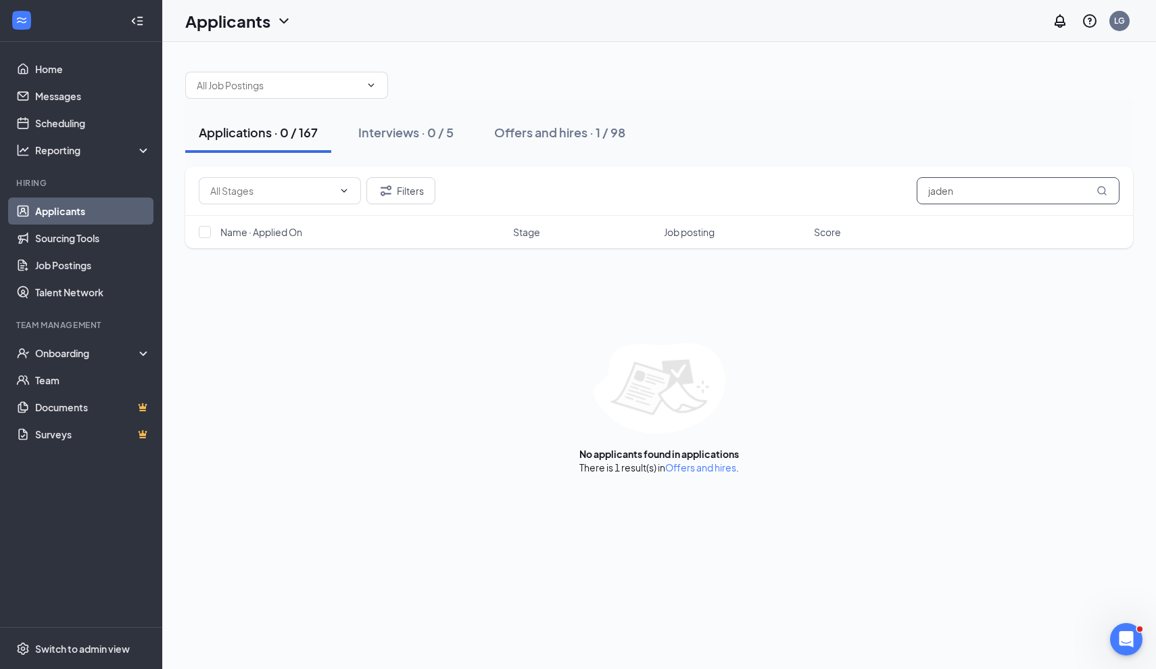
click at [995, 191] on input "jaden" at bounding box center [1018, 190] width 203 height 27
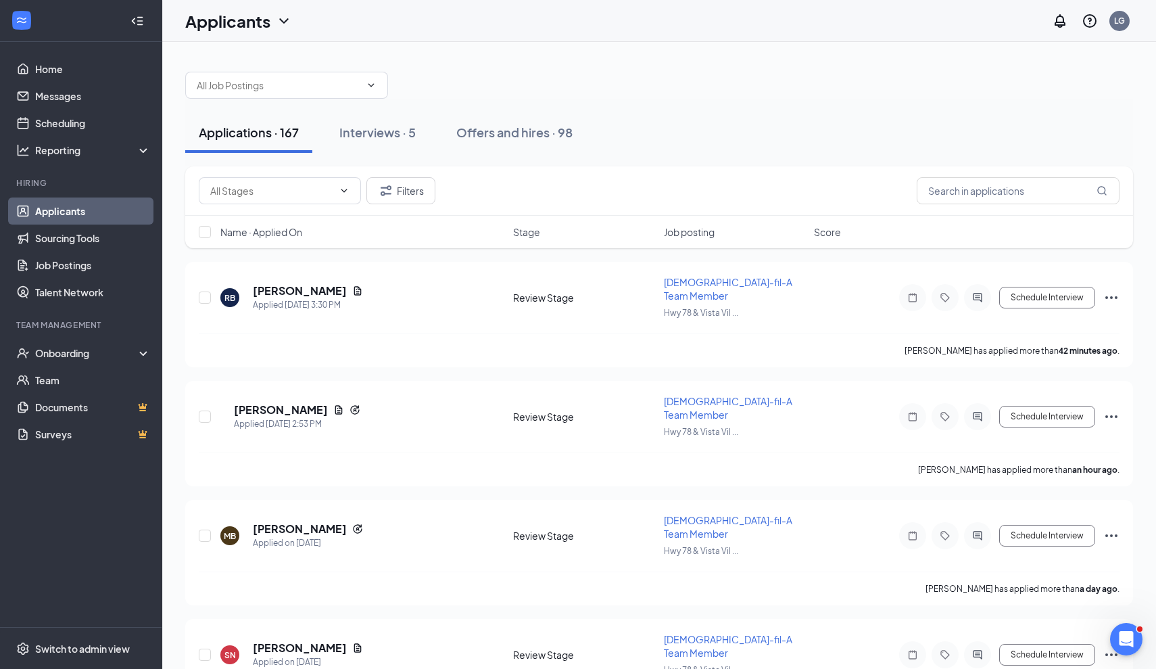
click at [757, 107] on div "Applications · 167 Interviews · 5 Offers and hires · 98" at bounding box center [659, 133] width 948 height 68
click at [358, 133] on div "Interviews · 5" at bounding box center [377, 132] width 76 height 17
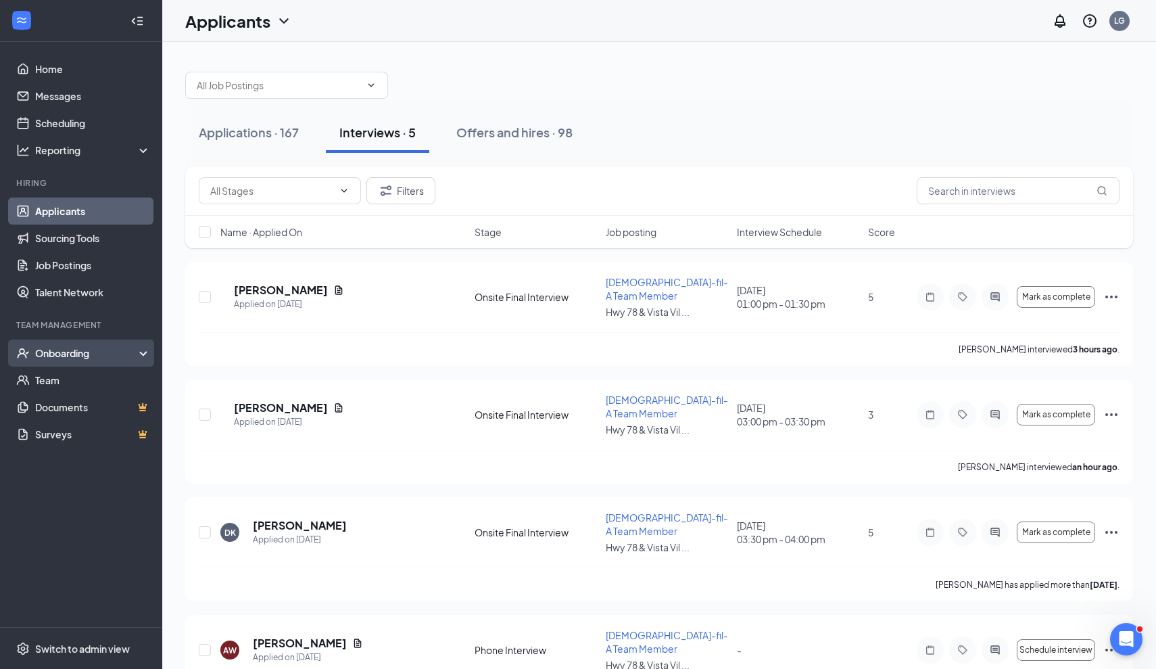
click at [87, 360] on div "Onboarding" at bounding box center [87, 353] width 104 height 14
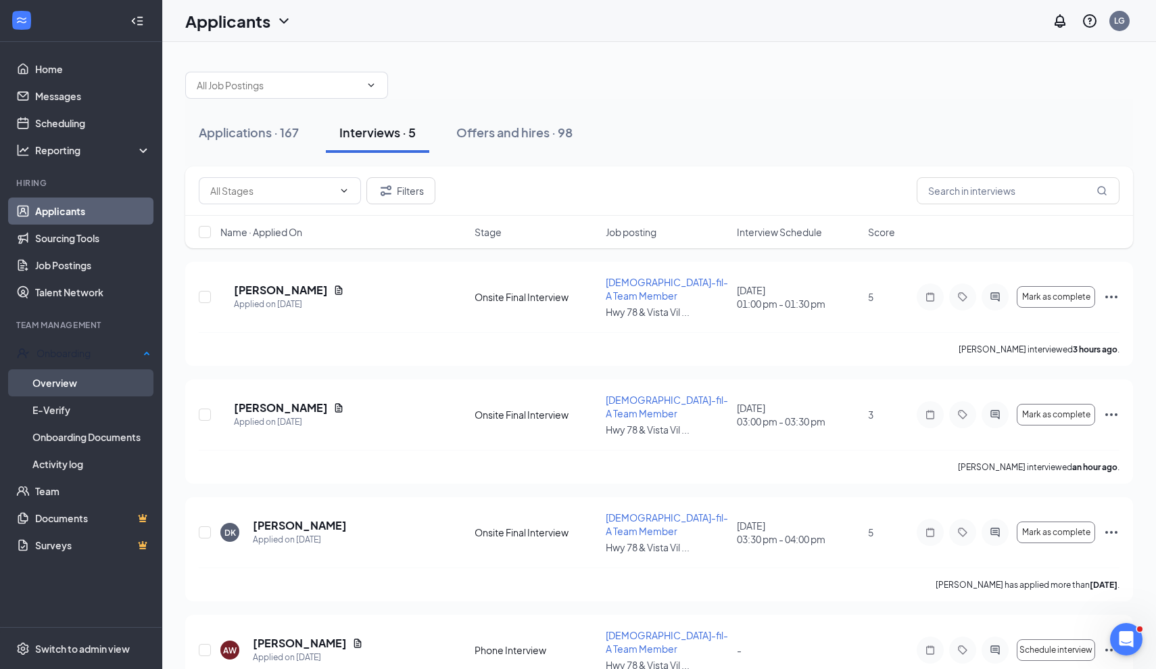
click at [89, 381] on link "Overview" at bounding box center [91, 382] width 118 height 27
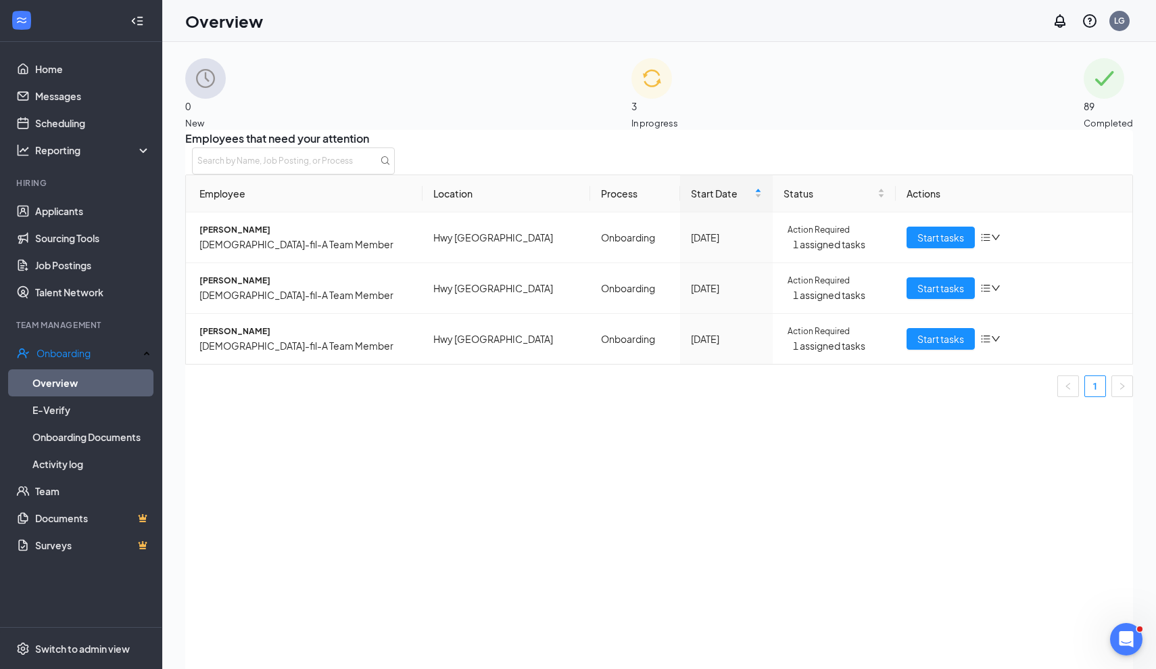
click at [663, 103] on span "3" at bounding box center [654, 106] width 47 height 15
click at [926, 346] on span "Start tasks" at bounding box center [940, 338] width 47 height 15
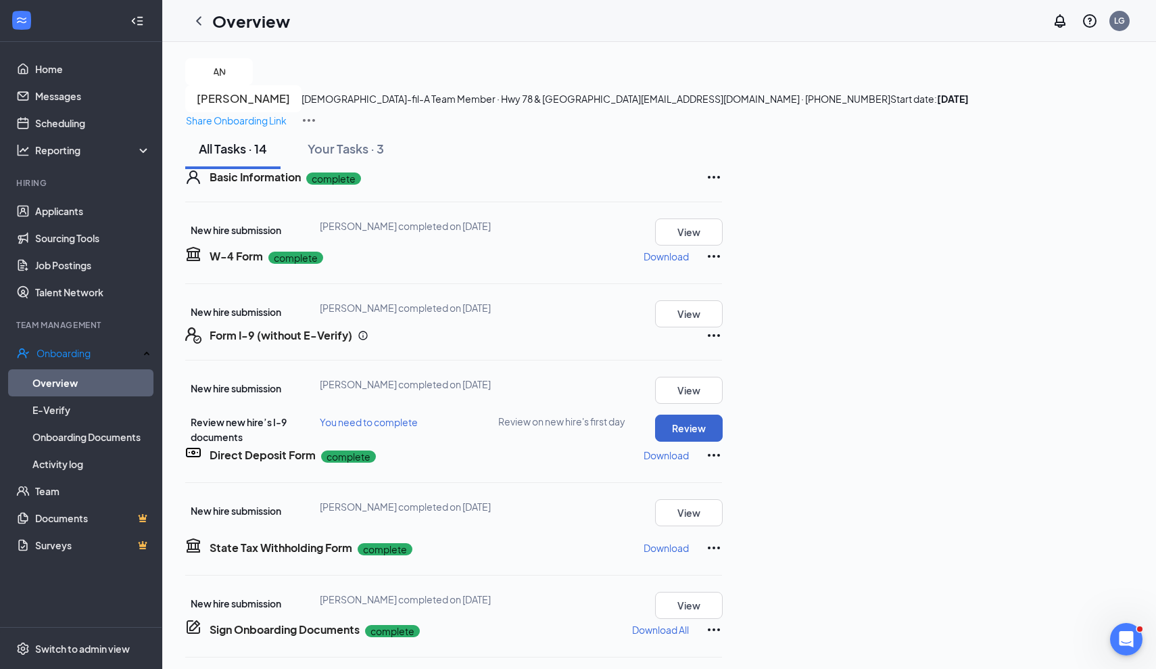
click at [723, 441] on button "Review" at bounding box center [689, 427] width 68 height 27
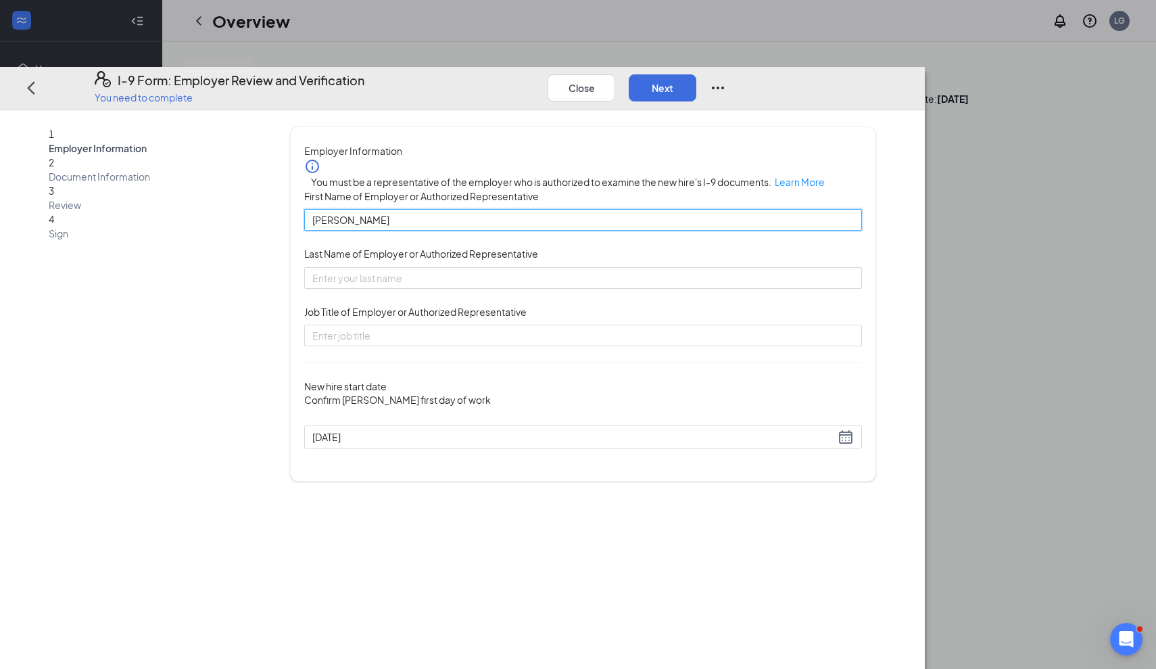
type input "[PERSON_NAME]"
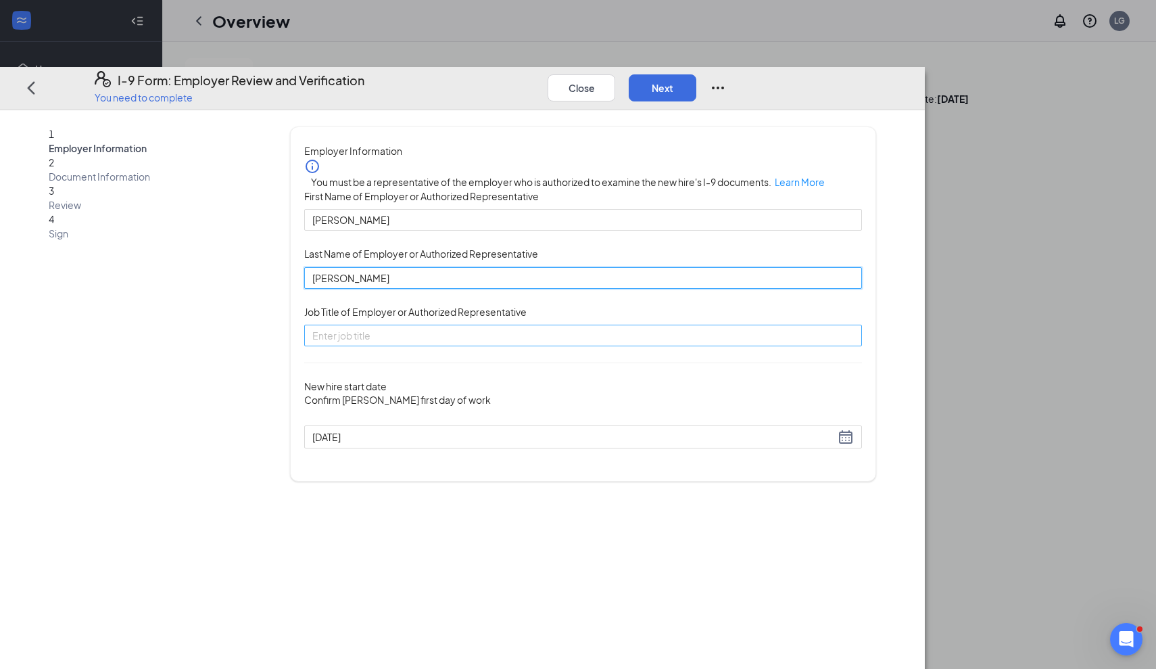
type input "[PERSON_NAME]"
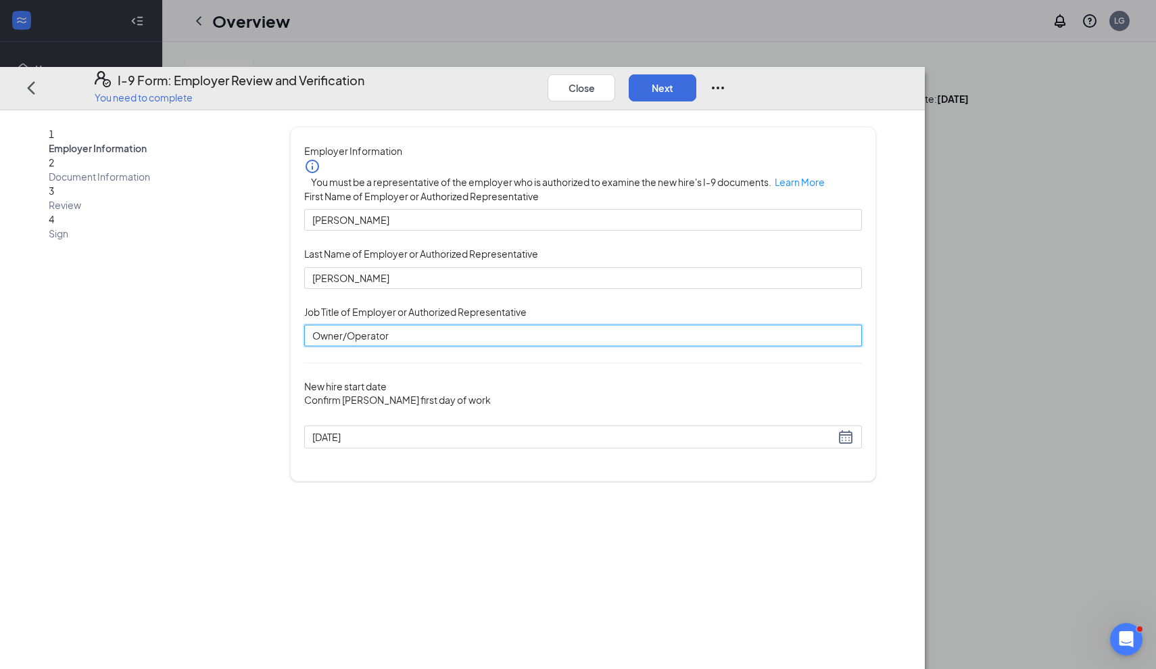
type input "Owner/Operator"
click at [812, 337] on div "You must be a representative of the employer who is authorized to examine the n…" at bounding box center [583, 252] width 558 height 188
click at [696, 74] on button "Next" at bounding box center [663, 87] width 68 height 27
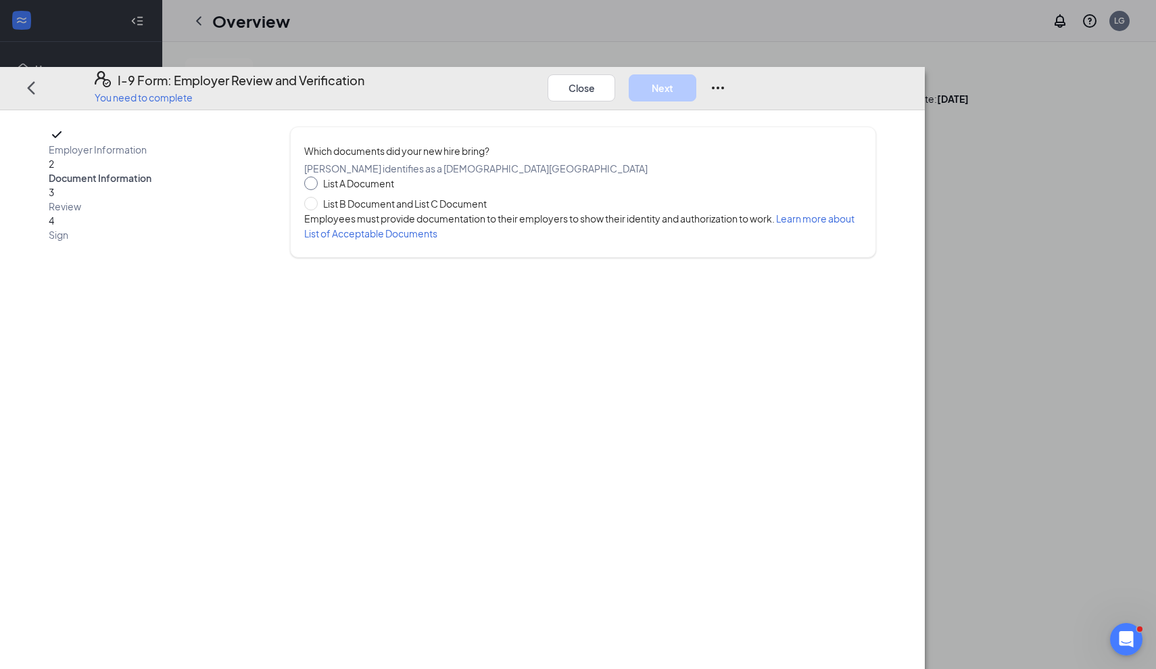
click at [318, 176] on span at bounding box center [311, 183] width 14 height 14
click at [314, 176] on input "List A Document" at bounding box center [308, 180] width 9 height 9
radio input "true"
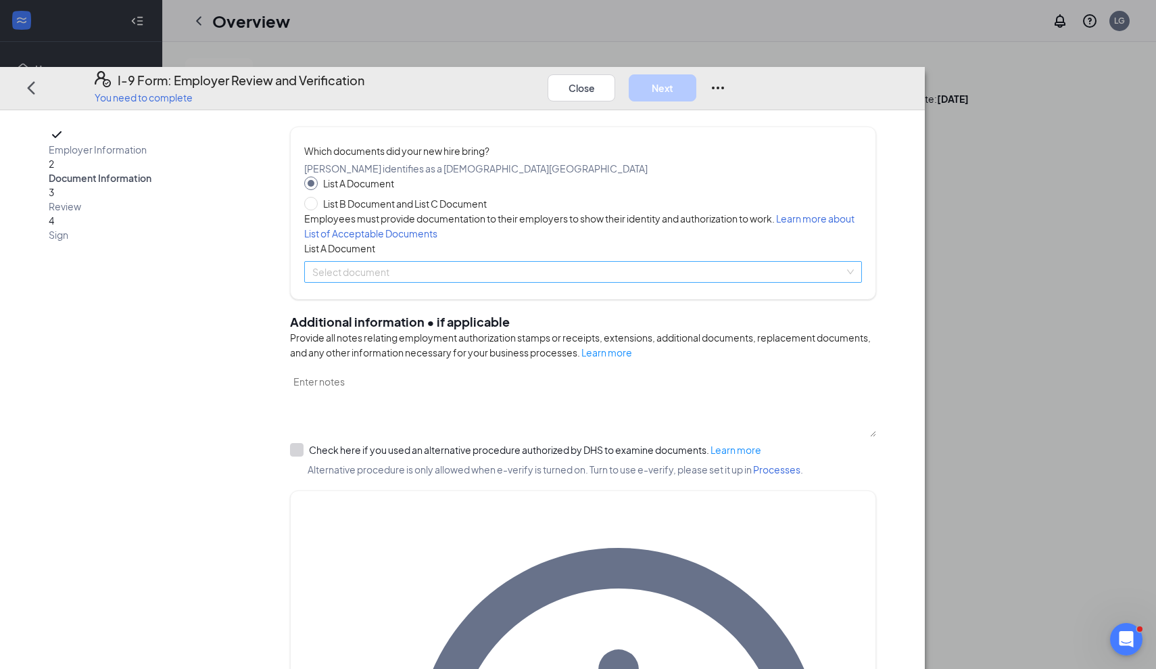
click at [493, 282] on input "search" at bounding box center [578, 272] width 532 height 20
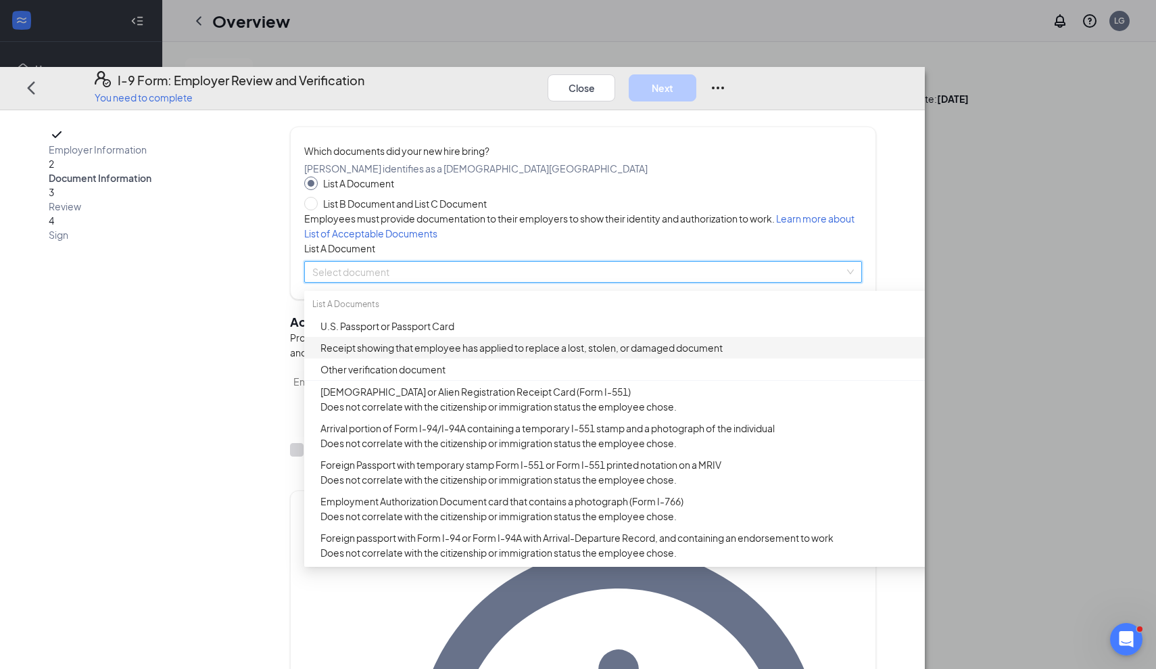
click at [481, 358] on div "Receipt showing that employee has applied to replace a lost, stolen, or damaged…" at bounding box center [638, 348] width 669 height 22
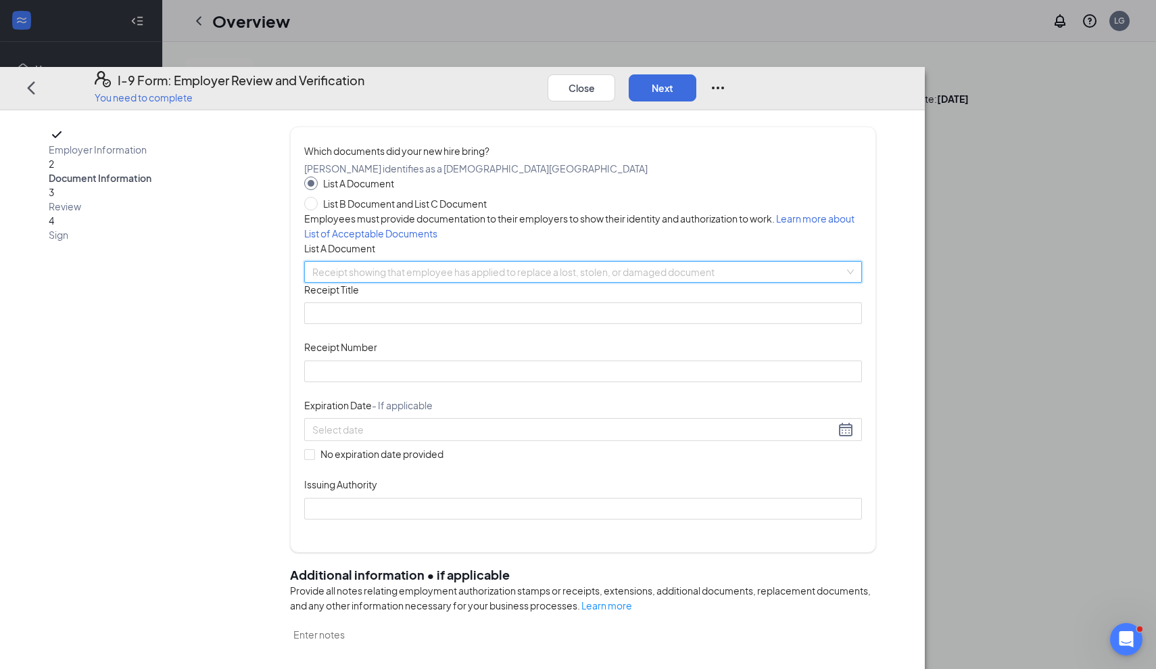
click at [497, 282] on span "Receipt showing that employee has applied to replace a lost, stolen, or damaged…" at bounding box center [582, 272] width 541 height 20
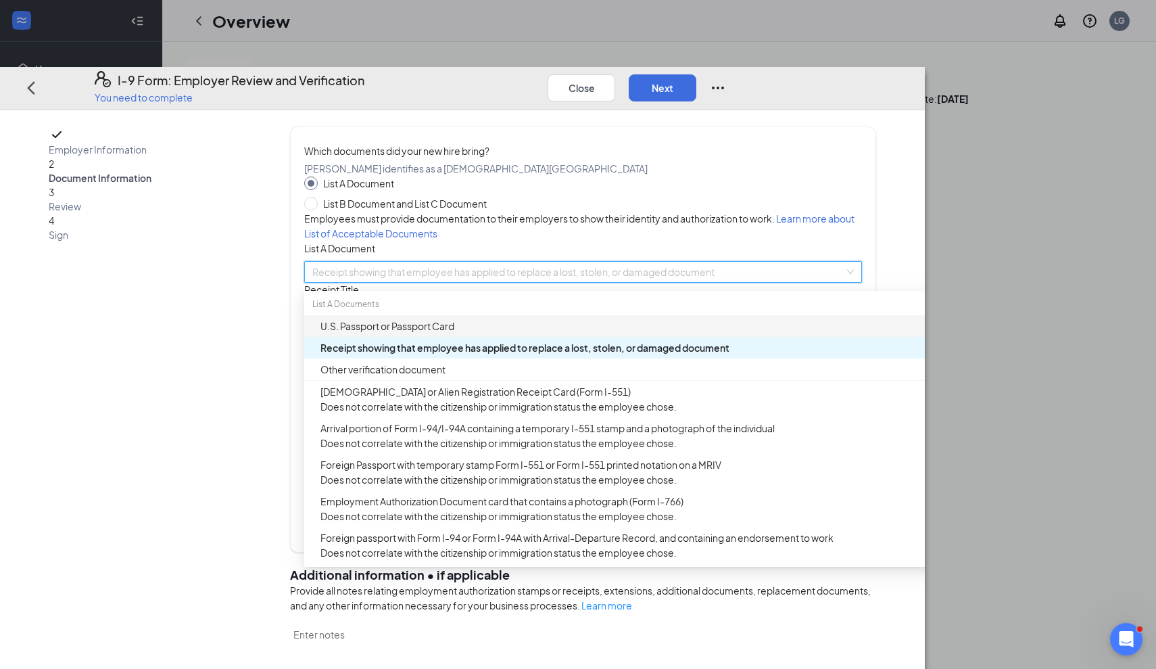
click at [500, 333] on div "U.S. Passport or Passport Card" at bounding box center [642, 325] width 644 height 15
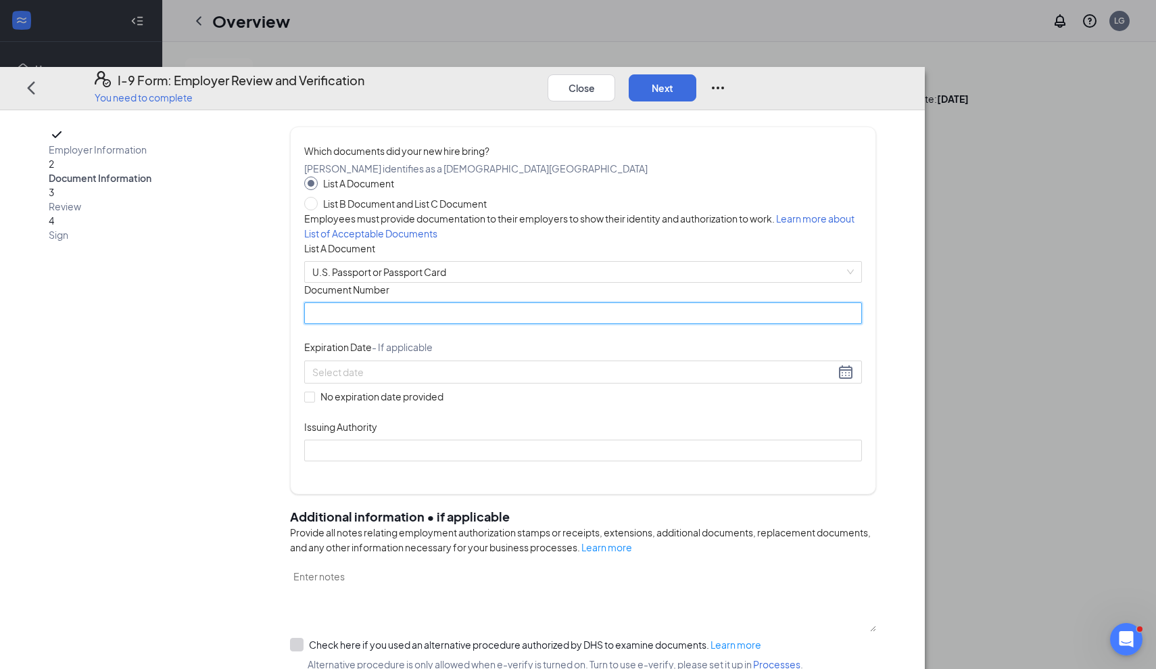
click at [500, 324] on input "Document Number" at bounding box center [583, 313] width 558 height 22
type input "A69387356"
click at [611, 380] on div at bounding box center [582, 372] width 541 height 16
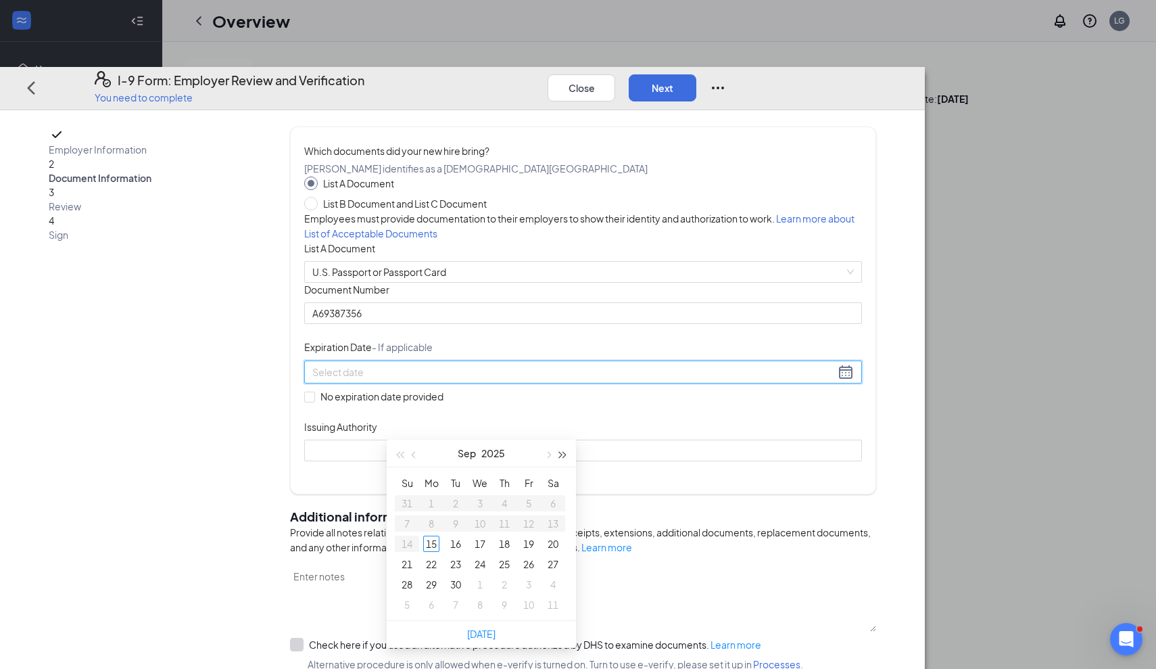
click at [564, 455] on span "button" at bounding box center [563, 455] width 7 height 7
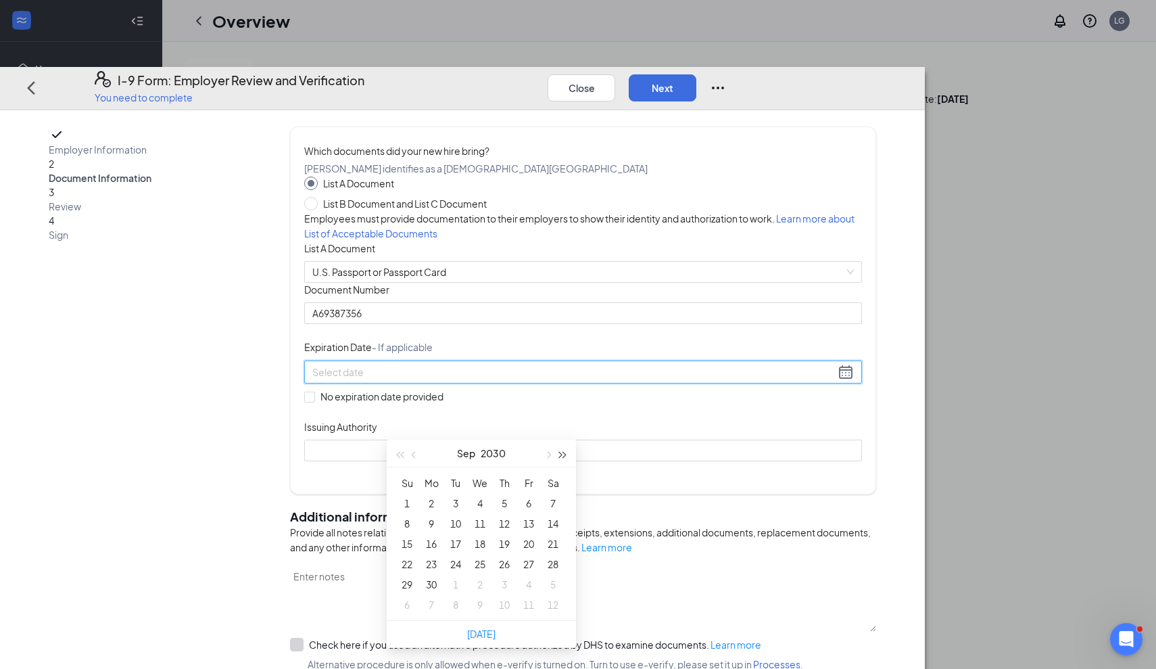
click at [564, 455] on span "button" at bounding box center [563, 455] width 7 height 7
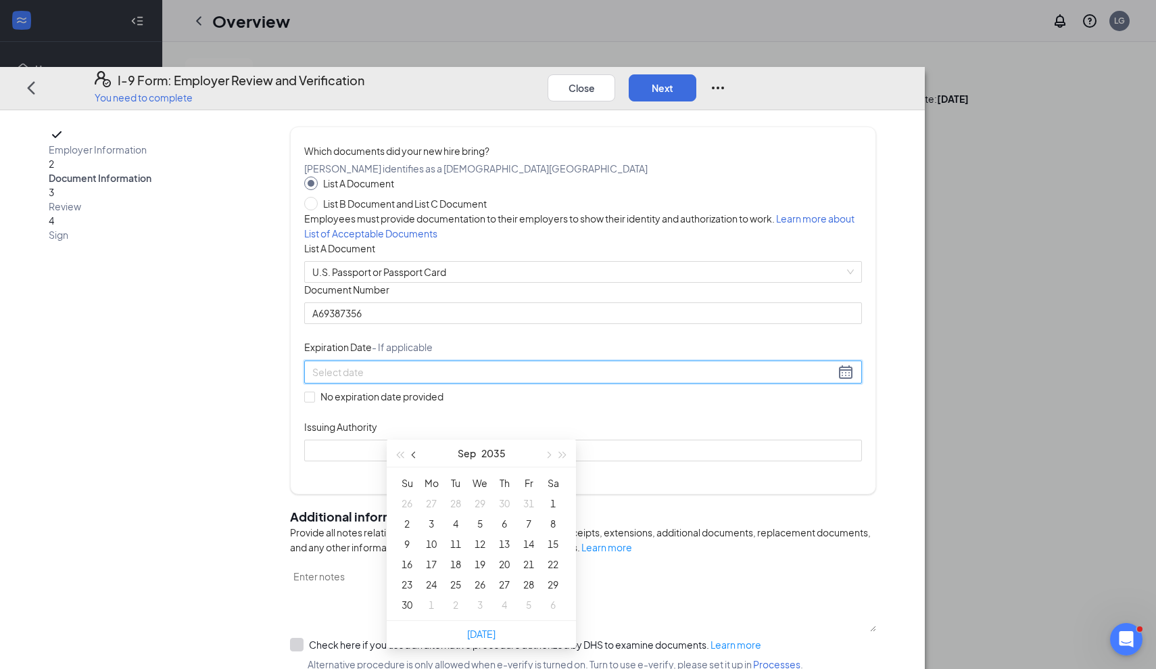
click at [416, 457] on span "button" at bounding box center [415, 455] width 7 height 7
click at [550, 460] on button "button" at bounding box center [547, 452] width 15 height 27
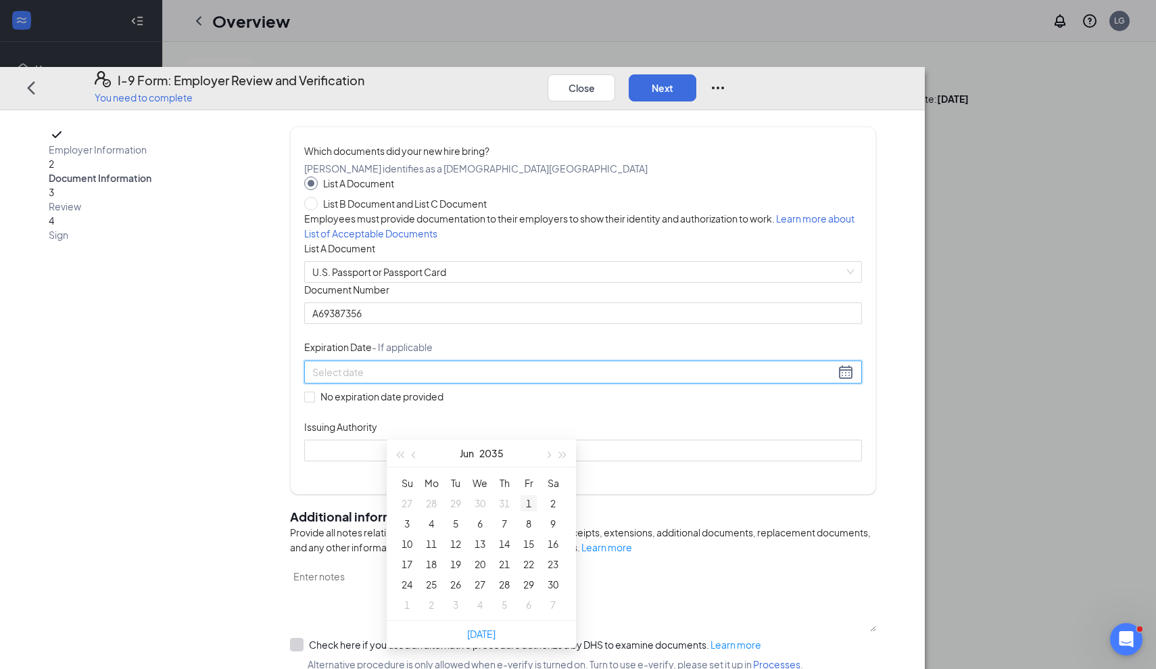
type input "[DATE]"
click at [550, 549] on div "16" at bounding box center [553, 543] width 16 height 16
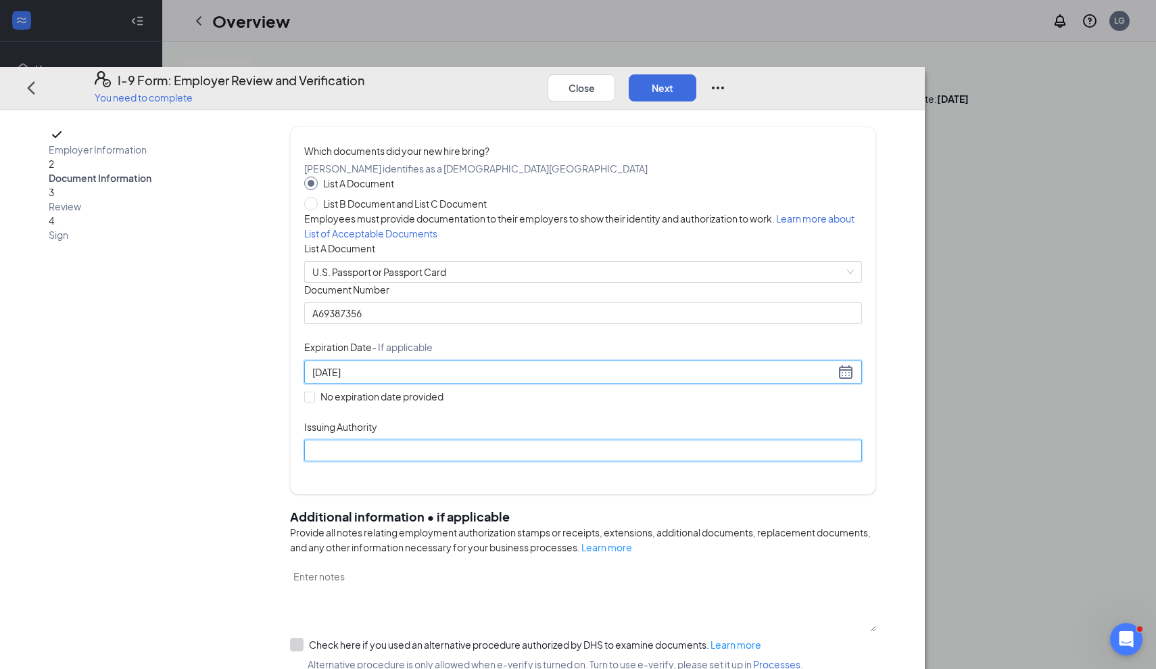
click at [441, 461] on input "Issuing Authority" at bounding box center [583, 450] width 558 height 22
type input "US Department of State"
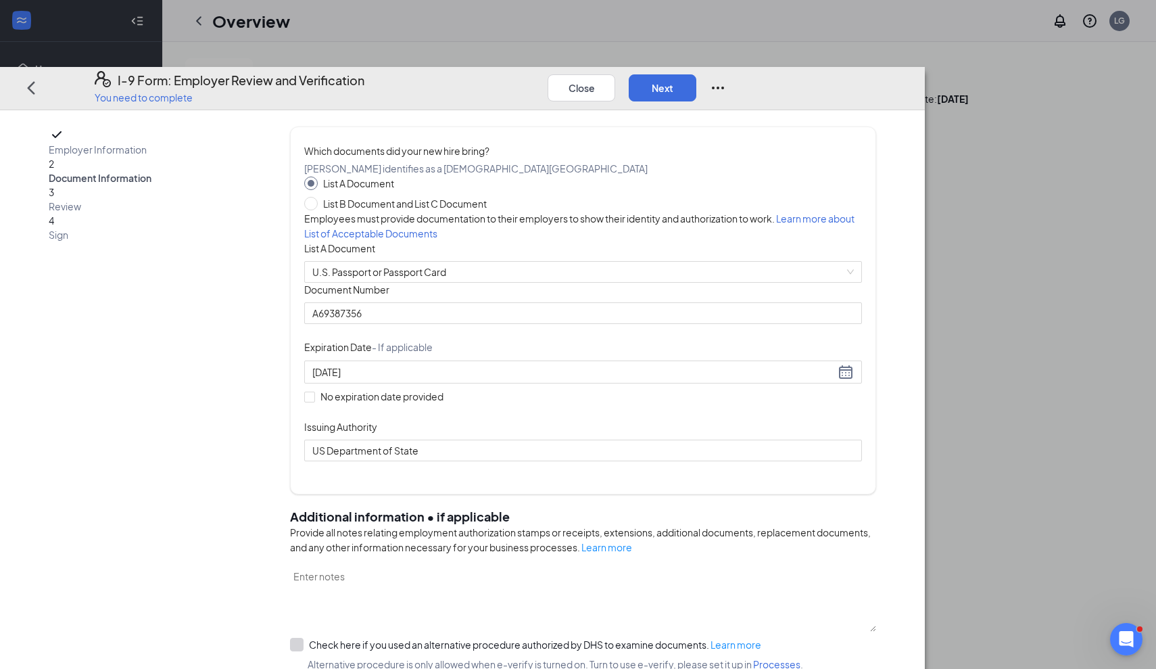
click at [633, 461] on div "Document Title U.S. Passport or Passport Card Document Number [PASSPORT] Expira…" at bounding box center [583, 372] width 558 height 178
click at [696, 74] on button "Next" at bounding box center [663, 87] width 68 height 27
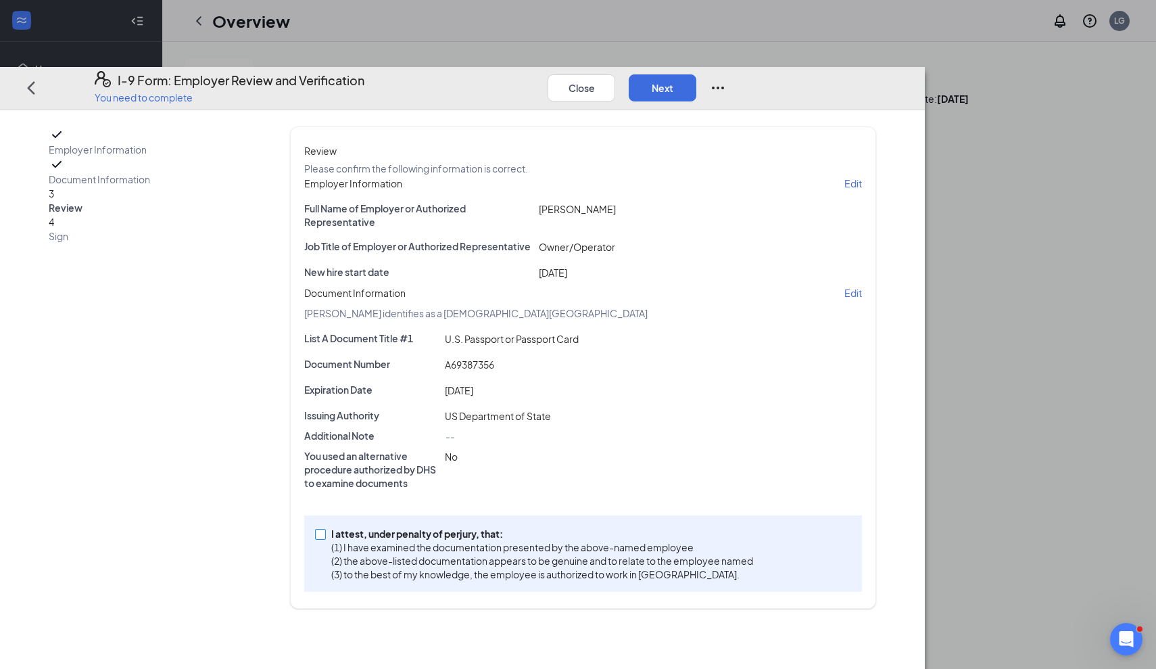
click at [324, 538] on input "I attest, under penalty of [PERSON_NAME], that: (1) I have examined the documen…" at bounding box center [319, 533] width 9 height 9
checkbox input "true"
click at [696, 74] on button "Next" at bounding box center [663, 87] width 68 height 27
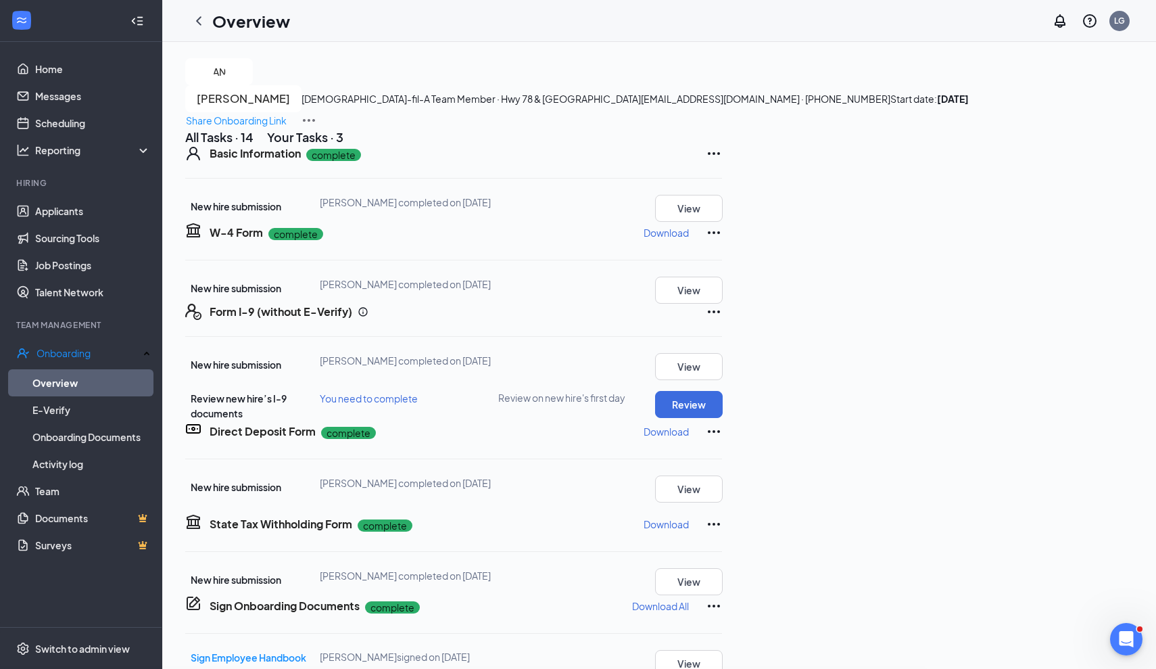
click at [585, 192] on div "I-9 Form: Employer Review and Verification You need to complete Close Employer …" at bounding box center [578, 334] width 1156 height 669
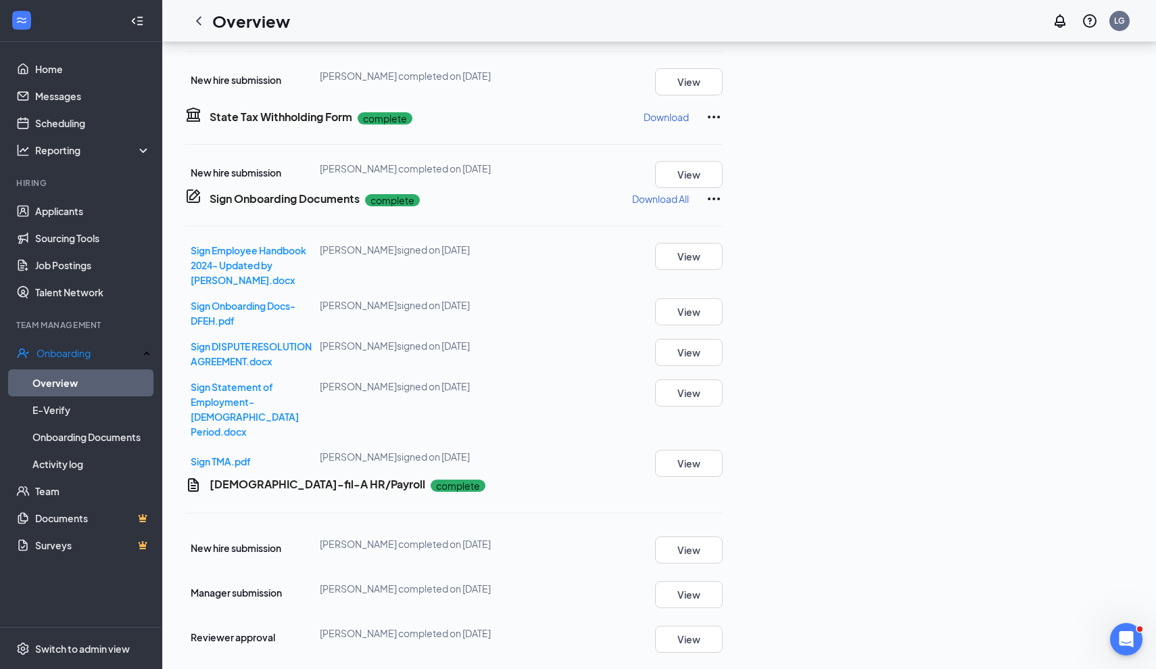
scroll to position [623, 0]
